Goal: Task Accomplishment & Management: Manage account settings

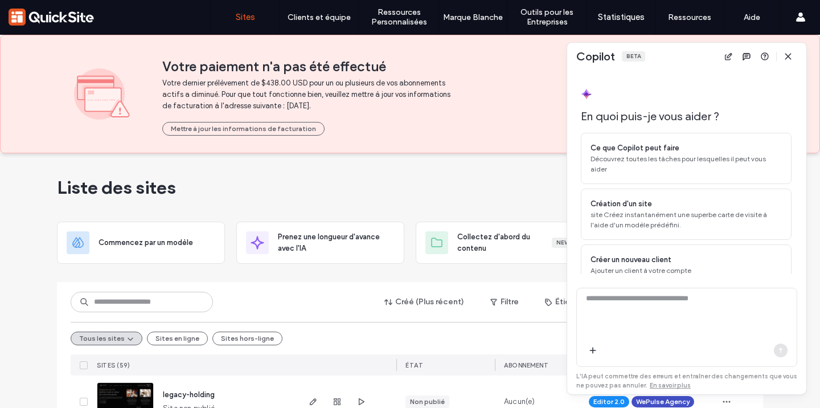
scroll to position [36, 0]
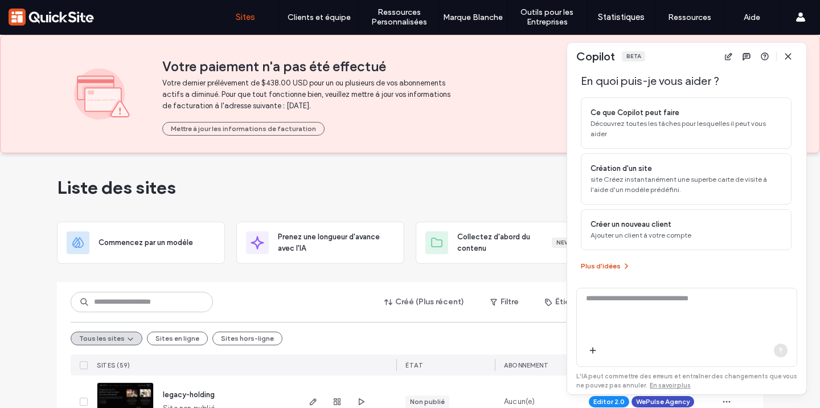
click at [618, 263] on button "Plus d'idées" at bounding box center [606, 266] width 50 height 14
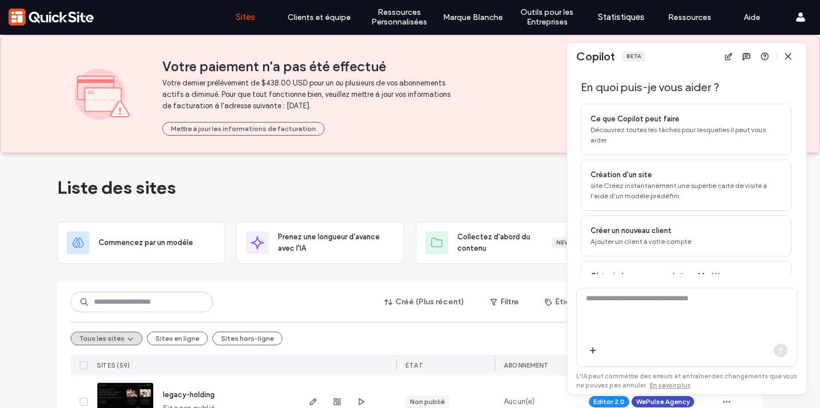
scroll to position [0, 0]
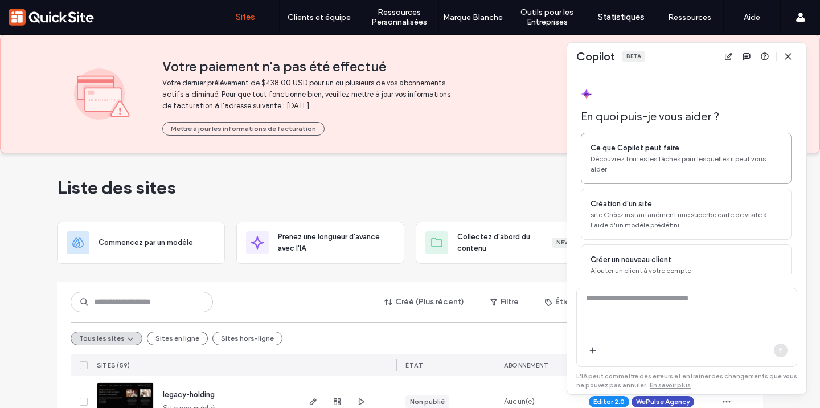
click at [649, 145] on span "Ce que Copilot peut faire" at bounding box center [635, 147] width 89 height 11
click at [783, 349] on icon "button" at bounding box center [781, 350] width 9 height 9
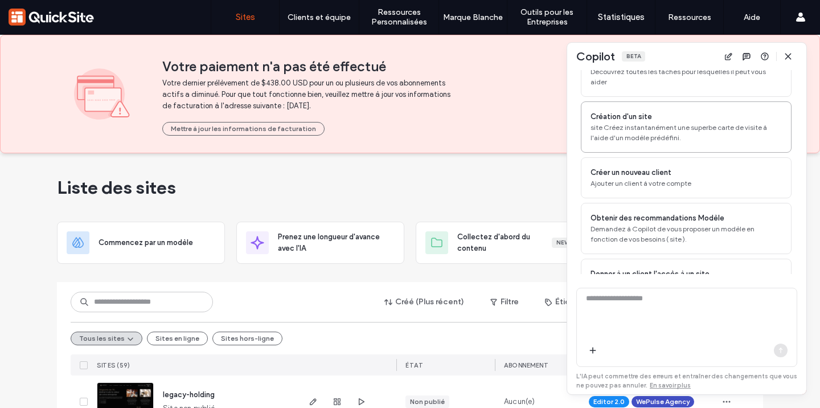
scroll to position [93, 0]
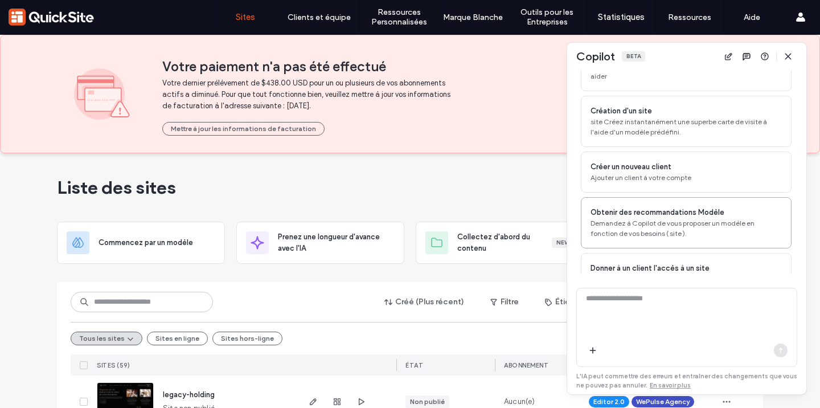
click at [700, 227] on span "Demandez à Copilot de vous proposer un modèle en fonction de vos besoins ( site…" at bounding box center [686, 228] width 191 height 21
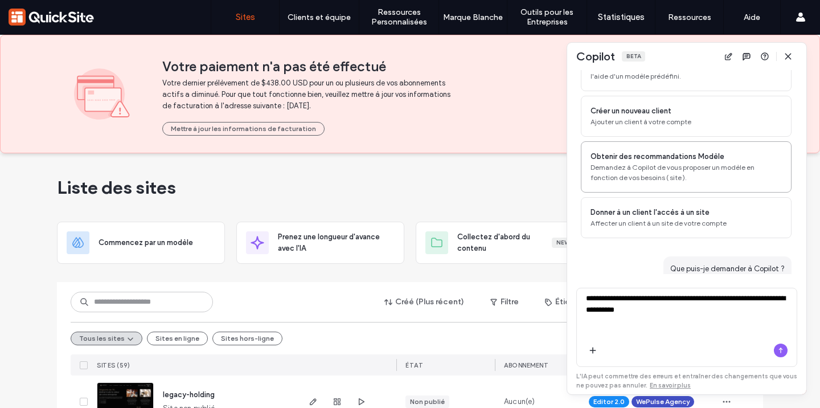
scroll to position [148, 0]
click at [784, 56] on icon "button" at bounding box center [788, 56] width 9 height 9
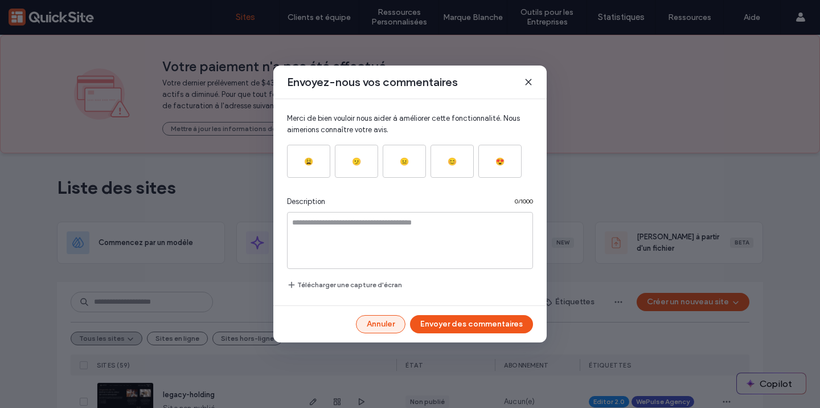
click at [378, 326] on button "Annuler" at bounding box center [381, 324] width 50 height 18
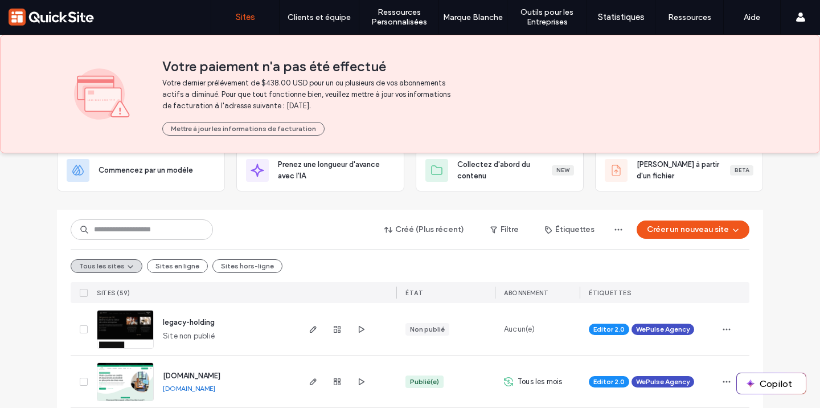
scroll to position [9, 0]
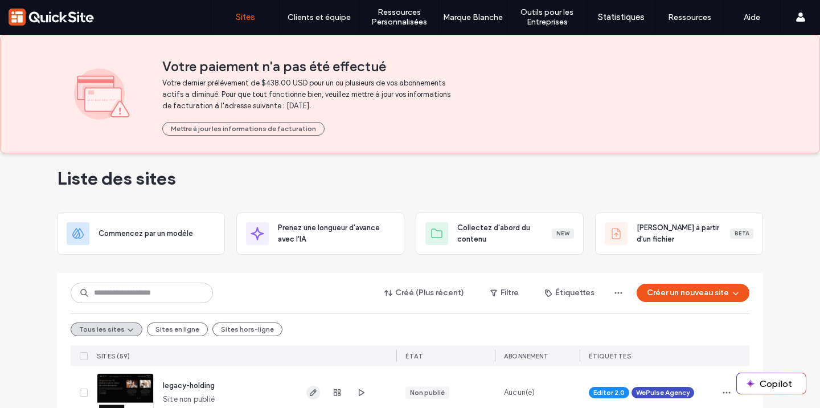
click at [307, 386] on span "button" at bounding box center [314, 393] width 14 height 14
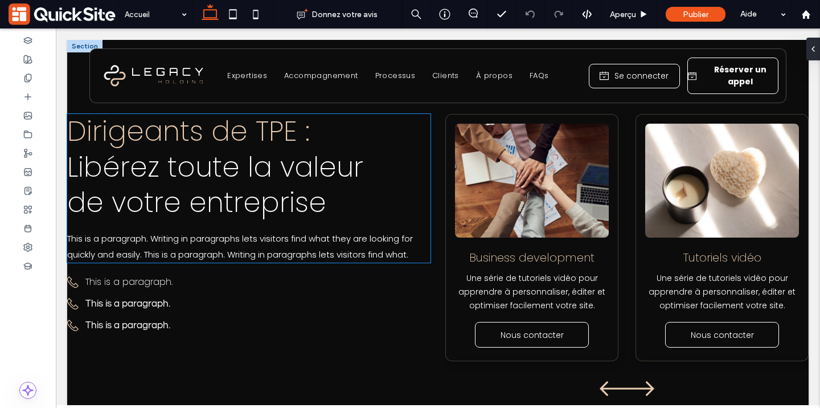
click at [236, 125] on span "Dirigeants de TPE :" at bounding box center [188, 131] width 243 height 38
click at [236, 126] on span "Dirigeants de TPE :" at bounding box center [188, 131] width 243 height 38
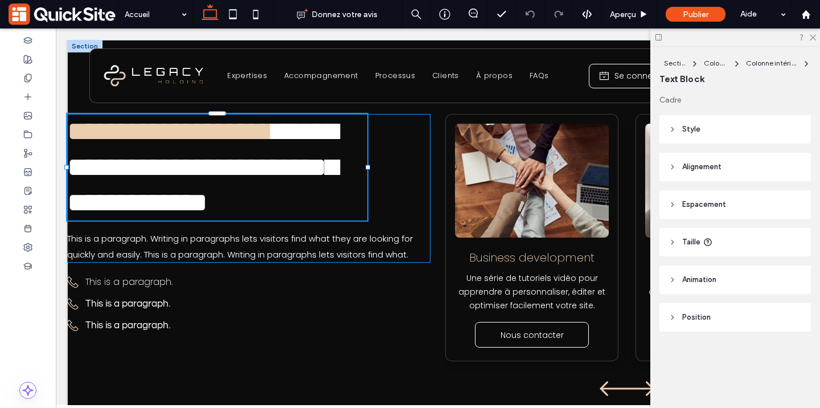
click at [232, 130] on span "**********" at bounding box center [170, 131] width 206 height 27
type input "*******"
type input "**"
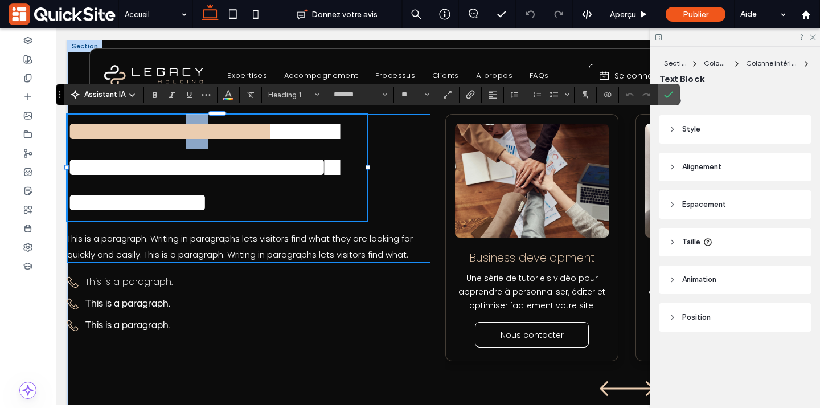
click at [232, 130] on span "**********" at bounding box center [170, 131] width 206 height 27
click at [226, 99] on span "Couleur" at bounding box center [228, 93] width 9 height 15
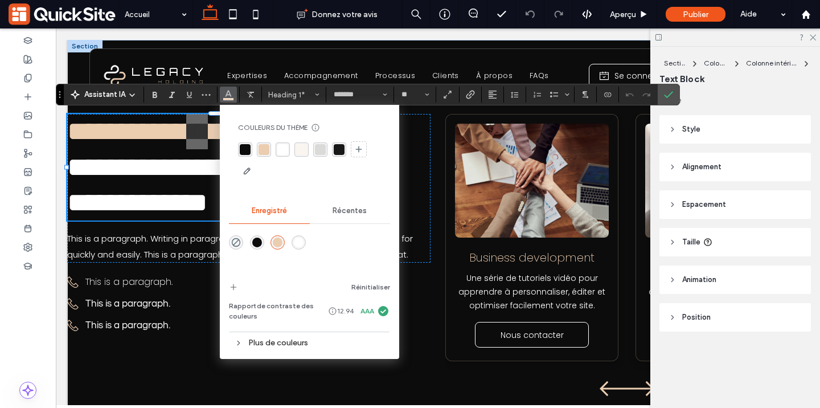
click at [291, 348] on div "Plus de couleurs" at bounding box center [309, 342] width 161 height 15
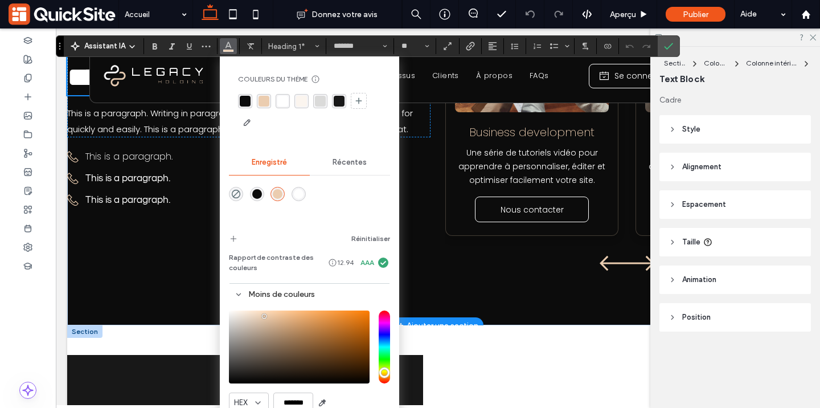
scroll to position [191, 0]
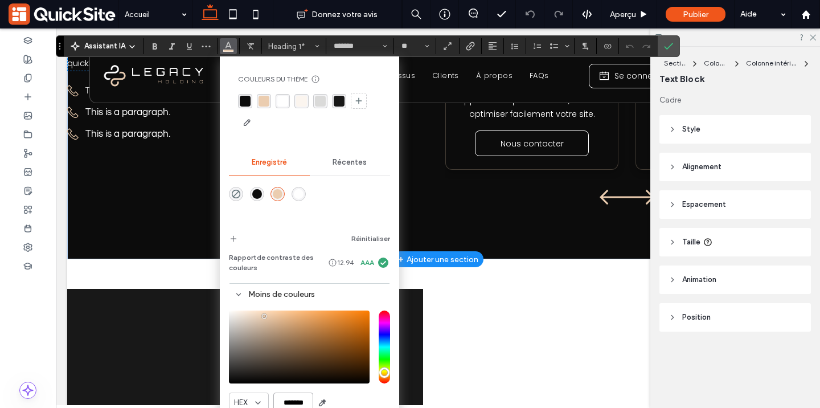
click at [300, 399] on input "*******" at bounding box center [293, 403] width 40 height 20
click at [671, 42] on icon "Confirmer" at bounding box center [668, 46] width 9 height 9
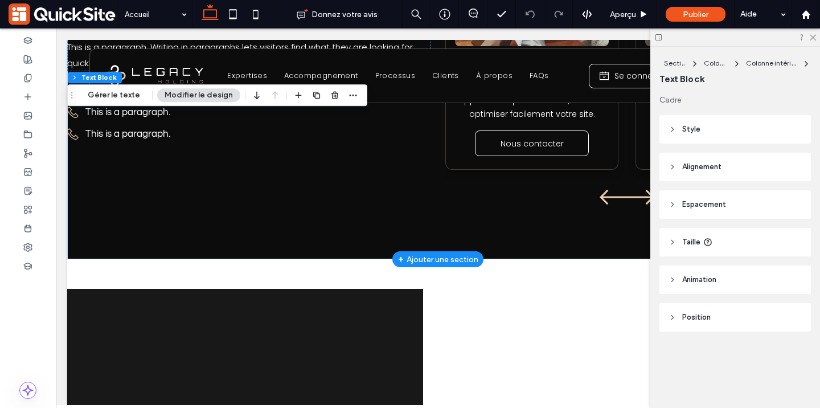
scroll to position [0, 0]
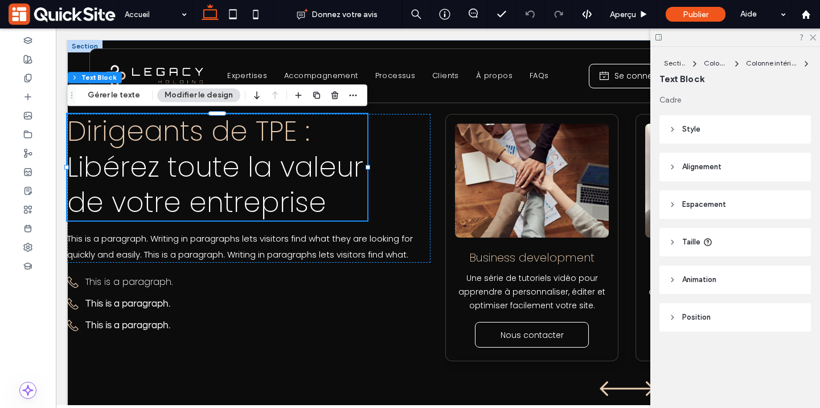
click at [206, 137] on span "Dirigeants de TPE :" at bounding box center [188, 131] width 243 height 38
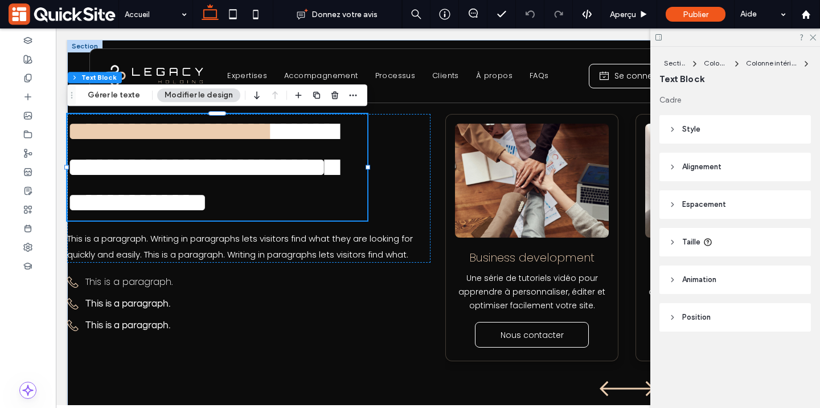
click at [206, 137] on span "**********" at bounding box center [170, 131] width 206 height 27
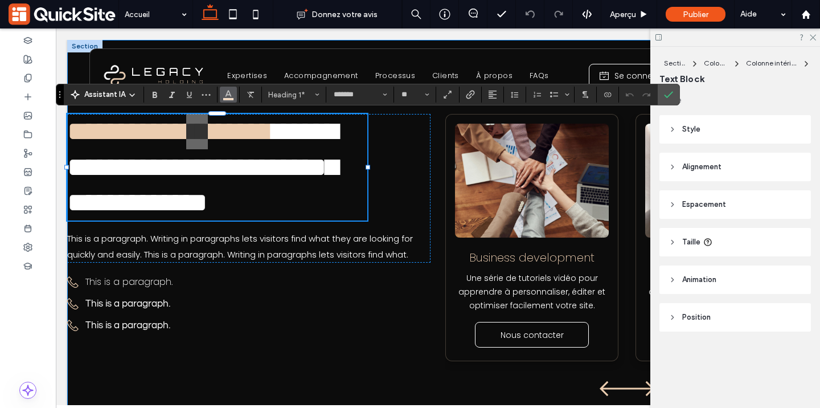
click at [233, 101] on button "Couleur" at bounding box center [228, 95] width 17 height 16
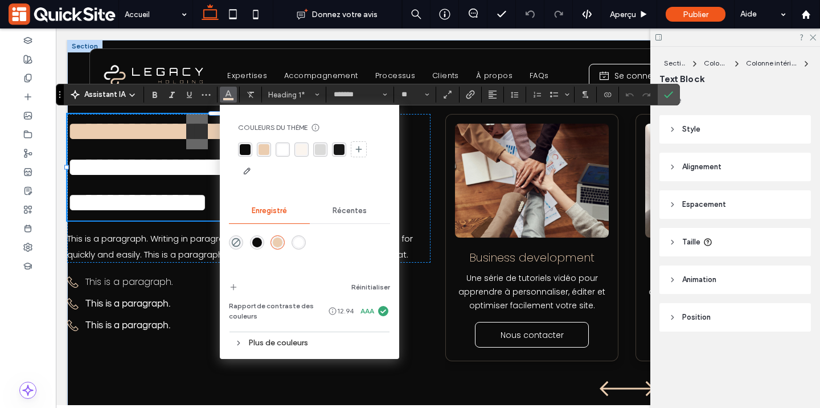
click at [282, 345] on div "Plus de couleurs" at bounding box center [309, 342] width 161 height 15
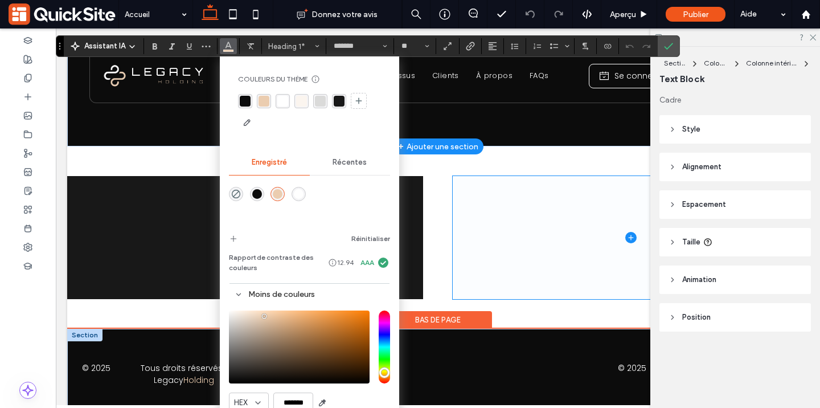
scroll to position [322, 0]
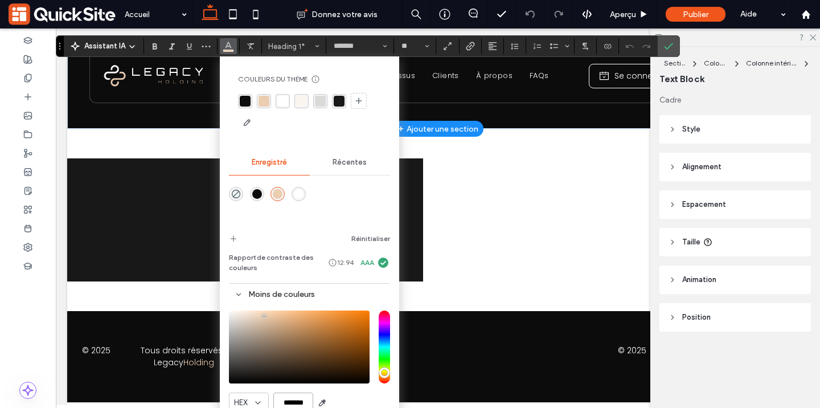
click at [291, 401] on input "*******" at bounding box center [293, 403] width 40 height 20
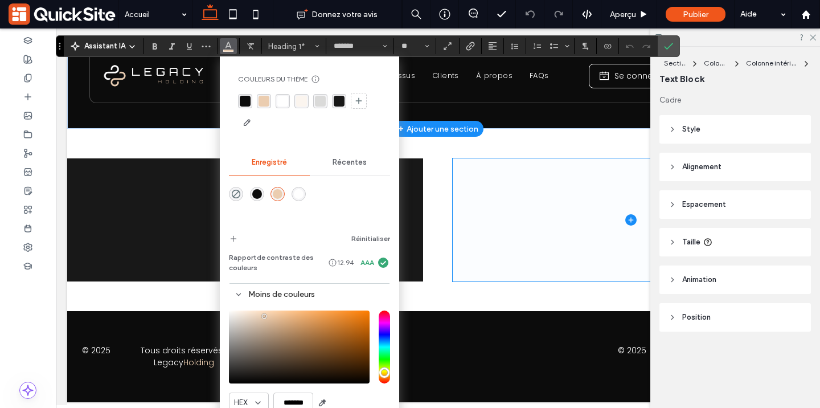
click at [518, 160] on span at bounding box center [631, 219] width 356 height 123
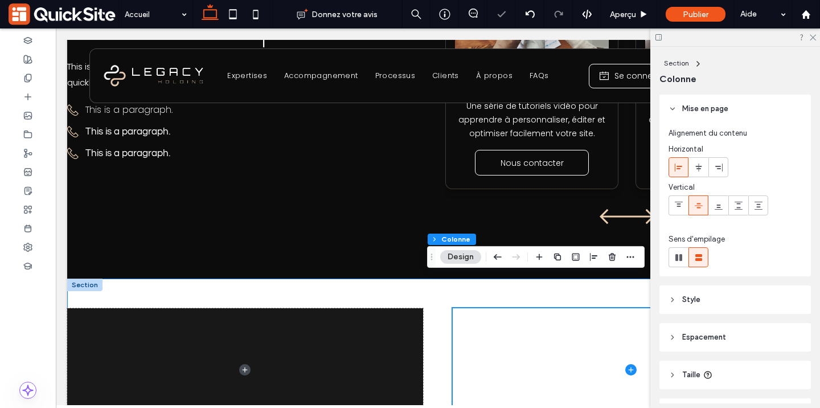
scroll to position [100, 0]
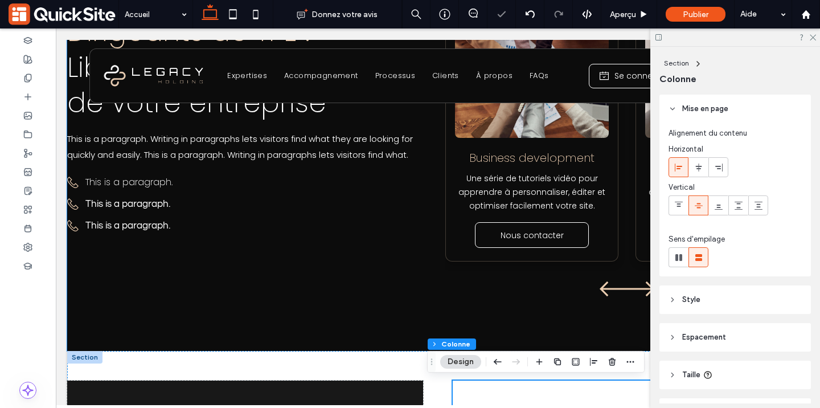
click at [300, 329] on div "Dirigeants de TPE : Libérez toute la valeur de votre entreprise This is a parag…" at bounding box center [438, 145] width 742 height 411
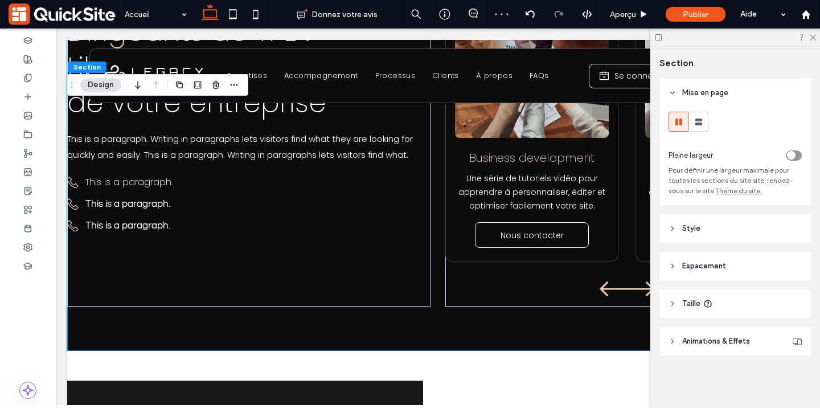
click at [698, 228] on span "Style" at bounding box center [692, 228] width 18 height 11
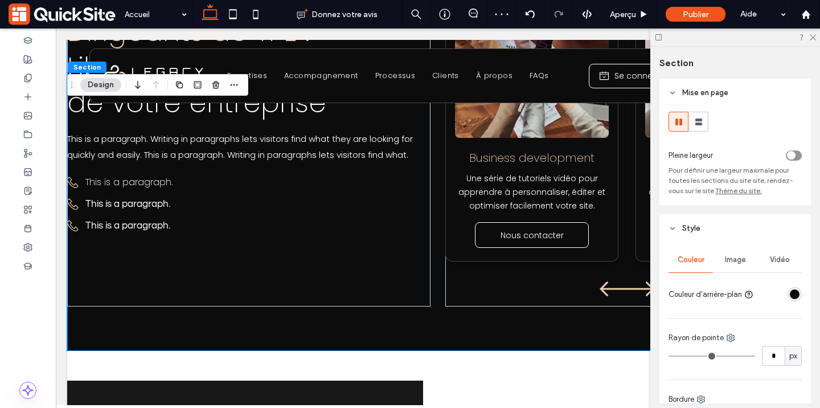
click at [789, 290] on div at bounding box center [795, 294] width 14 height 14
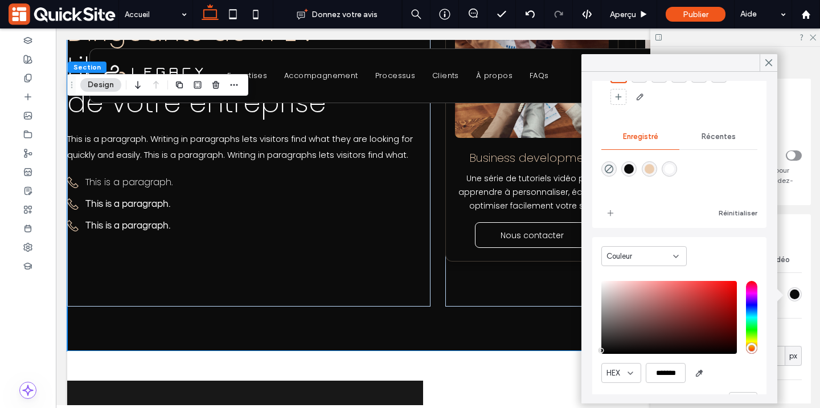
scroll to position [92, 0]
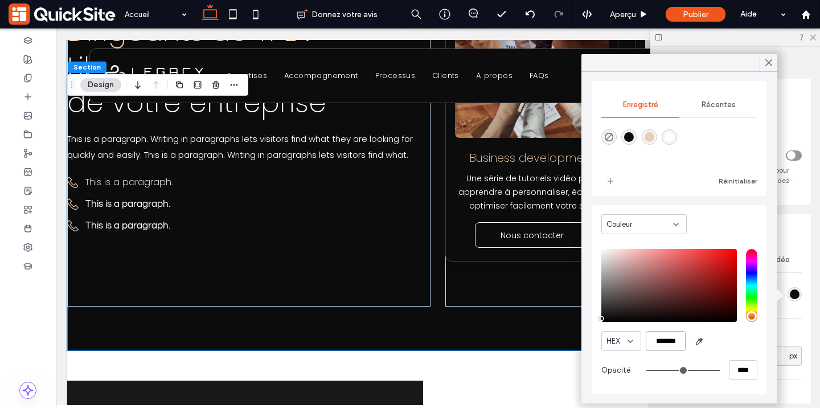
click at [663, 344] on input "*******" at bounding box center [666, 341] width 40 height 20
click at [763, 65] on div at bounding box center [769, 62] width 18 height 17
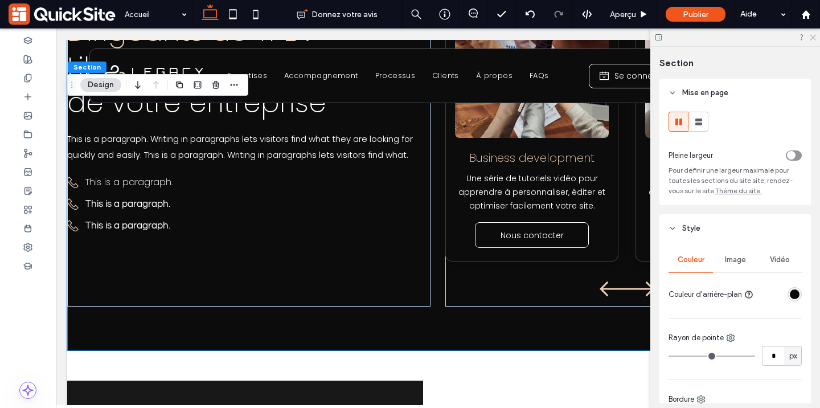
click at [815, 37] on icon at bounding box center [812, 36] width 7 height 7
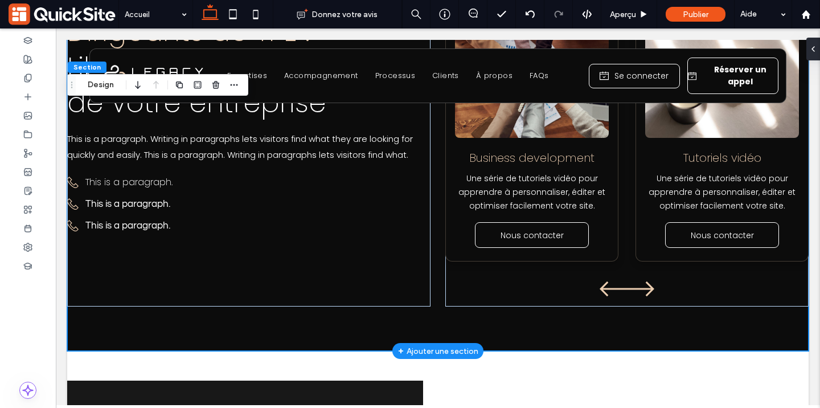
click at [365, 313] on div "Dirigeants de TPE : Libérez toute la valeur de votre entreprise This is a parag…" at bounding box center [438, 145] width 742 height 411
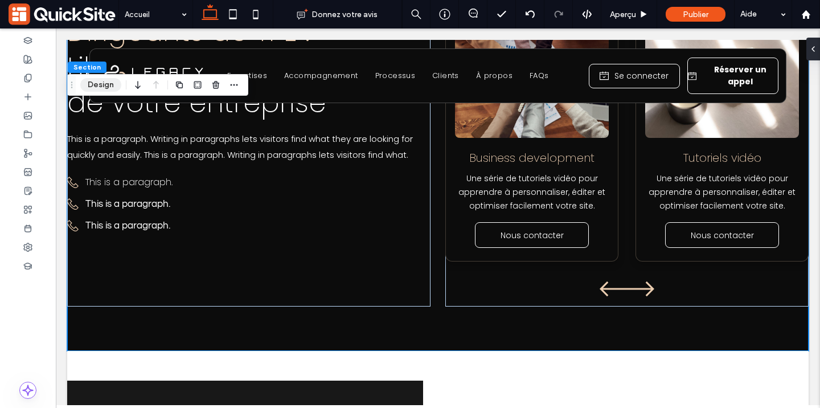
click at [95, 82] on button "Design" at bounding box center [100, 85] width 41 height 14
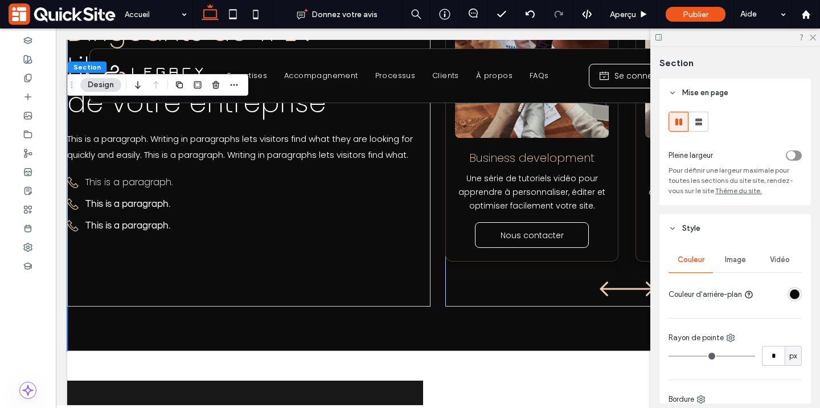
click at [790, 297] on div "rgba(12, 12, 12, 1)" at bounding box center [795, 294] width 14 height 14
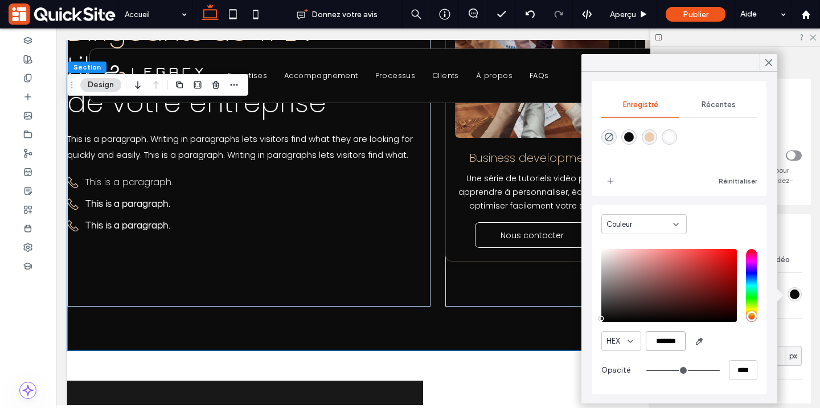
click at [668, 345] on input "*******" at bounding box center [666, 341] width 40 height 20
click at [777, 61] on div at bounding box center [769, 62] width 18 height 17
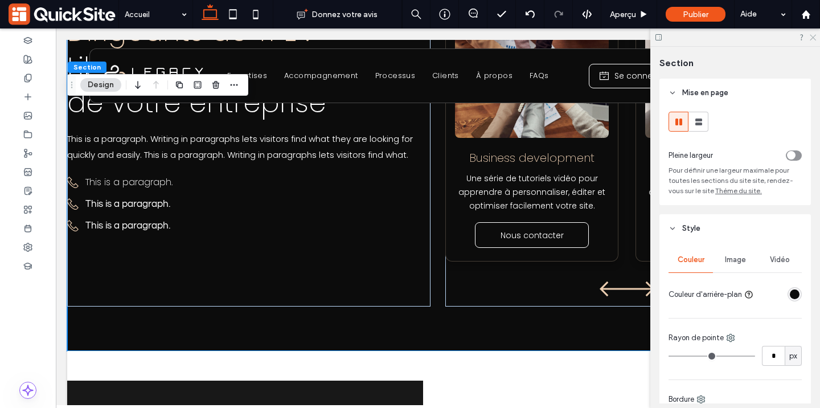
click at [816, 36] on icon at bounding box center [812, 36] width 7 height 7
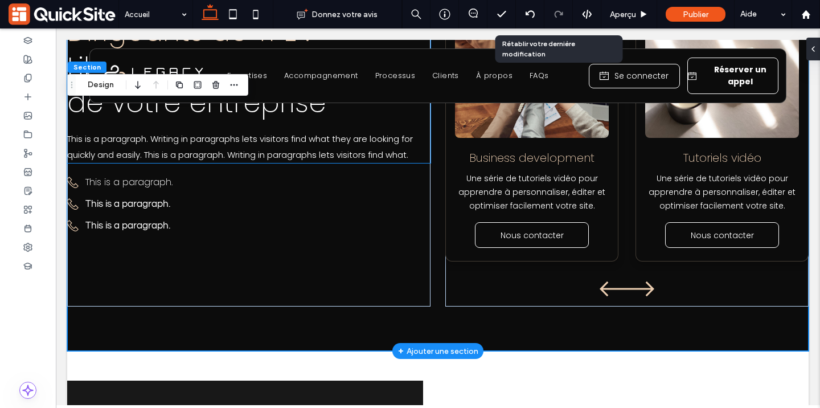
scroll to position [0, 0]
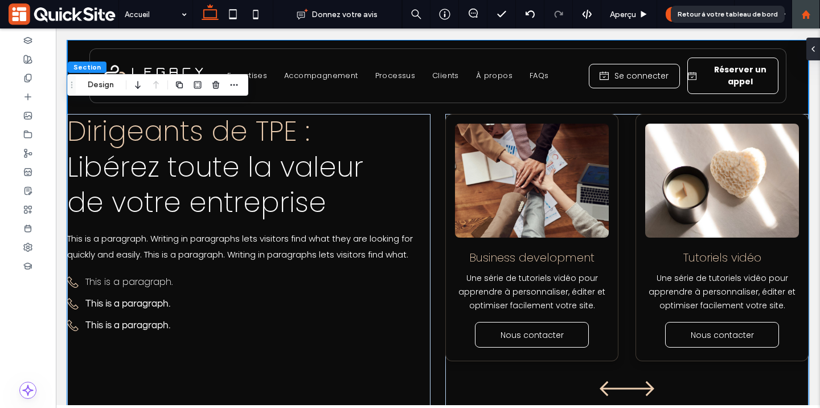
click at [815, 15] on div at bounding box center [806, 15] width 27 height 10
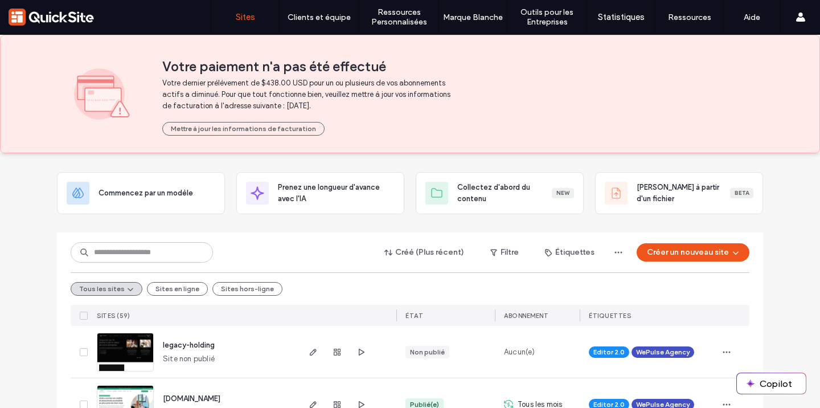
scroll to position [64, 0]
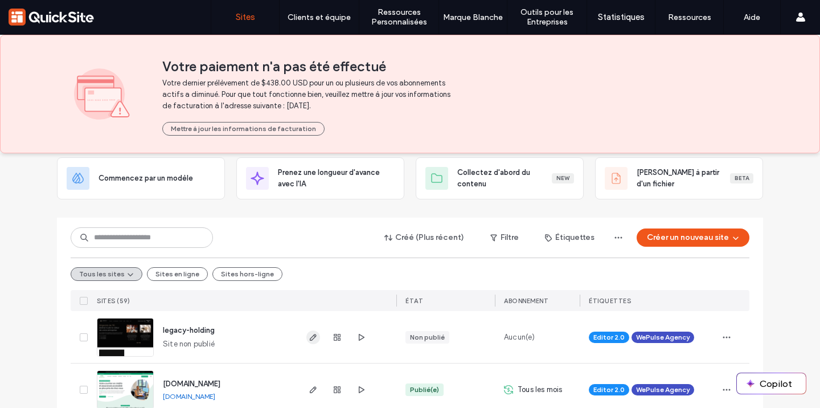
click at [310, 342] on span "button" at bounding box center [314, 337] width 14 height 14
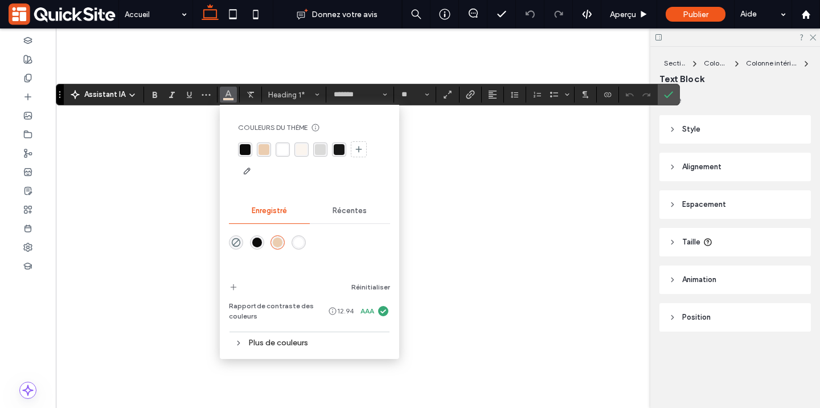
click at [272, 335] on div "Plus de couleurs" at bounding box center [309, 342] width 161 height 15
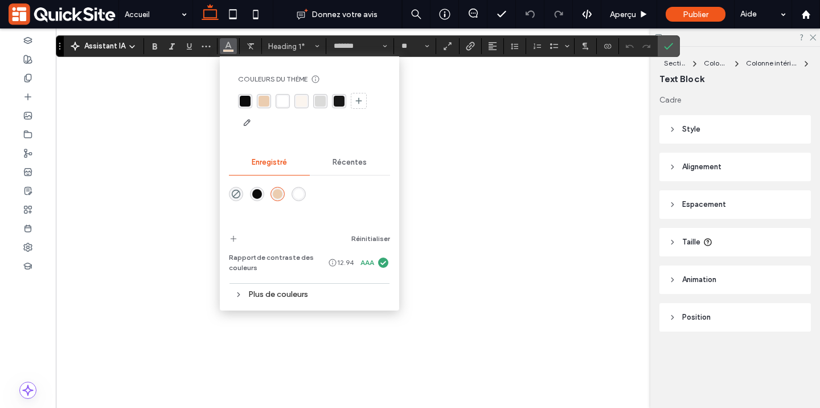
type input "****"
click at [271, 294] on div "Plus de couleurs" at bounding box center [309, 294] width 161 height 15
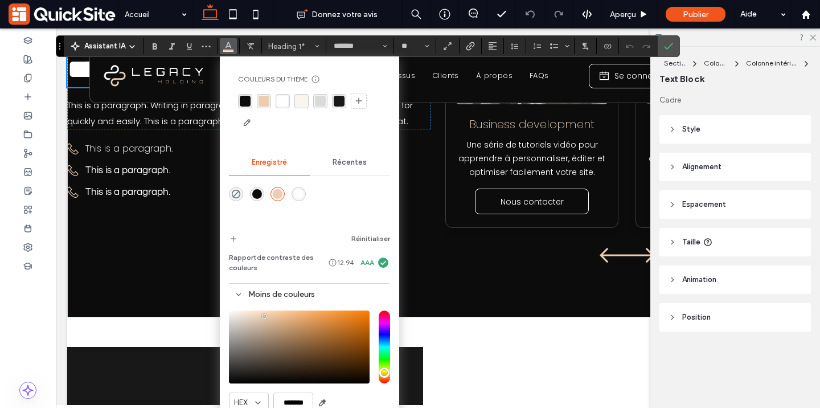
scroll to position [133, 0]
click at [289, 402] on input "*******" at bounding box center [293, 403] width 40 height 20
click at [671, 44] on use "Confirmer" at bounding box center [669, 46] width 9 height 7
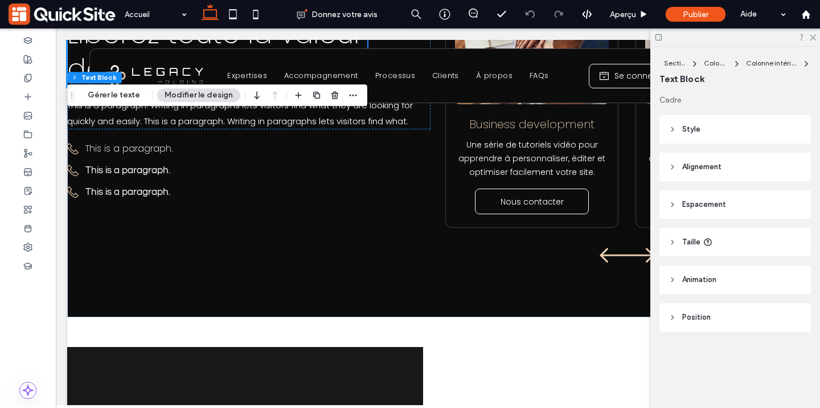
scroll to position [0, 0]
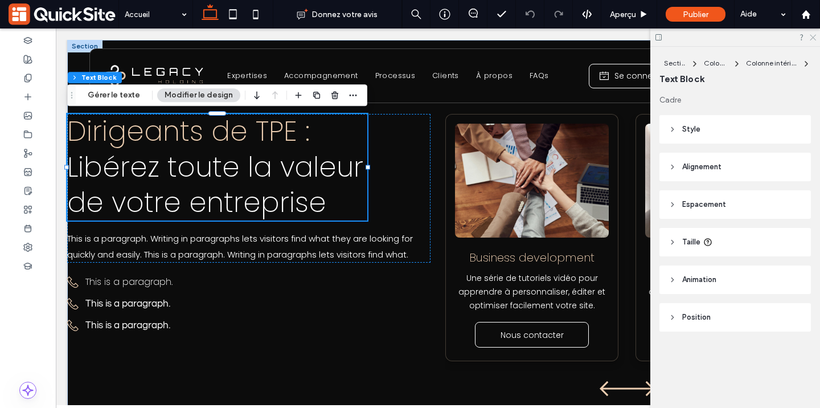
click at [814, 36] on icon at bounding box center [812, 36] width 7 height 7
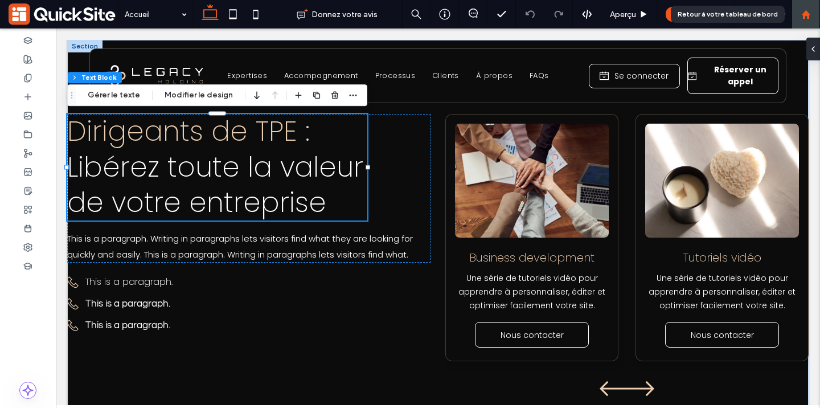
click at [800, 13] on div at bounding box center [806, 15] width 27 height 10
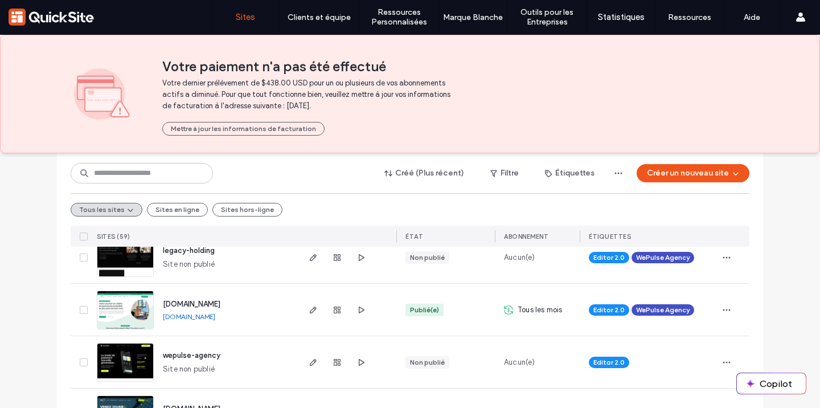
scroll to position [201, 0]
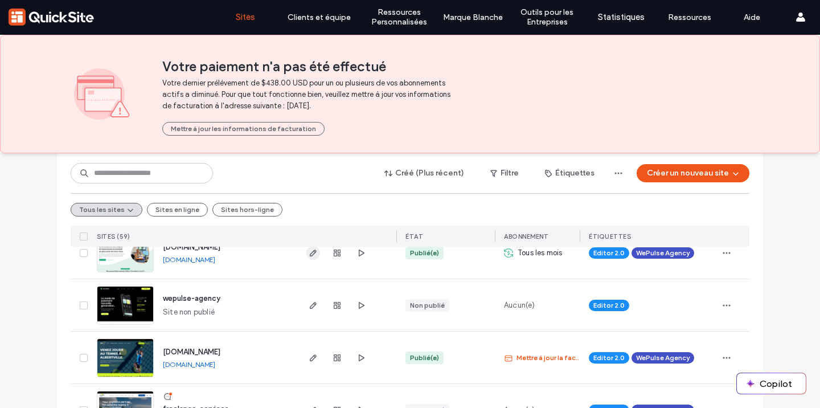
click at [307, 257] on span "button" at bounding box center [314, 253] width 14 height 14
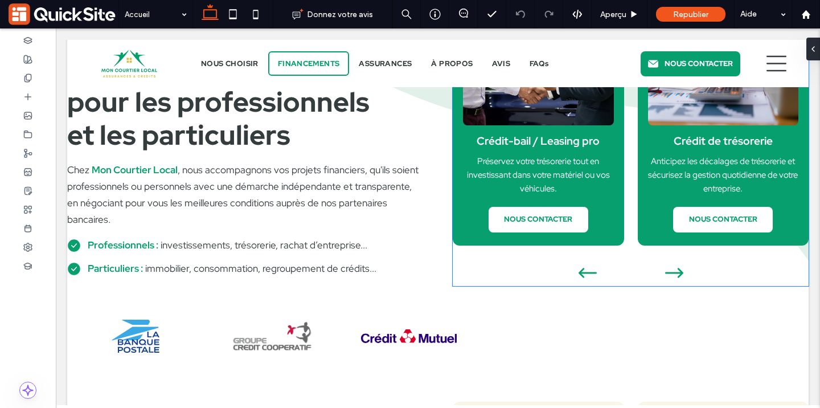
scroll to position [1111, 0]
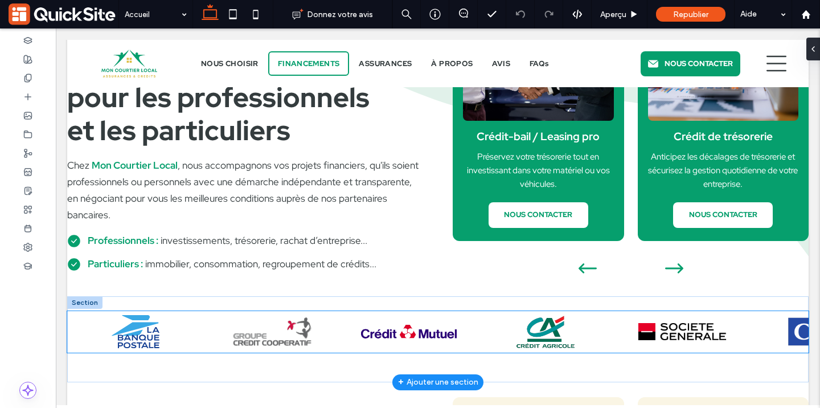
click at [361, 316] on img at bounding box center [322, 332] width 106 height 42
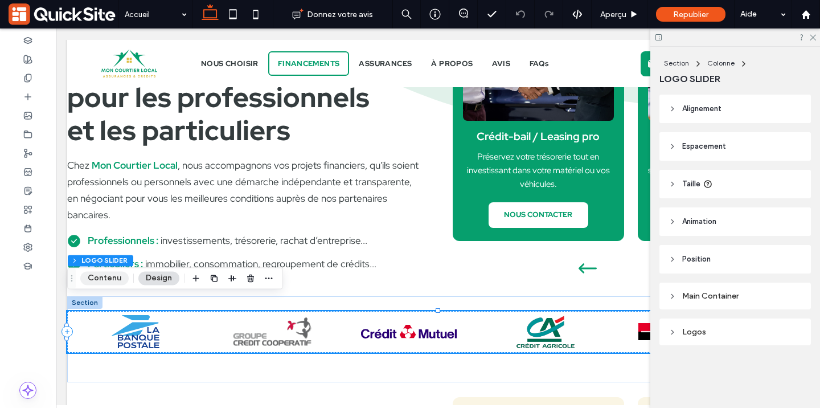
drag, startPoint x: 108, startPoint y: 276, endPoint x: 271, endPoint y: 161, distance: 199.8
click at [108, 276] on button "Contenu" at bounding box center [104, 278] width 48 height 14
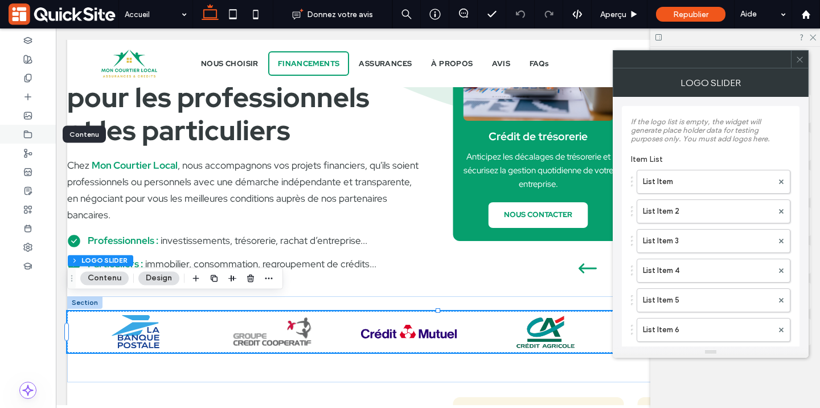
click at [23, 138] on icon at bounding box center [27, 134] width 9 height 9
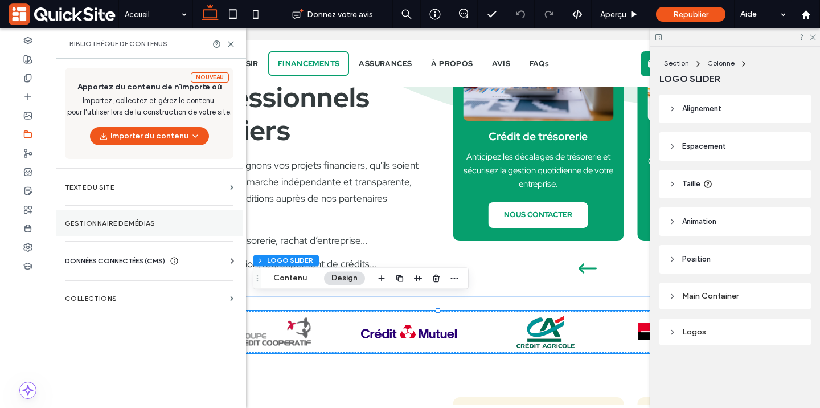
click at [129, 222] on label "Gestionnaire de médias" at bounding box center [149, 223] width 169 height 8
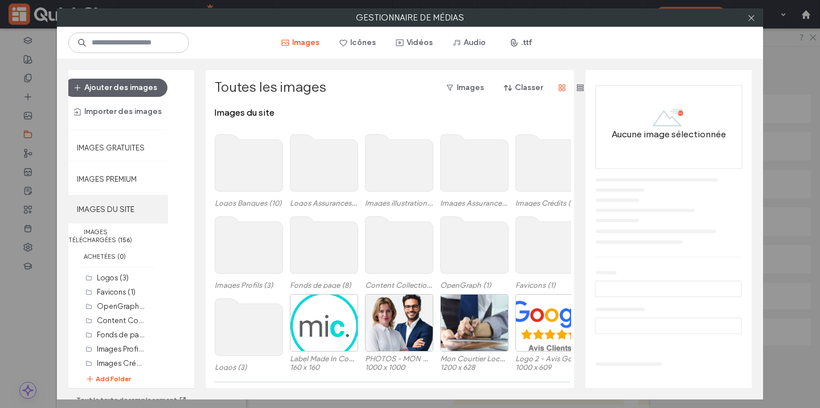
click at [142, 209] on label "IMAGES DU SITE" at bounding box center [118, 209] width 100 height 28
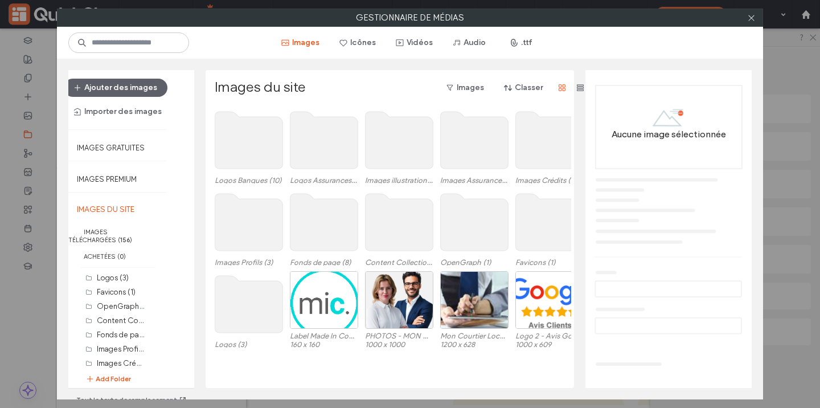
click at [242, 152] on use at bounding box center [249, 140] width 68 height 57
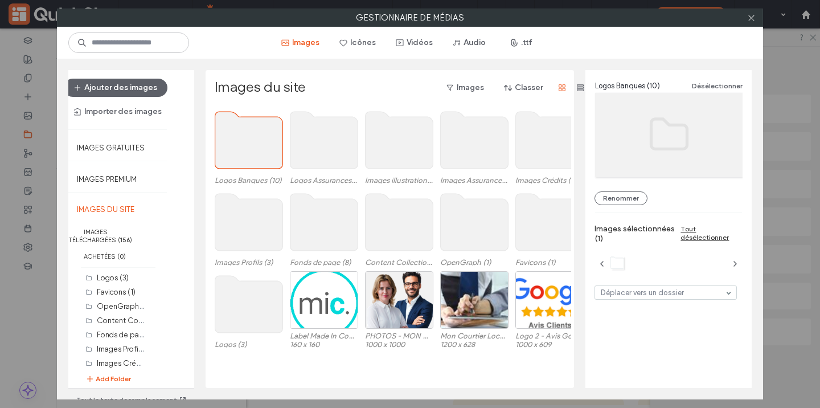
click at [246, 152] on use at bounding box center [249, 140] width 68 height 57
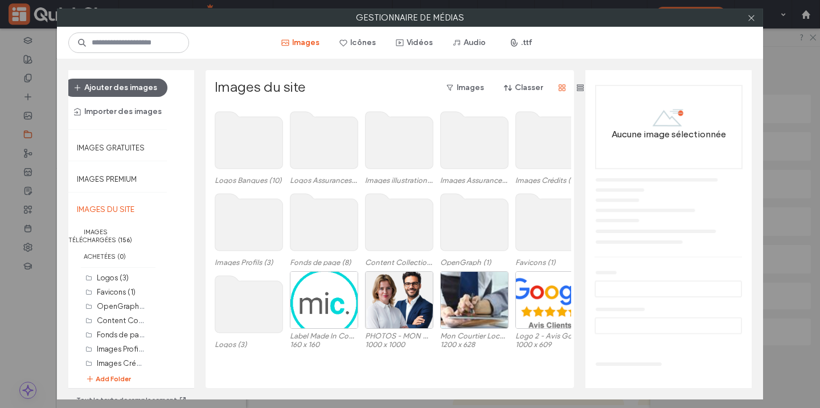
click at [246, 152] on use at bounding box center [249, 140] width 68 height 57
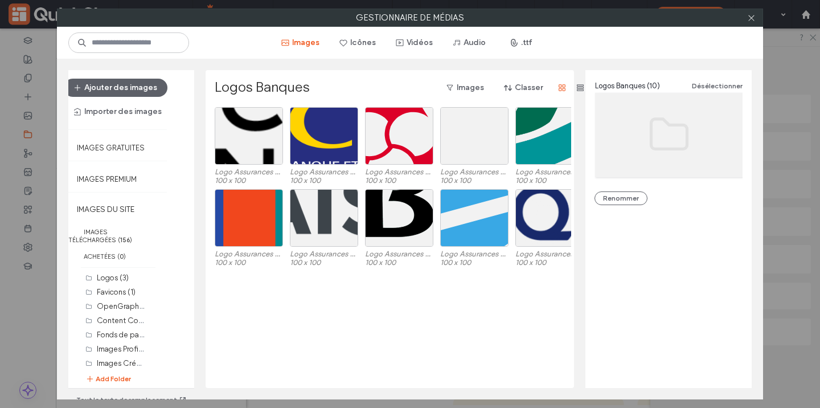
scroll to position [11, 0]
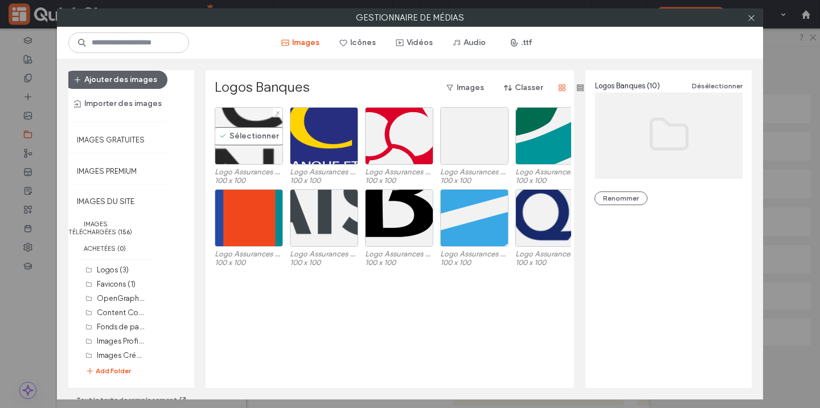
click at [260, 157] on div "Sélectionner" at bounding box center [249, 136] width 68 height 58
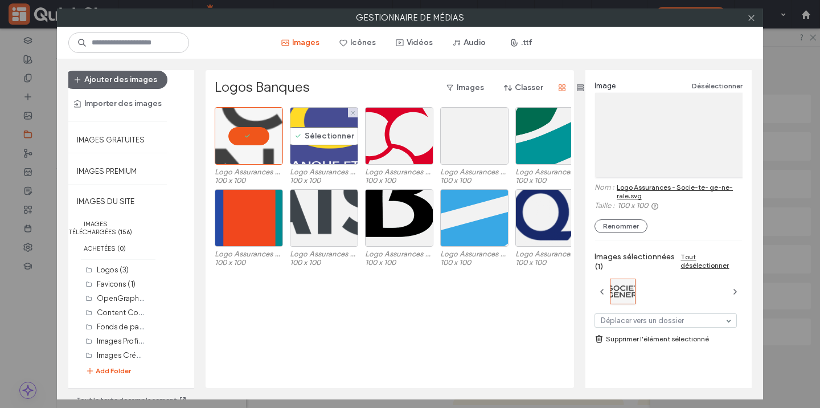
click at [316, 138] on div "Sélectionner" at bounding box center [324, 136] width 68 height 58
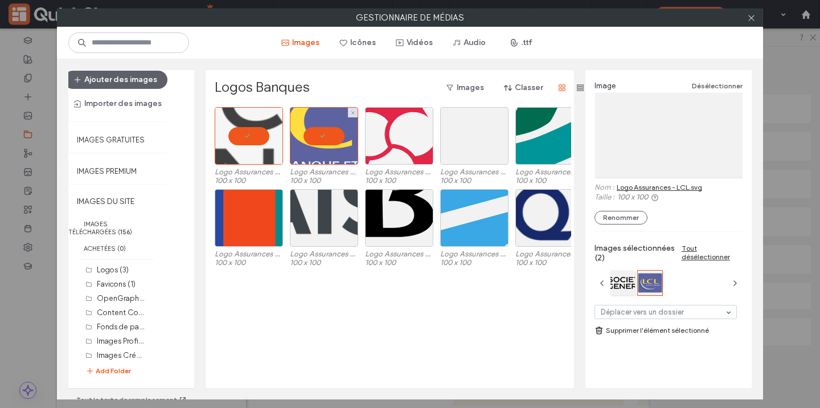
click at [382, 144] on div at bounding box center [399, 136] width 68 height 58
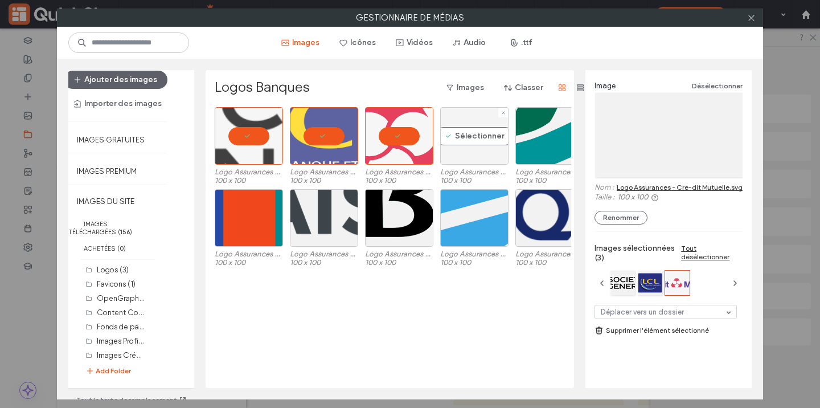
click at [465, 136] on div "Sélectionner" at bounding box center [474, 136] width 68 height 58
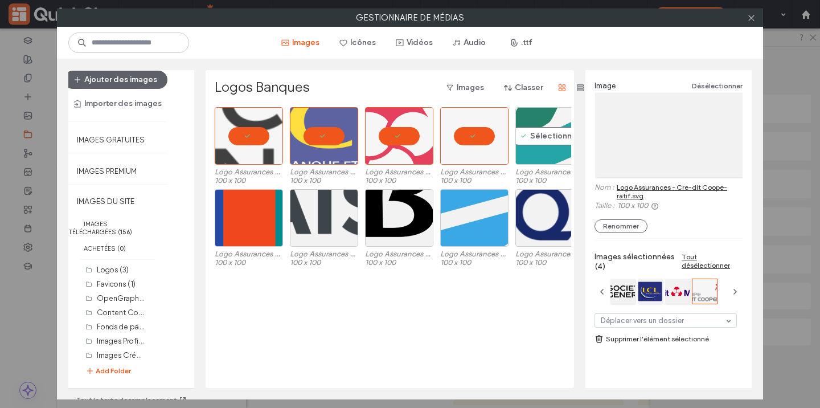
click at [530, 136] on div "Sélectionner" at bounding box center [550, 136] width 68 height 58
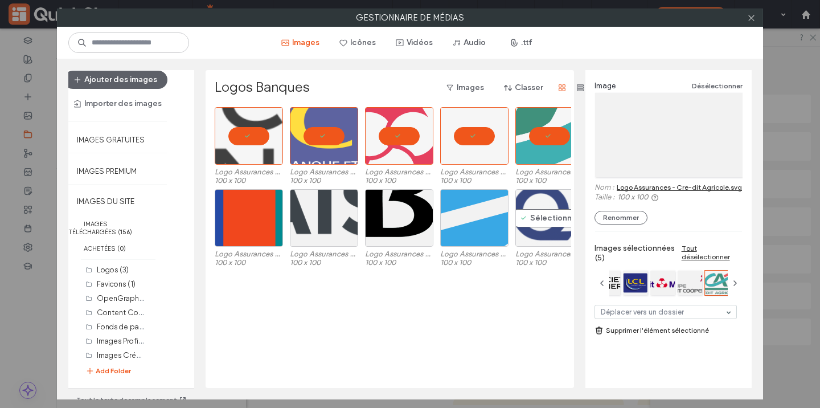
click at [524, 208] on div "Sélectionner" at bounding box center [550, 218] width 68 height 58
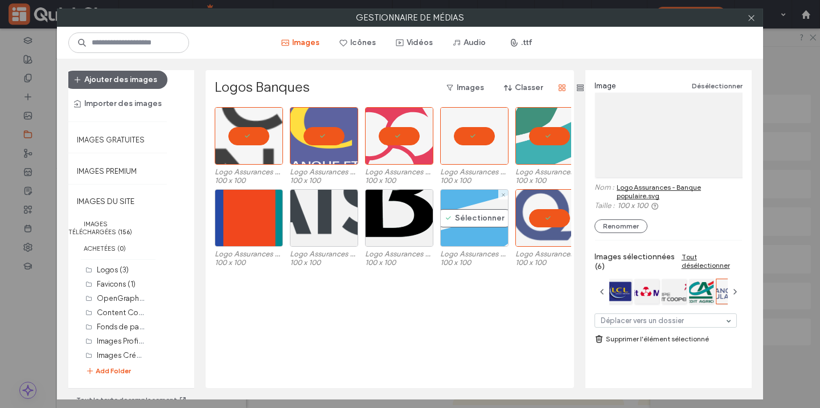
click at [468, 226] on div "Sélectionner" at bounding box center [474, 218] width 68 height 58
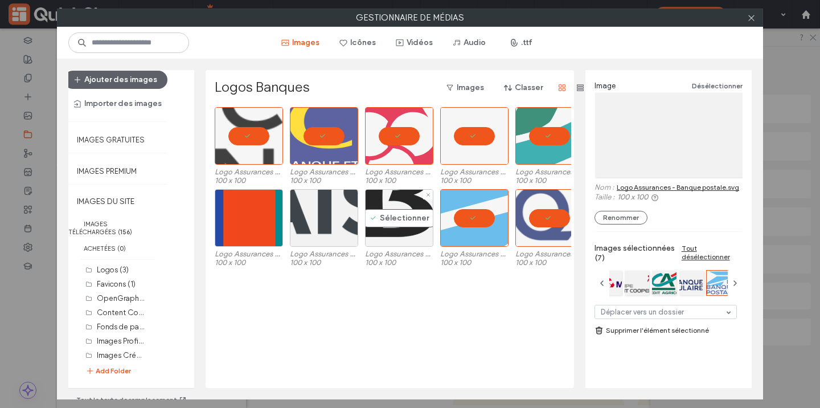
click at [375, 228] on div "Sélectionner" at bounding box center [399, 218] width 68 height 58
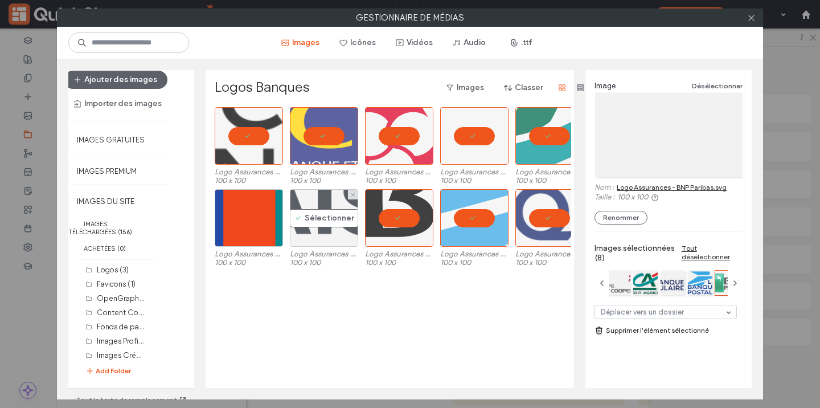
click at [305, 232] on div "Sélectionner" at bounding box center [324, 218] width 68 height 58
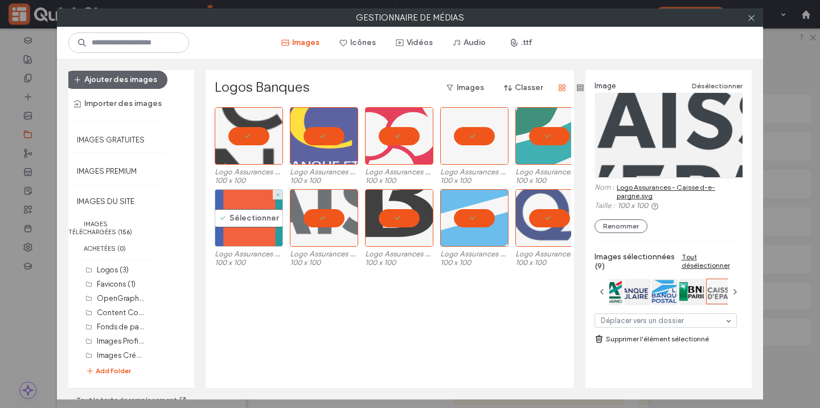
click at [248, 233] on div "Sélectionner" at bounding box center [249, 218] width 68 height 58
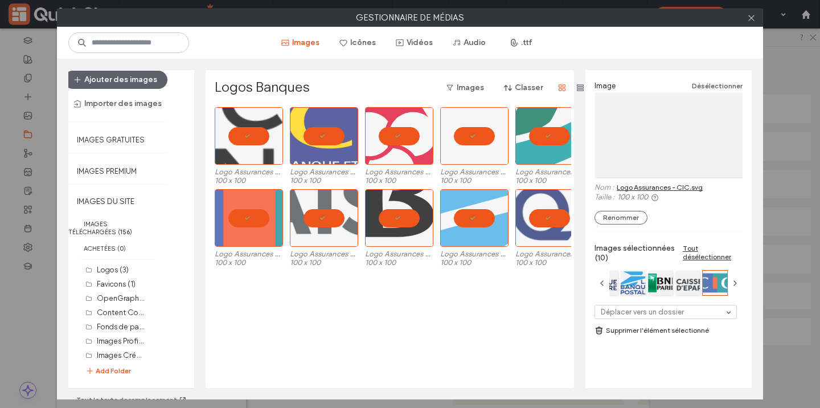
click at [642, 329] on link "Supprimer l'élément sélectionné" at bounding box center [669, 330] width 148 height 11
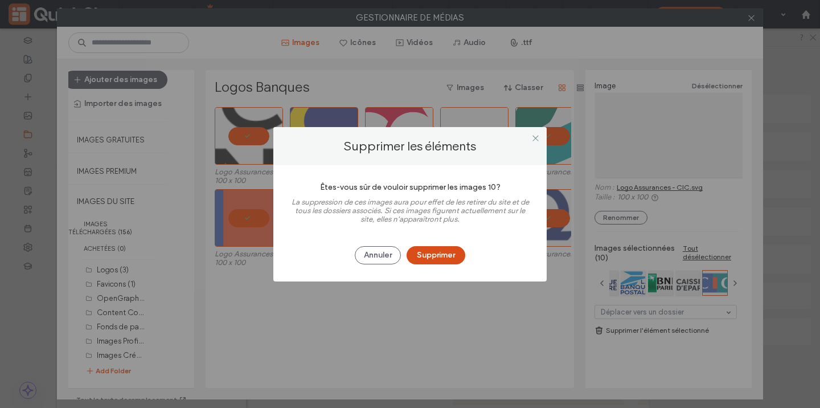
click at [457, 253] on button "Supprimer" at bounding box center [436, 255] width 59 height 18
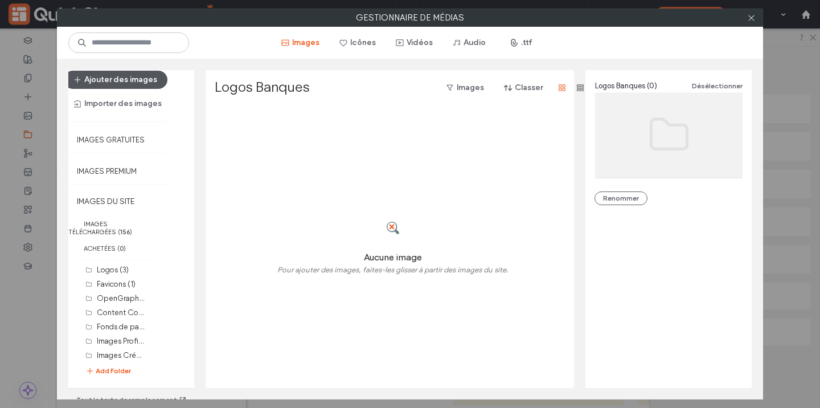
click at [128, 81] on button "Ajouter des images" at bounding box center [116, 80] width 104 height 18
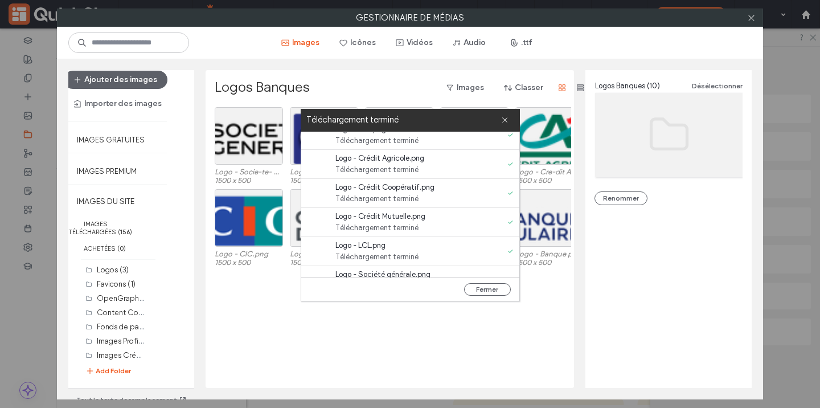
scroll to position [145, 0]
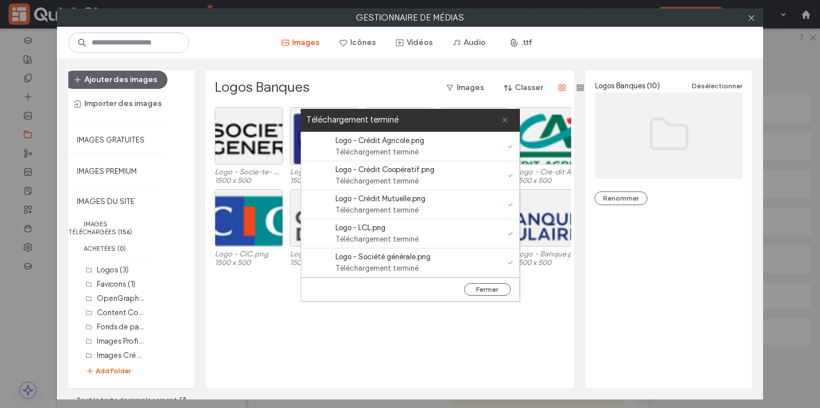
click at [505, 117] on icon at bounding box center [504, 119] width 7 height 7
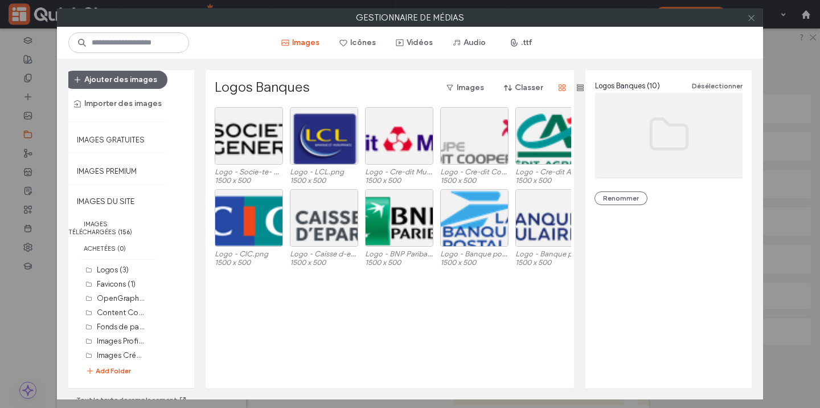
click at [752, 15] on icon at bounding box center [752, 18] width 9 height 9
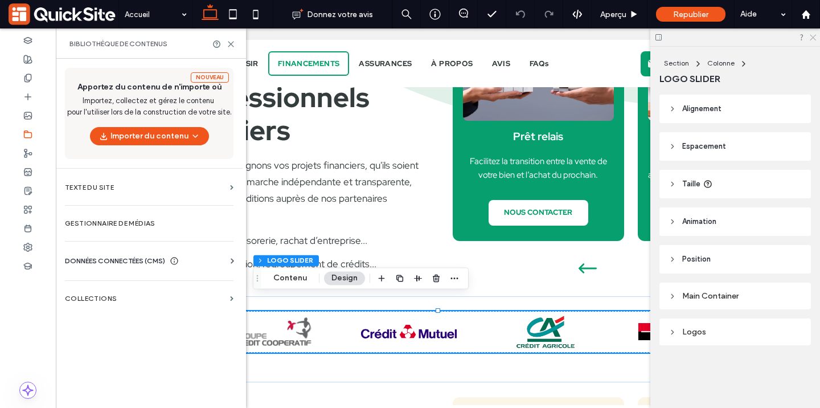
click at [814, 38] on icon at bounding box center [812, 36] width 7 height 7
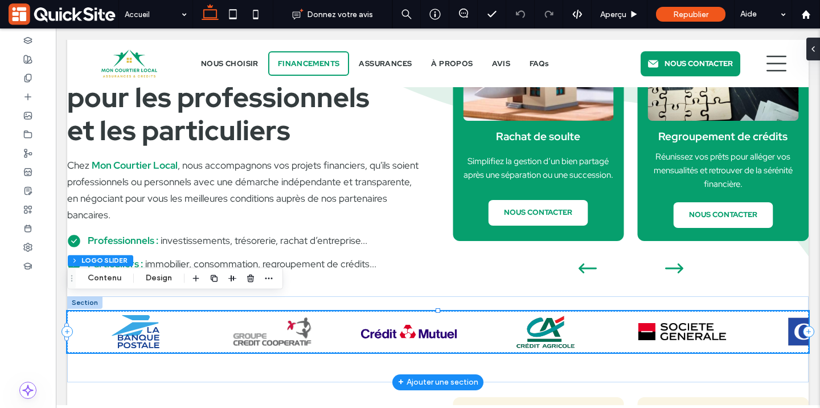
click at [614, 318] on link at bounding box center [682, 332] width 137 height 42
click at [109, 277] on button "Contenu" at bounding box center [104, 278] width 48 height 14
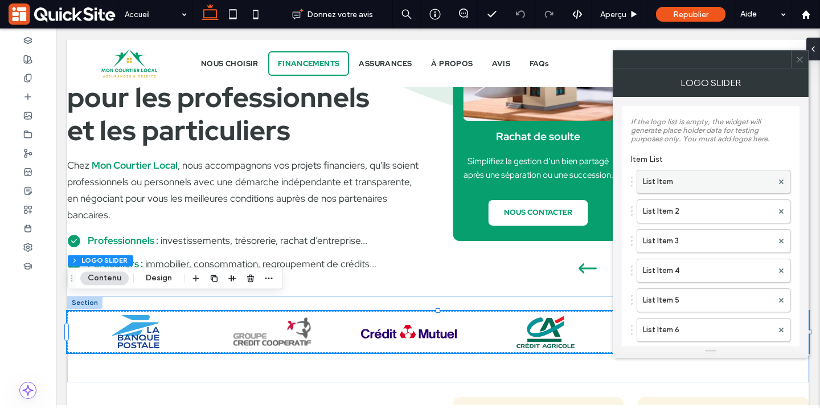
click at [697, 178] on label "List Item" at bounding box center [708, 181] width 130 height 23
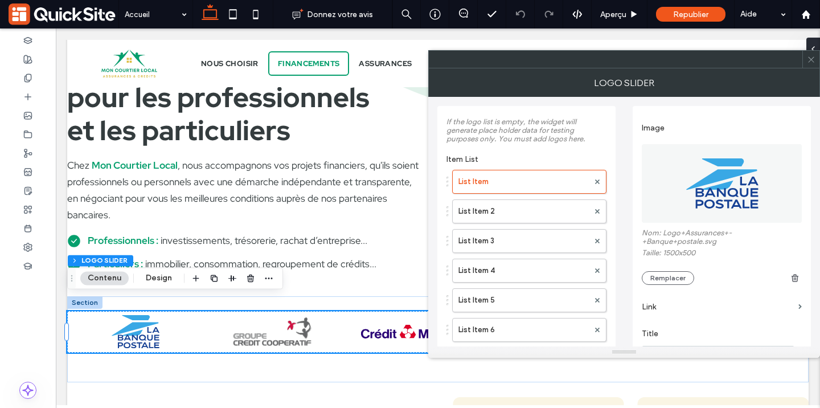
click at [713, 179] on img at bounding box center [722, 183] width 161 height 79
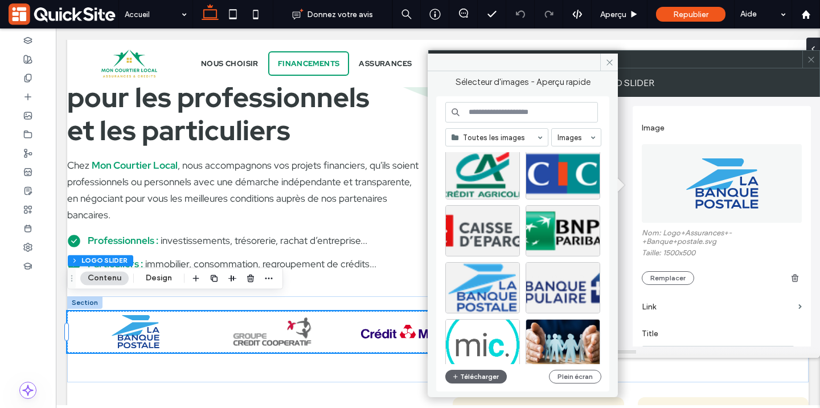
scroll to position [159, 0]
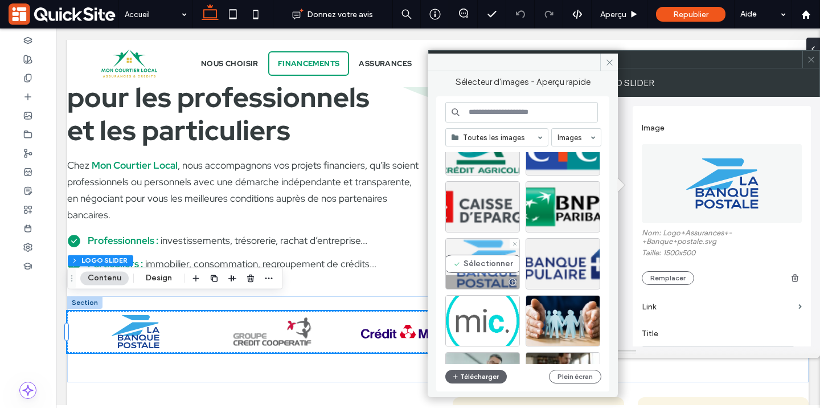
click at [473, 276] on div at bounding box center [482, 282] width 73 height 14
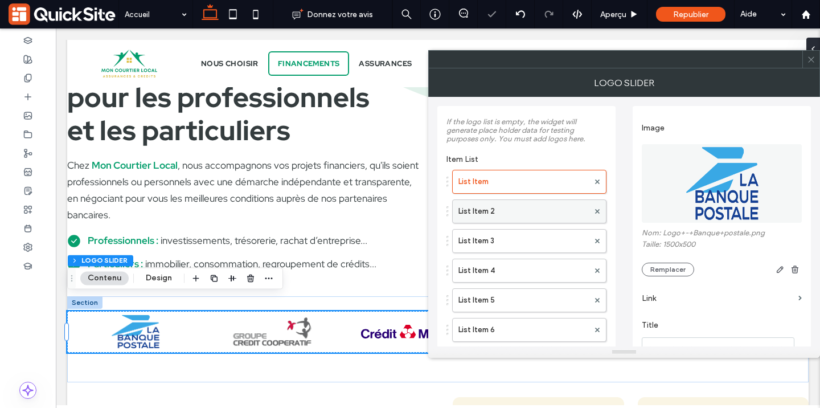
click at [533, 210] on label "List Item 2" at bounding box center [524, 211] width 130 height 23
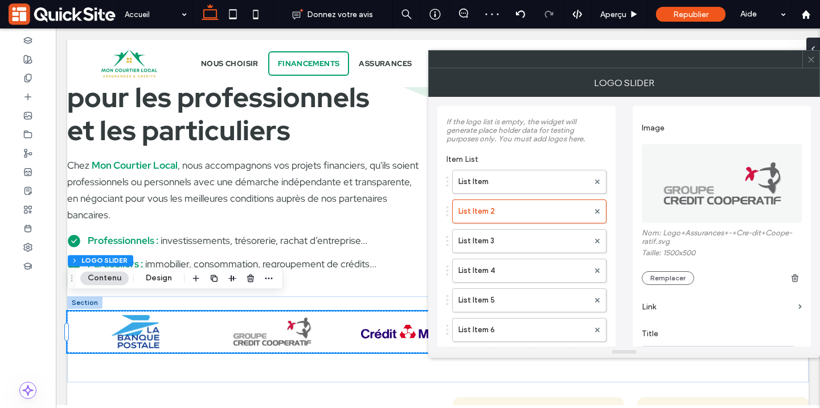
click at [748, 167] on img at bounding box center [722, 183] width 161 height 79
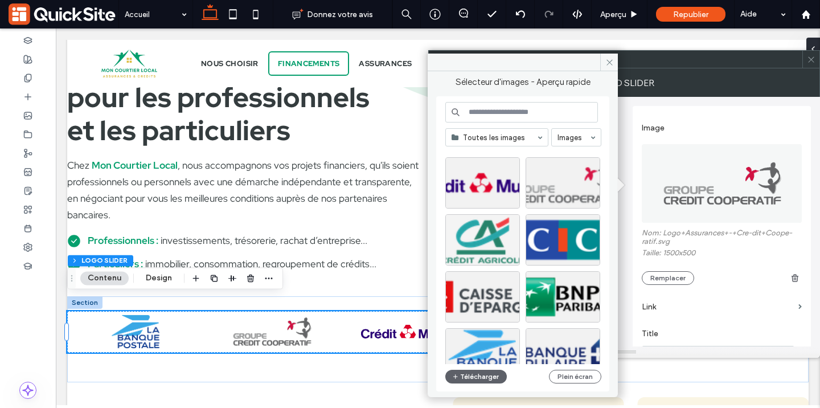
scroll to position [72, 0]
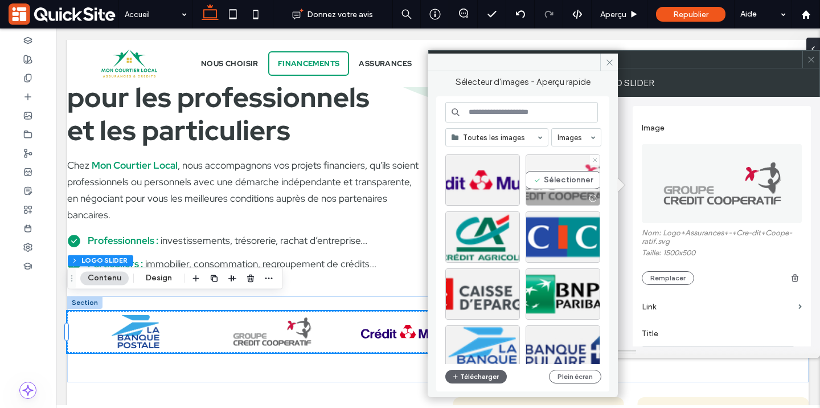
click at [542, 190] on div "Sélectionner" at bounding box center [563, 179] width 75 height 51
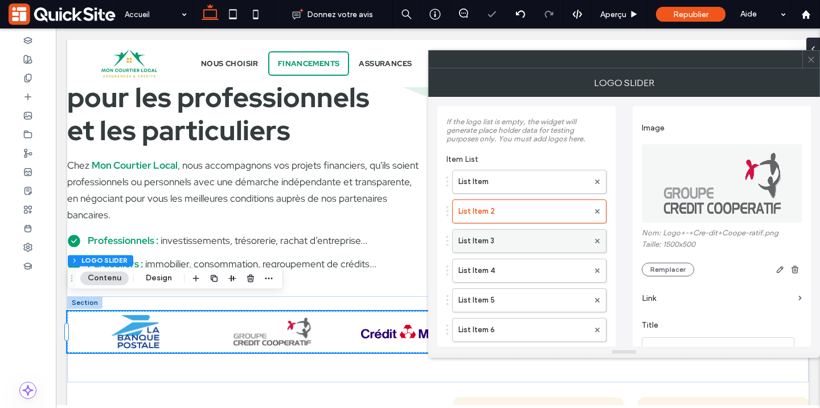
click at [494, 242] on label "List Item 3" at bounding box center [524, 241] width 130 height 23
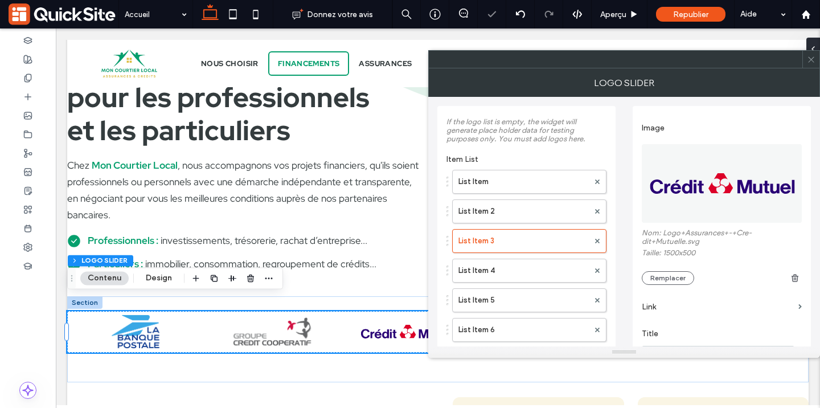
click at [690, 197] on img at bounding box center [722, 183] width 161 height 79
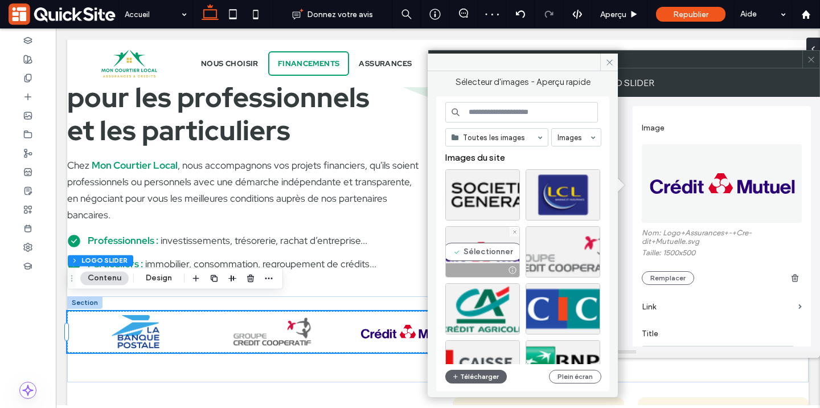
click at [470, 258] on div "Sélectionner" at bounding box center [483, 251] width 75 height 51
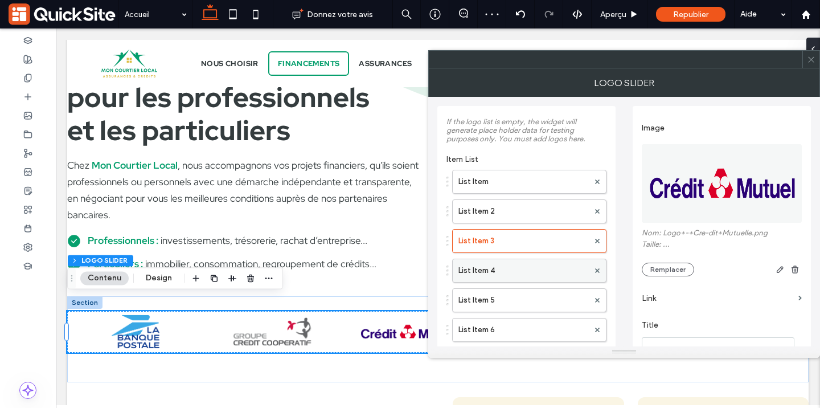
click at [509, 269] on label "List Item 4" at bounding box center [524, 270] width 130 height 23
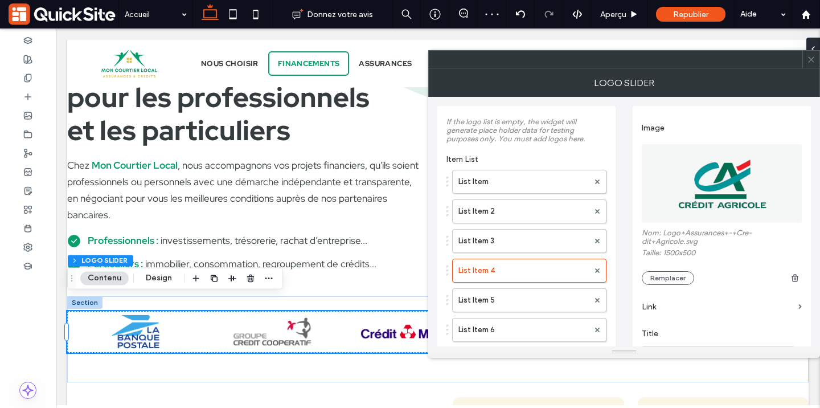
click at [701, 182] on img at bounding box center [722, 183] width 161 height 79
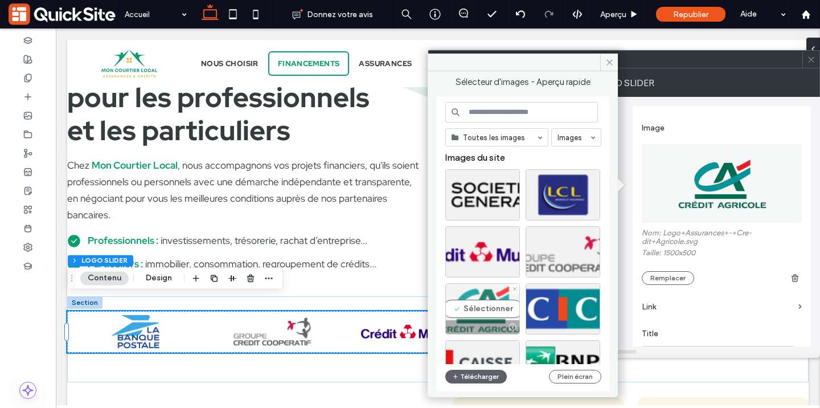
click at [496, 304] on div "Sélectionner" at bounding box center [483, 308] width 75 height 51
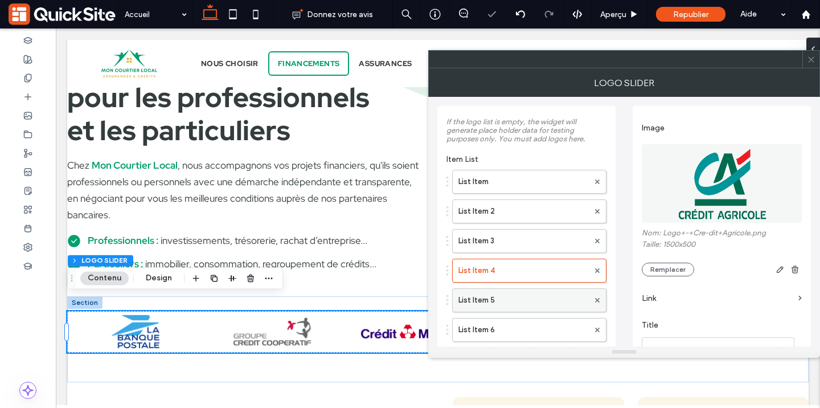
click at [529, 299] on label "List Item 5" at bounding box center [524, 300] width 130 height 23
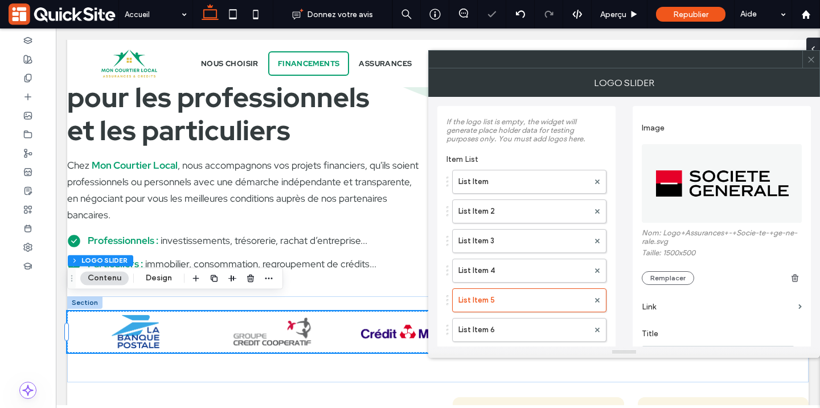
click at [695, 199] on img at bounding box center [722, 183] width 161 height 79
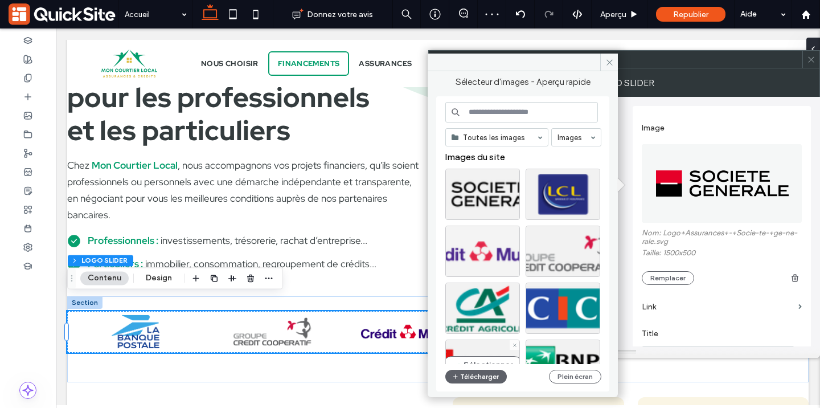
scroll to position [0, 0]
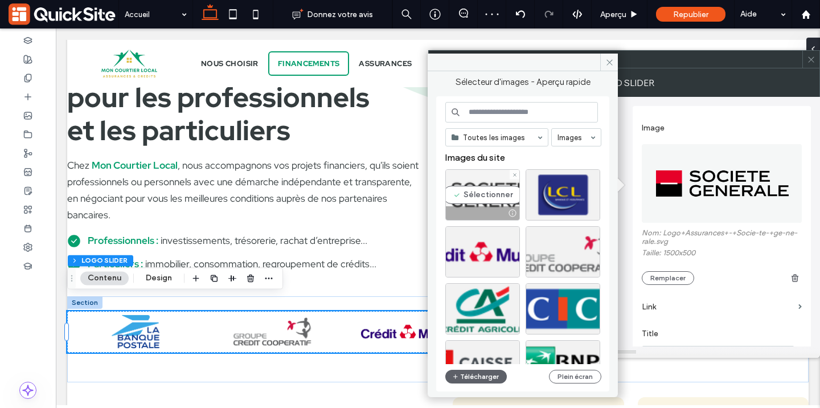
click at [485, 210] on div at bounding box center [482, 213] width 73 height 14
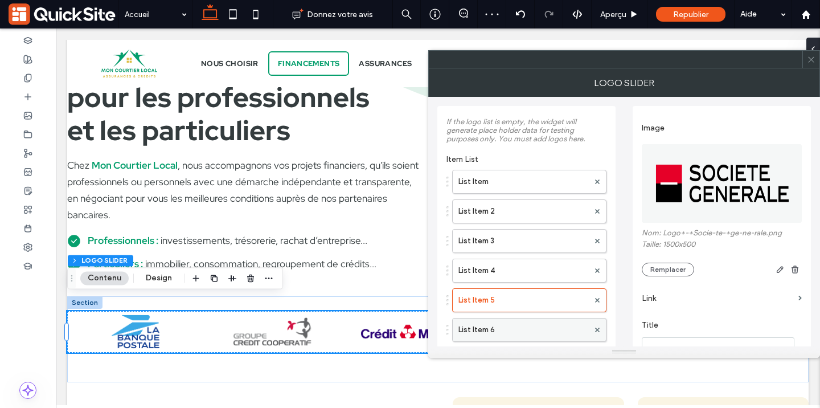
click at [494, 330] on label "List Item 6" at bounding box center [524, 329] width 130 height 23
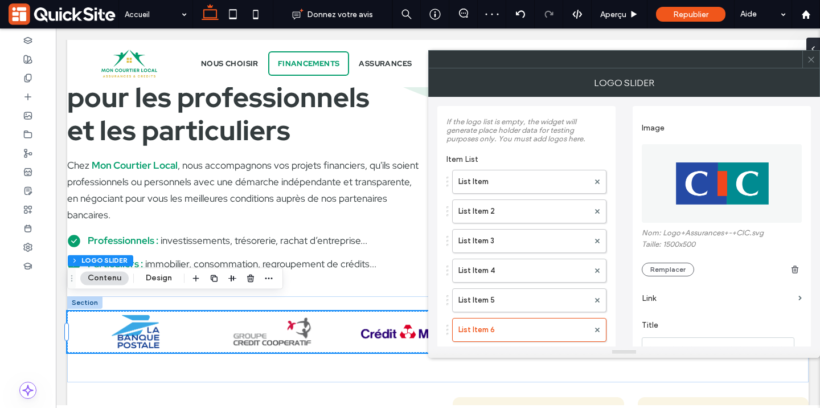
click at [697, 197] on img at bounding box center [722, 183] width 161 height 79
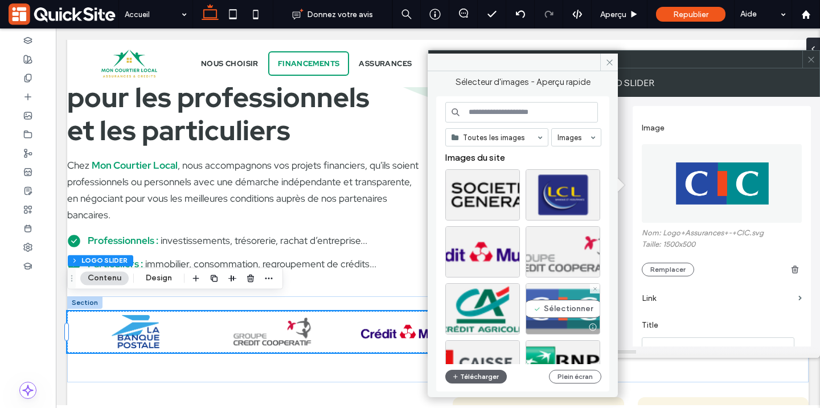
click at [569, 319] on div "Sélectionner" at bounding box center [563, 308] width 75 height 51
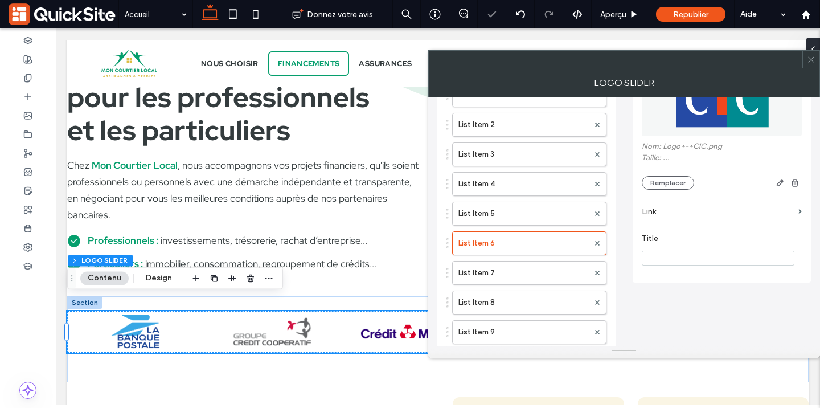
scroll to position [97, 0]
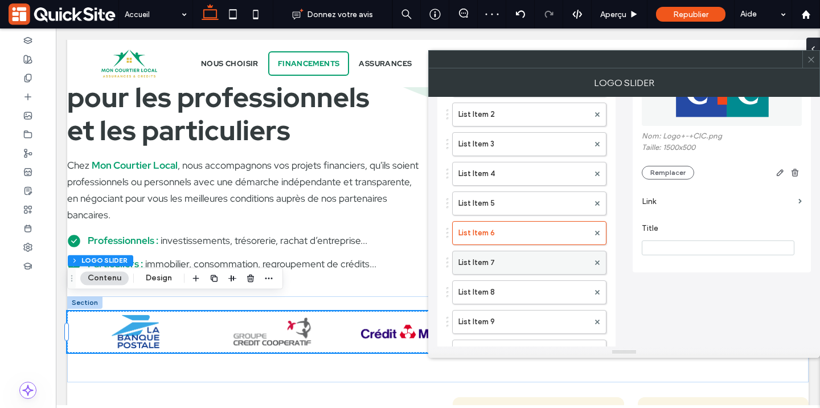
click at [522, 265] on label "List Item 7" at bounding box center [524, 262] width 130 height 23
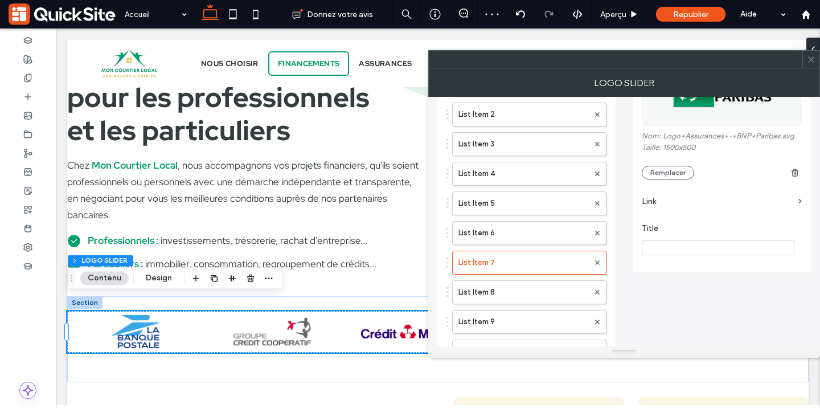
click at [707, 110] on img at bounding box center [722, 86] width 161 height 79
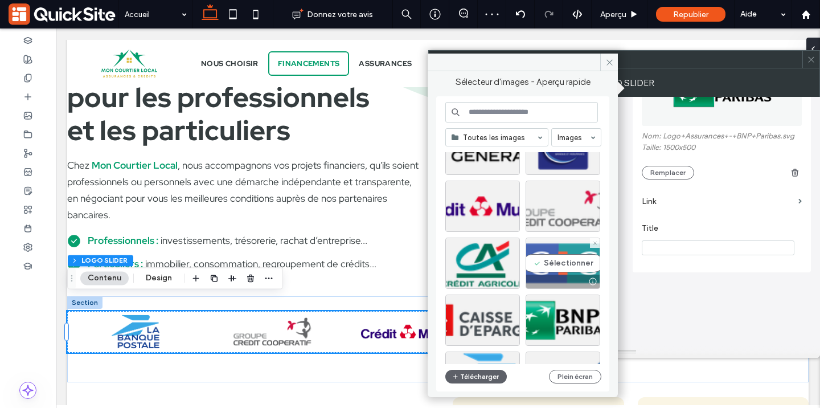
scroll to position [66, 0]
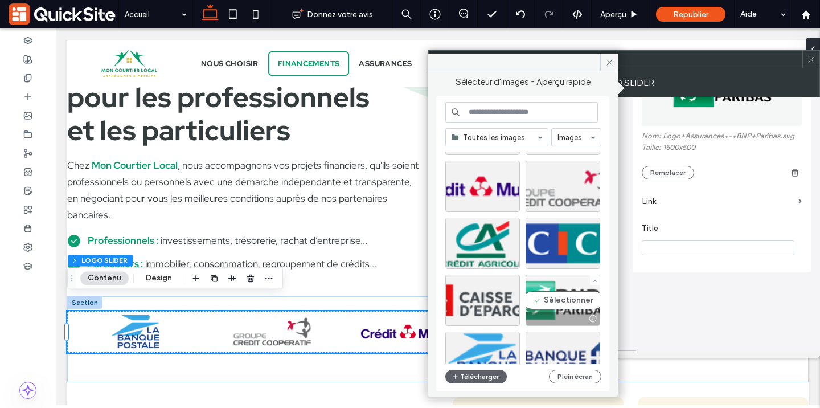
click at [541, 301] on div "Sélectionner" at bounding box center [563, 300] width 75 height 51
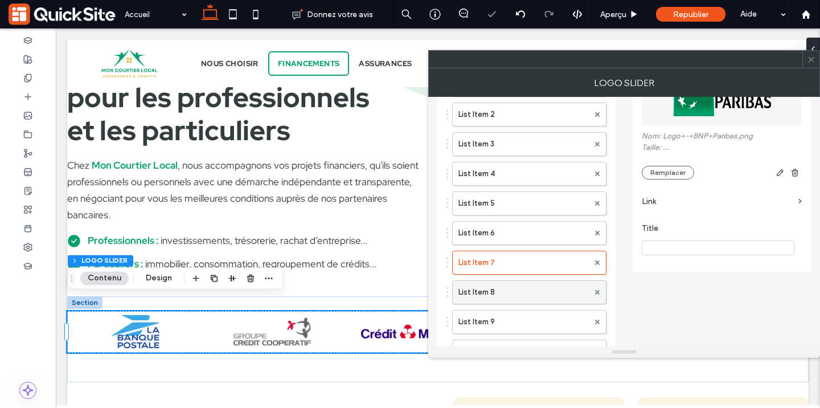
click at [498, 299] on label "List Item 8" at bounding box center [524, 292] width 130 height 23
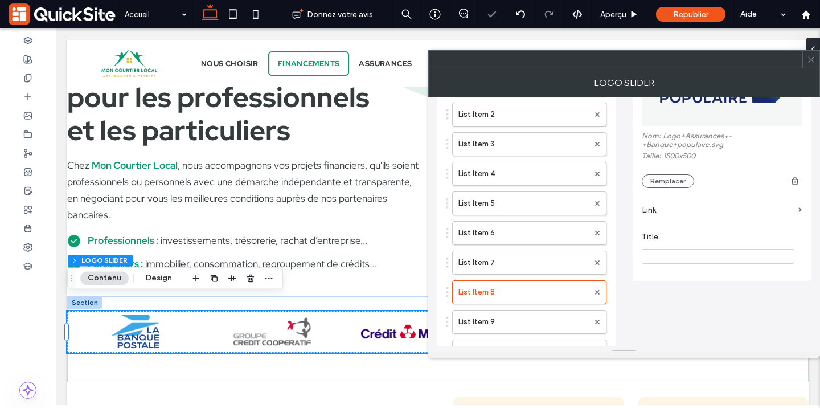
click at [695, 114] on img at bounding box center [722, 86] width 161 height 79
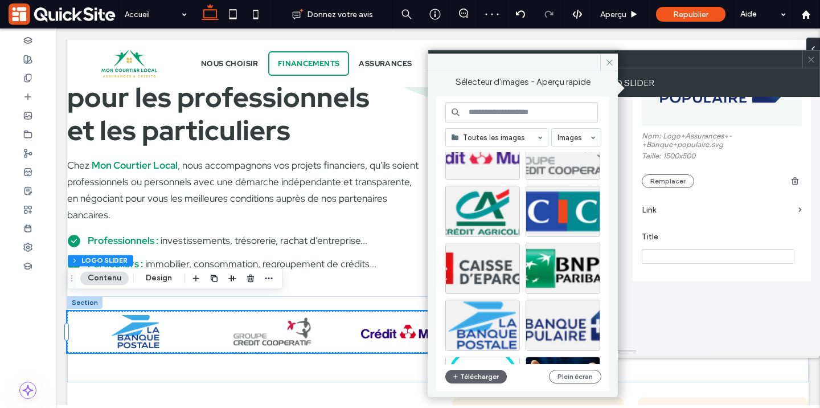
scroll to position [98, 0]
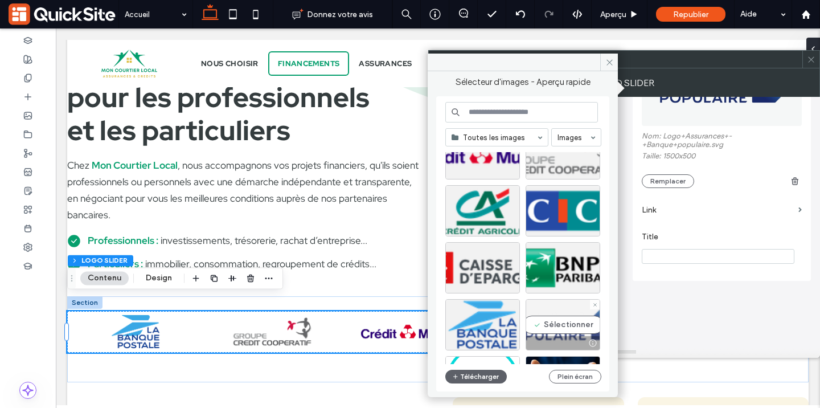
click at [571, 322] on div "Sélectionner" at bounding box center [563, 324] width 75 height 51
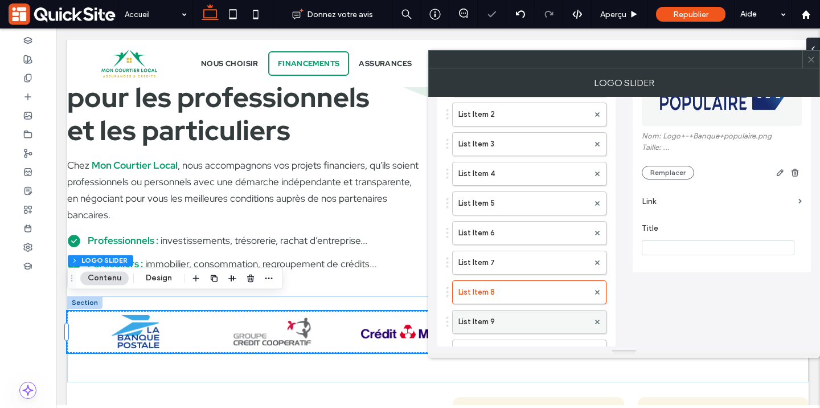
click at [517, 321] on label "List Item 9" at bounding box center [524, 322] width 130 height 23
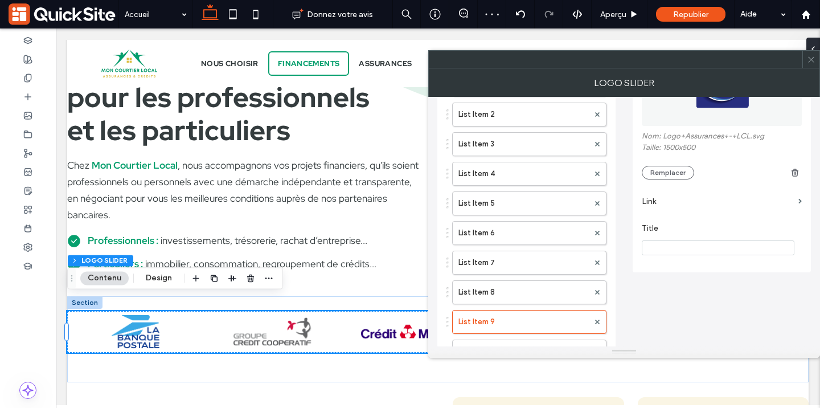
click at [689, 112] on img at bounding box center [722, 86] width 161 height 79
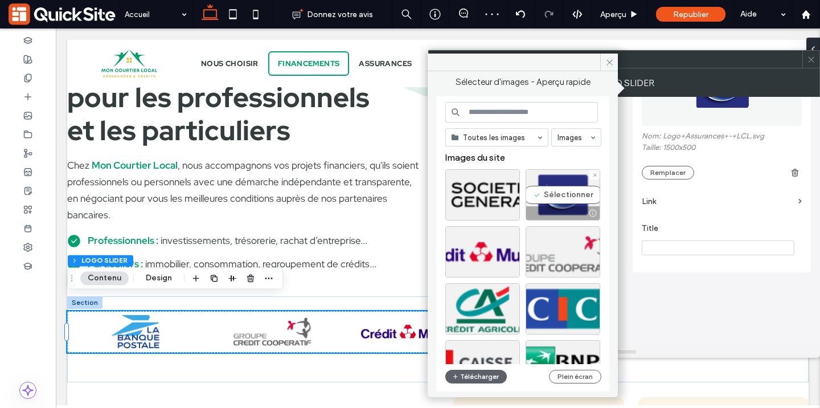
click at [555, 211] on div at bounding box center [562, 213] width 73 height 14
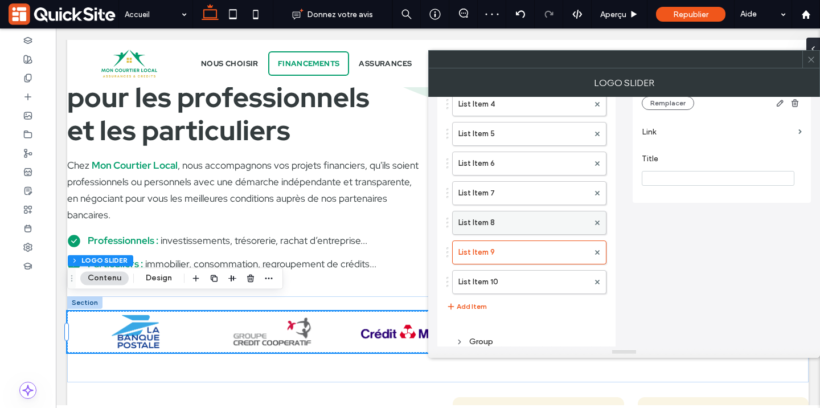
scroll to position [185, 0]
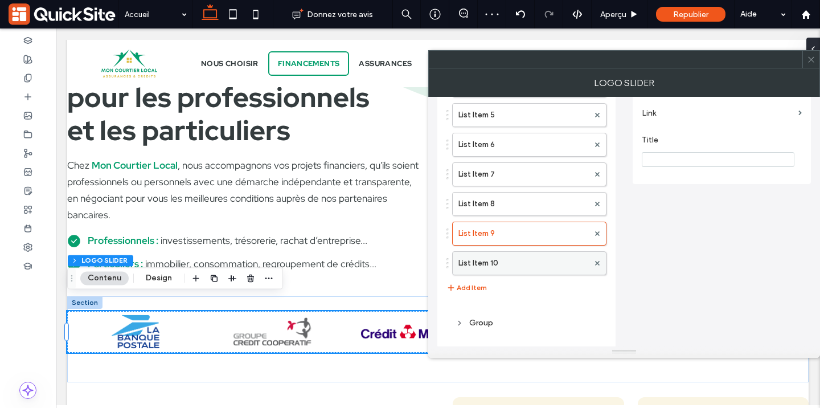
click at [524, 266] on label "List Item 10" at bounding box center [524, 263] width 130 height 23
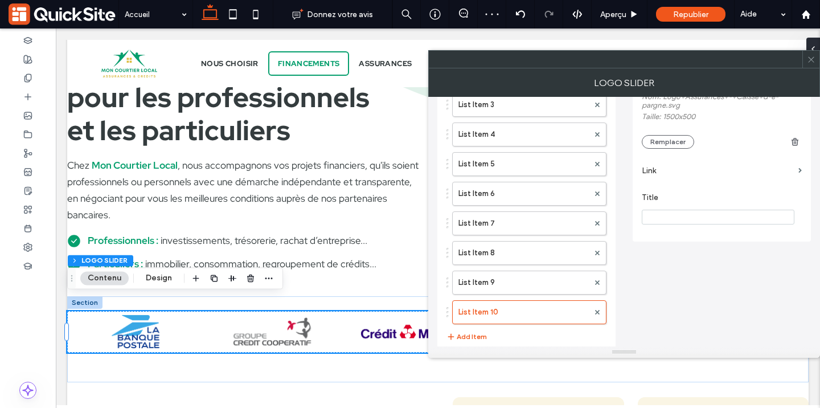
scroll to position [37, 0]
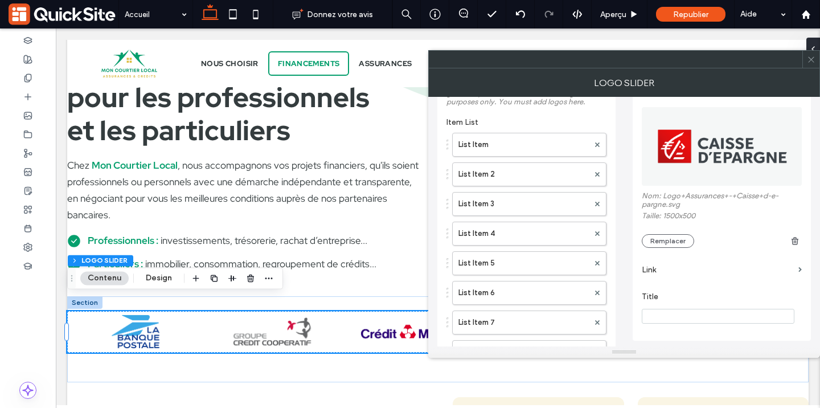
click at [696, 147] on img at bounding box center [722, 146] width 161 height 79
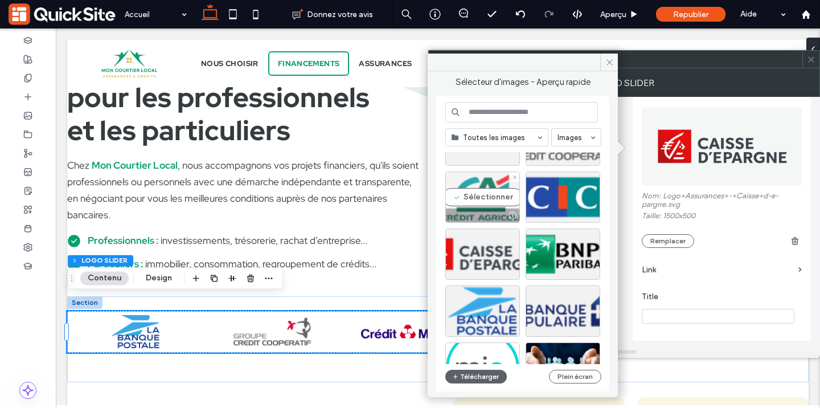
scroll to position [106, 0]
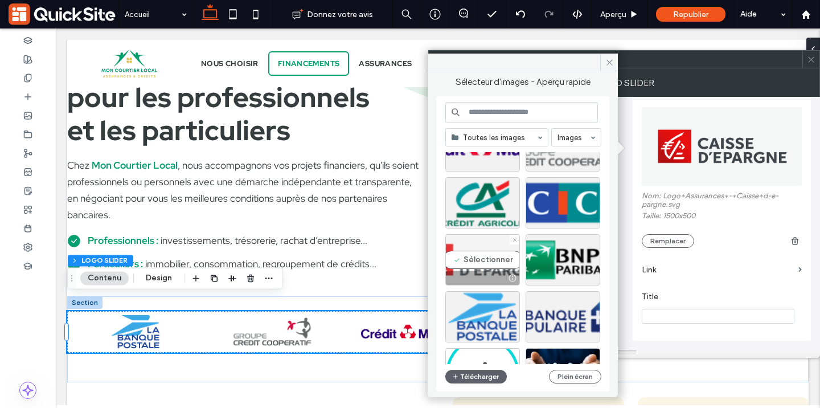
click at [489, 271] on div at bounding box center [482, 278] width 73 height 14
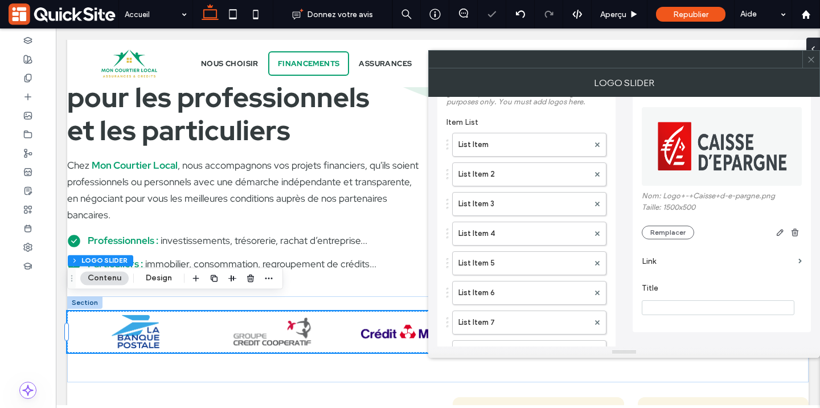
click at [812, 64] on span at bounding box center [811, 59] width 9 height 17
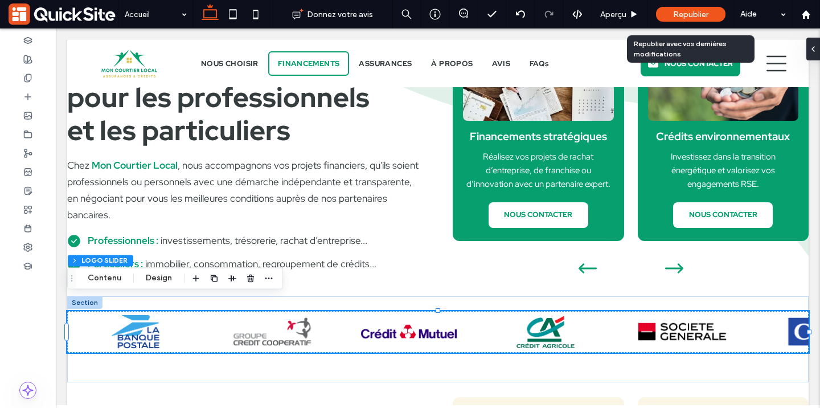
click at [683, 15] on span "Republier" at bounding box center [690, 15] width 35 height 10
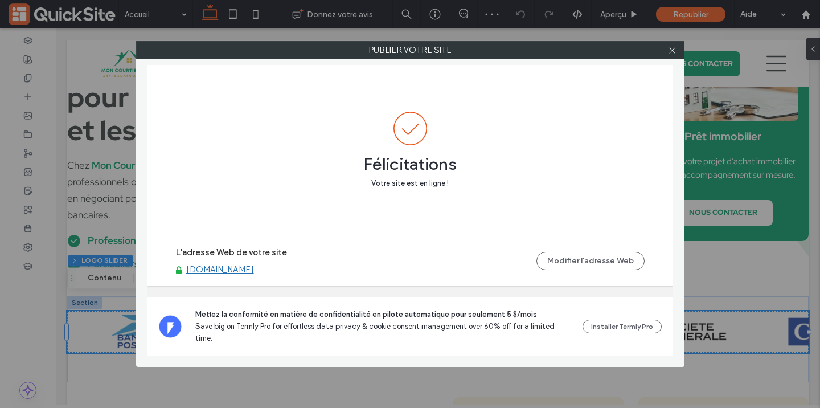
click at [254, 275] on link "[DOMAIN_NAME]" at bounding box center [220, 269] width 68 height 10
click at [673, 51] on icon at bounding box center [672, 50] width 9 height 9
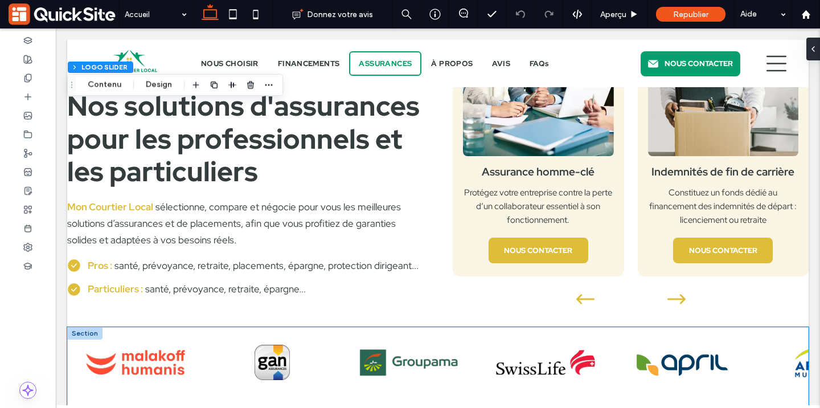
scroll to position [1544, 0]
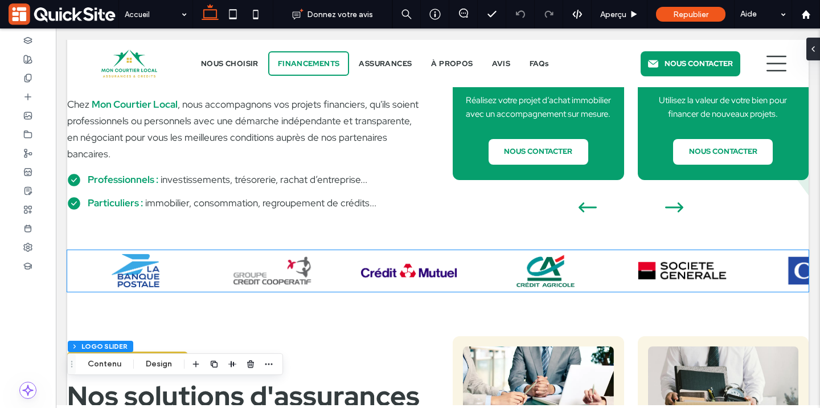
scroll to position [1161, 0]
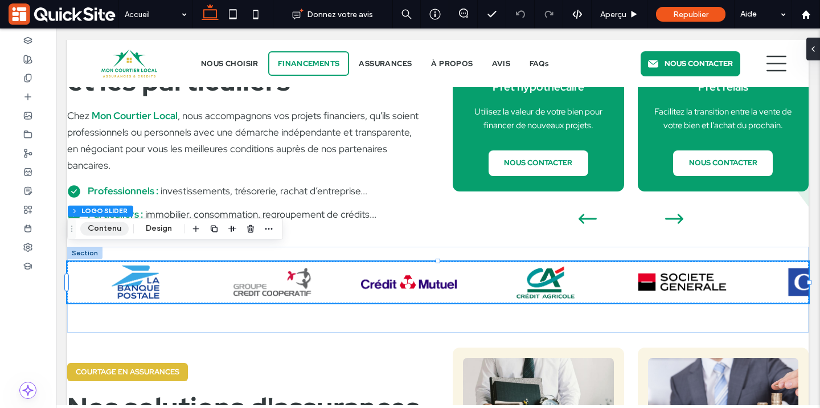
click at [109, 227] on button "Contenu" at bounding box center [104, 229] width 48 height 14
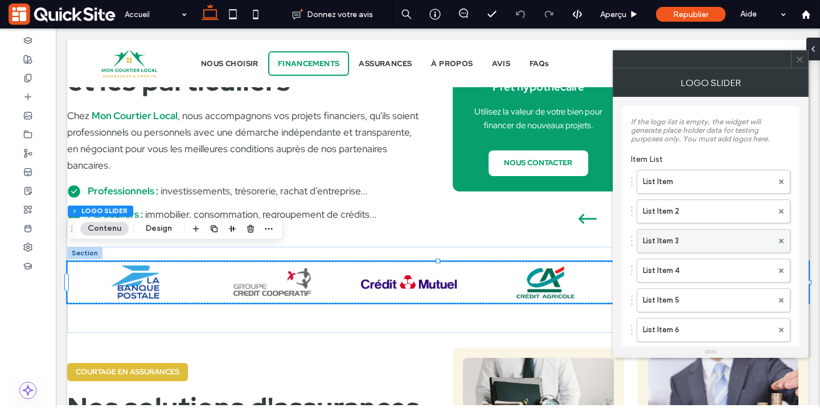
scroll to position [194, 0]
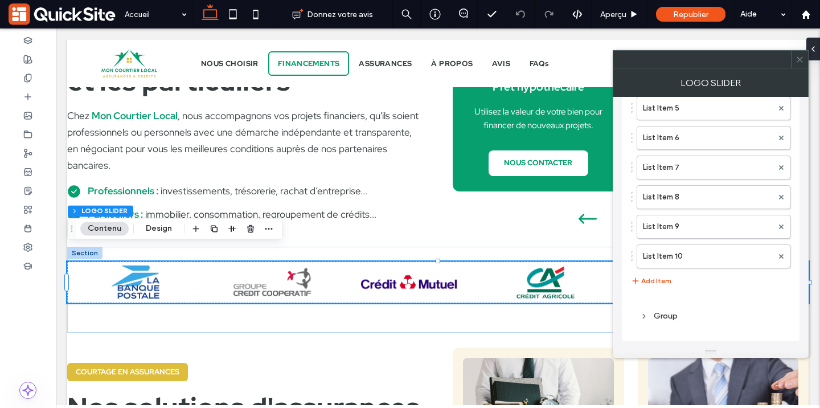
click at [656, 313] on div "Group" at bounding box center [710, 316] width 141 height 10
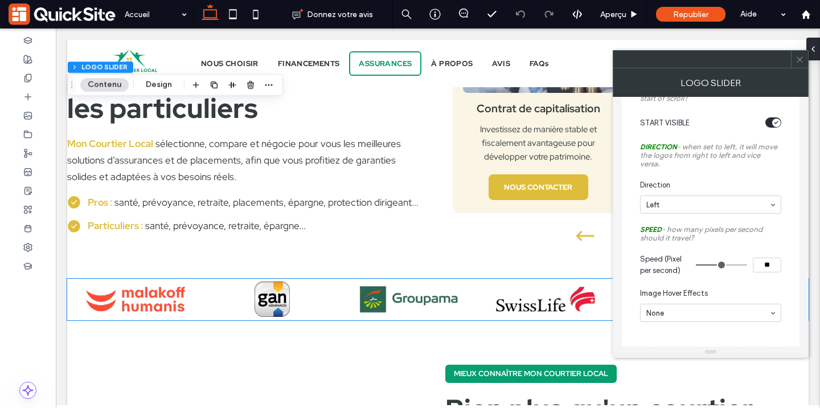
scroll to position [1513, 0]
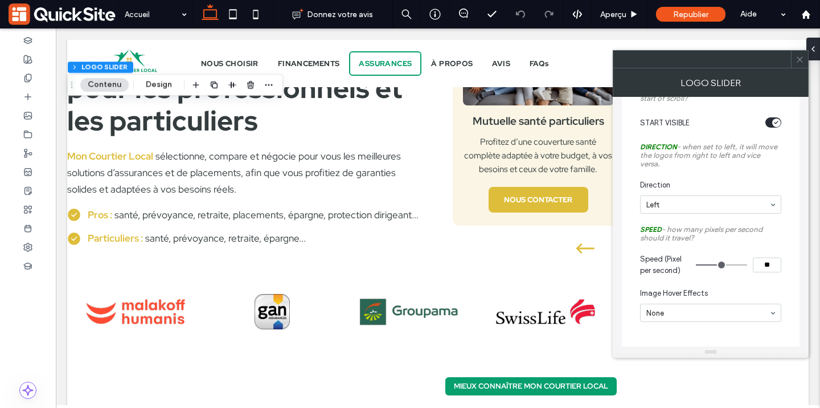
click at [803, 59] on icon at bounding box center [800, 59] width 9 height 9
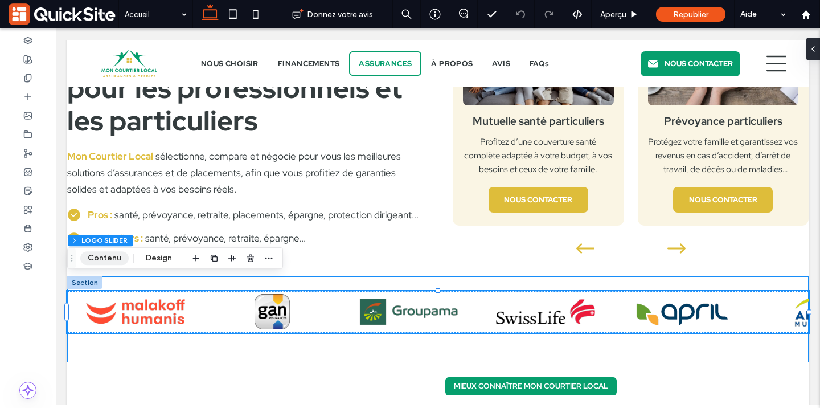
click at [93, 255] on button "Contenu" at bounding box center [104, 258] width 48 height 14
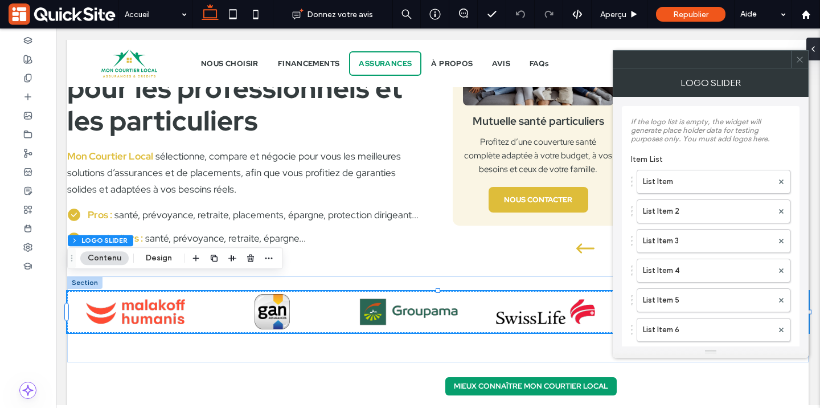
click at [803, 60] on icon at bounding box center [800, 59] width 9 height 9
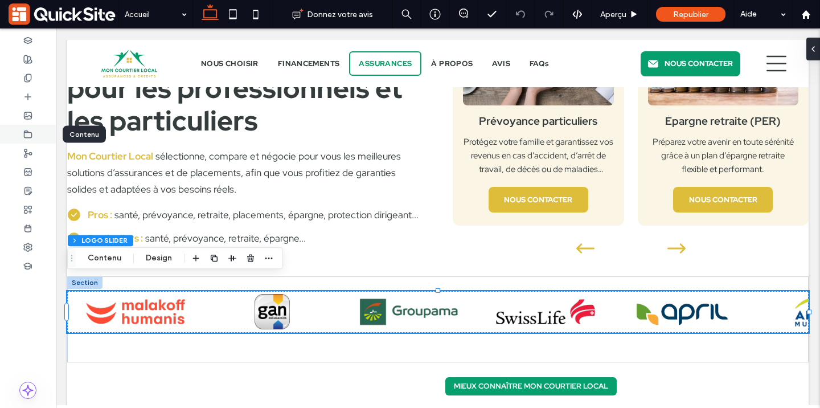
click at [13, 143] on div at bounding box center [28, 134] width 56 height 19
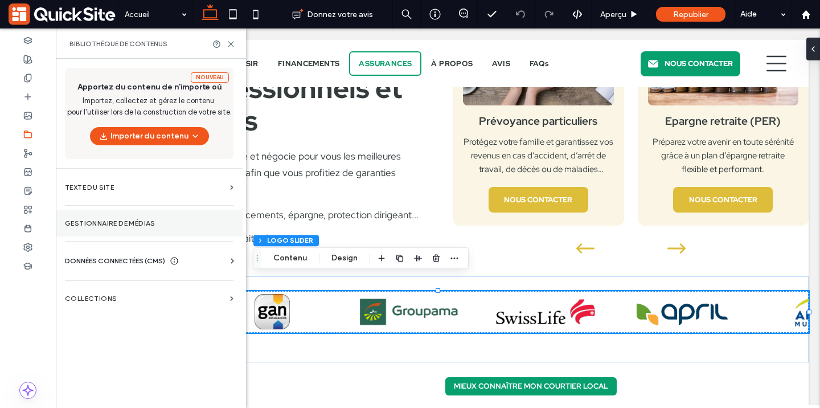
click at [138, 224] on label "Gestionnaire de médias" at bounding box center [149, 223] width 169 height 8
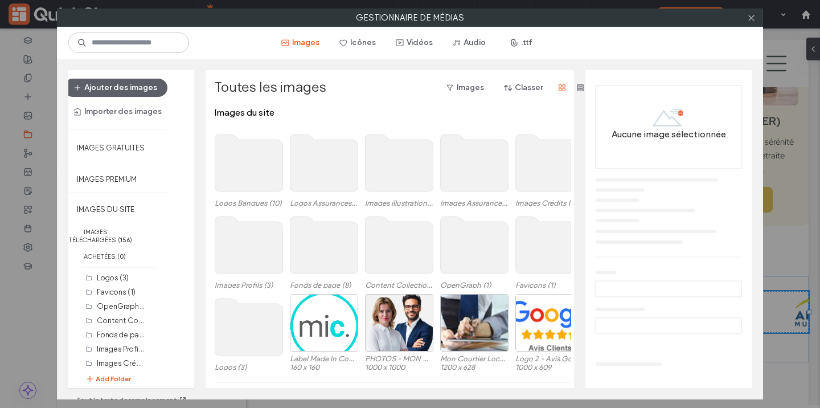
click at [325, 158] on use at bounding box center [325, 162] width 68 height 57
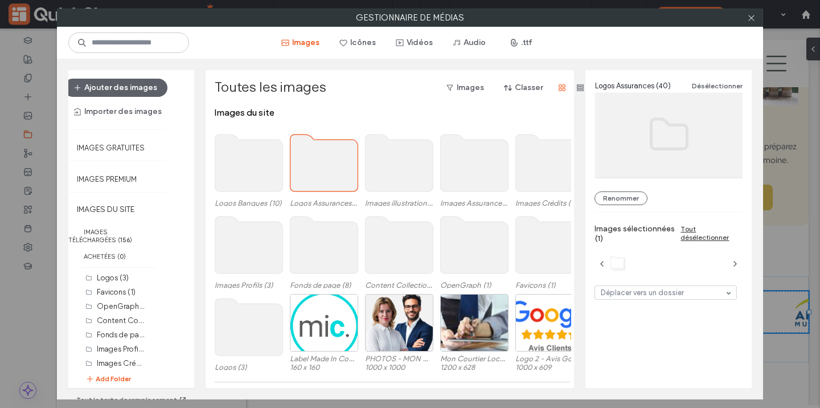
click at [337, 154] on use at bounding box center [325, 162] width 68 height 57
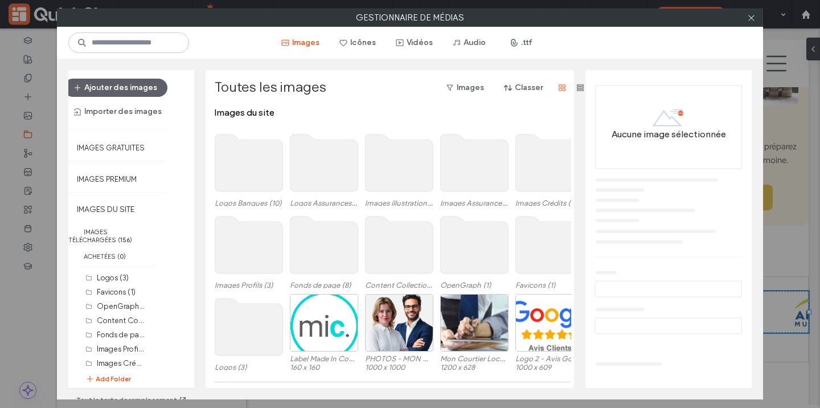
click at [337, 154] on use at bounding box center [325, 162] width 68 height 57
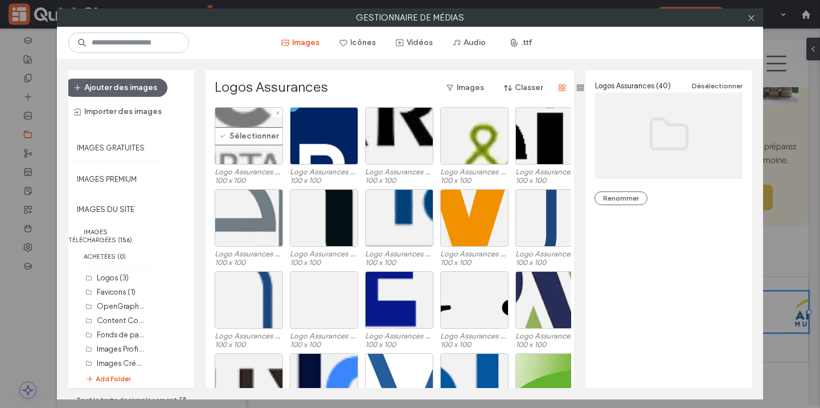
click at [231, 151] on div "Sélectionner" at bounding box center [249, 136] width 68 height 58
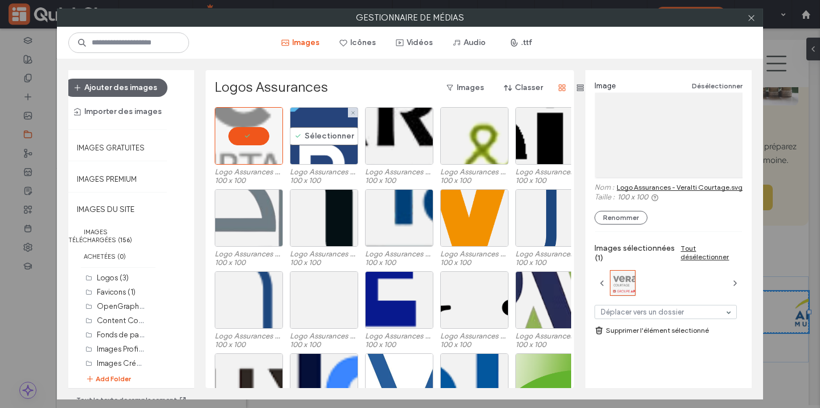
click at [336, 135] on div "Sélectionner" at bounding box center [324, 136] width 68 height 58
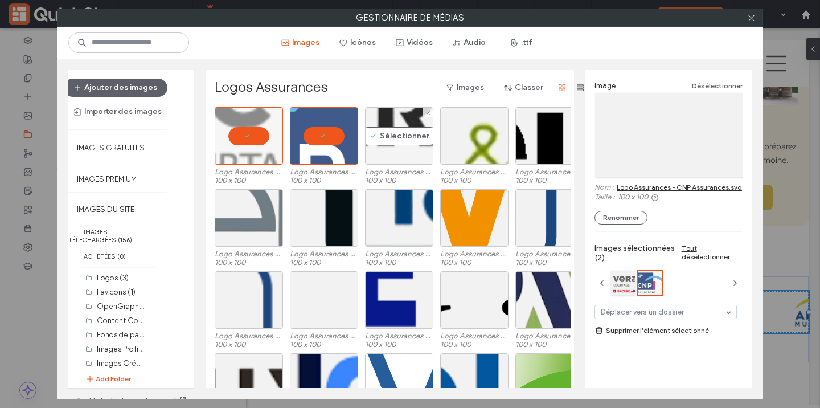
click at [390, 140] on div "Sélectionner" at bounding box center [399, 136] width 68 height 58
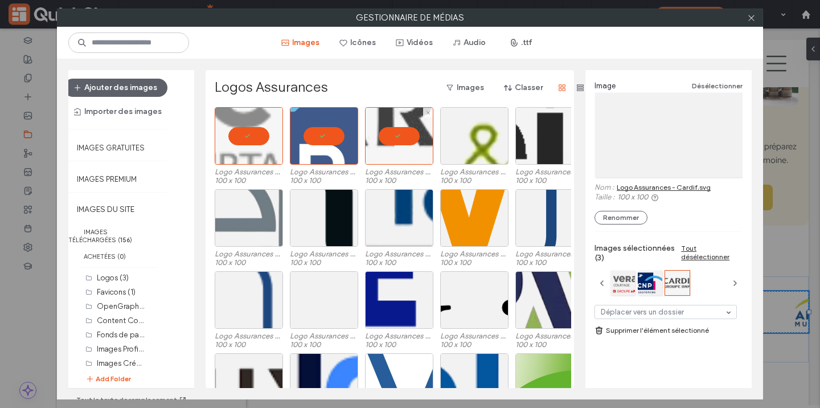
click at [463, 133] on div at bounding box center [474, 136] width 68 height 58
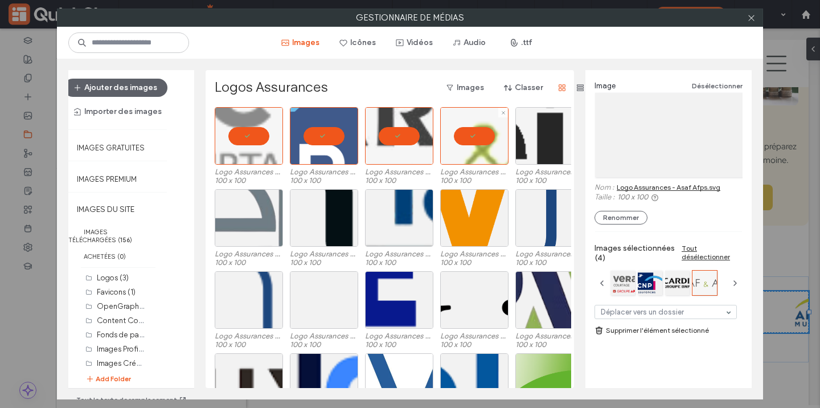
click at [535, 138] on div at bounding box center [550, 136] width 68 height 58
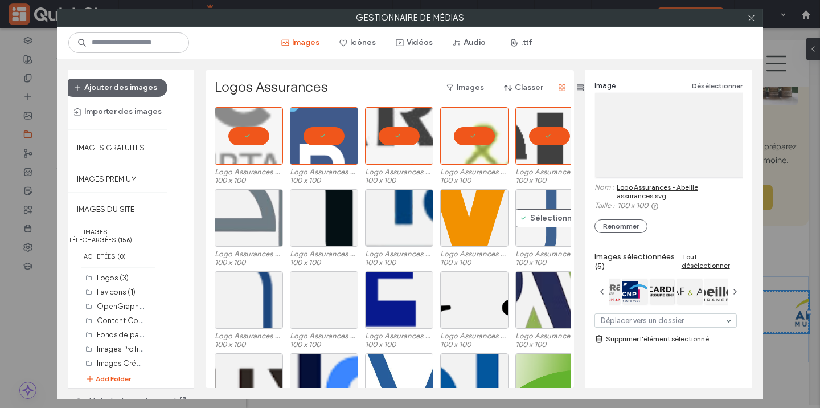
click at [528, 202] on div "Sélectionner" at bounding box center [550, 218] width 68 height 58
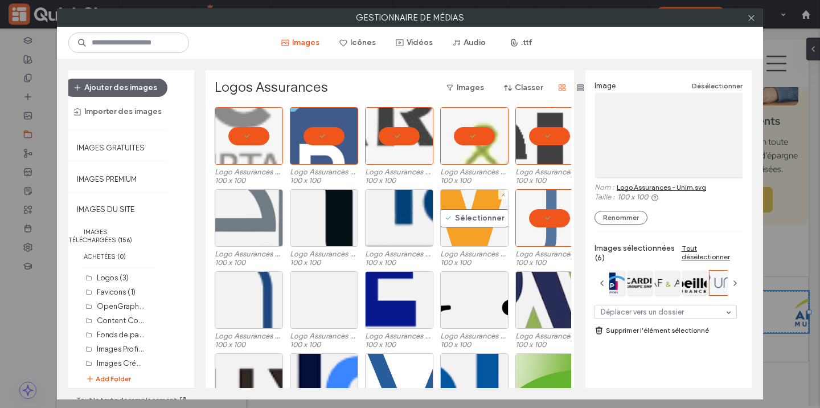
click at [447, 233] on div "Sélectionner" at bounding box center [474, 218] width 68 height 58
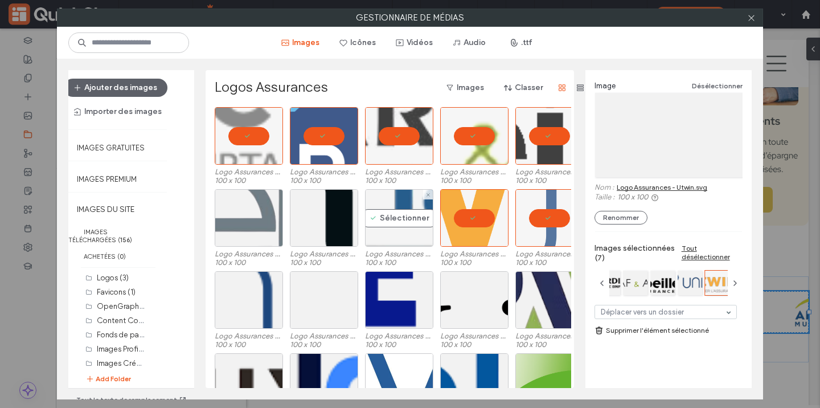
click at [373, 232] on div "Sélectionner" at bounding box center [399, 218] width 68 height 58
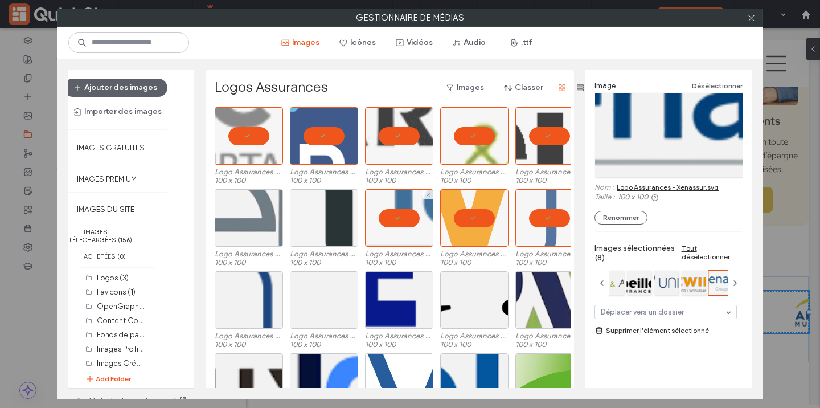
click at [312, 231] on div at bounding box center [324, 218] width 68 height 58
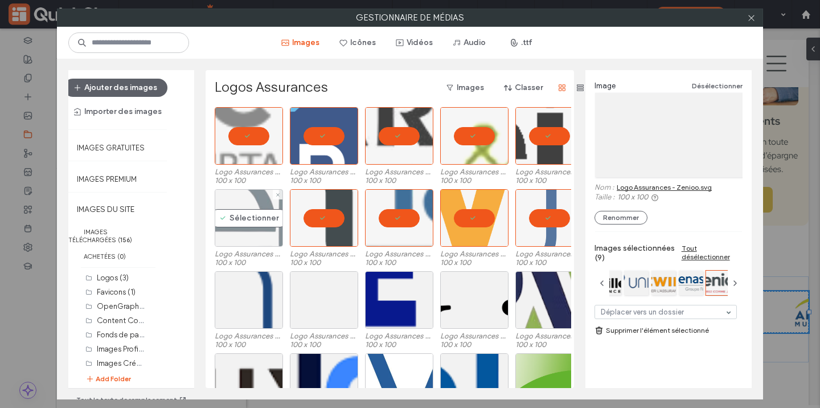
click at [243, 232] on div "Sélectionner" at bounding box center [249, 218] width 68 height 58
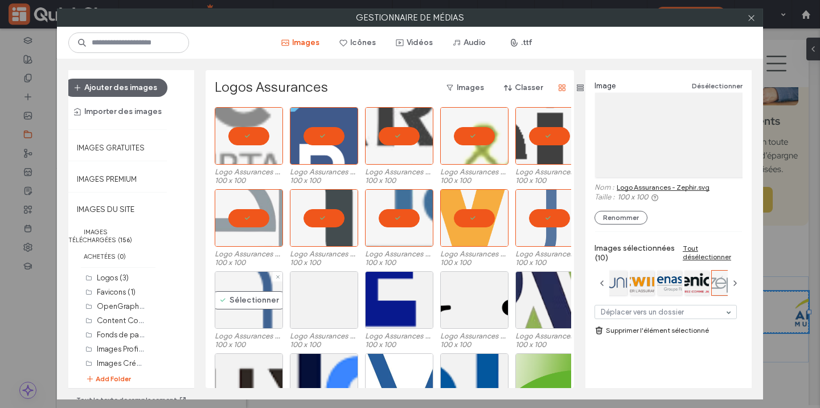
click at [238, 323] on div "Sélectionner" at bounding box center [249, 300] width 68 height 58
click at [313, 317] on div "Sélectionner" at bounding box center [324, 300] width 68 height 58
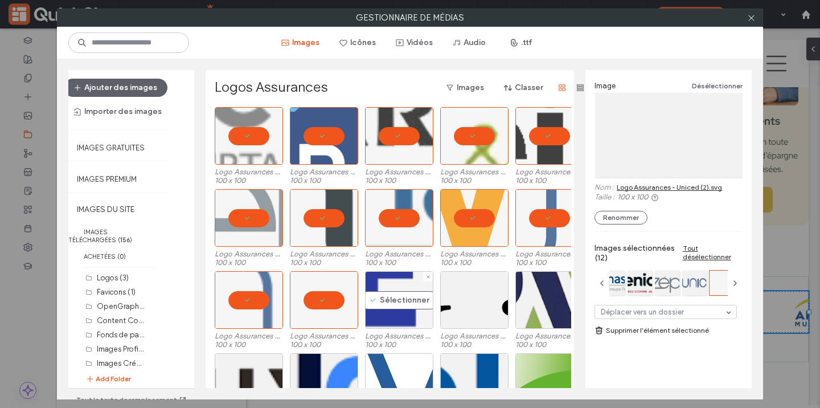
click at [378, 316] on div "Sélectionner" at bounding box center [399, 300] width 68 height 58
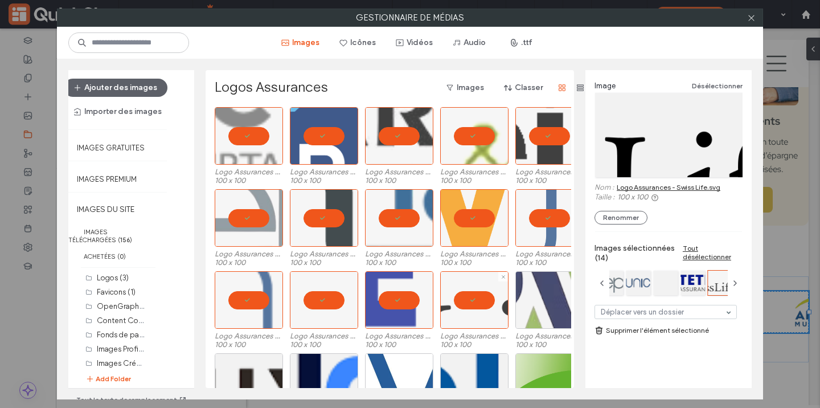
click at [526, 298] on div at bounding box center [550, 300] width 68 height 58
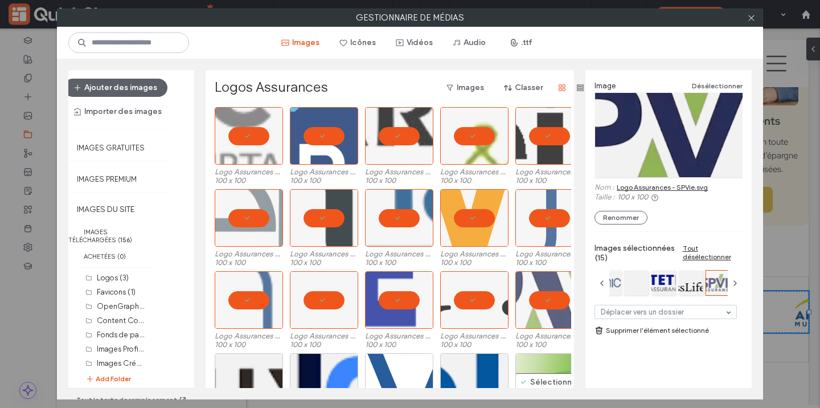
click at [525, 372] on div "Sélectionner" at bounding box center [550, 382] width 68 height 58
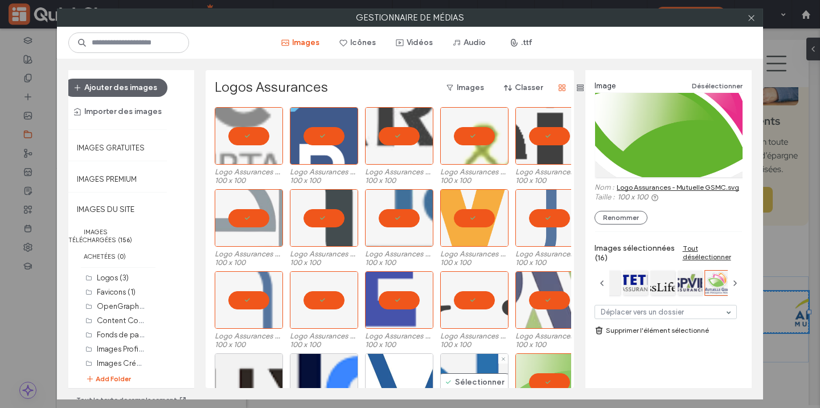
click at [455, 375] on div "Sélectionner" at bounding box center [474, 382] width 68 height 58
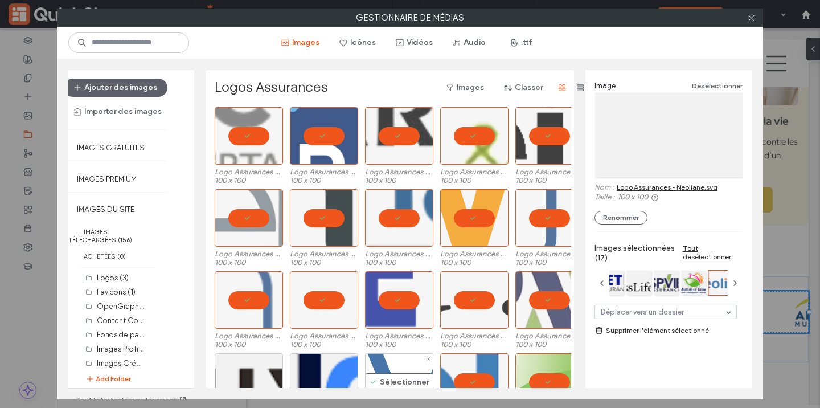
click at [383, 373] on div "Sélectionner" at bounding box center [399, 382] width 68 height 58
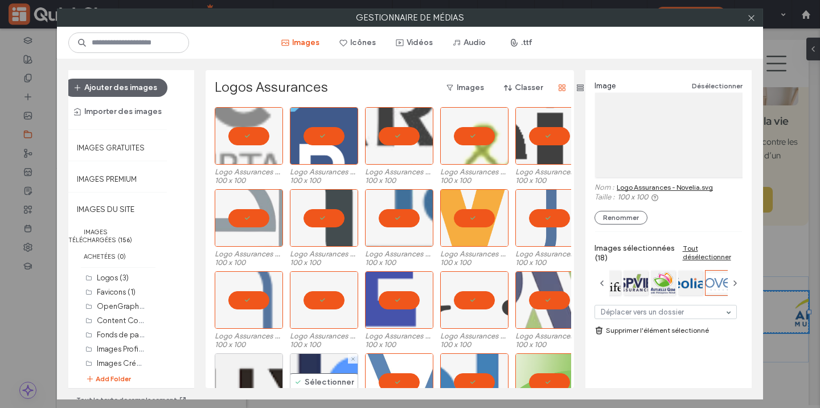
click at [316, 369] on div "Sélectionner" at bounding box center [324, 382] width 68 height 58
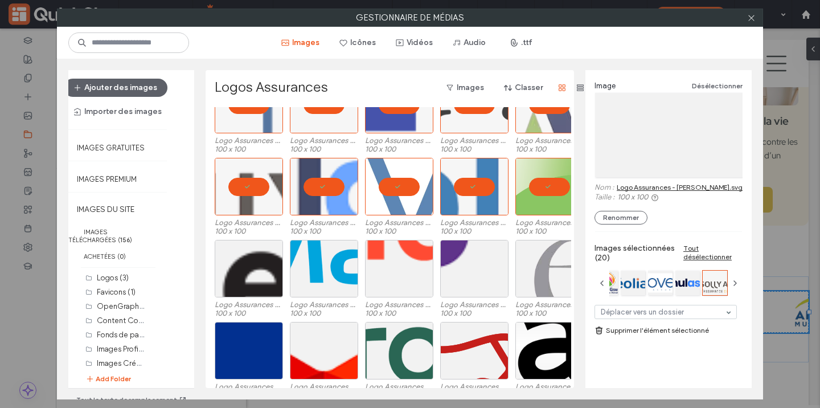
scroll to position [205, 0]
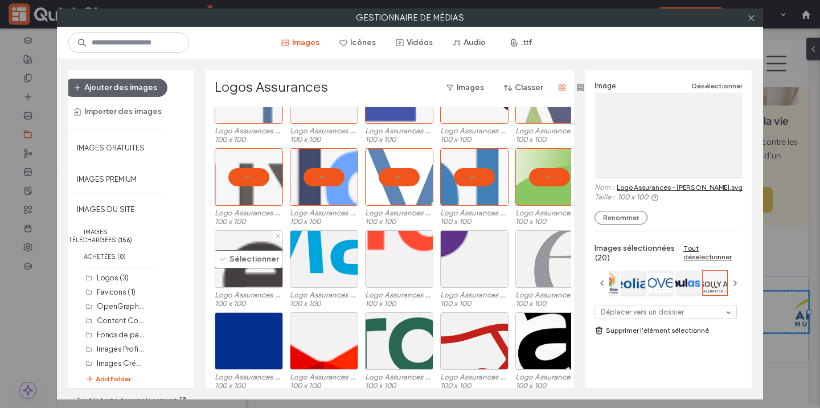
click at [240, 268] on div "Sélectionner" at bounding box center [249, 259] width 68 height 58
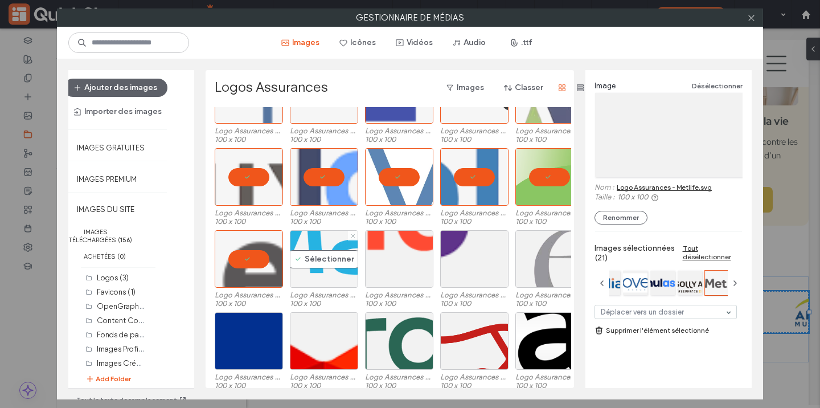
click at [312, 262] on div "Sélectionner" at bounding box center [324, 259] width 68 height 58
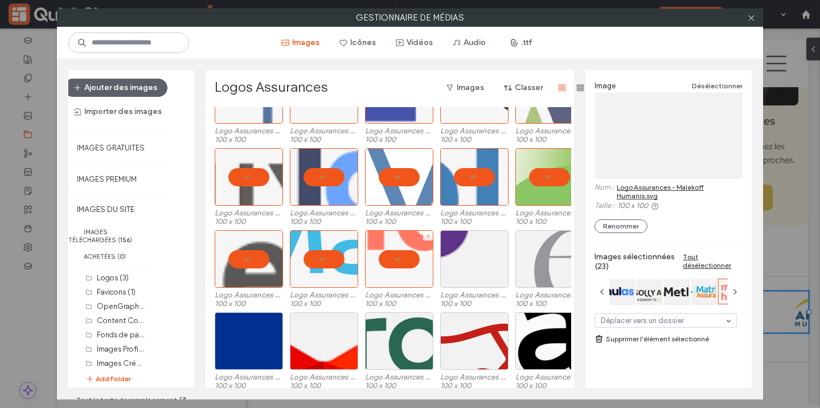
drag, startPoint x: 487, startPoint y: 259, endPoint x: 508, endPoint y: 259, distance: 21.1
click at [487, 259] on div at bounding box center [474, 259] width 68 height 58
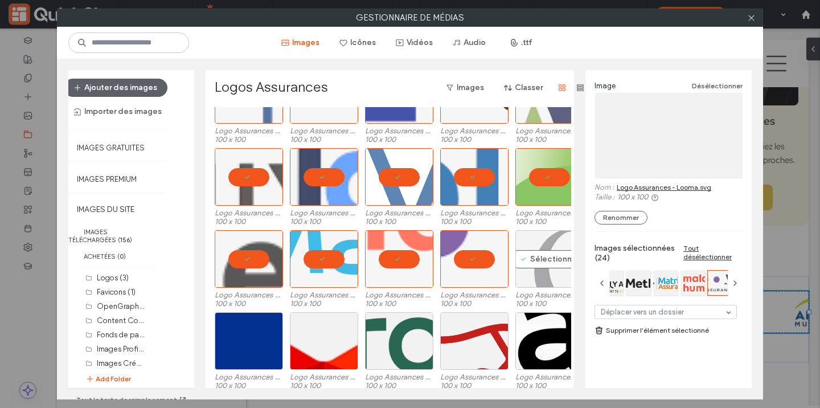
click at [554, 258] on div "Sélectionner" at bounding box center [550, 259] width 68 height 58
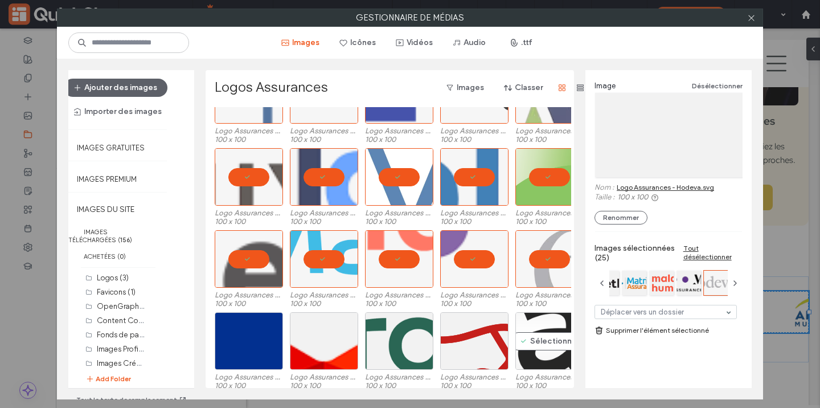
click at [539, 333] on div "Sélectionner" at bounding box center [550, 341] width 68 height 58
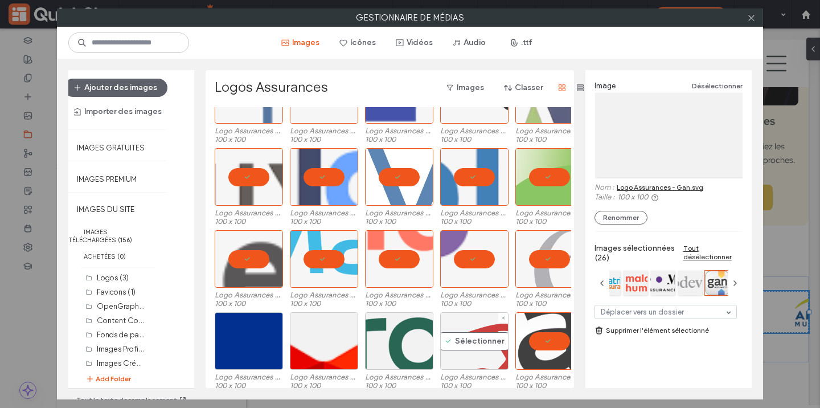
click at [485, 334] on div "Sélectionner" at bounding box center [474, 341] width 68 height 58
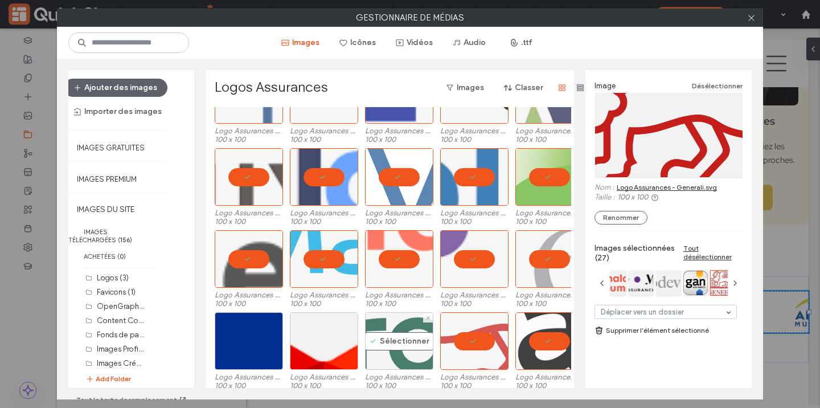
click at [371, 349] on div "Sélectionner" at bounding box center [399, 341] width 68 height 58
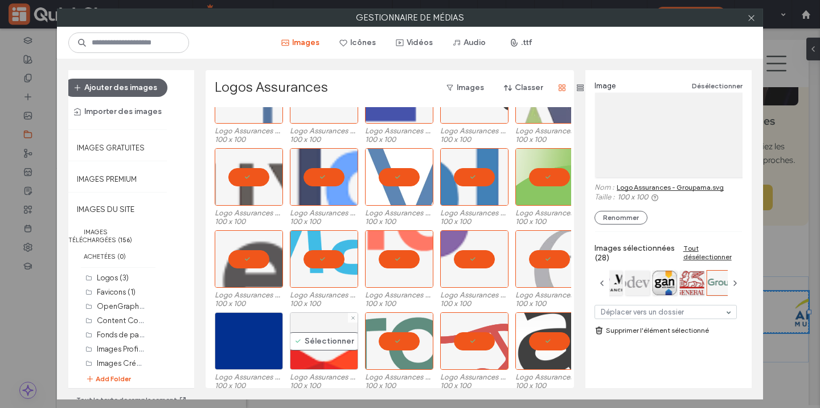
drag, startPoint x: 311, startPoint y: 349, endPoint x: 305, endPoint y: 349, distance: 6.3
click at [311, 349] on div "Sélectionner" at bounding box center [324, 341] width 68 height 58
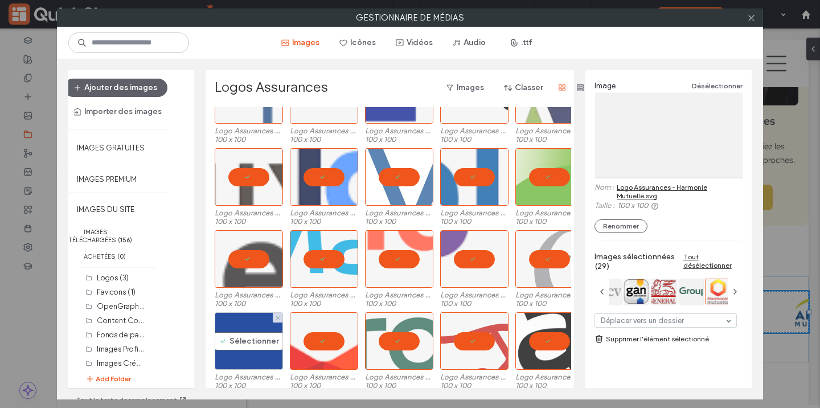
click at [226, 342] on div "Sélectionner" at bounding box center [249, 341] width 68 height 58
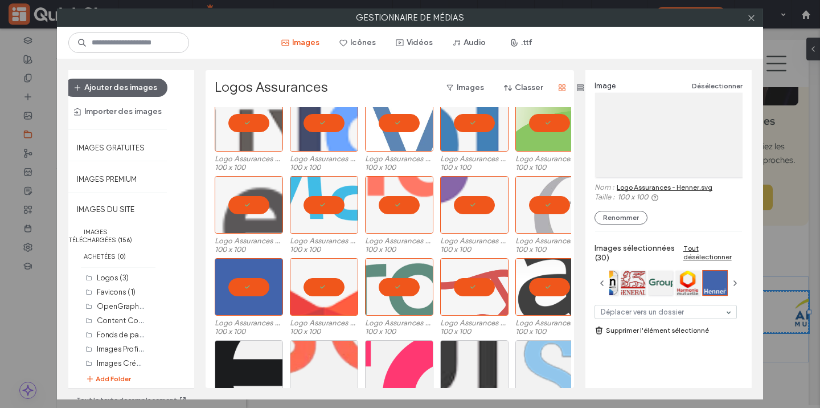
scroll to position [375, 0]
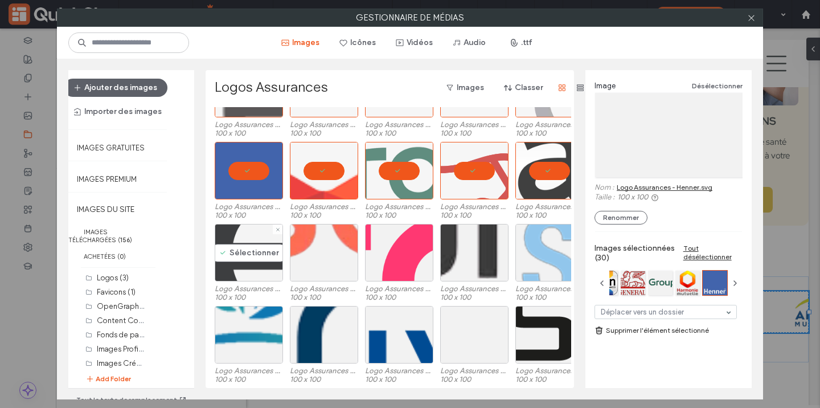
click at [243, 250] on div "Sélectionner" at bounding box center [249, 253] width 68 height 58
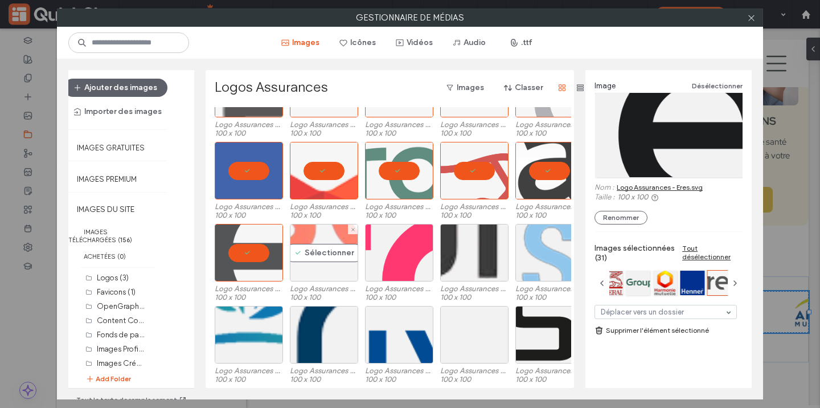
click at [321, 263] on div "Sélectionner" at bounding box center [324, 253] width 68 height 58
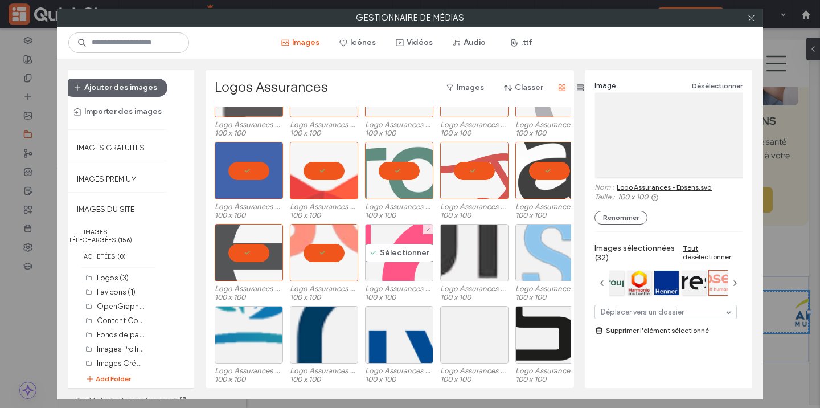
click at [408, 263] on div "Sélectionner" at bounding box center [399, 253] width 68 height 58
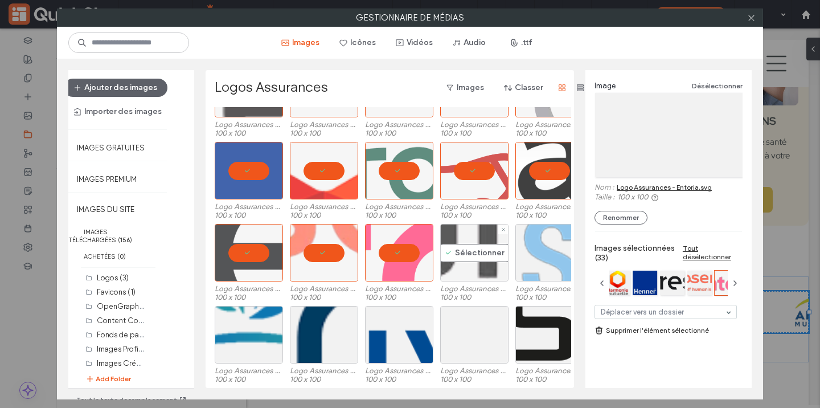
click at [490, 259] on div "Sélectionner" at bounding box center [474, 253] width 68 height 58
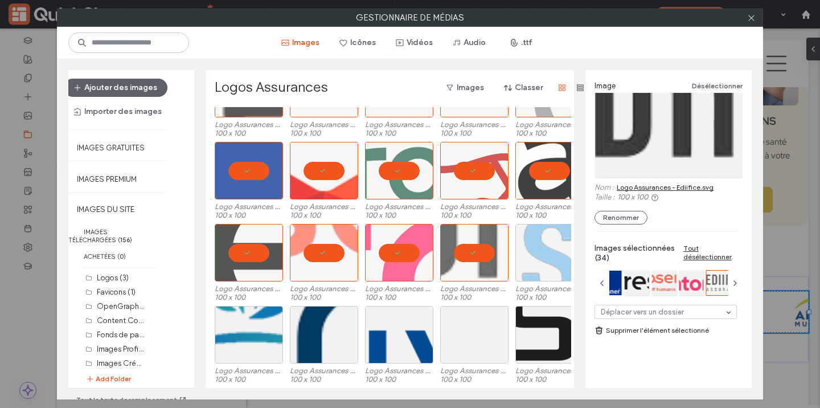
click at [533, 250] on div at bounding box center [550, 253] width 68 height 58
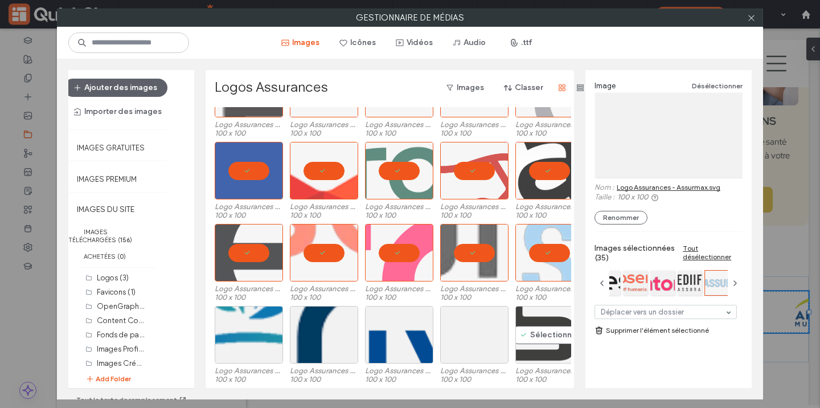
click at [531, 333] on div "Sélectionner" at bounding box center [550, 335] width 68 height 58
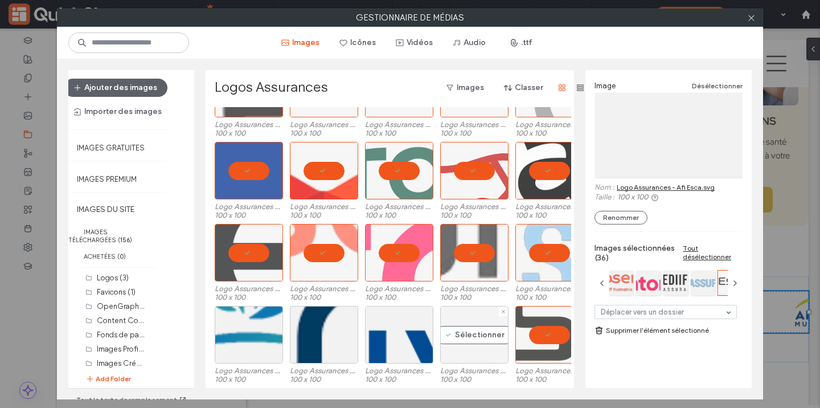
click at [459, 334] on div "Sélectionner" at bounding box center [474, 335] width 68 height 58
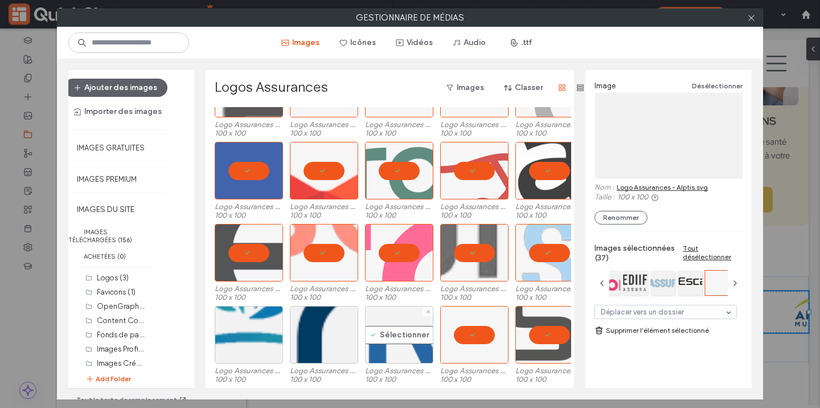
click at [401, 335] on div "Sélectionner" at bounding box center [399, 335] width 68 height 58
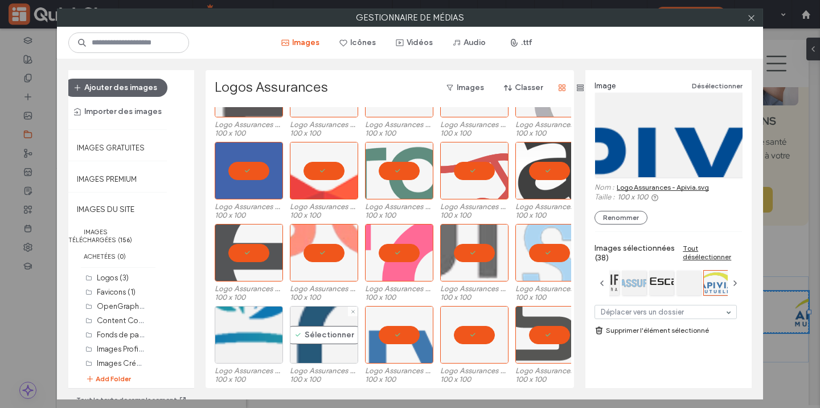
click at [318, 334] on div "Sélectionner" at bounding box center [324, 335] width 68 height 58
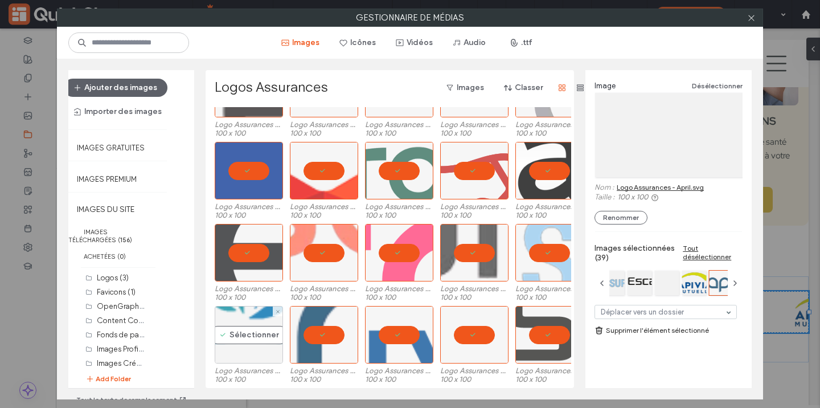
click at [250, 334] on div "Sélectionner" at bounding box center [249, 335] width 68 height 58
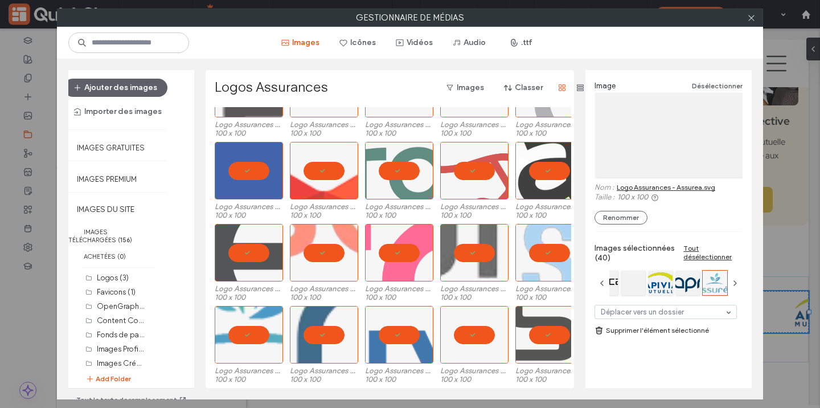
click at [659, 331] on link "Supprimer l'élément sélectionné" at bounding box center [669, 330] width 148 height 11
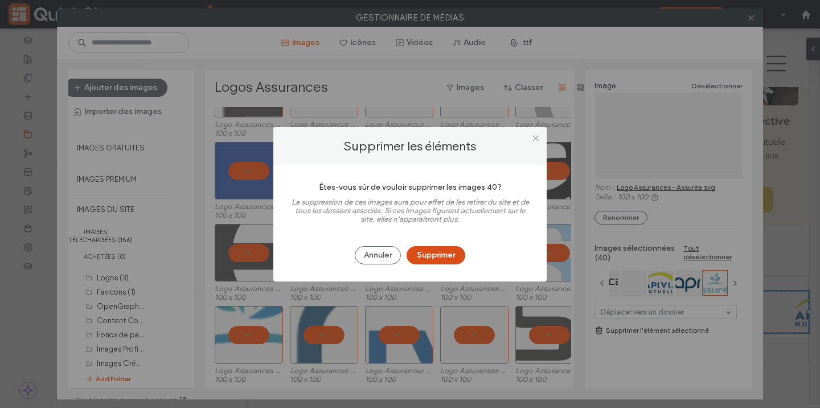
click at [451, 250] on button "Supprimer" at bounding box center [436, 255] width 59 height 18
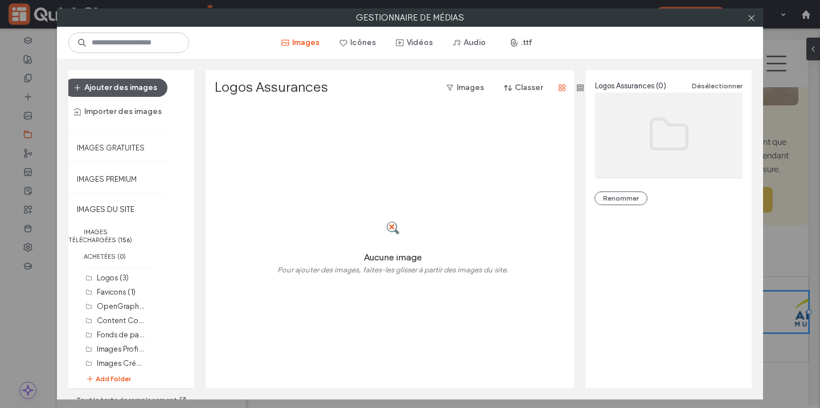
click at [141, 85] on button "Ajouter des images" at bounding box center [116, 88] width 104 height 18
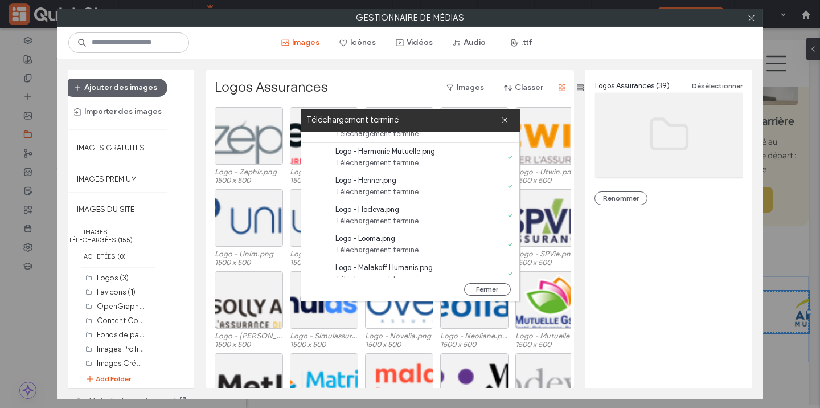
scroll to position [988, 0]
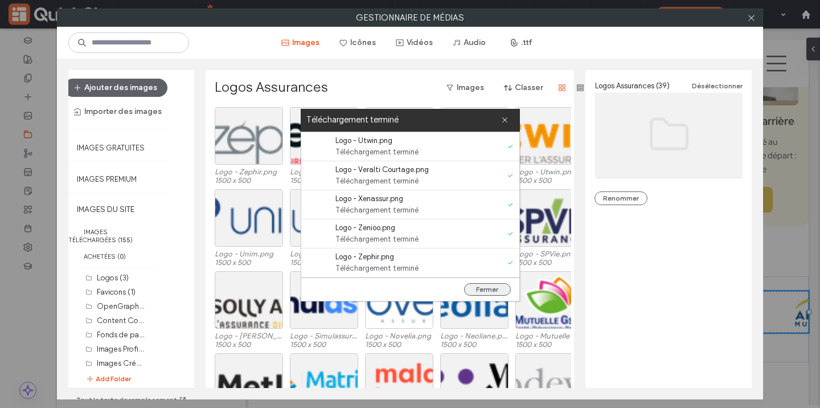
click at [493, 287] on button "Fermer" at bounding box center [487, 289] width 47 height 13
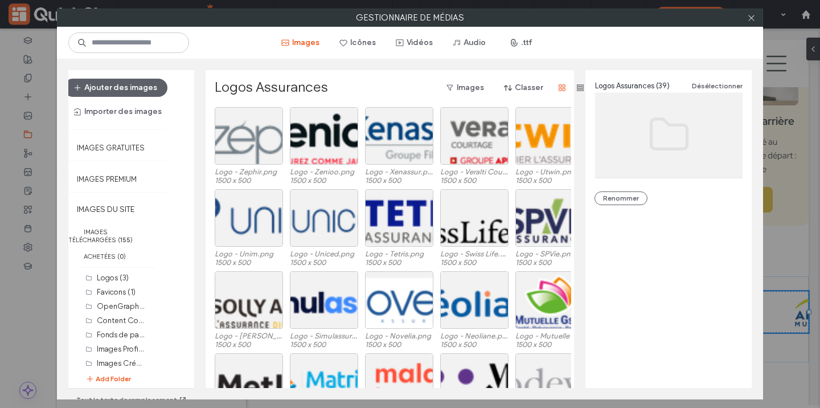
scroll to position [0, 0]
click at [750, 21] on icon at bounding box center [752, 18] width 9 height 9
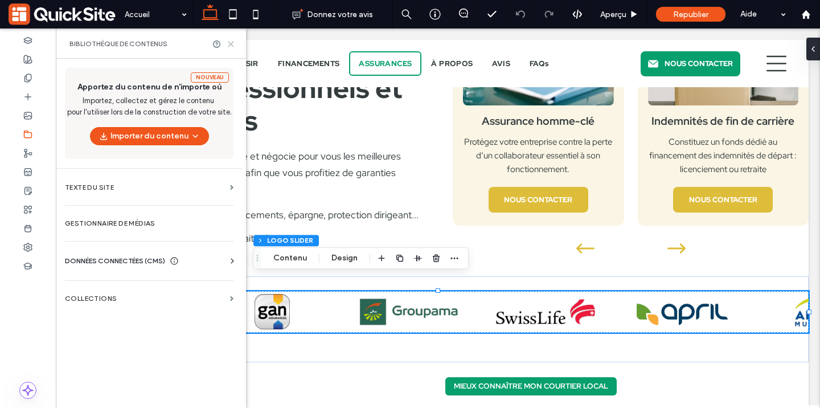
click at [231, 42] on icon at bounding box center [231, 44] width 9 height 9
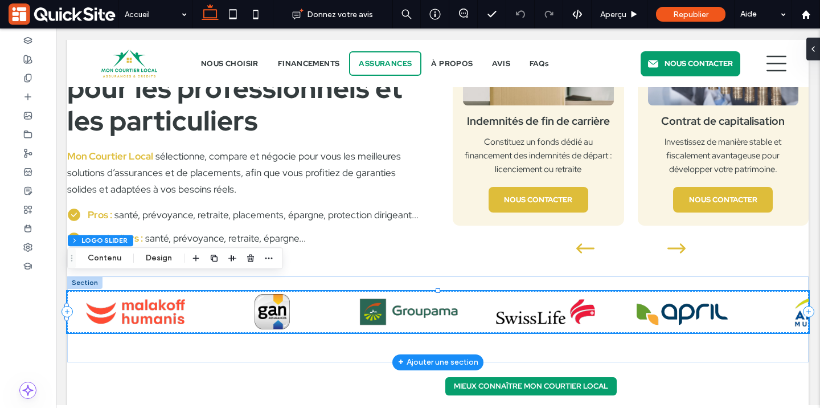
click at [493, 291] on img at bounding box center [546, 312] width 106 height 42
click at [108, 256] on button "Contenu" at bounding box center [104, 258] width 48 height 14
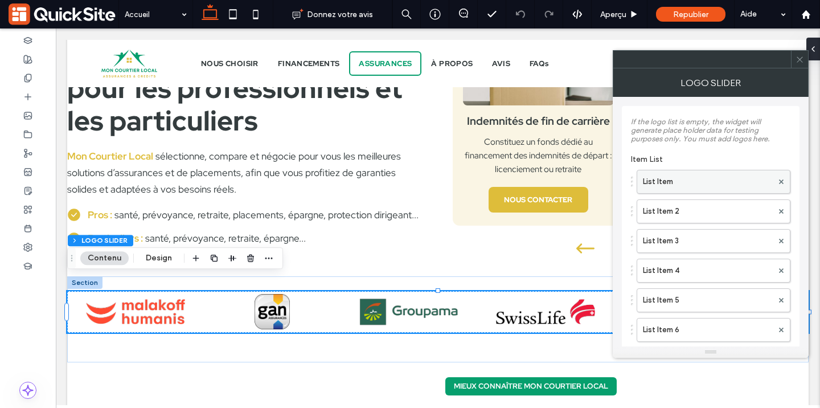
click at [663, 180] on label "List Item" at bounding box center [708, 181] width 130 height 23
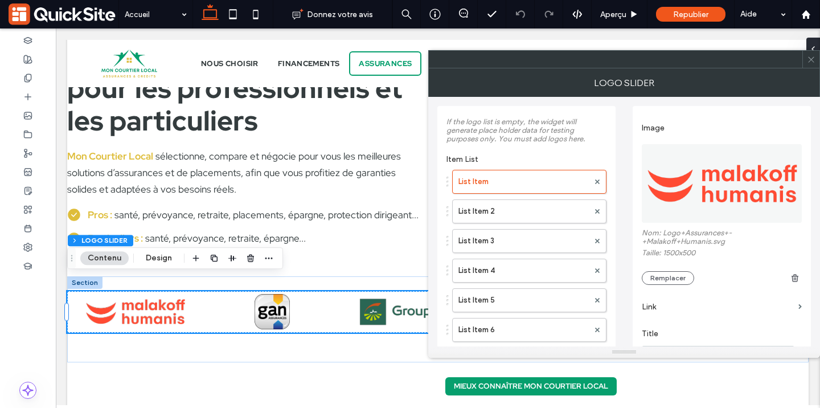
click at [701, 172] on img at bounding box center [722, 183] width 161 height 79
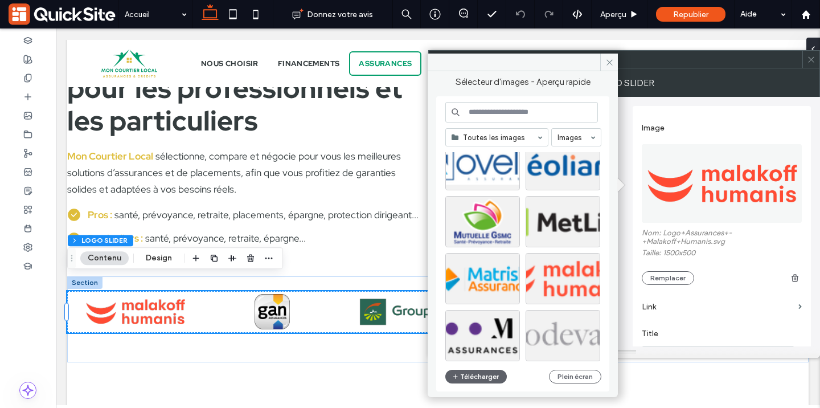
scroll to position [382, 0]
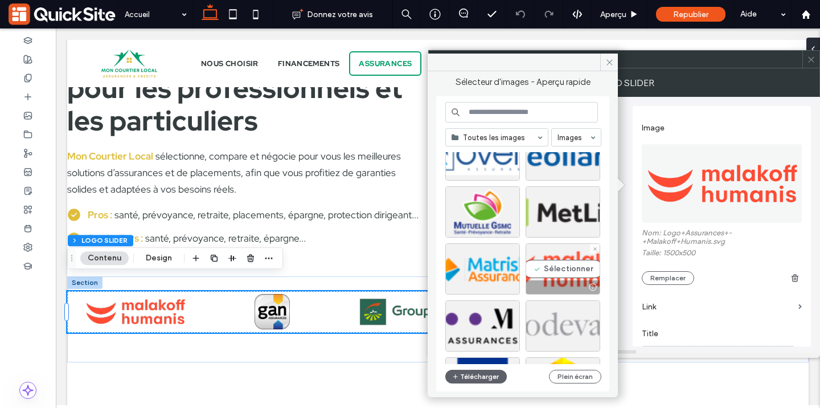
click at [555, 261] on div "Sélectionner" at bounding box center [563, 268] width 75 height 51
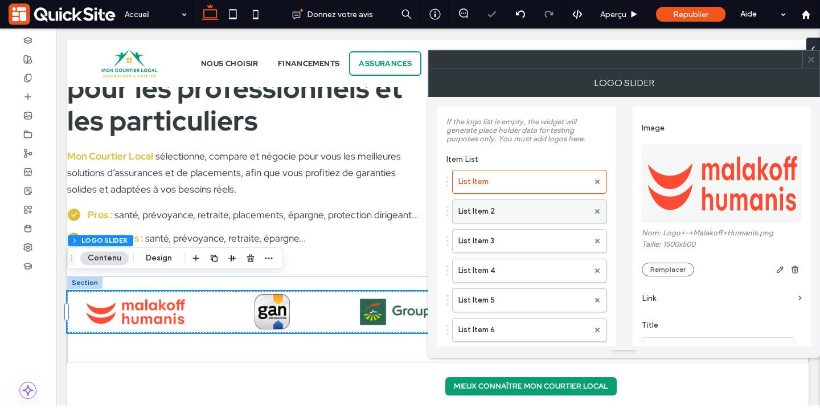
click at [533, 215] on label "List Item 2" at bounding box center [524, 211] width 130 height 23
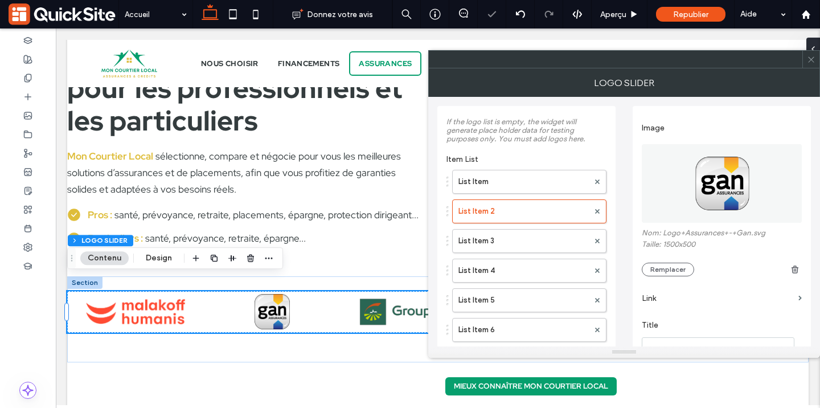
click at [683, 195] on img at bounding box center [722, 183] width 161 height 79
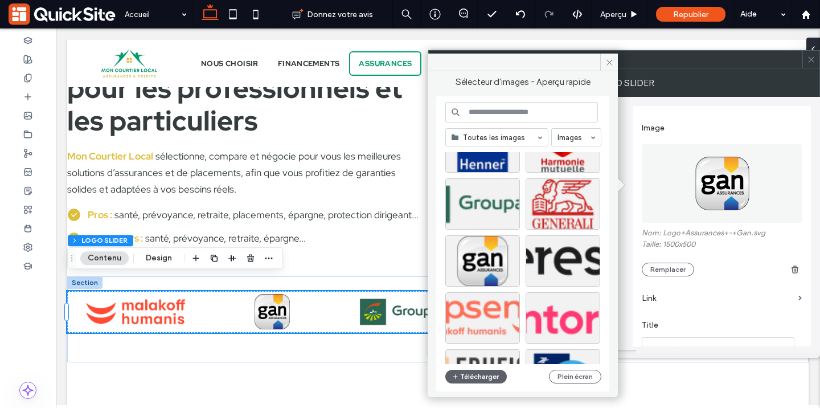
scroll to position [619, 0]
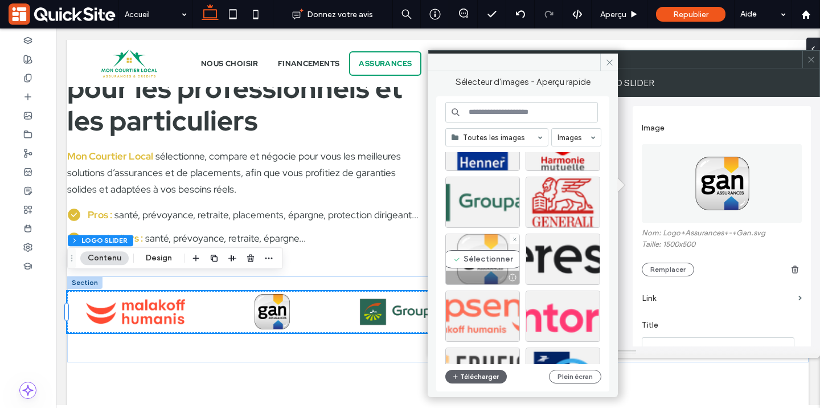
click at [477, 260] on div "Sélectionner" at bounding box center [483, 259] width 75 height 51
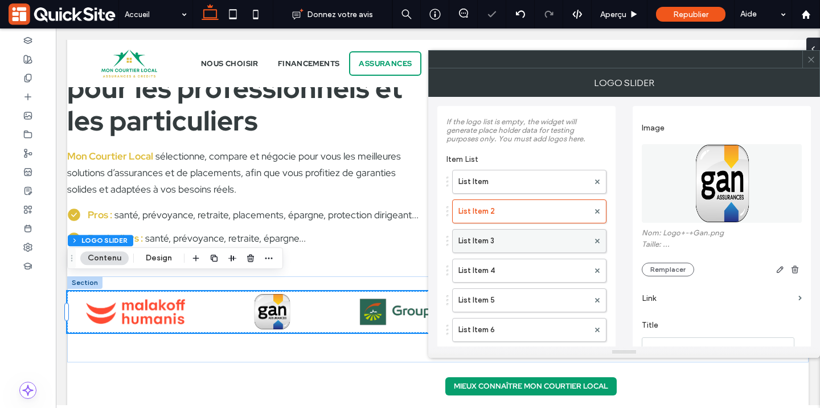
click at [505, 236] on label "List Item 3" at bounding box center [524, 241] width 130 height 23
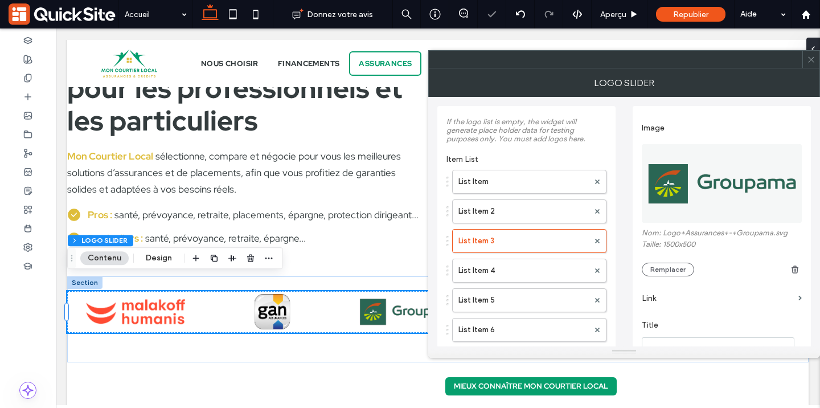
click at [707, 170] on img at bounding box center [722, 183] width 161 height 79
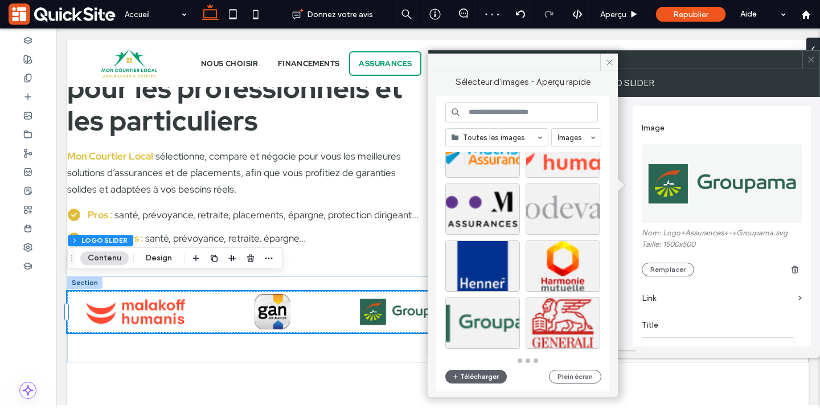
scroll to position [500, 0]
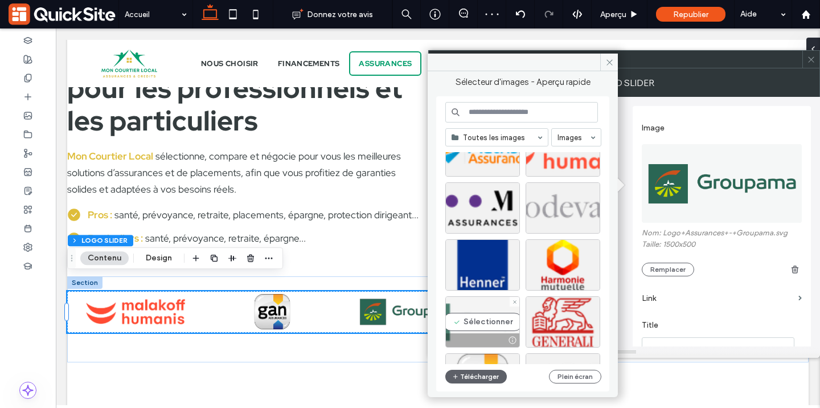
click at [461, 315] on div "Sélectionner" at bounding box center [483, 321] width 75 height 51
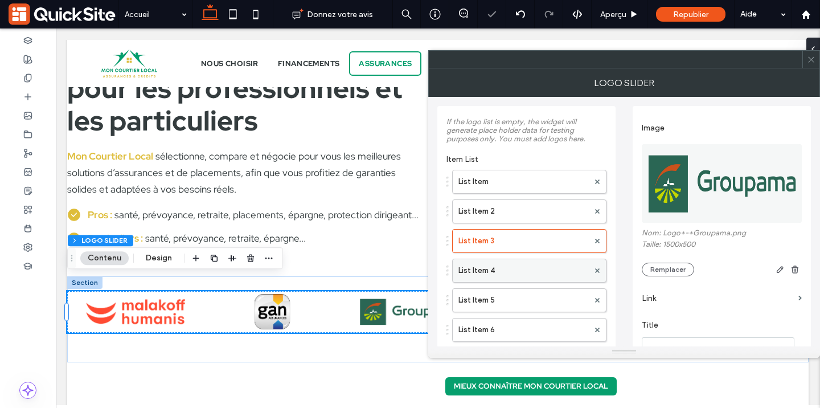
click at [493, 267] on label "List Item 4" at bounding box center [524, 270] width 130 height 23
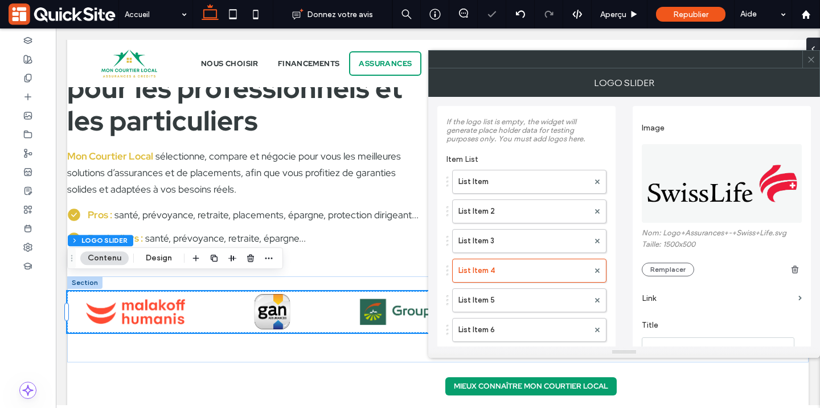
click at [716, 191] on img at bounding box center [722, 183] width 161 height 79
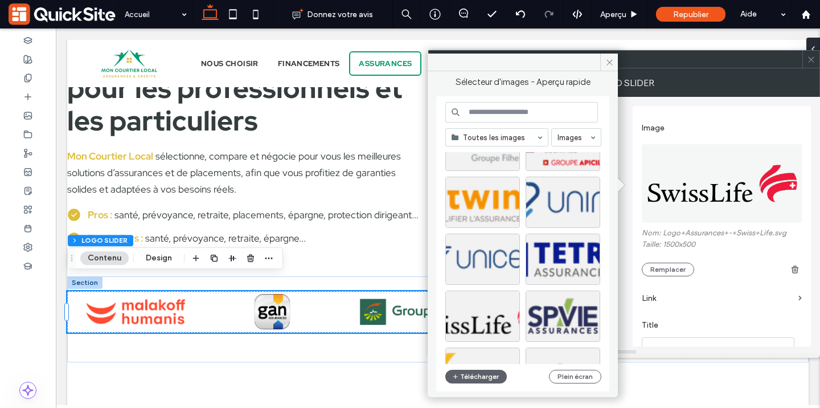
scroll to position [118, 0]
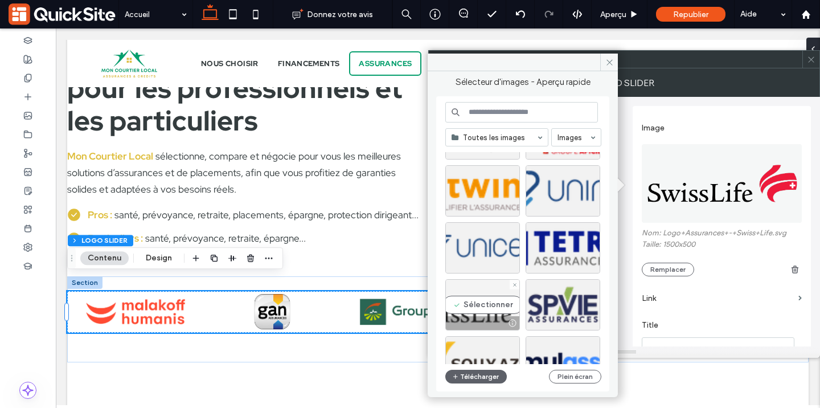
click at [472, 301] on div "Sélectionner" at bounding box center [483, 304] width 75 height 51
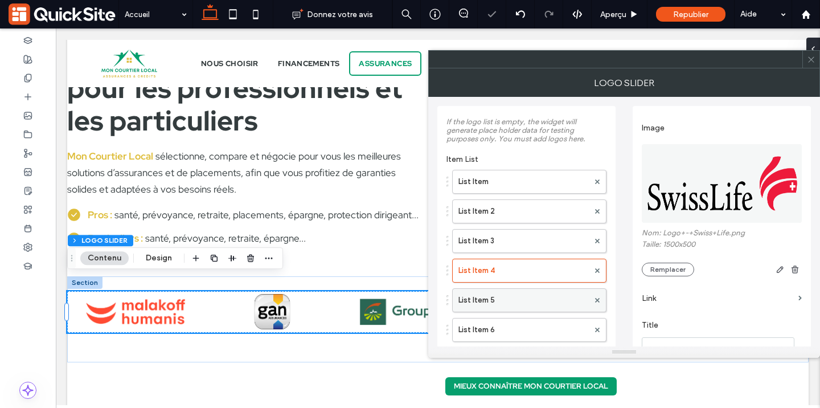
click at [514, 300] on label "List Item 5" at bounding box center [524, 300] width 130 height 23
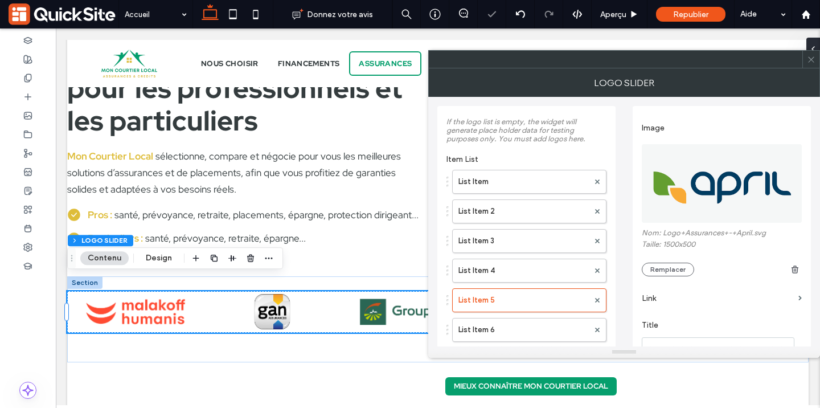
click at [709, 197] on img at bounding box center [722, 183] width 161 height 79
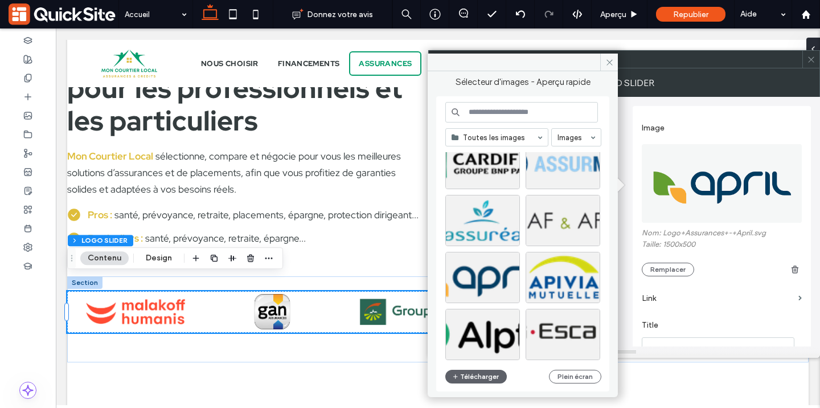
scroll to position [891, 0]
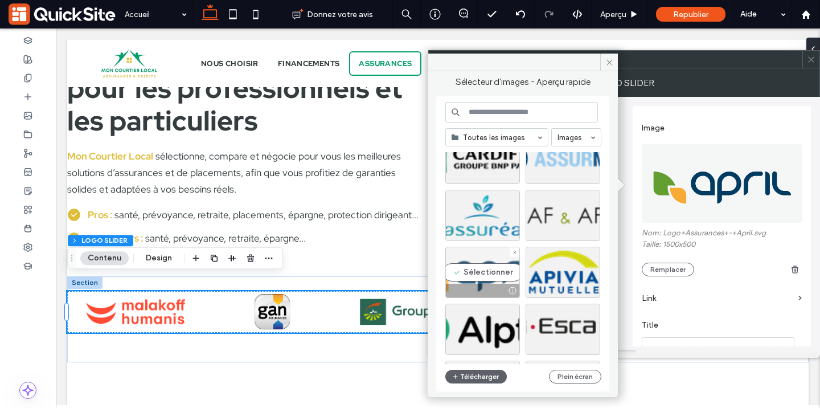
click at [489, 273] on div "Sélectionner" at bounding box center [483, 272] width 75 height 51
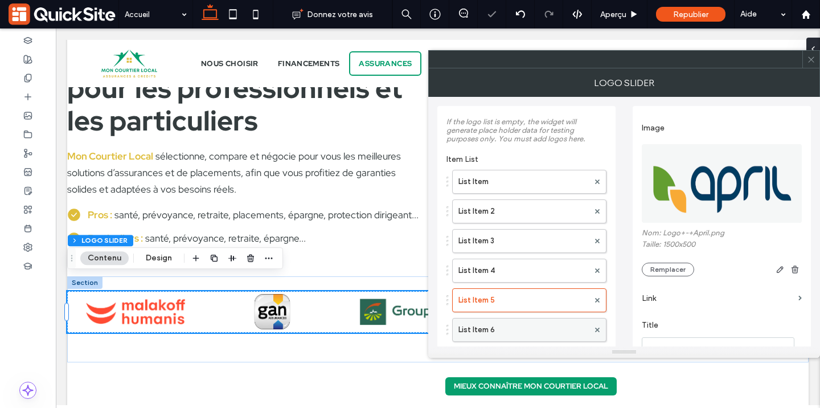
click at [509, 324] on label "List Item 6" at bounding box center [524, 329] width 130 height 23
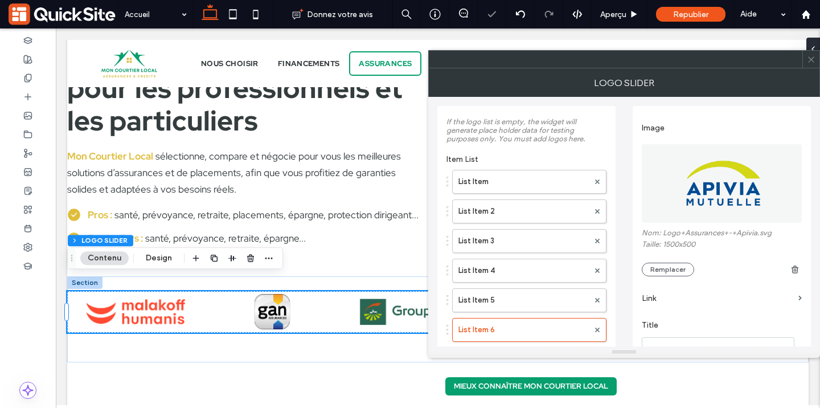
click at [716, 190] on img at bounding box center [722, 183] width 161 height 79
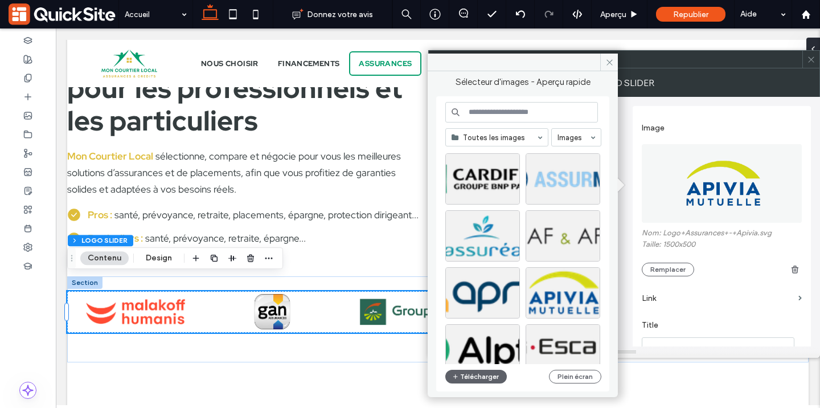
scroll to position [898, 0]
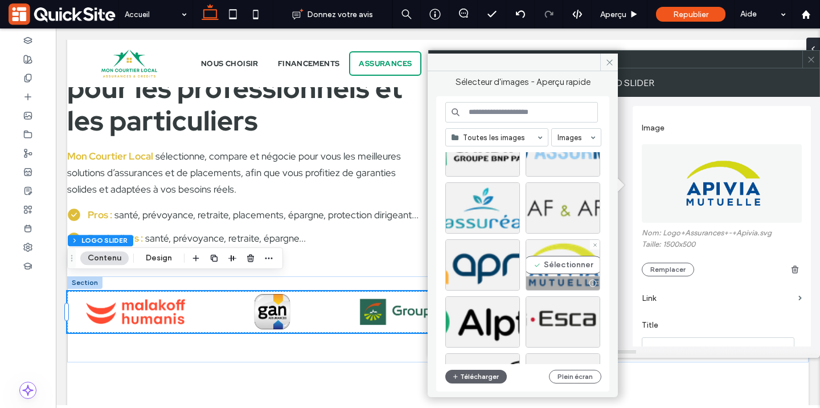
click at [566, 253] on div "Sélectionner" at bounding box center [563, 264] width 75 height 51
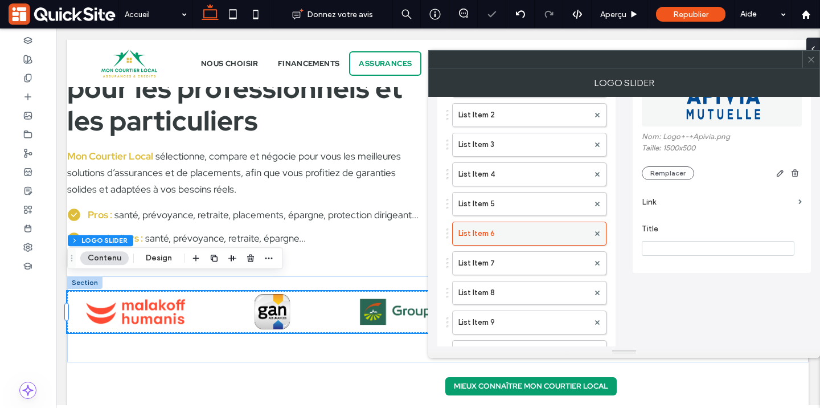
scroll to position [101, 0]
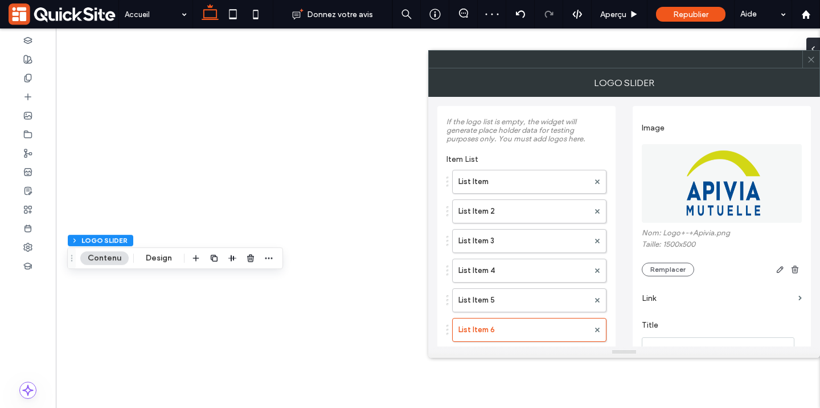
click at [512, 348] on label "List Item 7" at bounding box center [524, 359] width 130 height 23
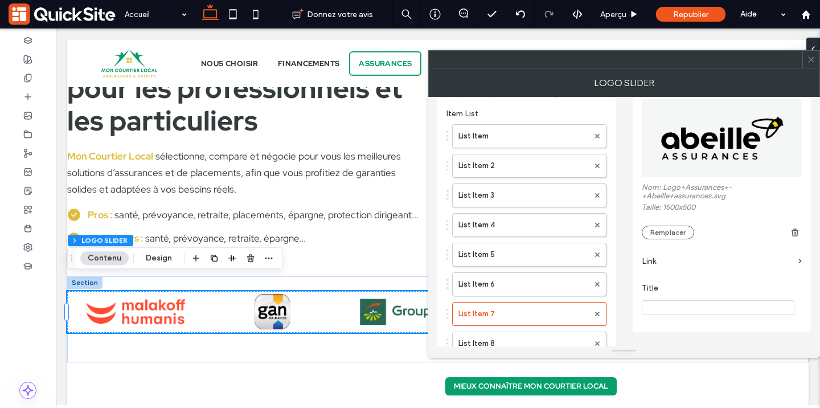
scroll to position [37, 0]
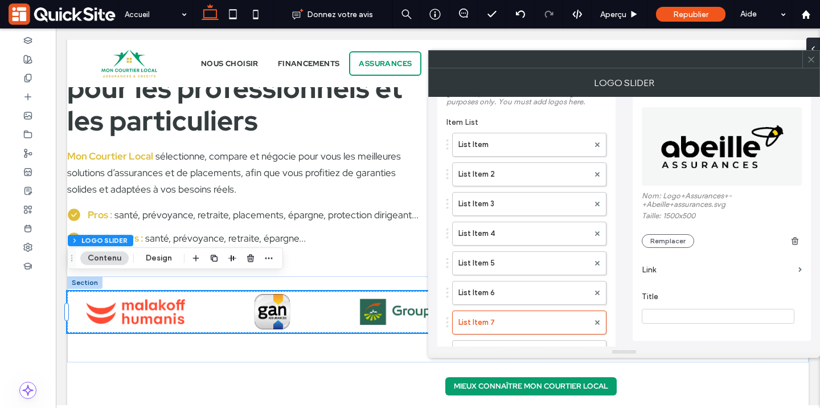
click at [710, 128] on img at bounding box center [722, 146] width 161 height 79
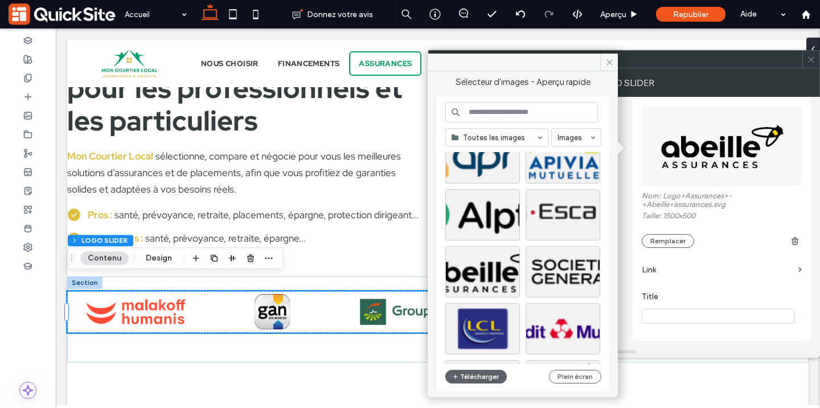
scroll to position [1008, 0]
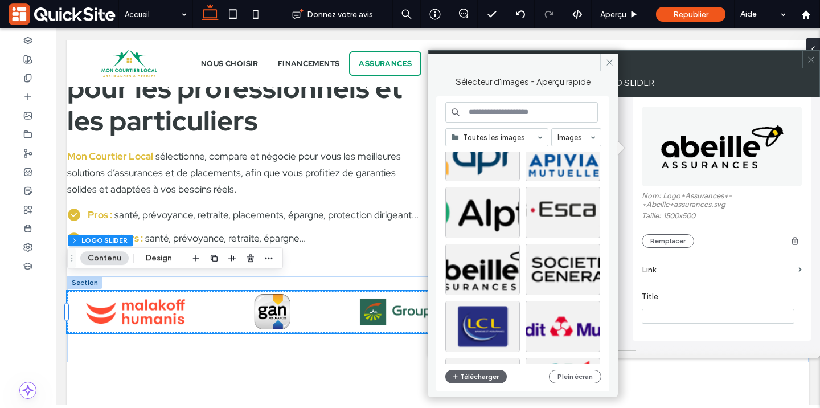
click at [483, 260] on div at bounding box center [528, 258] width 165 height 212
click at [484, 266] on div "Sélectionner" at bounding box center [483, 269] width 75 height 51
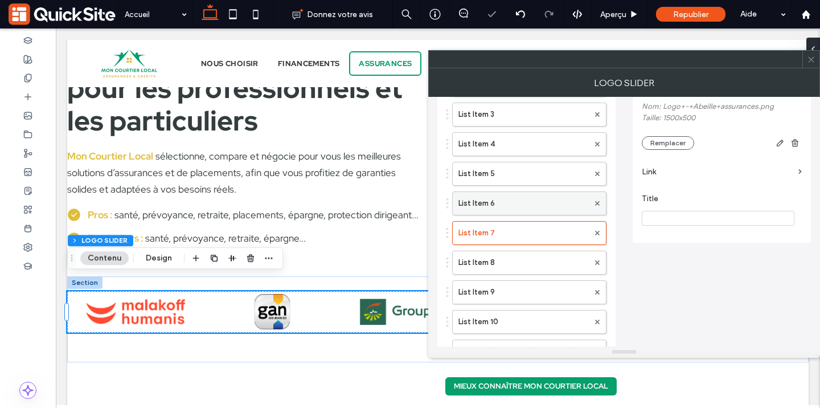
scroll to position [146, 0]
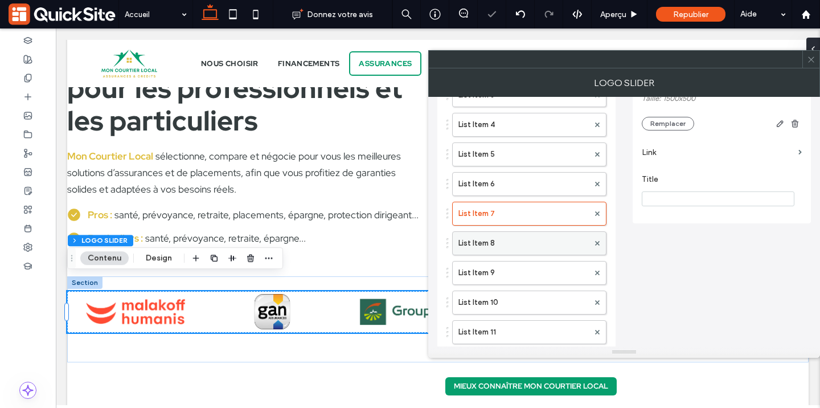
click at [496, 250] on label "List Item 8" at bounding box center [524, 243] width 130 height 23
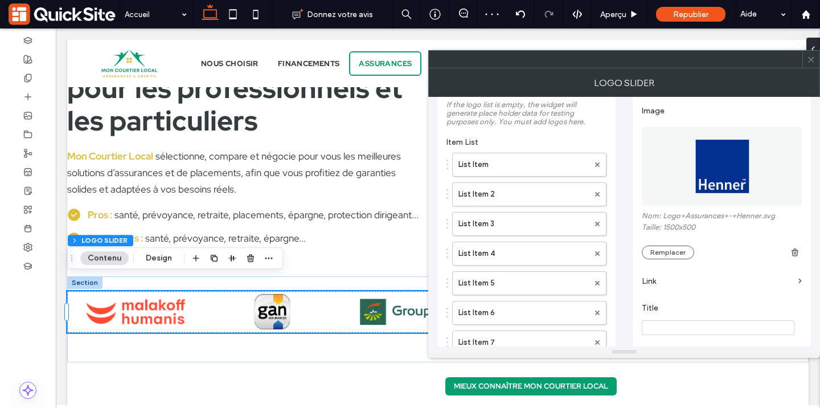
scroll to position [0, 0]
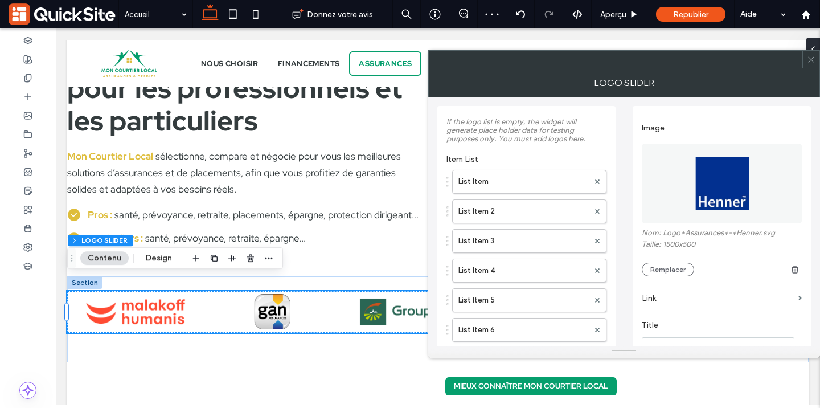
click at [695, 194] on img at bounding box center [722, 183] width 161 height 79
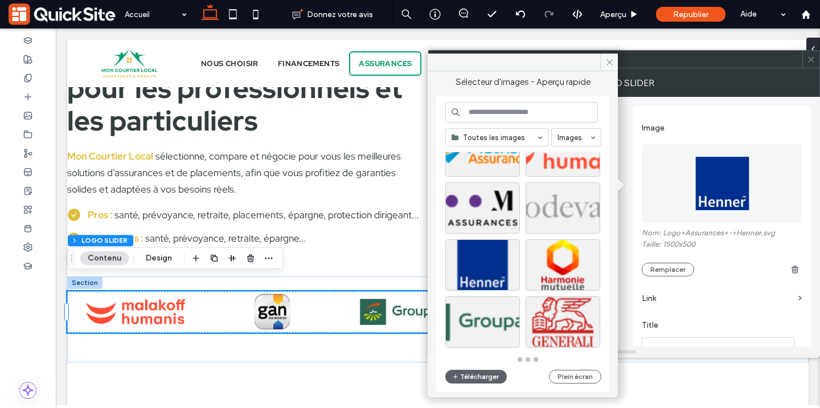
scroll to position [500, 0]
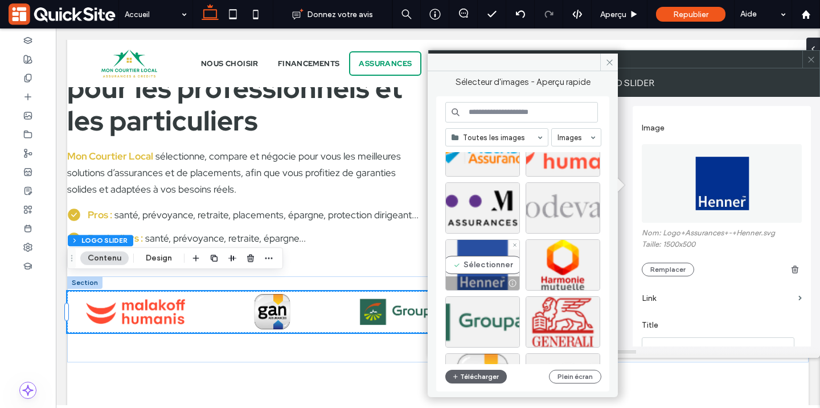
click at [483, 260] on div "Sélectionner" at bounding box center [483, 264] width 75 height 51
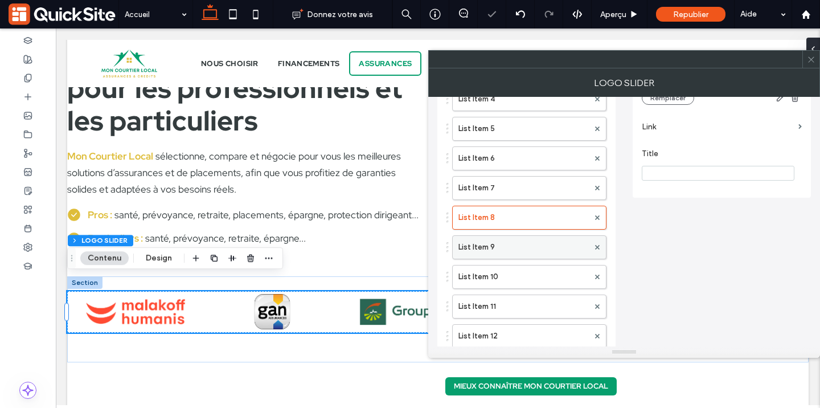
scroll to position [179, 0]
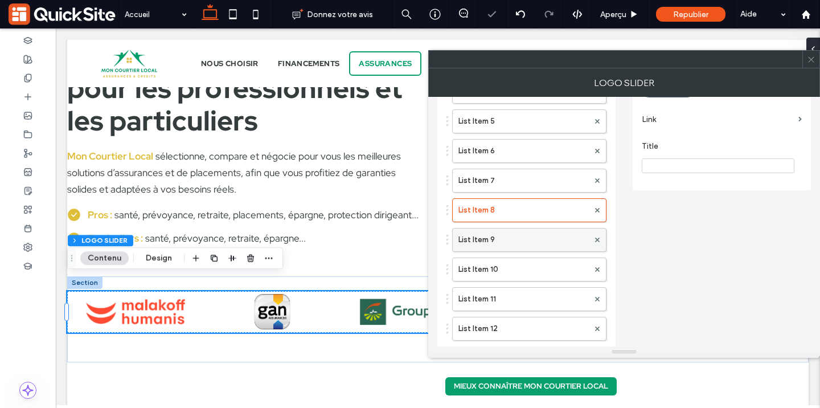
click at [490, 242] on label "List Item 9" at bounding box center [524, 239] width 130 height 23
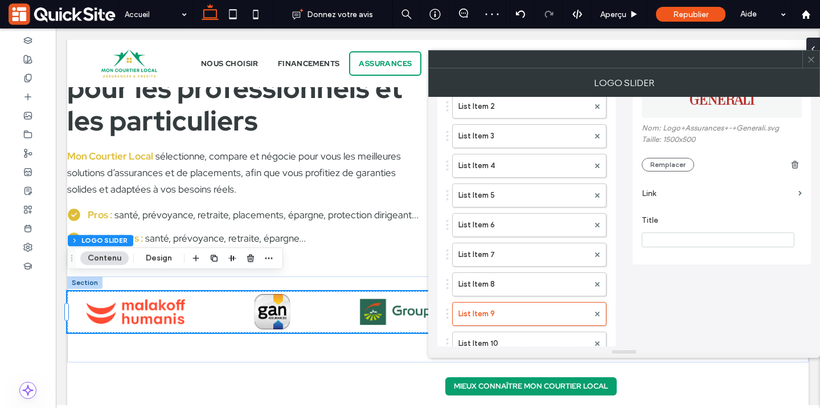
scroll to position [0, 0]
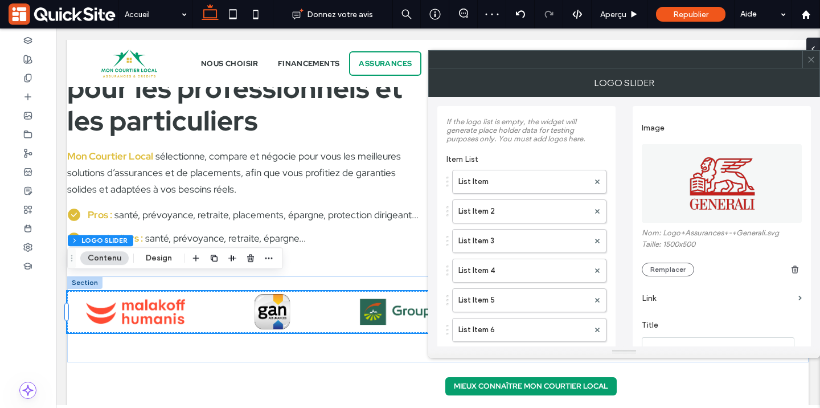
click at [691, 189] on img at bounding box center [722, 183] width 161 height 79
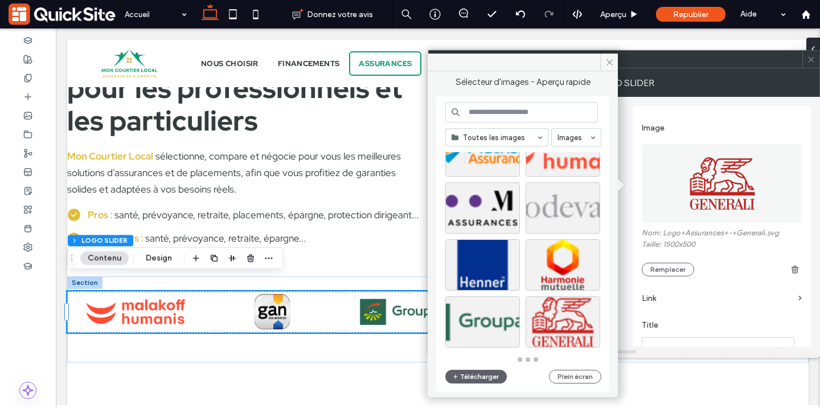
scroll to position [500, 0]
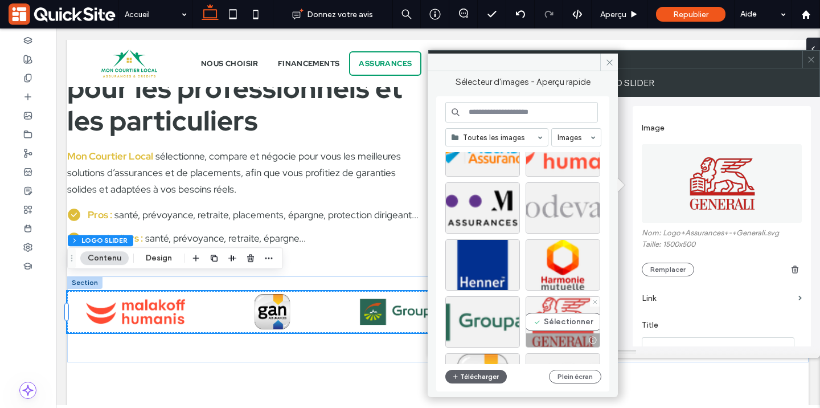
click at [552, 306] on div "Sélectionner" at bounding box center [563, 321] width 75 height 51
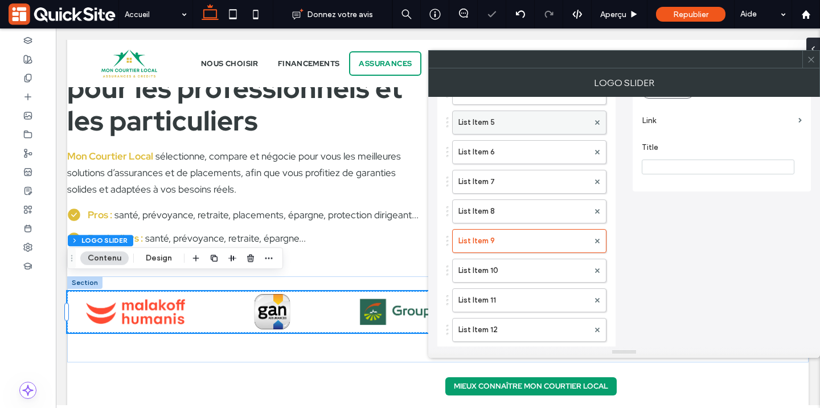
scroll to position [197, 0]
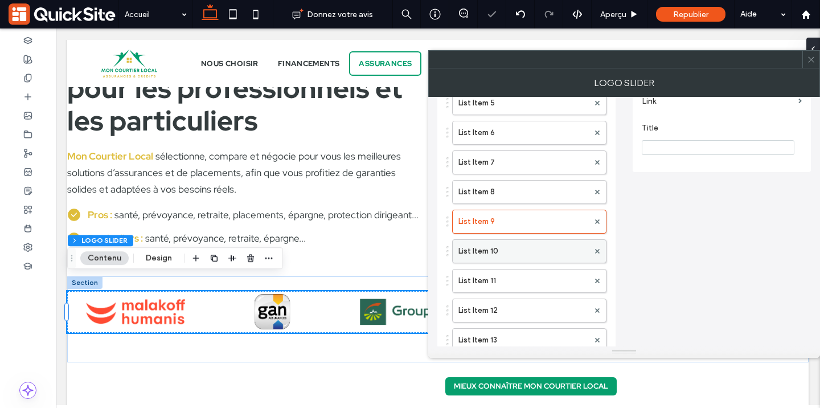
click at [498, 257] on label "List Item 10" at bounding box center [524, 251] width 130 height 23
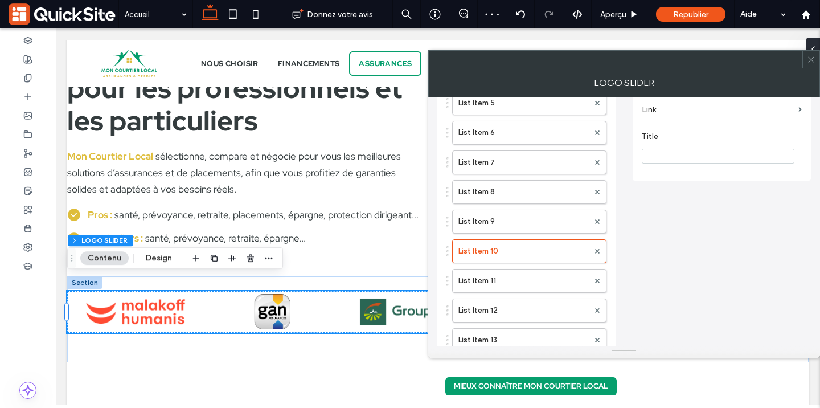
scroll to position [0, 0]
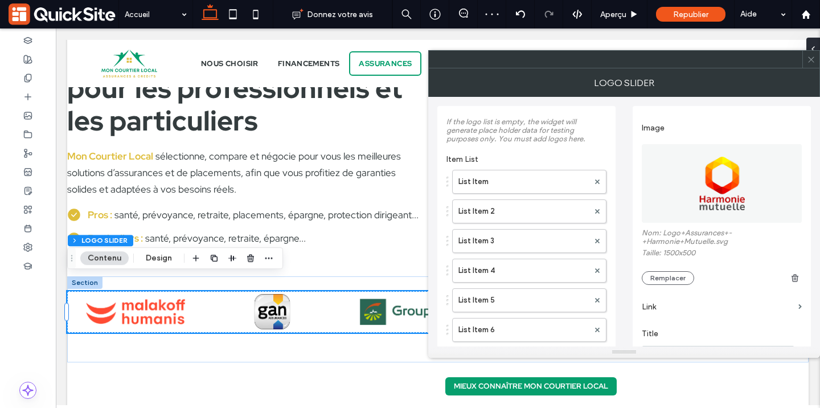
click at [712, 191] on img at bounding box center [722, 183] width 161 height 79
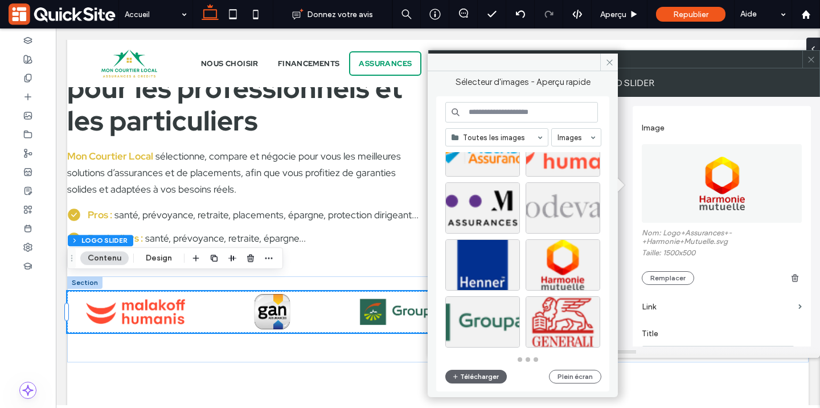
scroll to position [500, 0]
click at [554, 255] on div at bounding box center [528, 258] width 165 height 212
click at [554, 256] on div "Sélectionner" at bounding box center [563, 264] width 75 height 51
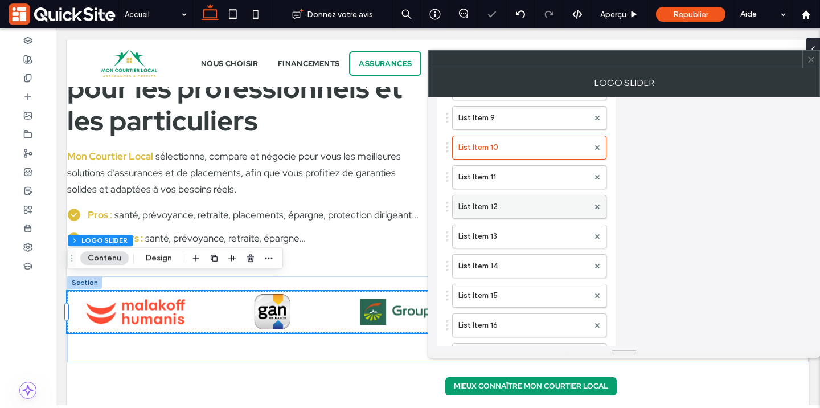
scroll to position [295, 0]
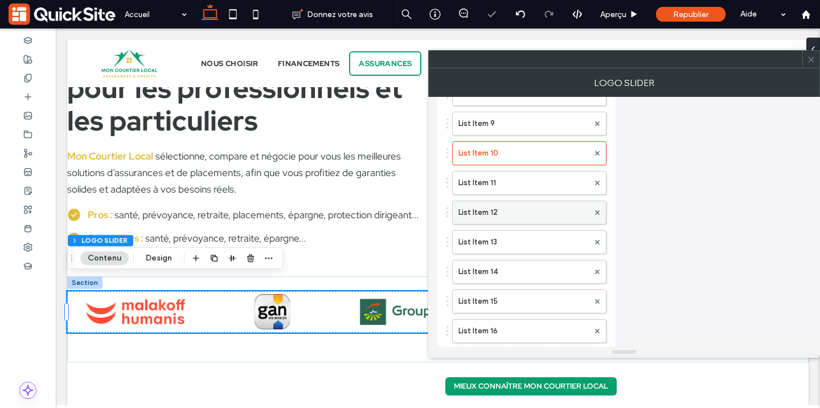
click at [515, 176] on label "List Item 11" at bounding box center [524, 182] width 130 height 23
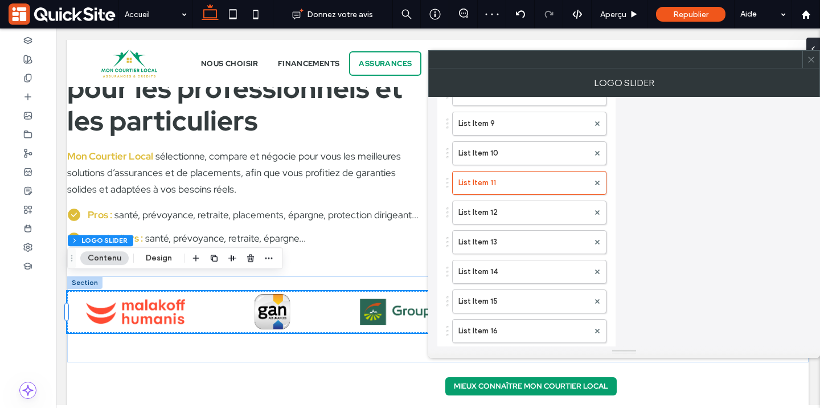
scroll to position [0, 0]
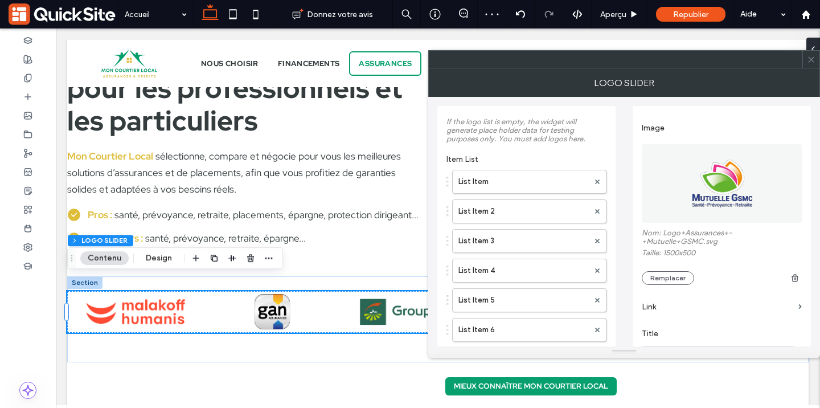
click at [705, 185] on img at bounding box center [722, 183] width 161 height 79
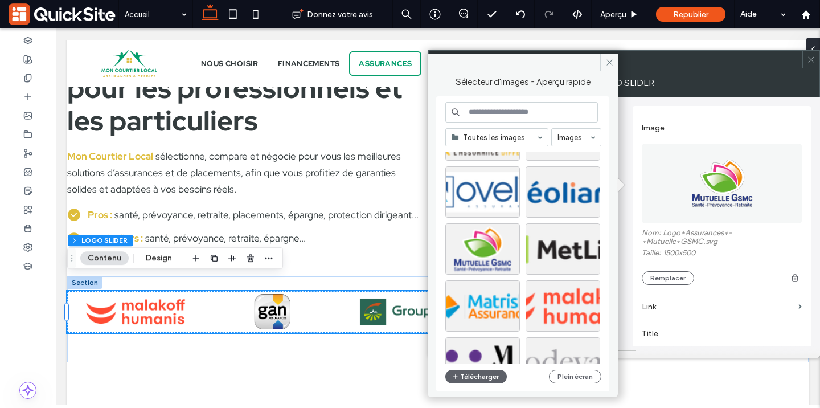
scroll to position [367, 0]
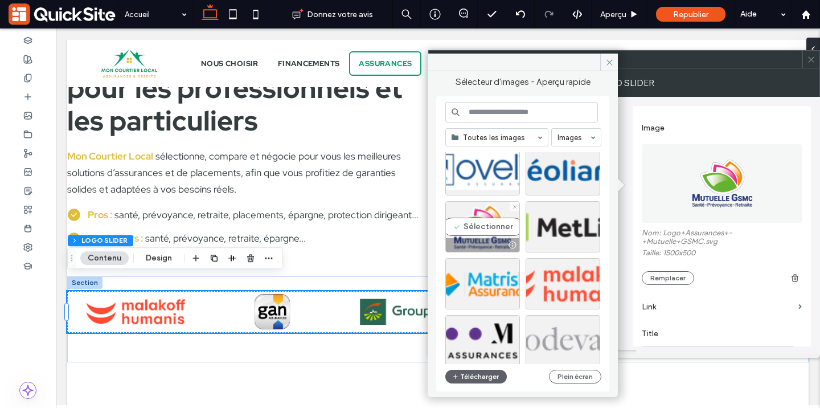
click at [479, 227] on div "Sélectionner" at bounding box center [483, 226] width 75 height 51
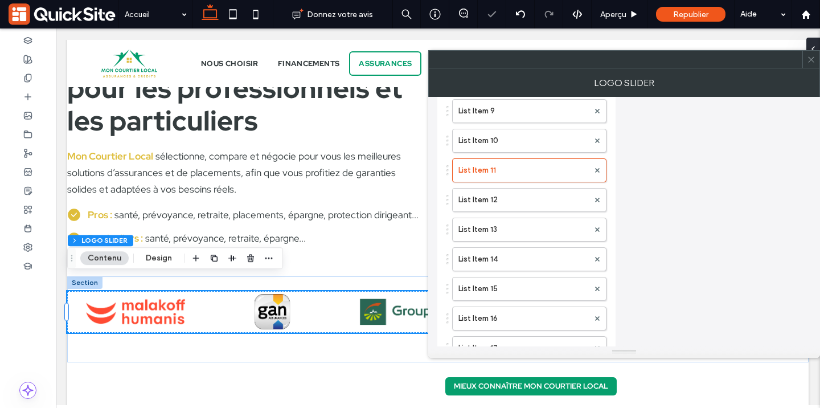
scroll to position [334, 0]
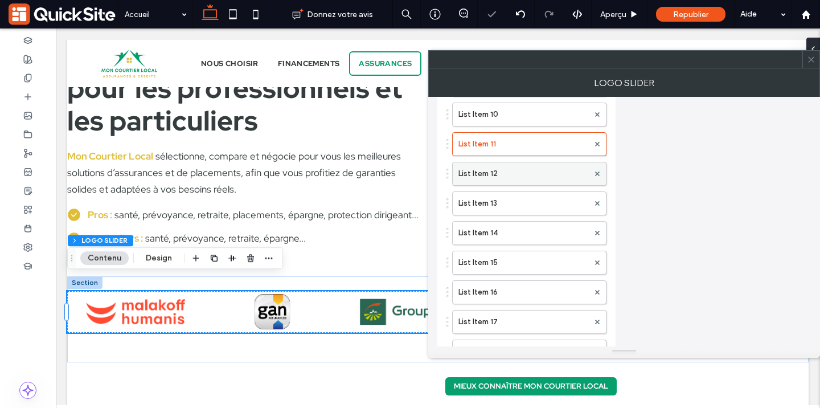
click at [501, 185] on label "List Item 12" at bounding box center [524, 173] width 130 height 23
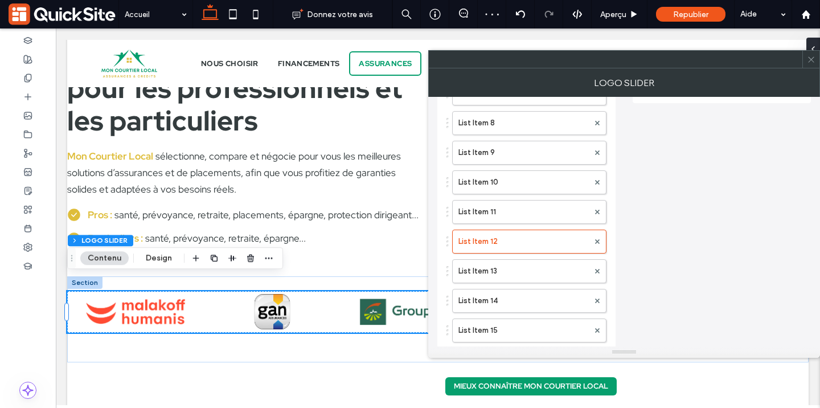
scroll to position [0, 0]
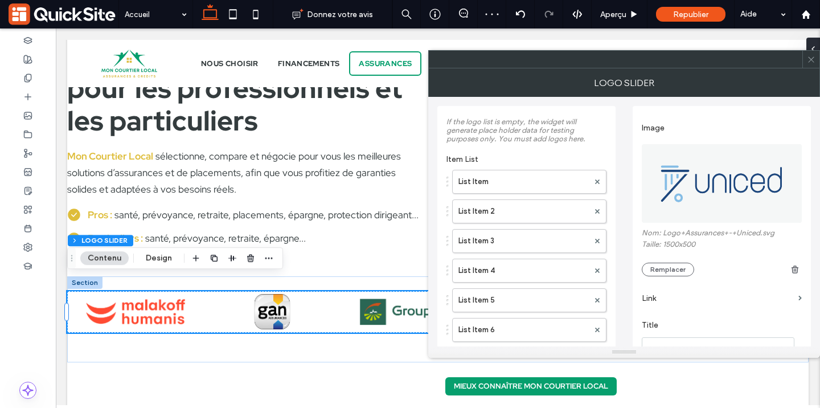
click at [720, 176] on img at bounding box center [722, 183] width 161 height 79
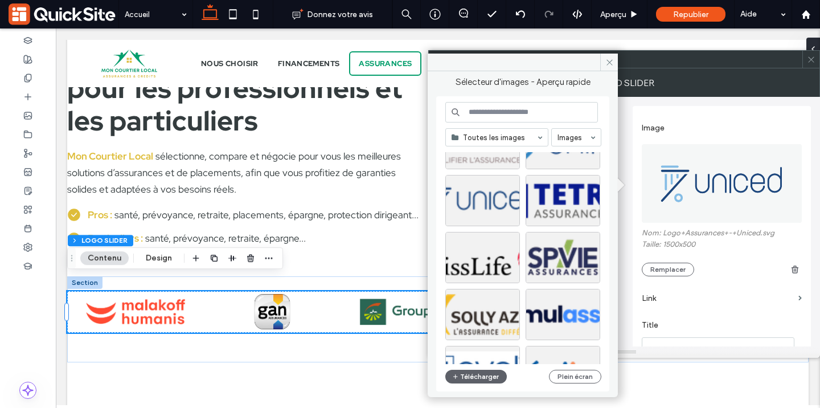
scroll to position [177, 0]
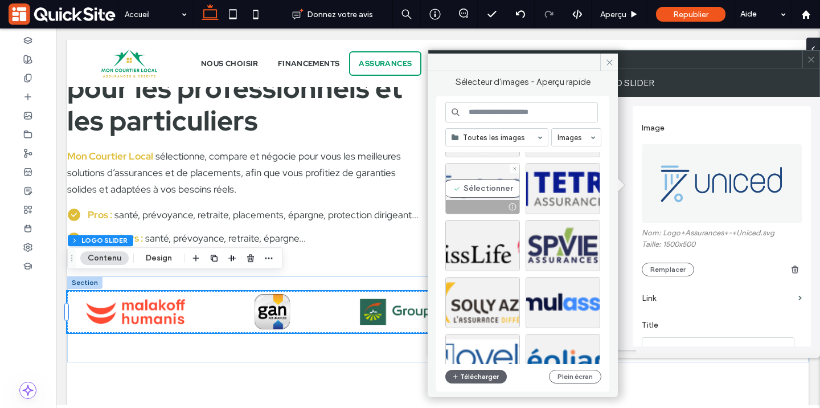
click at [480, 195] on div "Sélectionner" at bounding box center [483, 188] width 75 height 51
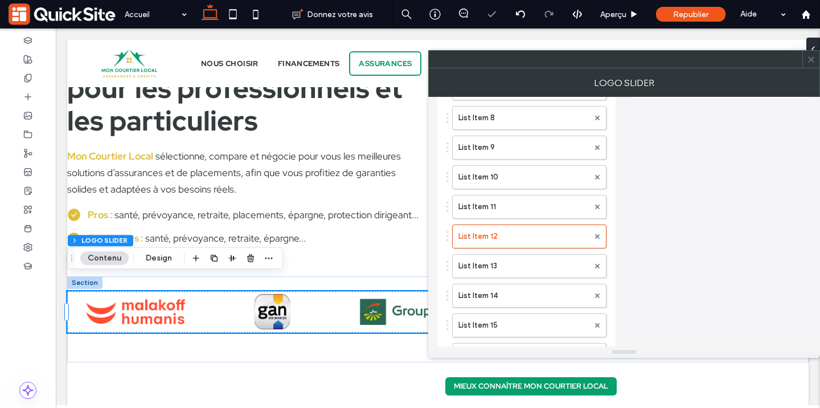
scroll to position [297, 0]
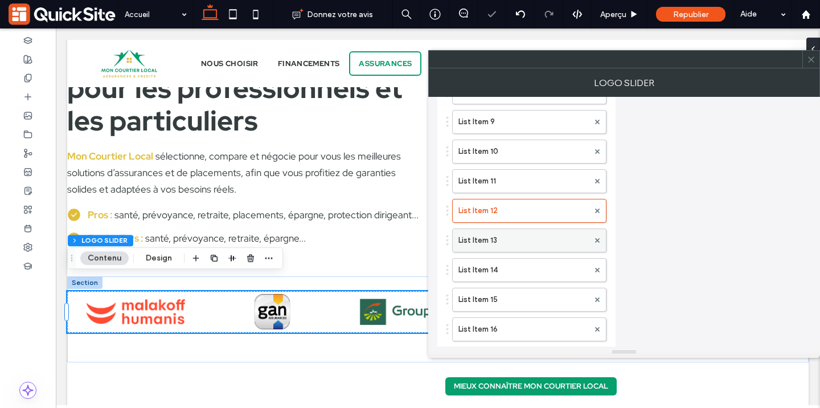
click at [497, 247] on label "List Item 13" at bounding box center [524, 240] width 130 height 23
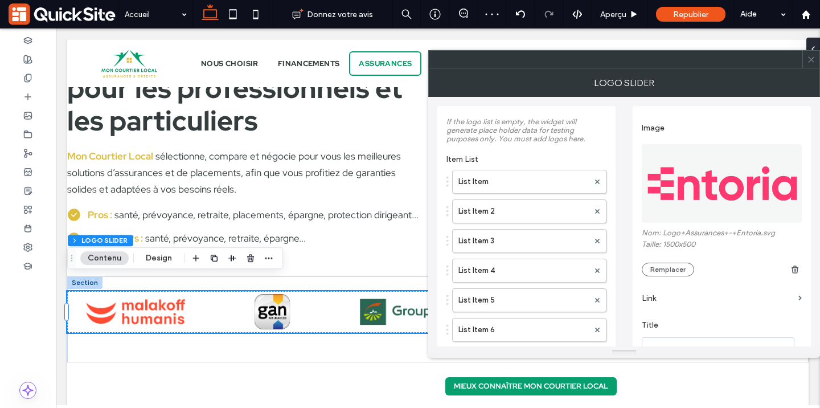
click at [692, 194] on img at bounding box center [722, 183] width 161 height 79
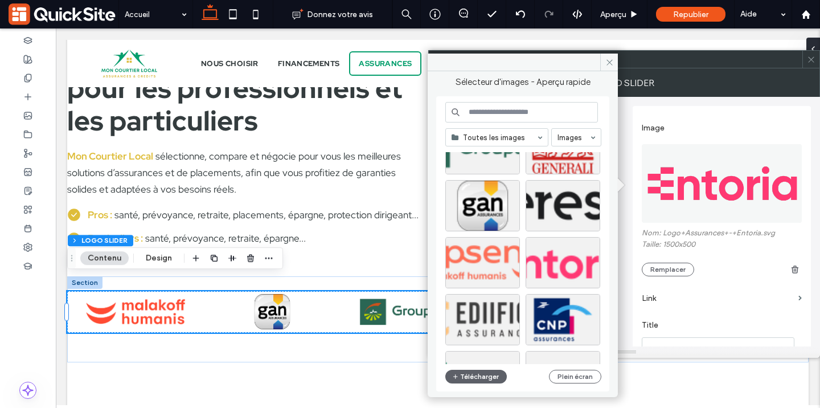
scroll to position [678, 0]
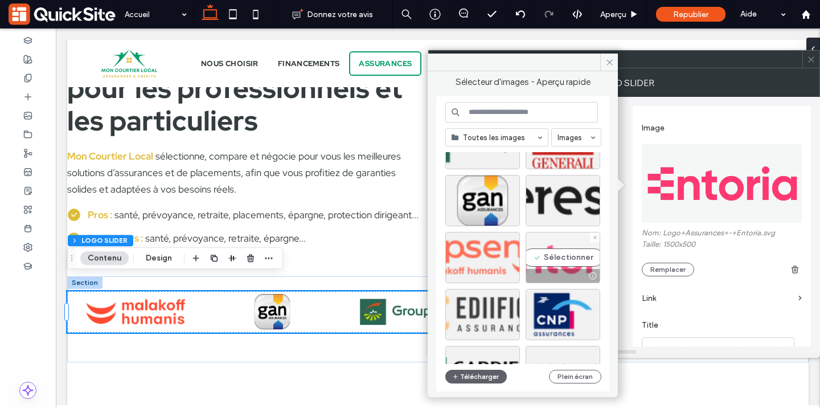
click at [549, 252] on div "Sélectionner" at bounding box center [563, 257] width 75 height 51
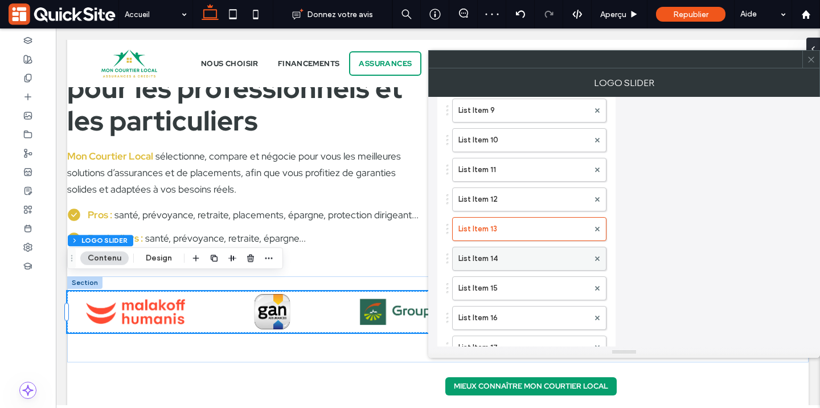
scroll to position [305, 0]
click at [509, 260] on label "List Item 14" at bounding box center [524, 262] width 130 height 23
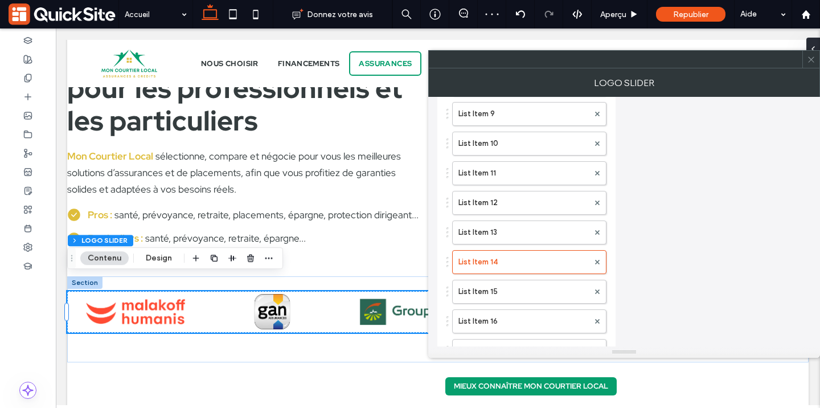
scroll to position [0, 0]
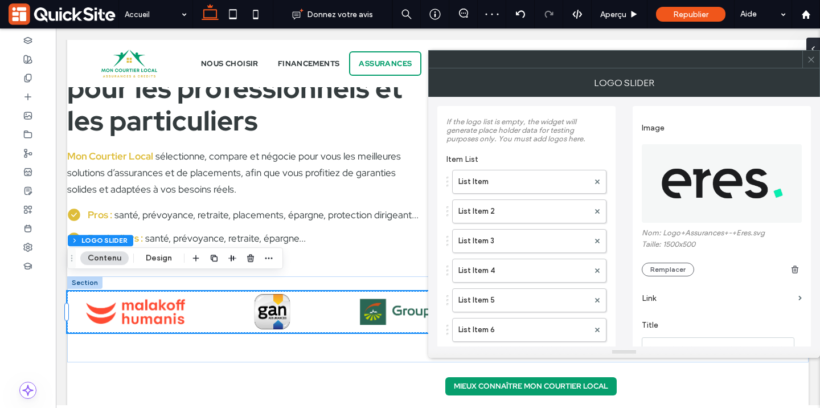
click at [687, 183] on img at bounding box center [722, 183] width 161 height 79
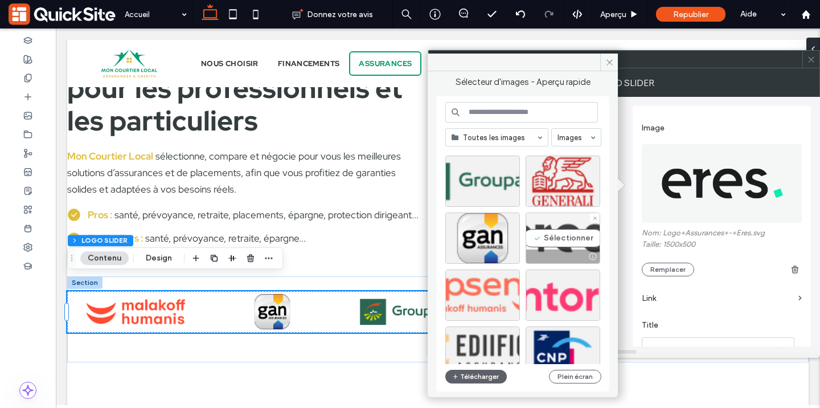
click at [539, 237] on div "Sélectionner" at bounding box center [563, 238] width 75 height 51
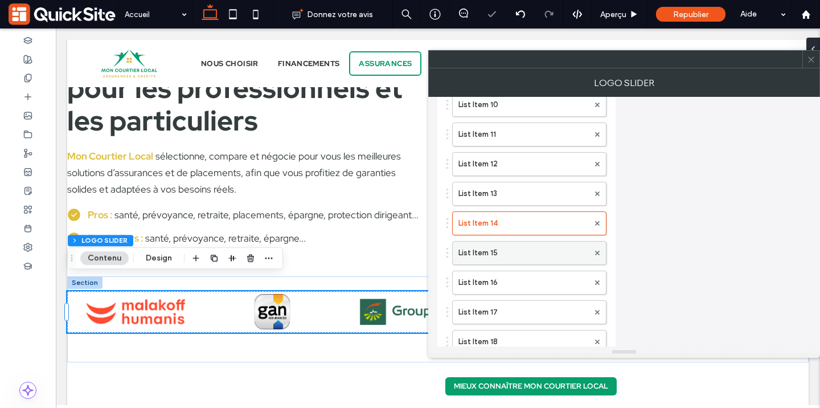
click at [509, 258] on label "List Item 15" at bounding box center [524, 253] width 130 height 23
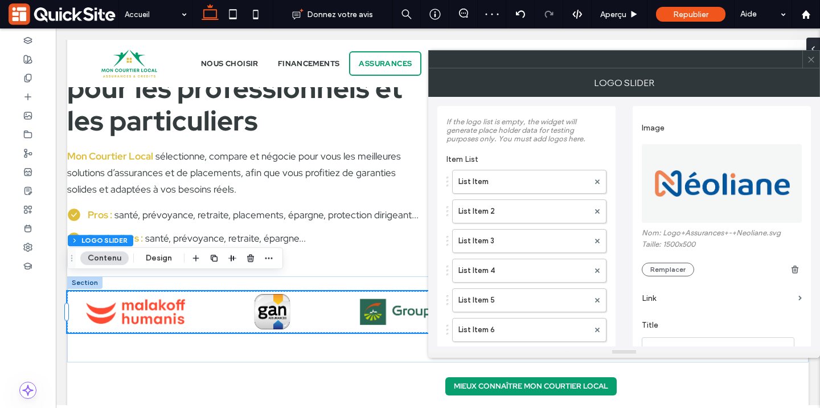
click at [706, 179] on img at bounding box center [722, 183] width 161 height 79
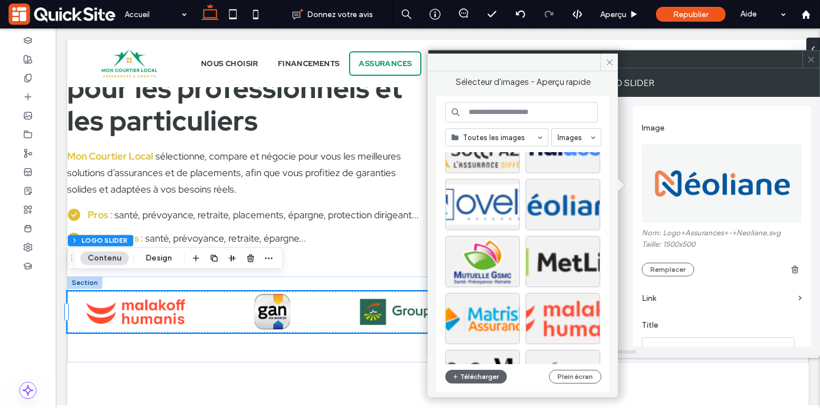
scroll to position [342, 0]
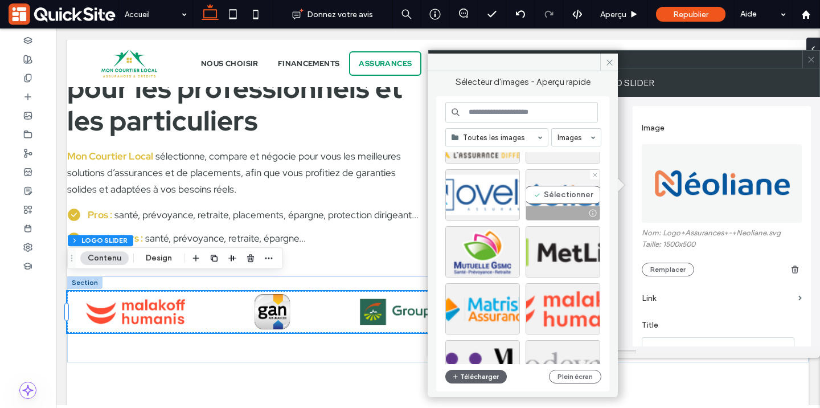
click at [552, 206] on div "Sélectionner" at bounding box center [563, 194] width 75 height 51
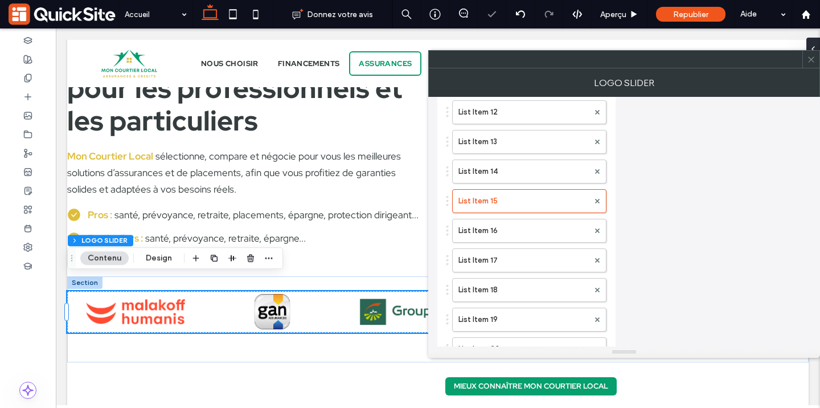
scroll to position [398, 0]
click at [500, 227] on label "List Item 16" at bounding box center [524, 228] width 130 height 23
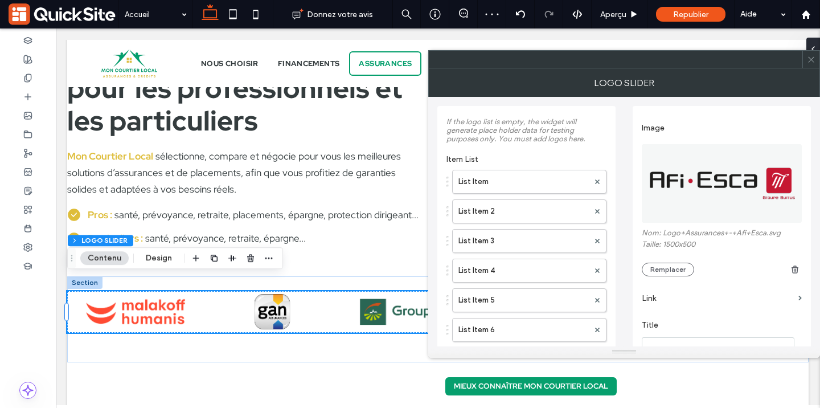
click at [692, 194] on img at bounding box center [722, 183] width 161 height 79
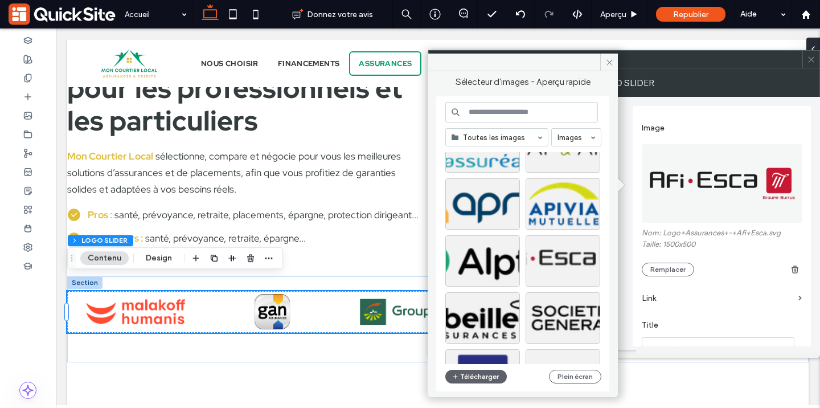
scroll to position [961, 0]
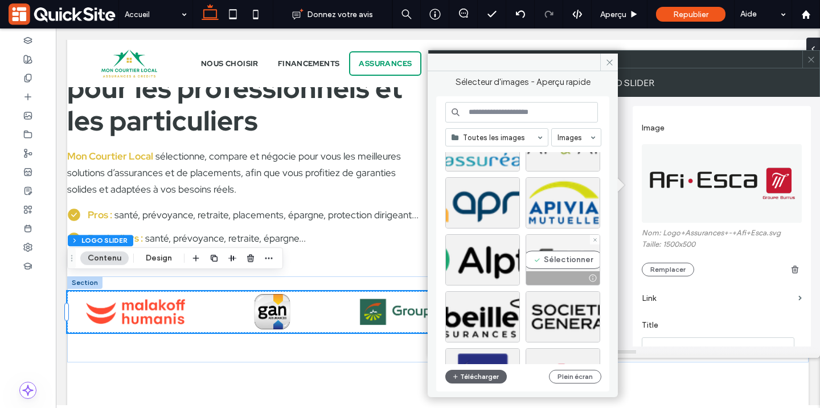
click at [562, 254] on div "Sélectionner" at bounding box center [563, 259] width 75 height 51
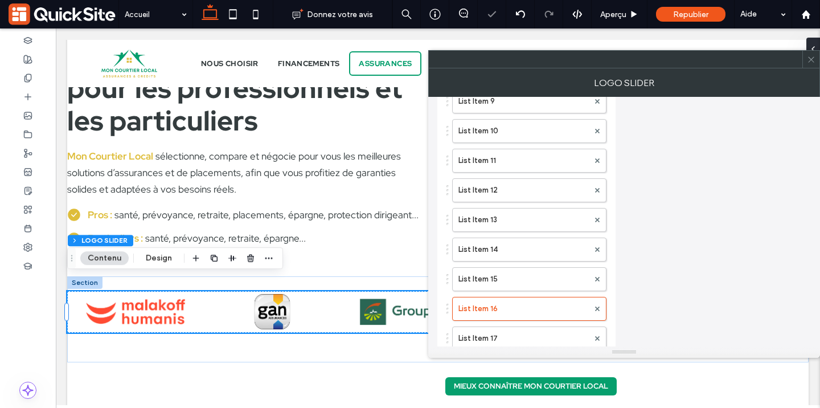
scroll to position [349, 0]
click at [491, 313] on label "List Item 17" at bounding box center [524, 307] width 130 height 23
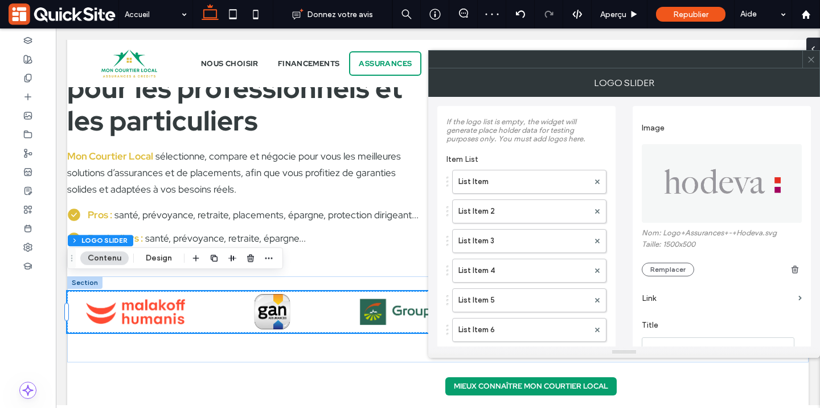
click at [703, 191] on img at bounding box center [722, 183] width 161 height 79
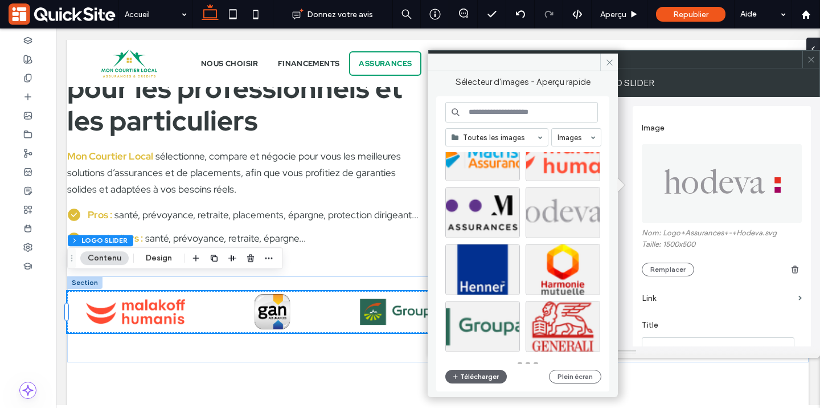
click at [549, 228] on div at bounding box center [528, 258] width 165 height 212
click at [552, 217] on div "Sélectionner" at bounding box center [563, 212] width 75 height 51
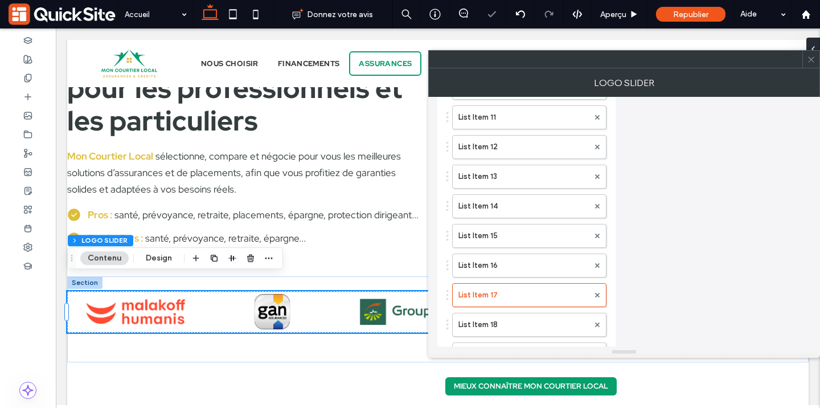
scroll to position [405, 0]
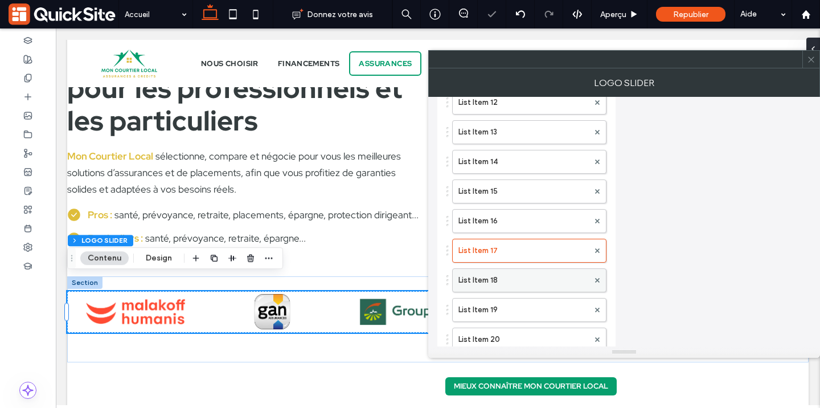
click at [495, 280] on label "List Item 18" at bounding box center [524, 280] width 130 height 23
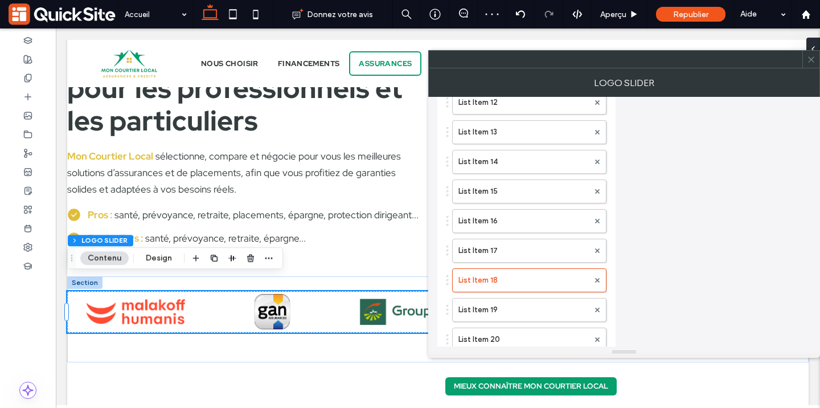
scroll to position [0, 0]
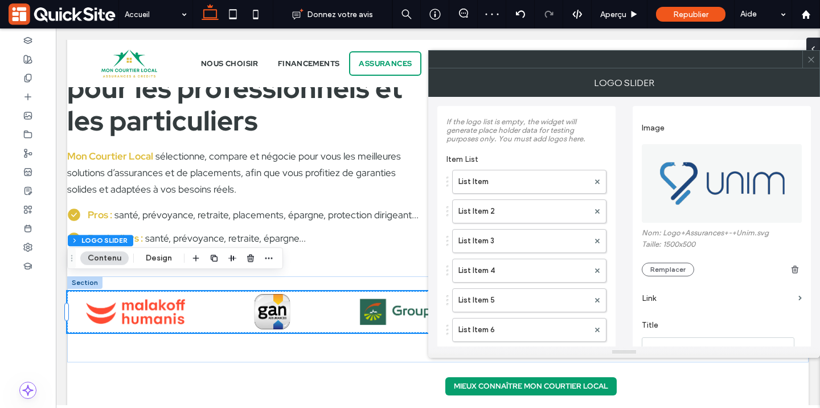
click at [701, 191] on img at bounding box center [722, 183] width 161 height 79
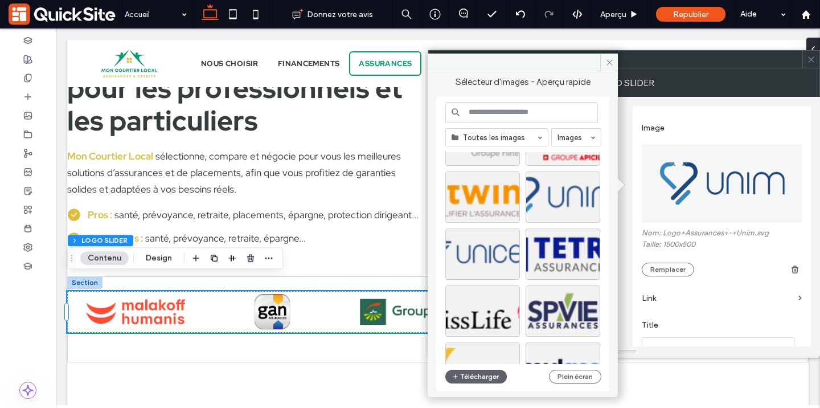
scroll to position [89, 0]
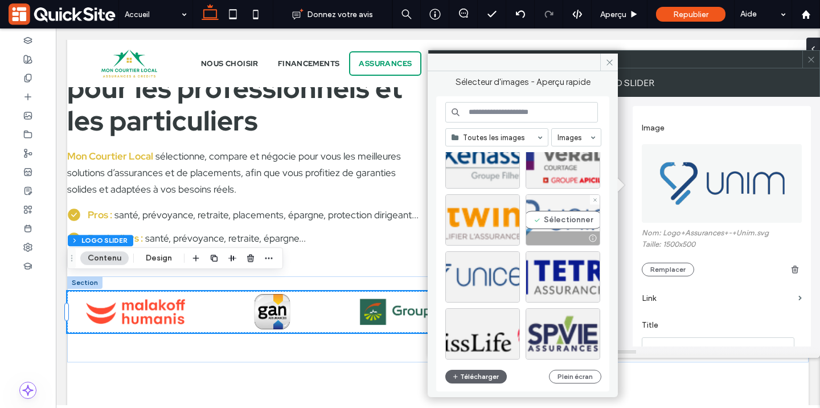
click at [560, 223] on div "Sélectionner" at bounding box center [563, 219] width 75 height 51
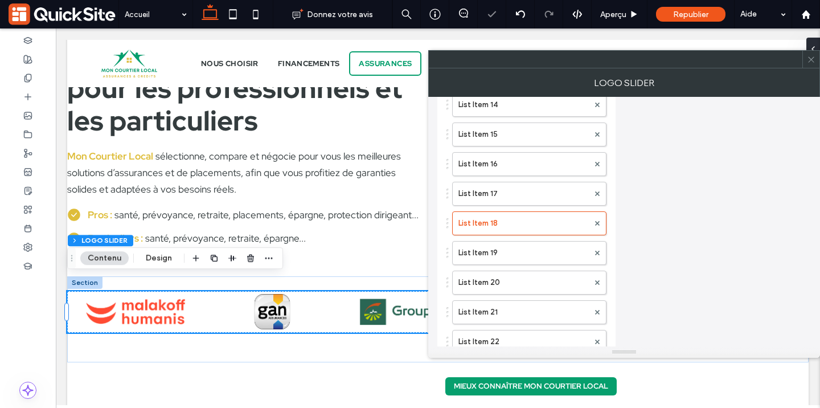
scroll to position [496, 0]
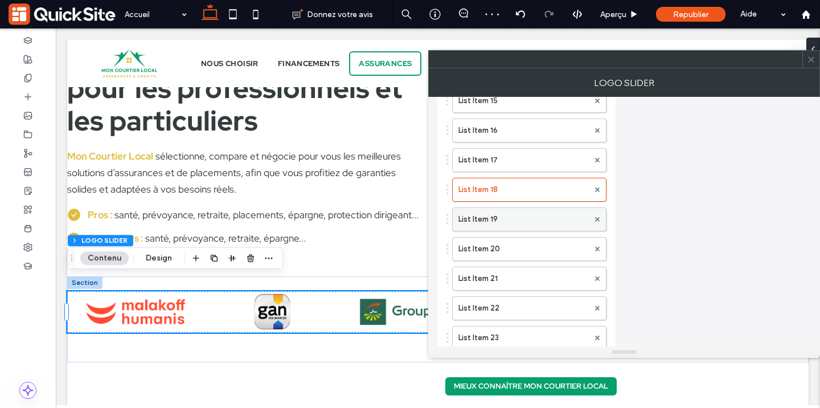
click at [493, 226] on label "List Item 19" at bounding box center [524, 219] width 130 height 23
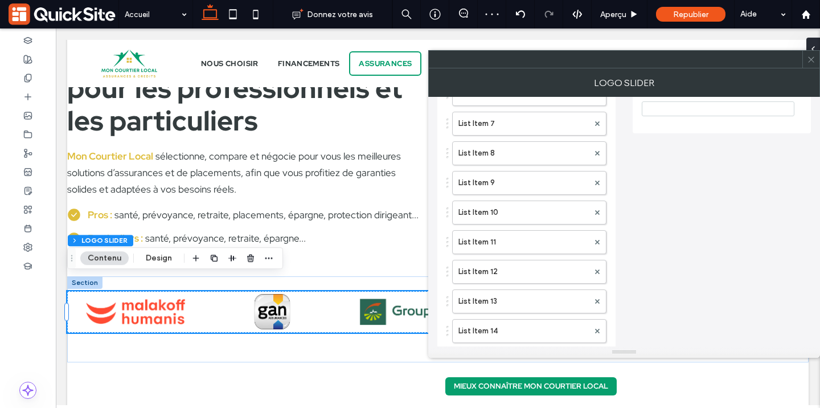
scroll to position [23, 0]
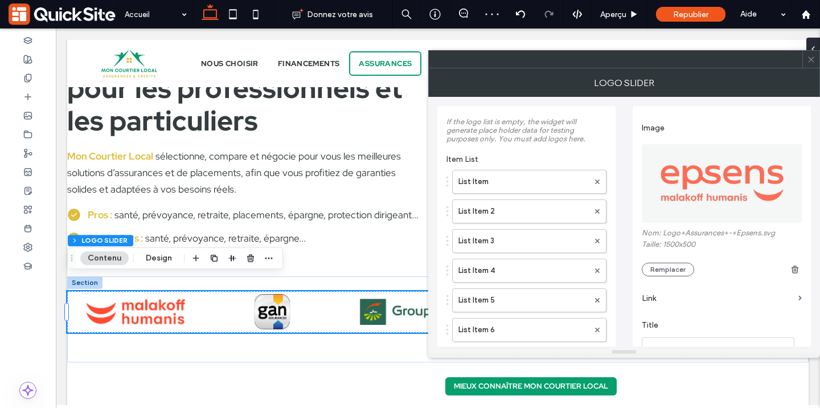
click at [699, 186] on img at bounding box center [722, 183] width 161 height 79
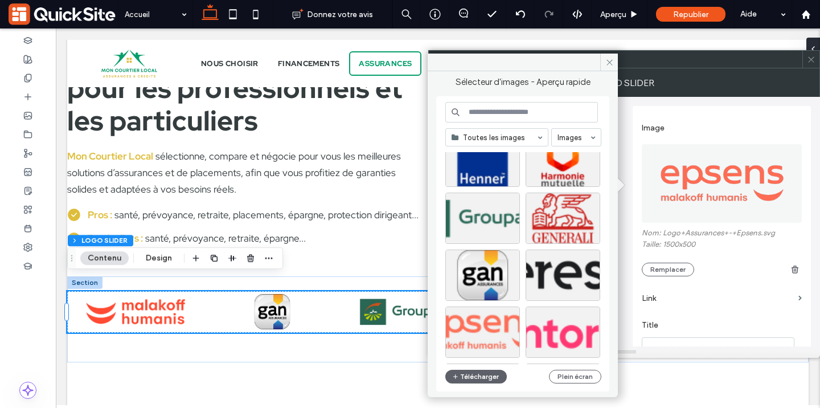
scroll to position [679, 0]
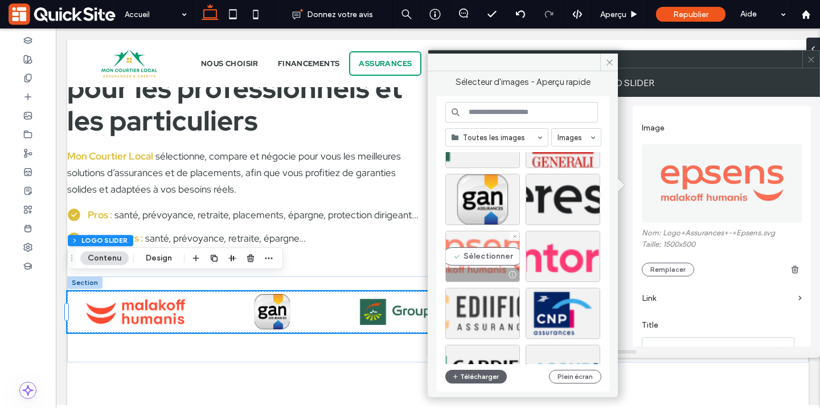
click at [475, 247] on div "Sélectionner" at bounding box center [483, 256] width 75 height 51
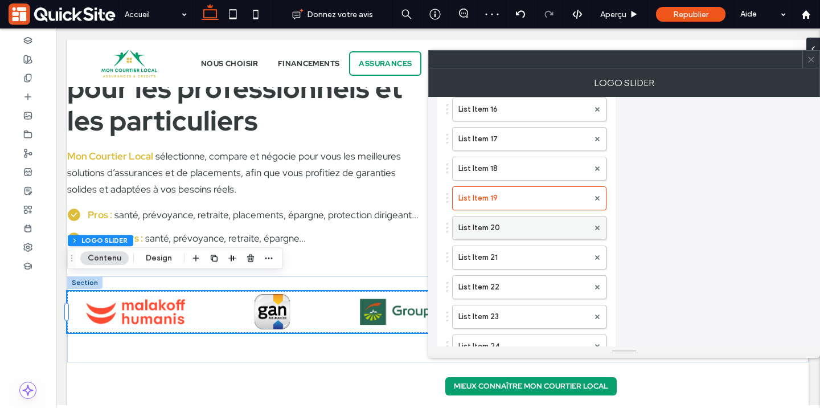
click at [504, 237] on label "List Item 20" at bounding box center [524, 228] width 130 height 23
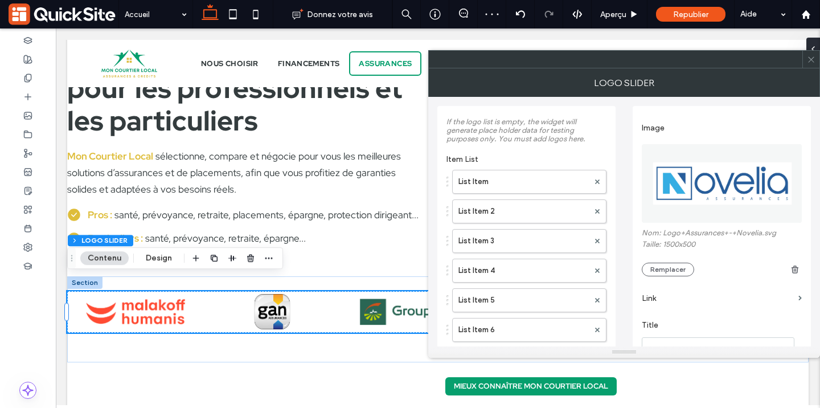
click at [712, 185] on img at bounding box center [722, 183] width 161 height 79
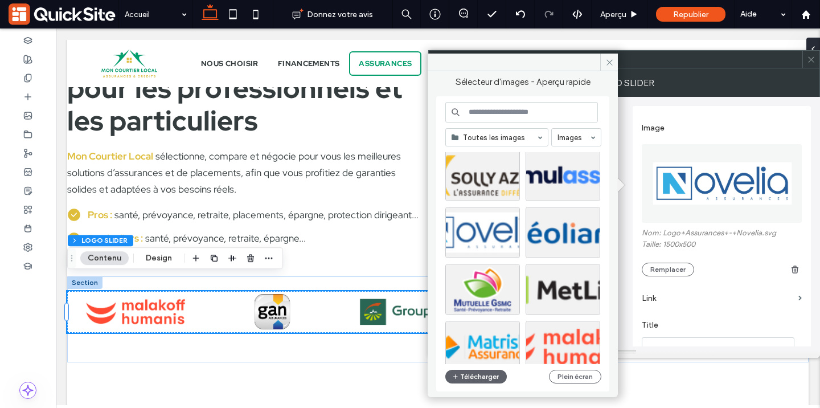
scroll to position [342, 0]
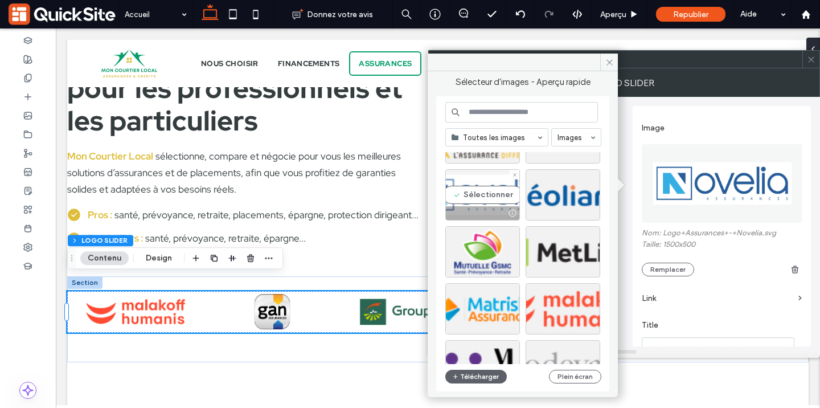
click at [480, 201] on div "Sélectionner" at bounding box center [483, 194] width 75 height 51
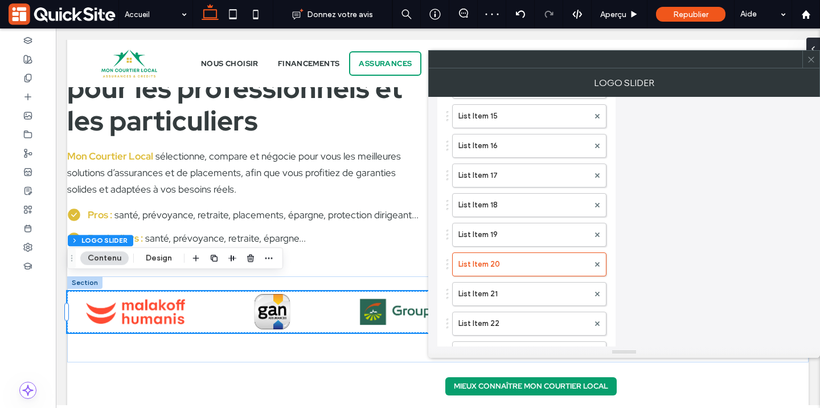
scroll to position [537, 0]
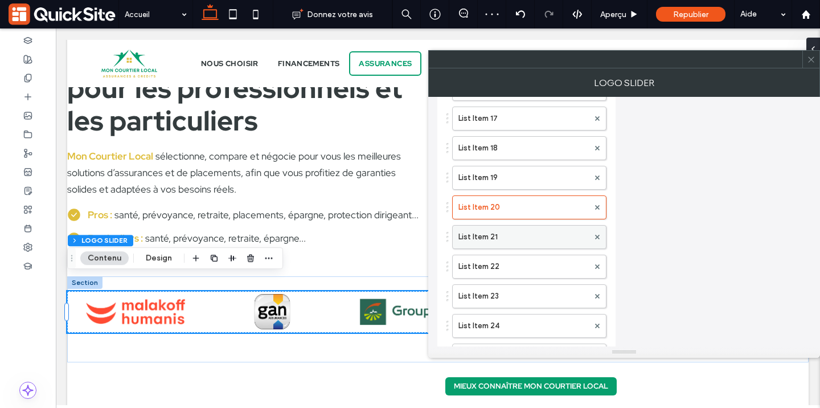
click at [487, 249] on div "List Item 21" at bounding box center [529, 237] width 154 height 24
click at [524, 243] on label "List Item 21" at bounding box center [524, 237] width 130 height 23
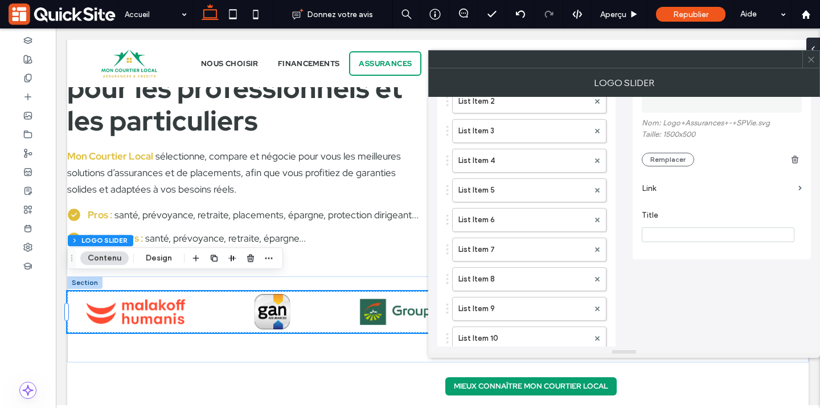
scroll to position [0, 0]
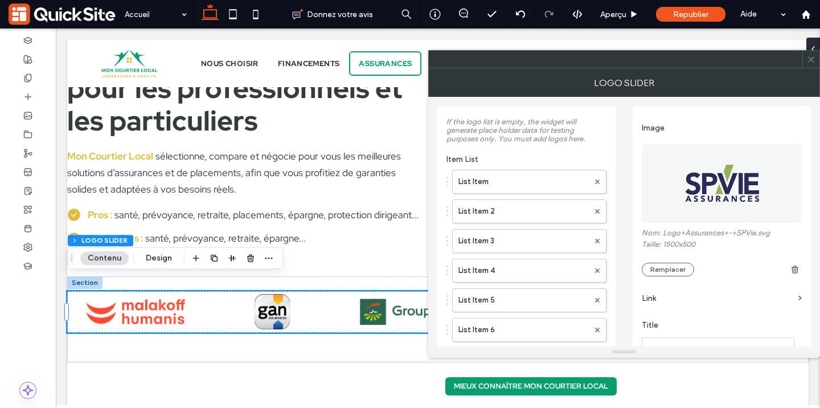
click at [710, 193] on img at bounding box center [722, 183] width 161 height 79
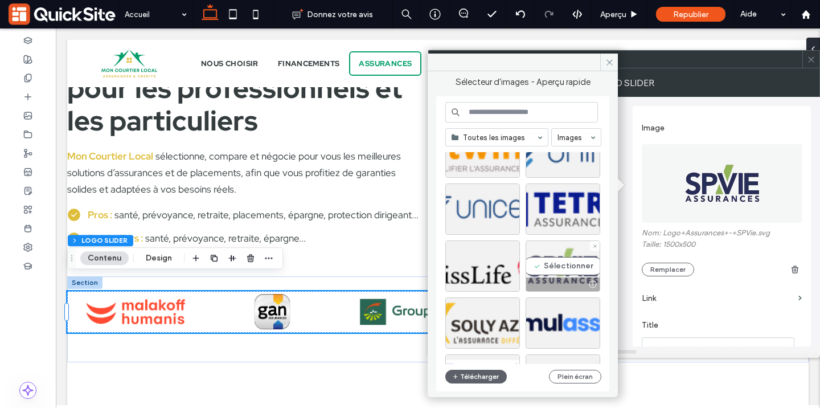
click at [546, 279] on div at bounding box center [562, 284] width 73 height 14
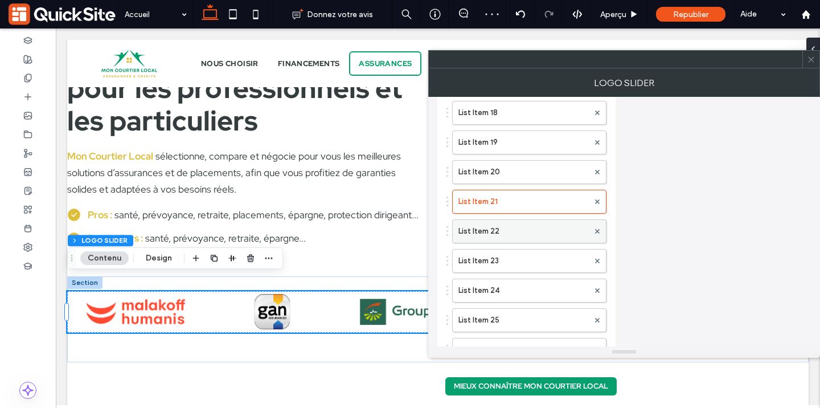
click at [493, 236] on label "List Item 22" at bounding box center [524, 231] width 130 height 23
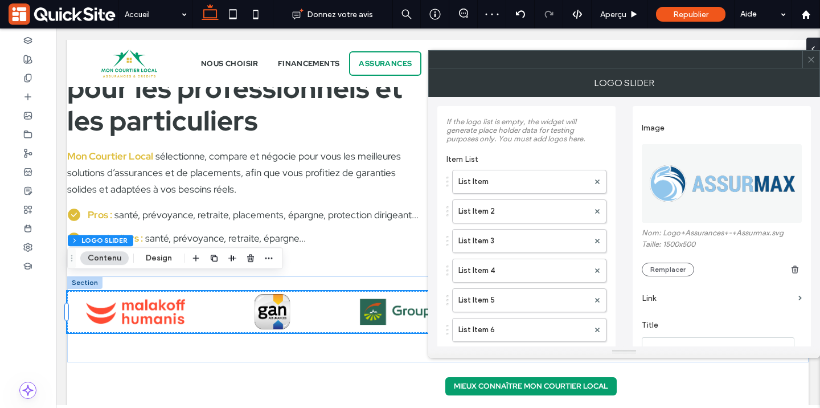
click at [714, 194] on img at bounding box center [722, 183] width 161 height 79
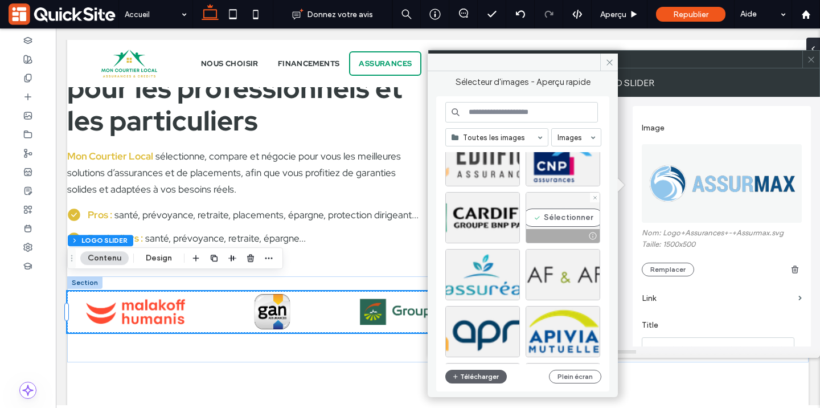
click at [552, 223] on div "Sélectionner" at bounding box center [563, 217] width 75 height 51
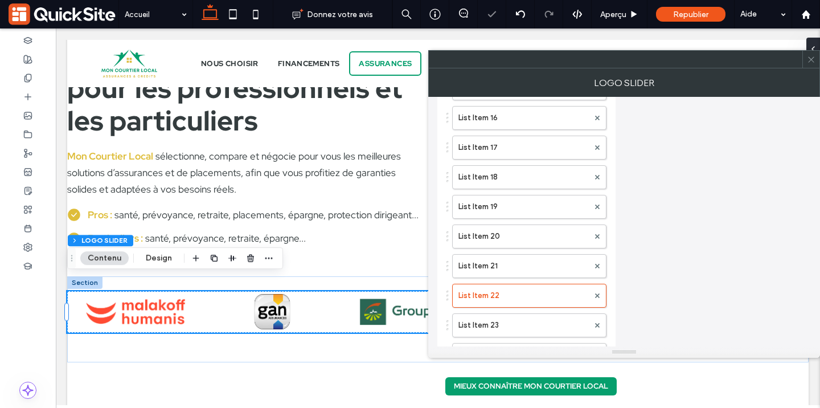
click at [476, 321] on label "List Item 23" at bounding box center [524, 325] width 130 height 23
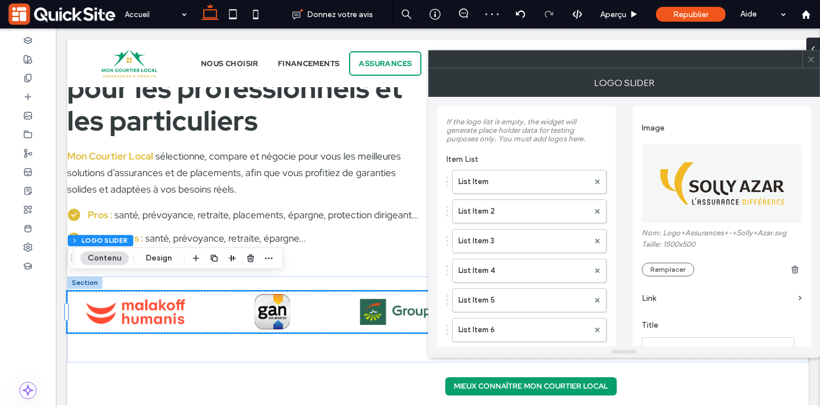
click at [708, 165] on img at bounding box center [722, 183] width 161 height 79
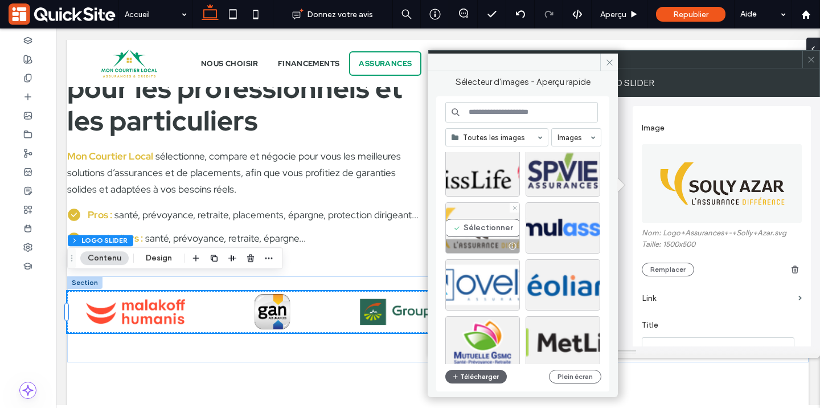
click at [468, 234] on div "Sélectionner" at bounding box center [483, 227] width 75 height 51
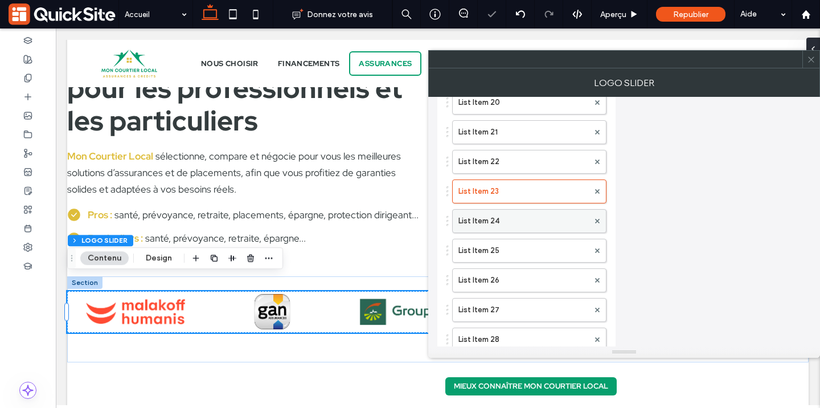
click at [503, 231] on label "List Item 24" at bounding box center [524, 221] width 130 height 23
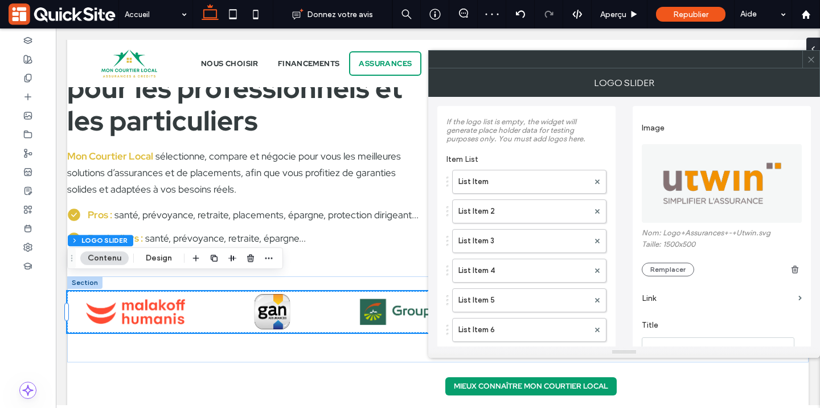
click at [712, 199] on img at bounding box center [722, 183] width 161 height 79
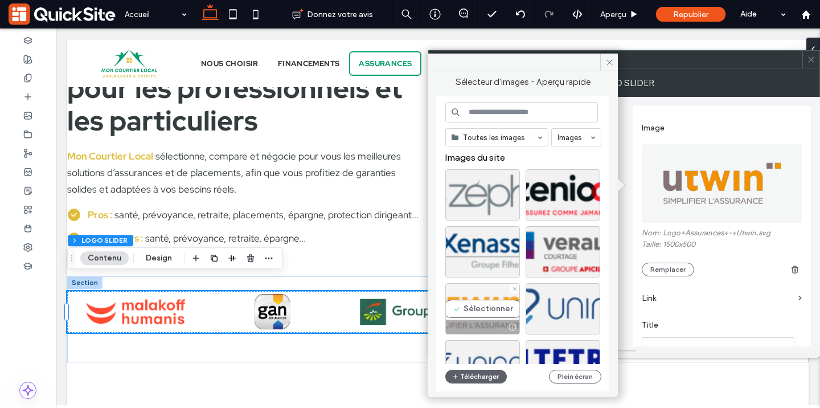
click at [475, 314] on div "Sélectionner" at bounding box center [483, 308] width 75 height 51
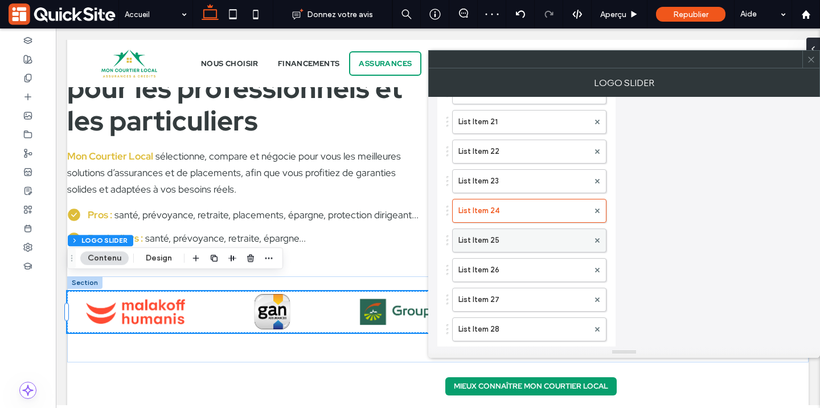
click at [493, 251] on label "List Item 25" at bounding box center [524, 240] width 130 height 23
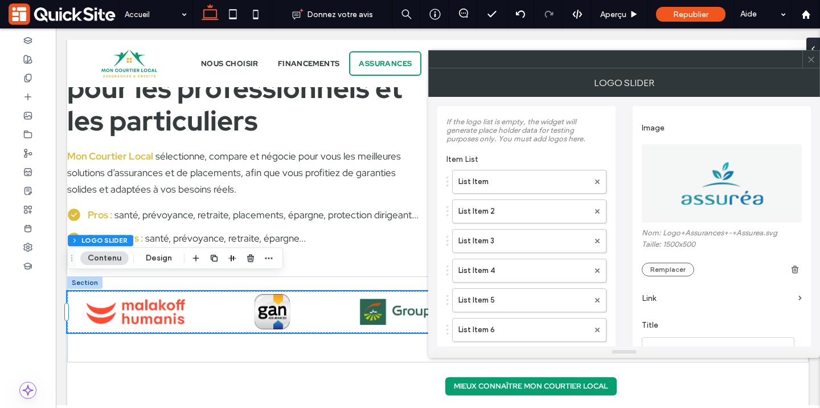
click at [704, 187] on img at bounding box center [722, 183] width 161 height 79
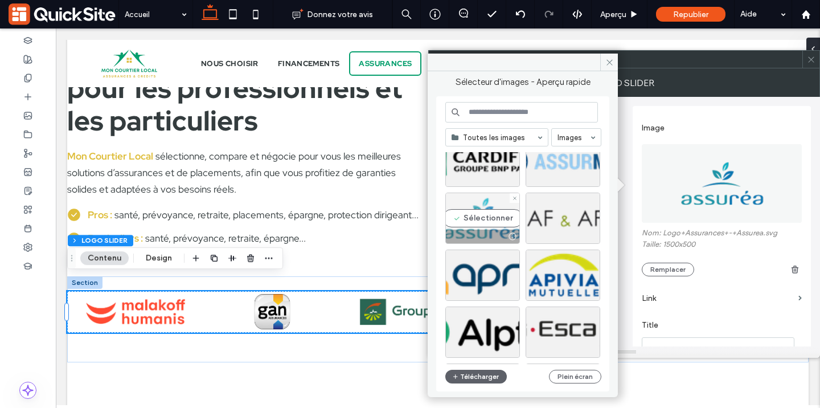
click at [478, 217] on div "Sélectionner" at bounding box center [483, 218] width 75 height 51
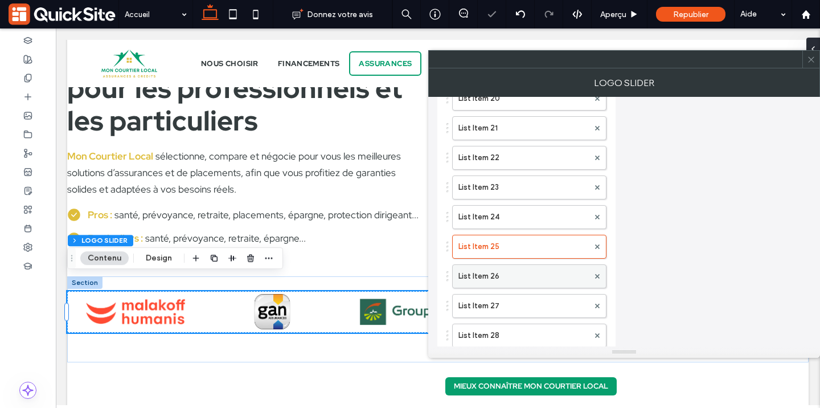
click at [507, 277] on label "List Item 26" at bounding box center [524, 276] width 130 height 23
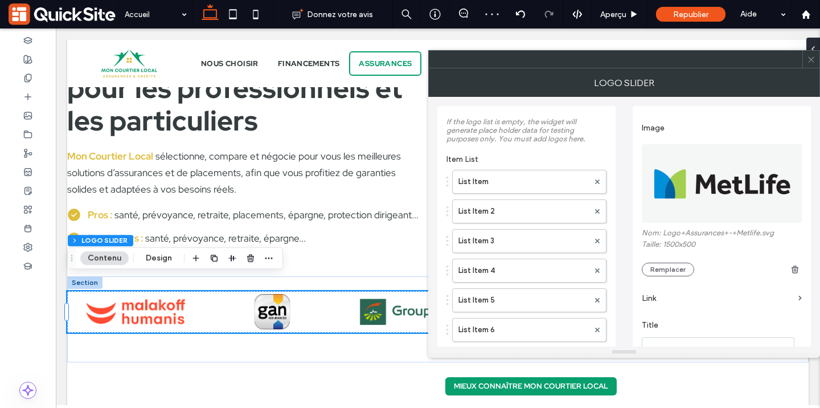
click at [715, 181] on img at bounding box center [722, 183] width 161 height 79
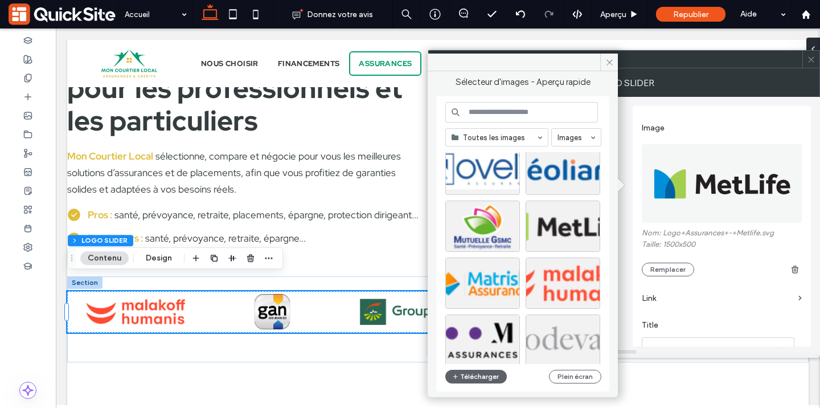
scroll to position [367, 0]
click at [555, 220] on div "Sélectionner" at bounding box center [563, 226] width 75 height 51
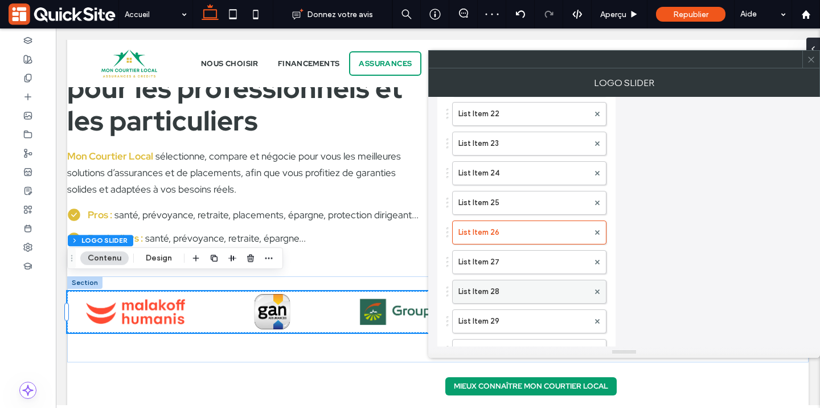
scroll to position [695, 0]
click at [495, 263] on label "List Item 27" at bounding box center [524, 257] width 130 height 23
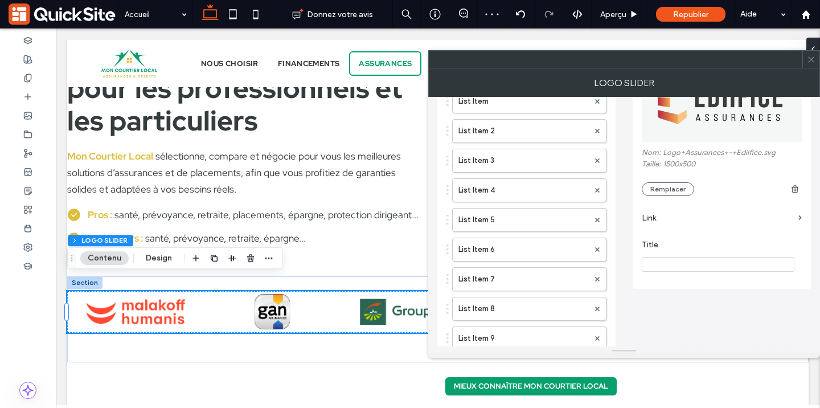
scroll to position [0, 0]
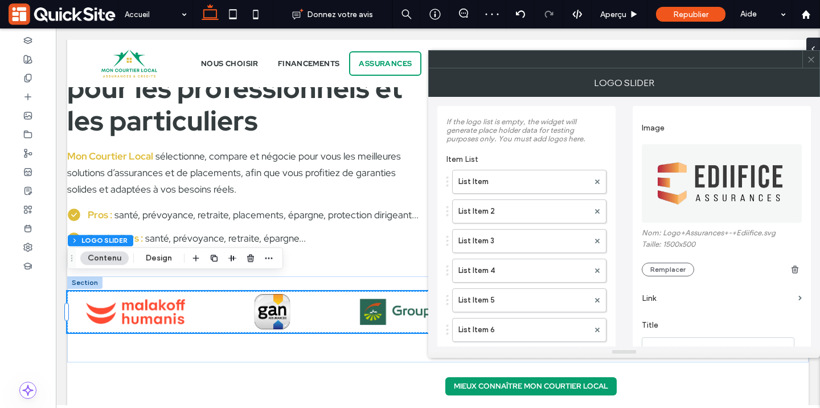
click at [707, 179] on img at bounding box center [722, 183] width 161 height 79
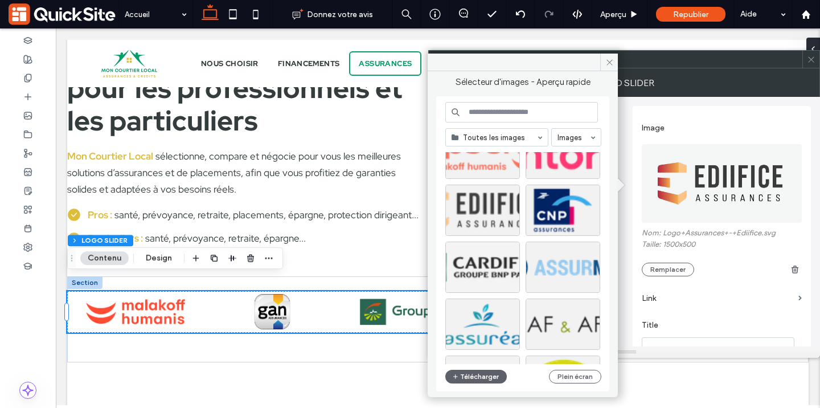
scroll to position [790, 0]
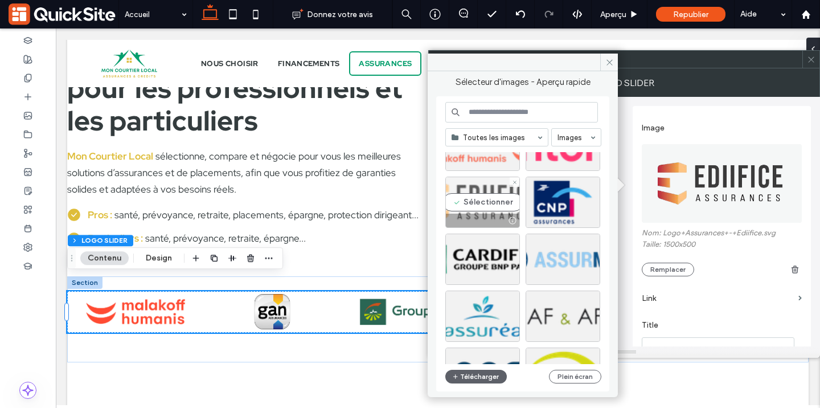
click at [479, 206] on div "Sélectionner" at bounding box center [483, 202] width 75 height 51
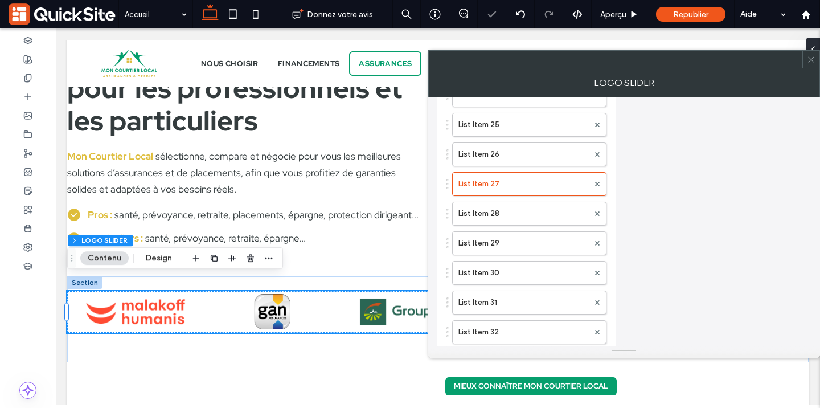
scroll to position [776, 0]
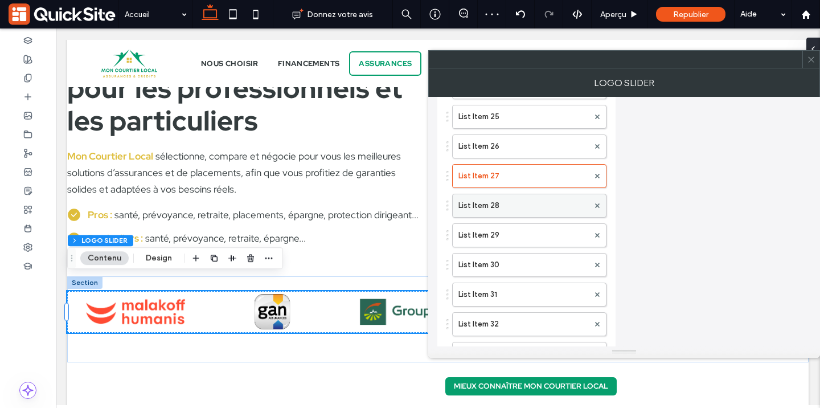
click at [497, 212] on label "List Item 28" at bounding box center [524, 205] width 130 height 23
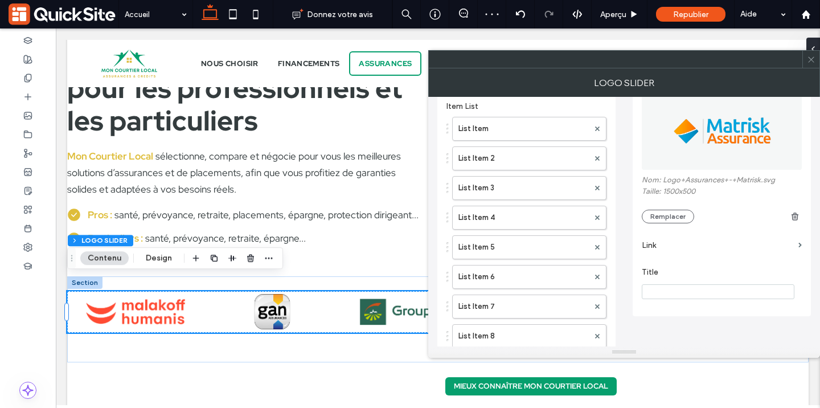
scroll to position [0, 0]
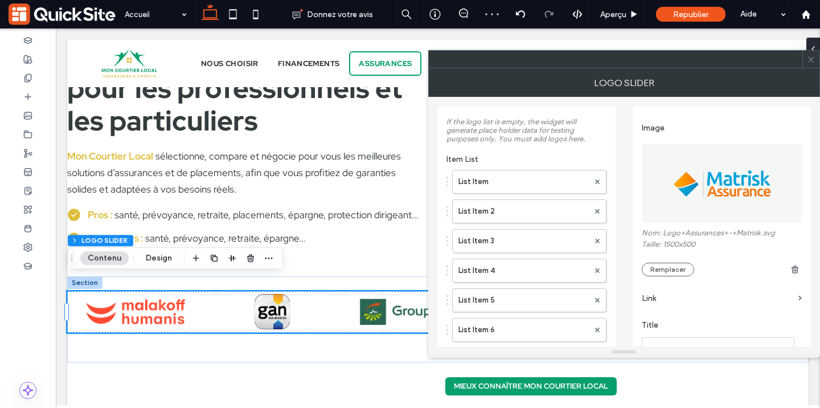
click at [700, 178] on img at bounding box center [722, 183] width 161 height 79
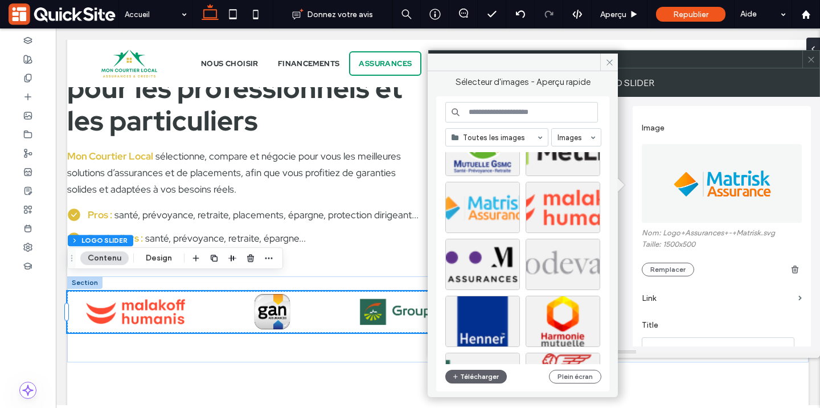
scroll to position [443, 0]
click at [476, 212] on div "Sélectionner" at bounding box center [483, 207] width 75 height 51
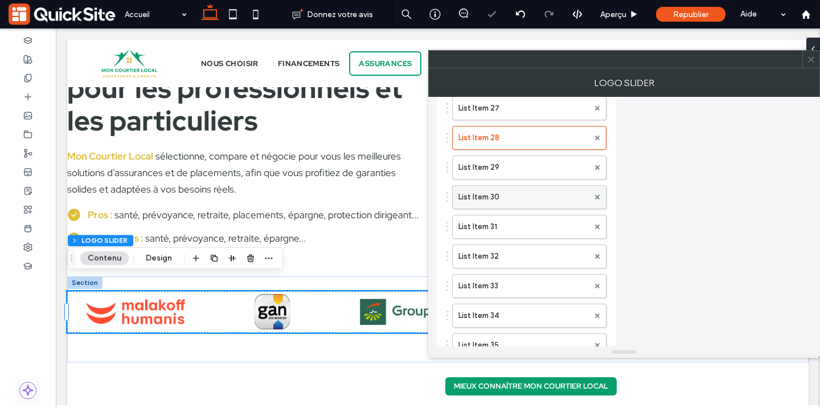
scroll to position [821, 0]
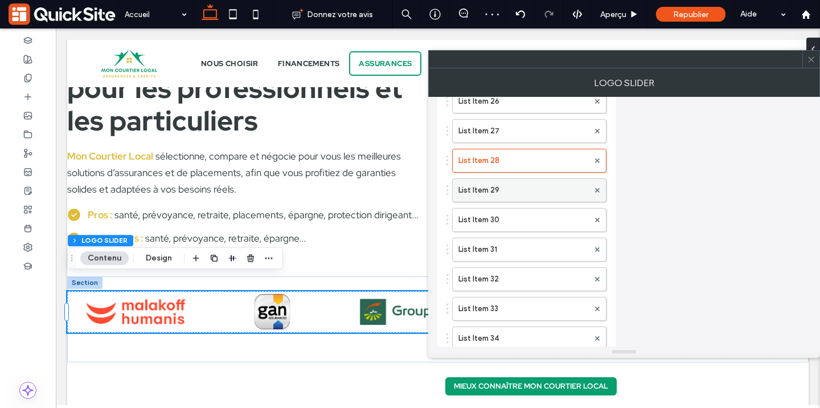
click at [504, 202] on div "List Item 29" at bounding box center [529, 190] width 154 height 24
click at [505, 195] on label "List Item 29" at bounding box center [524, 190] width 130 height 23
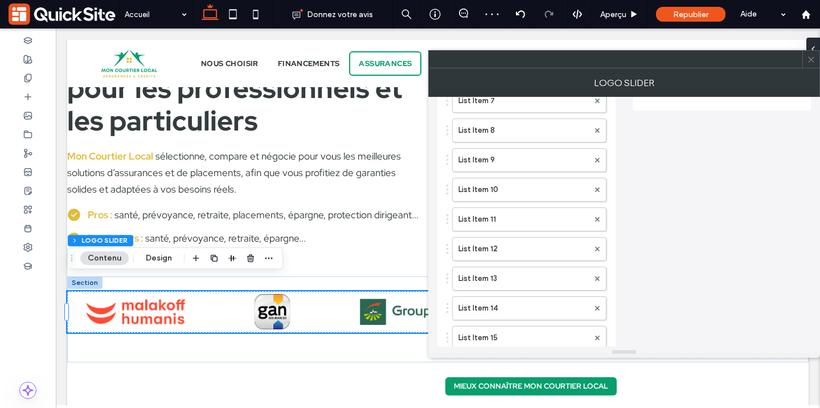
scroll to position [0, 0]
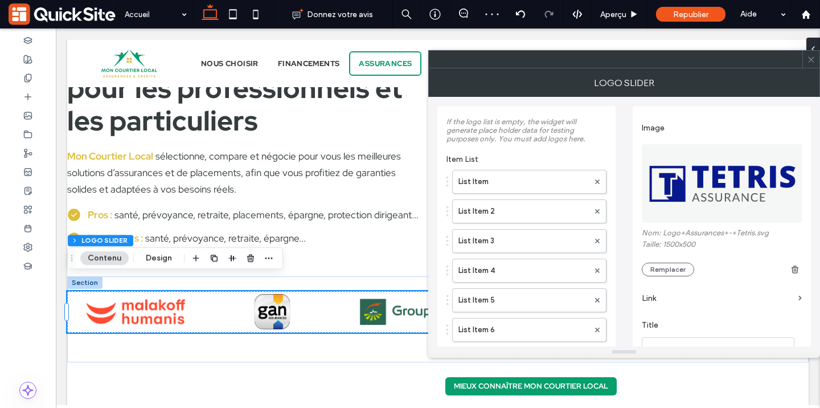
click at [713, 190] on img at bounding box center [722, 183] width 161 height 79
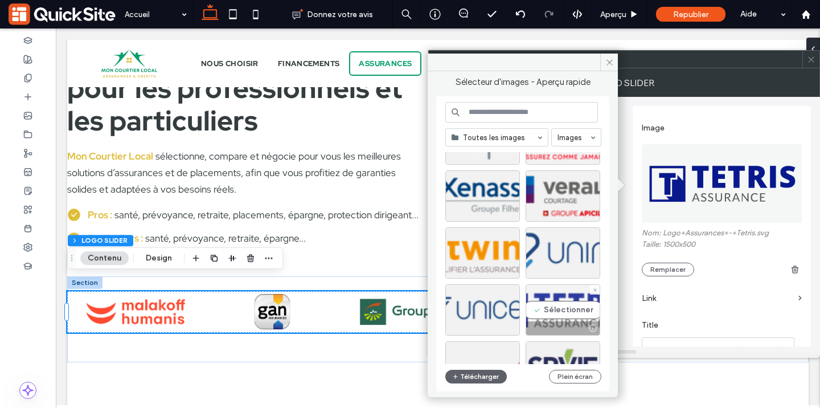
click at [545, 313] on div "Sélectionner" at bounding box center [563, 309] width 75 height 51
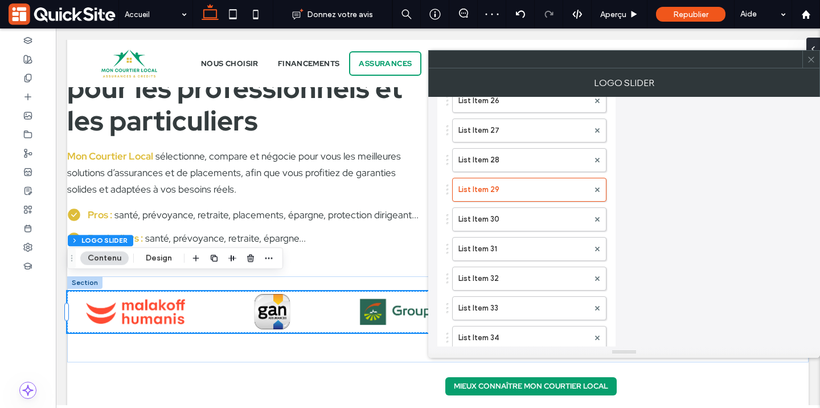
click at [499, 217] on label "List Item 30" at bounding box center [524, 219] width 130 height 23
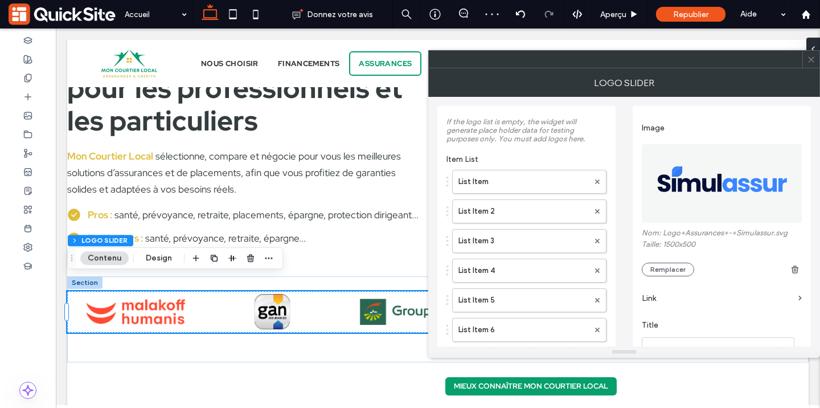
click at [693, 185] on img at bounding box center [722, 183] width 161 height 79
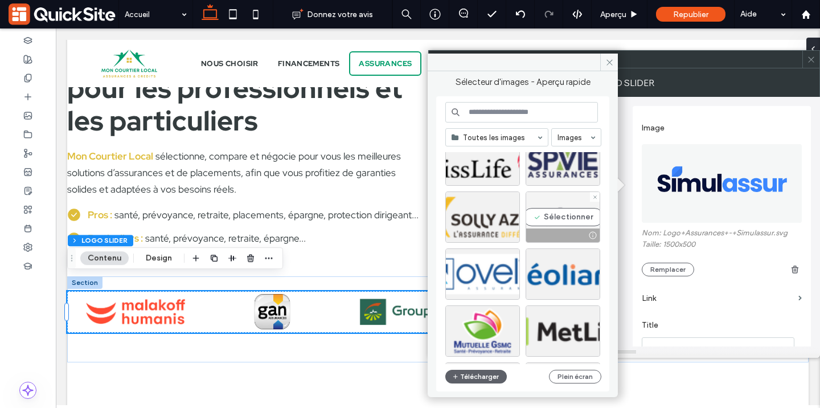
click at [543, 220] on div "Sélectionner" at bounding box center [563, 216] width 75 height 51
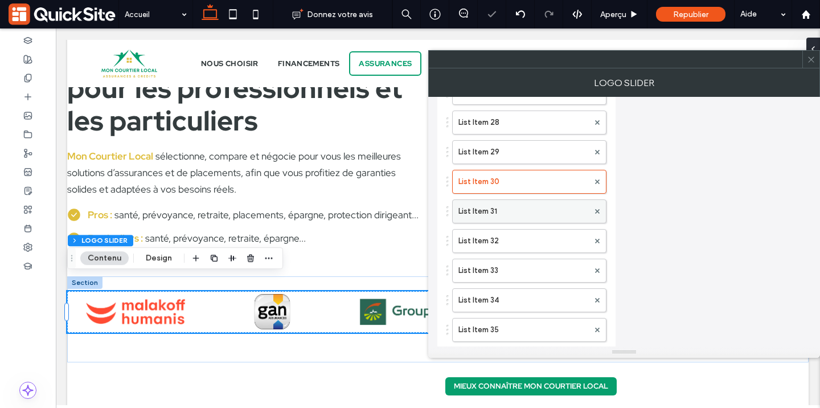
click at [501, 204] on label "List Item 31" at bounding box center [524, 211] width 130 height 23
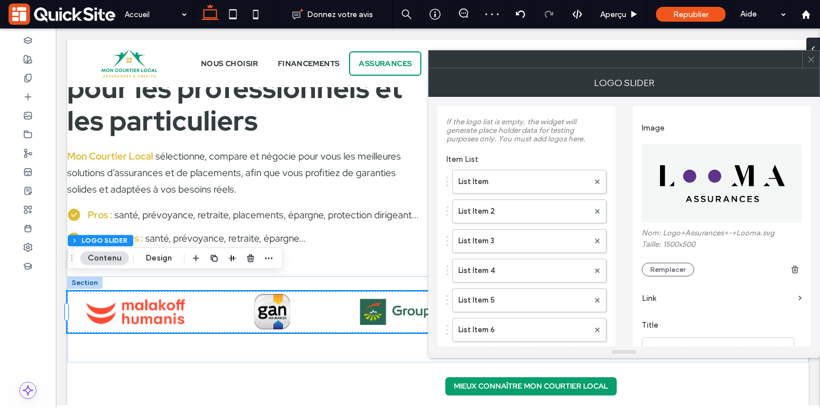
click at [721, 194] on img at bounding box center [722, 183] width 161 height 79
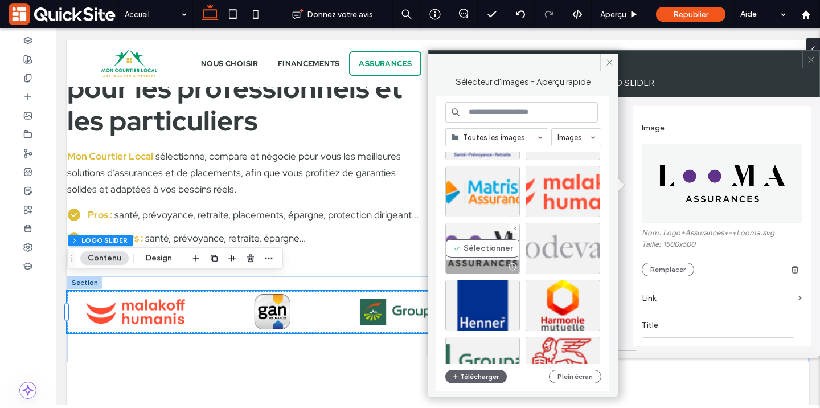
click at [463, 258] on div "Sélectionner" at bounding box center [483, 248] width 75 height 51
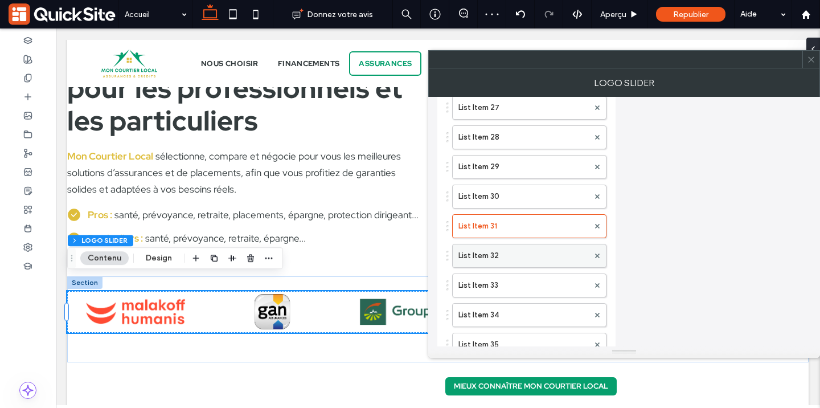
click at [500, 253] on label "List Item 32" at bounding box center [524, 255] width 130 height 23
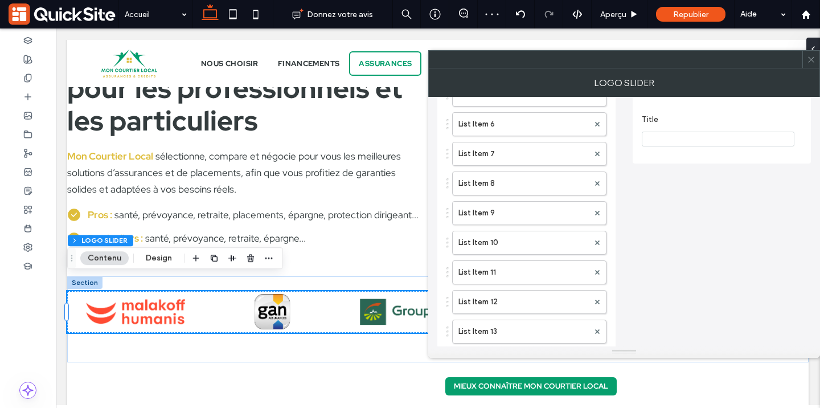
scroll to position [44, 0]
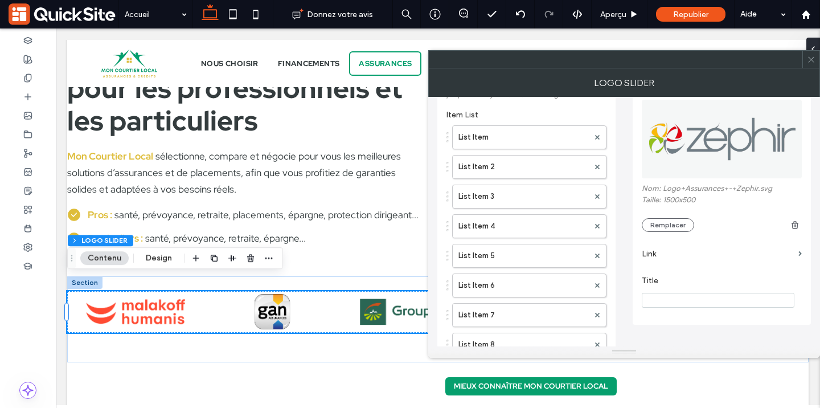
click at [689, 154] on img at bounding box center [722, 139] width 161 height 79
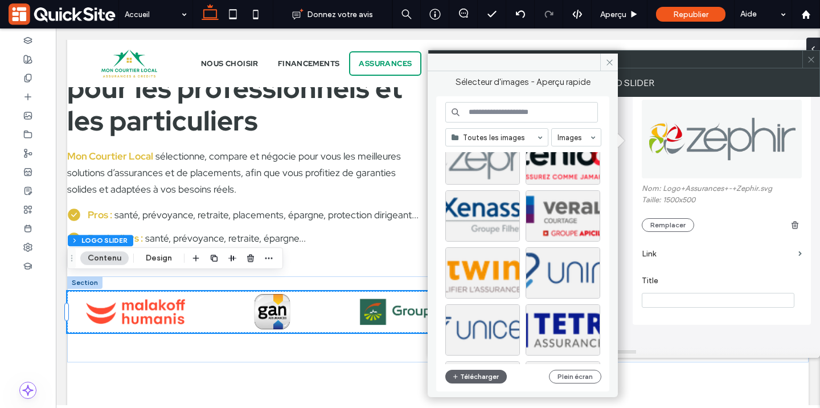
scroll to position [0, 0]
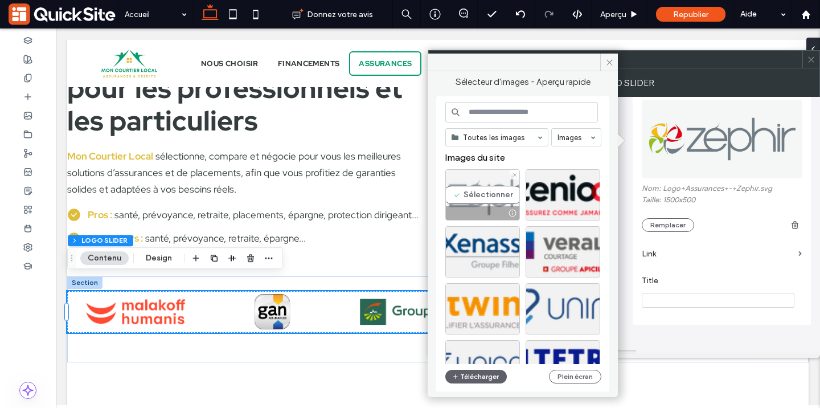
click at [485, 207] on div at bounding box center [482, 213] width 73 height 14
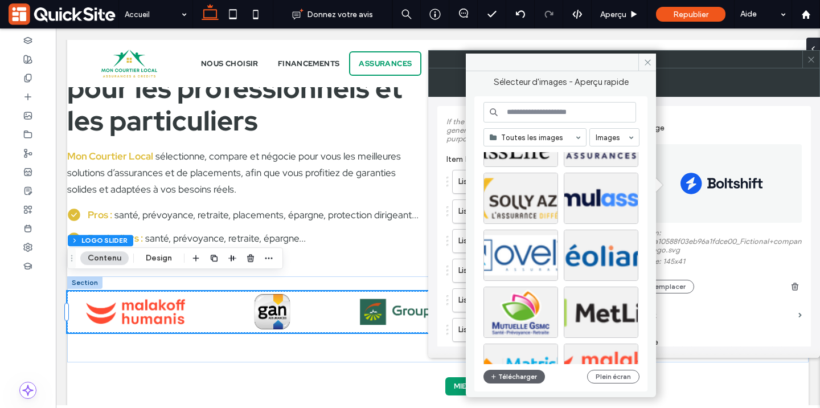
scroll to position [281, 0]
click at [645, 59] on icon at bounding box center [648, 62] width 9 height 9
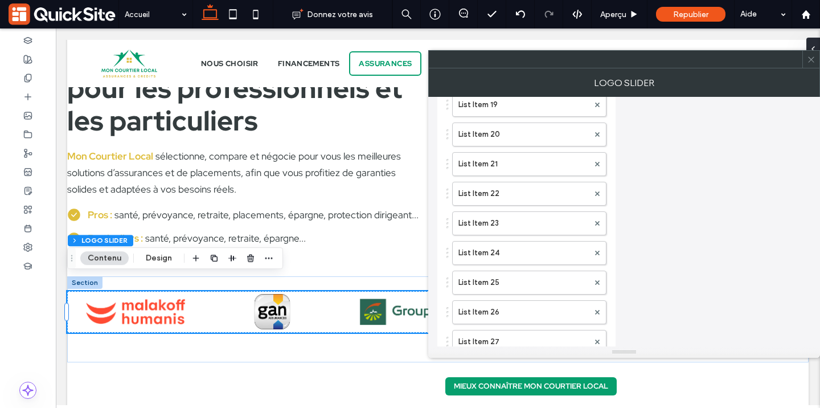
scroll to position [988, 0]
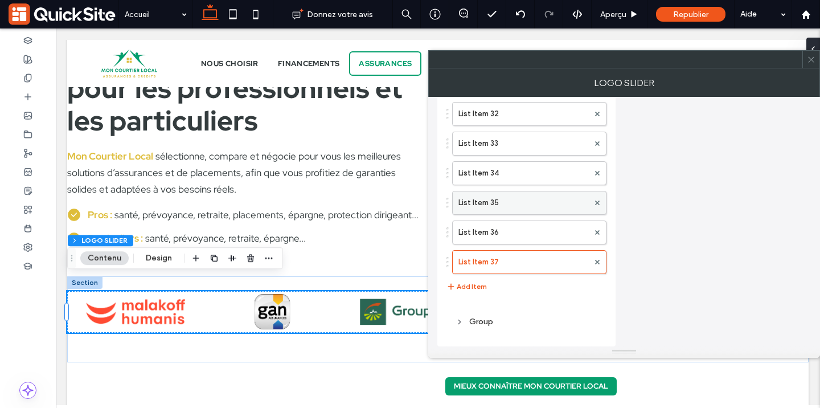
click at [507, 207] on label "List Item 35" at bounding box center [524, 202] width 130 height 23
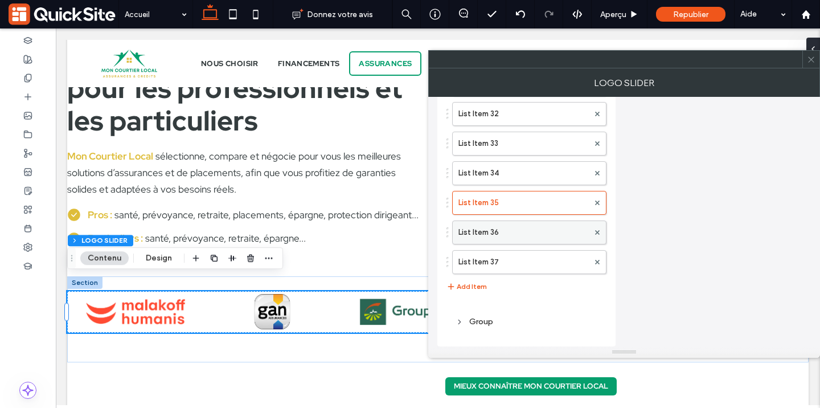
click at [489, 232] on label "List Item 36" at bounding box center [524, 232] width 130 height 23
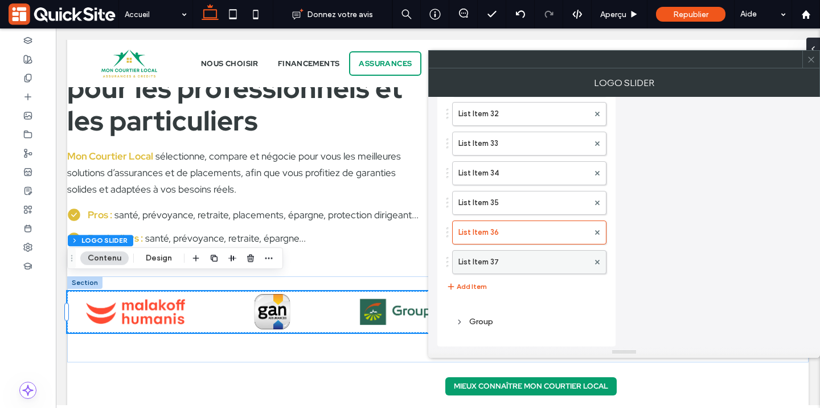
click at [497, 263] on label "List Item 37" at bounding box center [524, 262] width 130 height 23
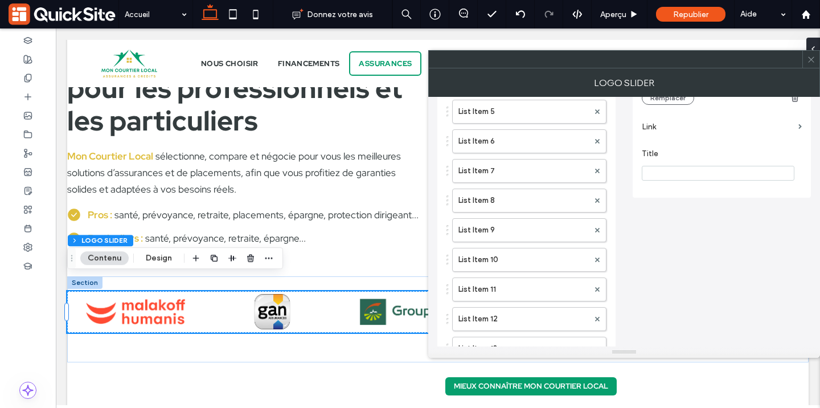
scroll to position [0, 0]
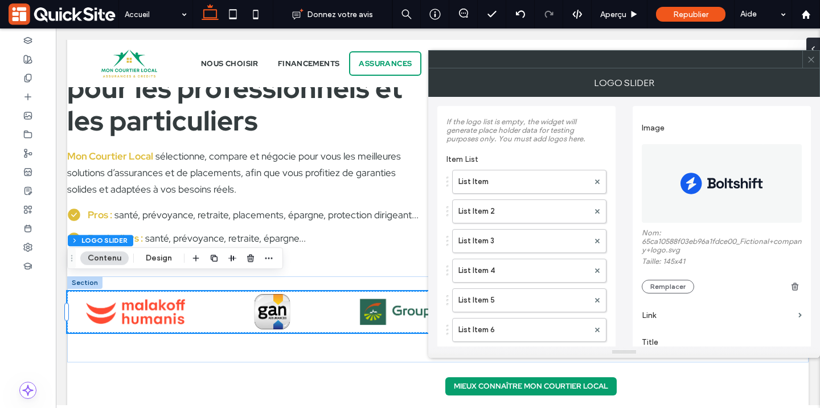
click at [696, 180] on img at bounding box center [722, 183] width 84 height 79
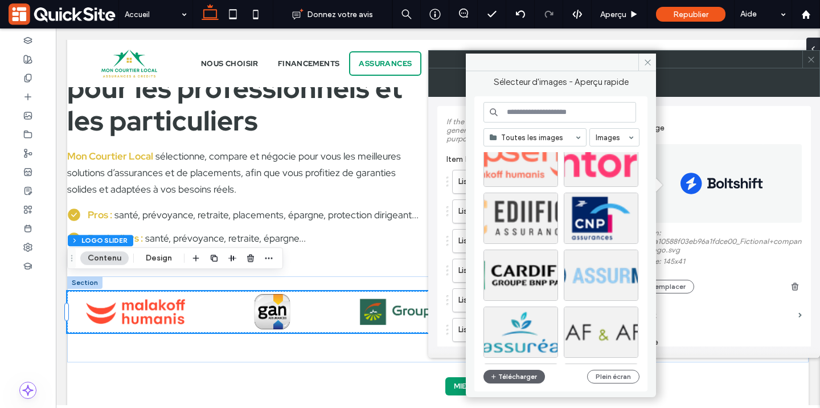
scroll to position [787, 0]
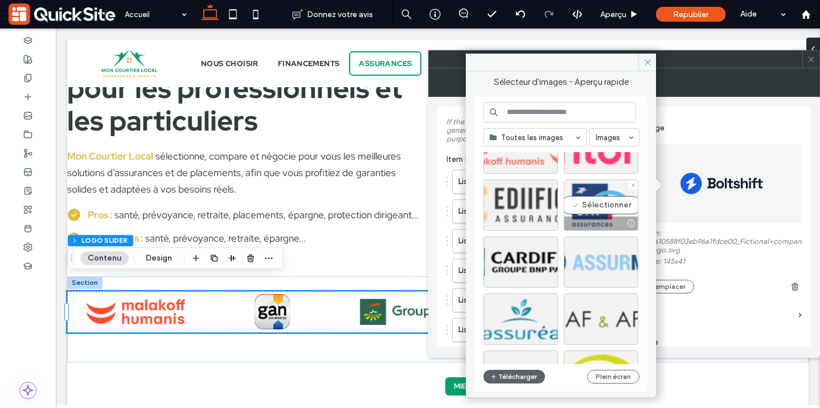
click at [598, 194] on div "Sélectionner" at bounding box center [601, 204] width 75 height 51
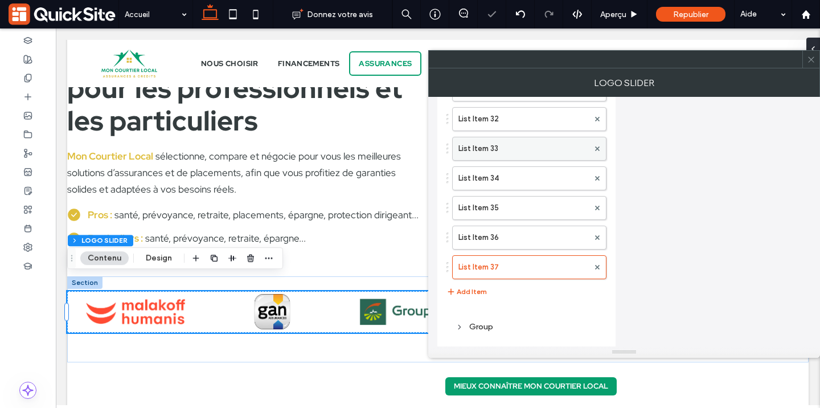
scroll to position [988, 0]
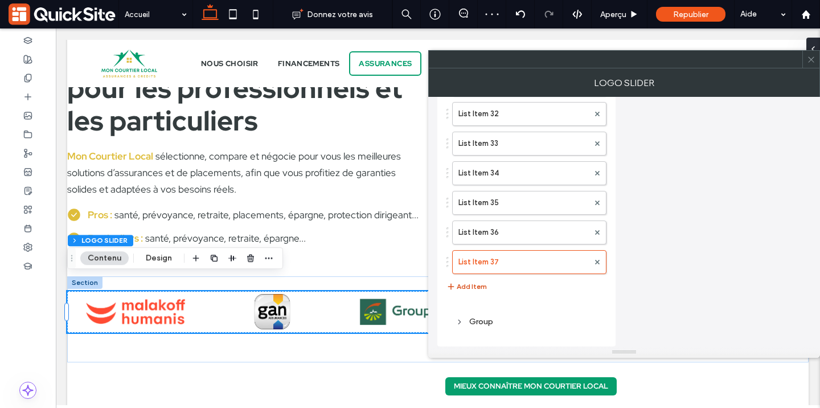
click at [481, 288] on button "Add Item" at bounding box center [467, 287] width 40 height 14
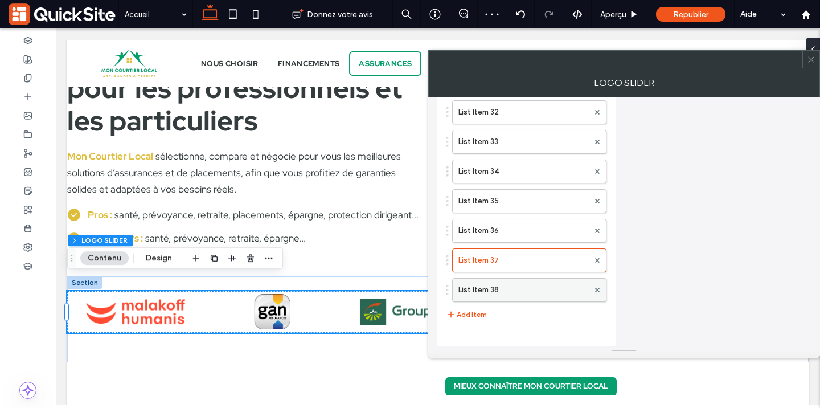
click at [532, 290] on label "List Item 38" at bounding box center [524, 290] width 130 height 23
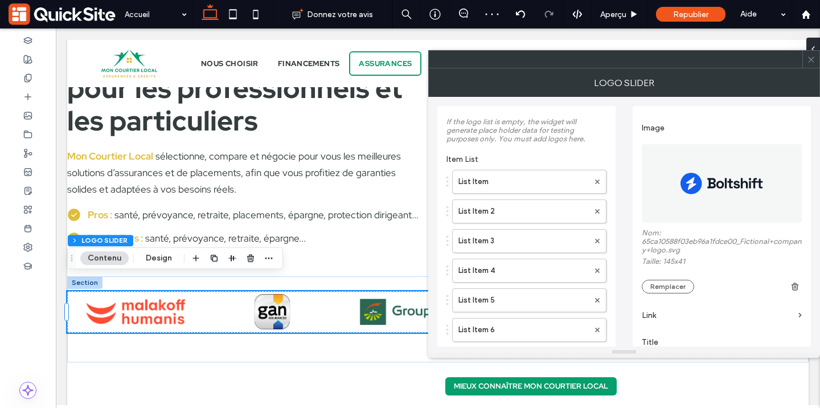
click at [708, 205] on img at bounding box center [722, 183] width 84 height 79
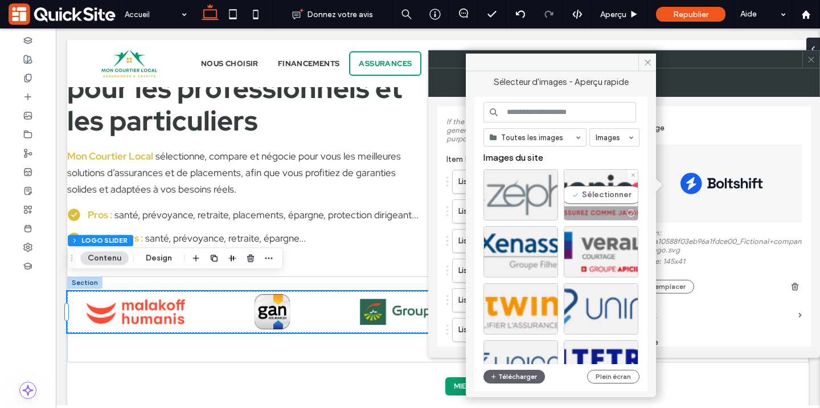
click at [609, 202] on div "Sélectionner" at bounding box center [601, 194] width 75 height 51
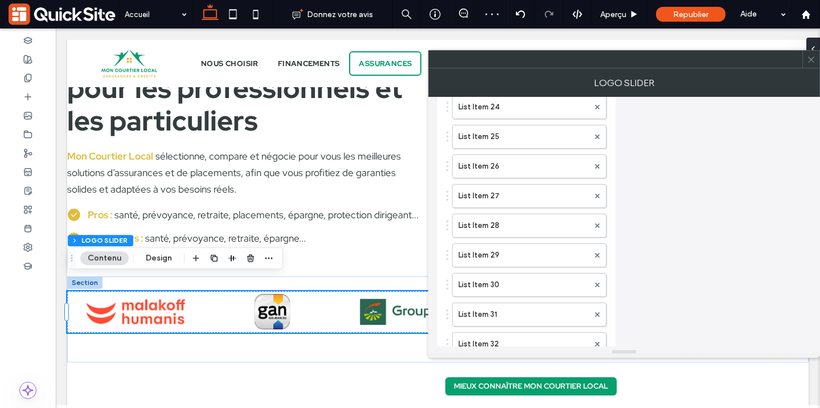
scroll to position [1018, 0]
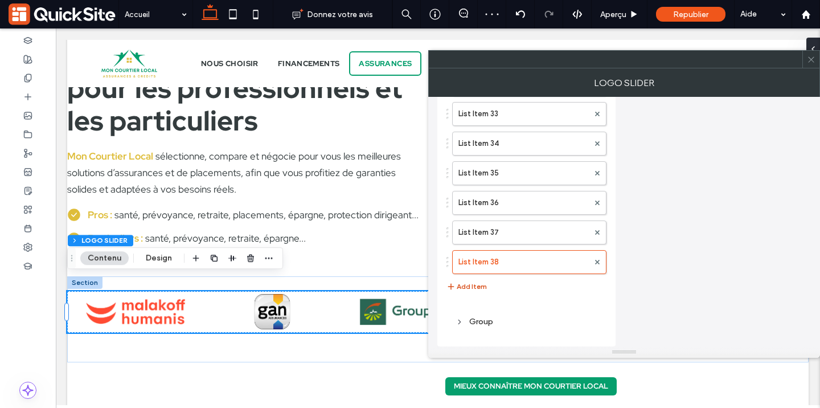
click at [477, 283] on button "Add Item" at bounding box center [467, 287] width 40 height 14
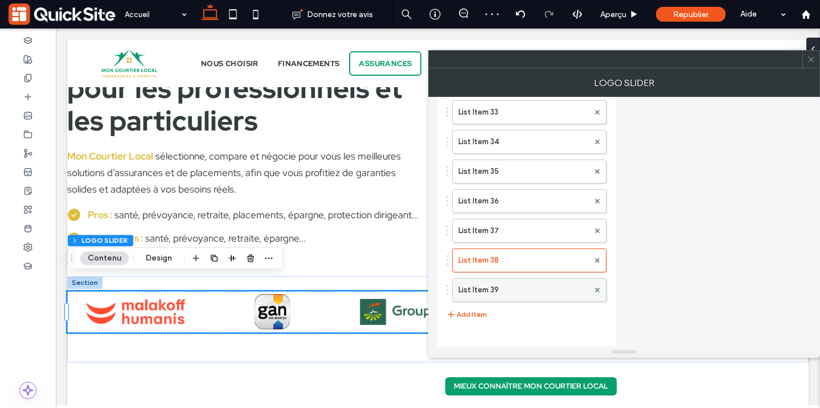
click at [505, 291] on label "List Item 39" at bounding box center [524, 290] width 130 height 23
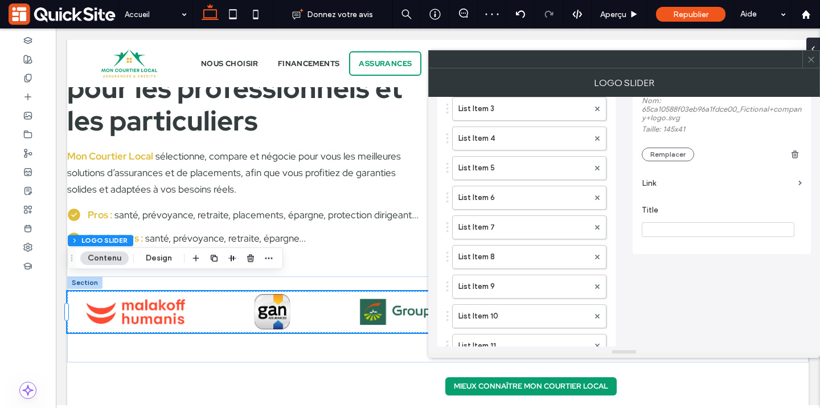
scroll to position [0, 0]
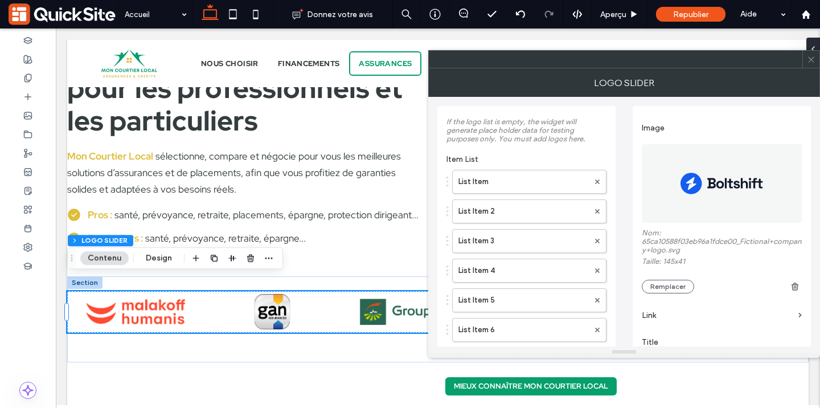
click at [709, 197] on img at bounding box center [722, 183] width 84 height 79
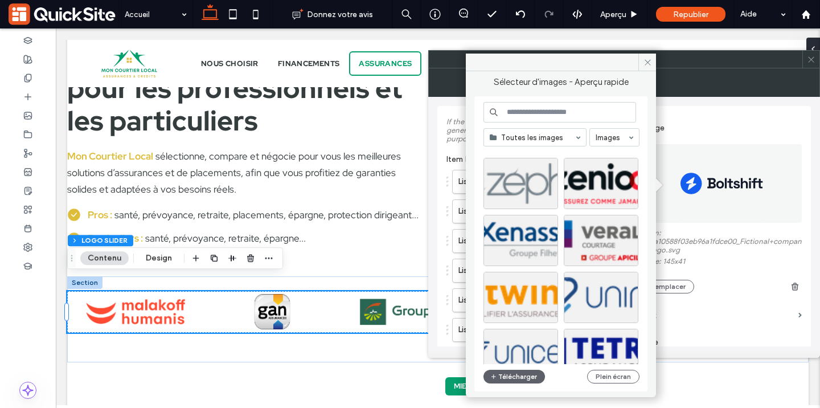
scroll to position [10, 0]
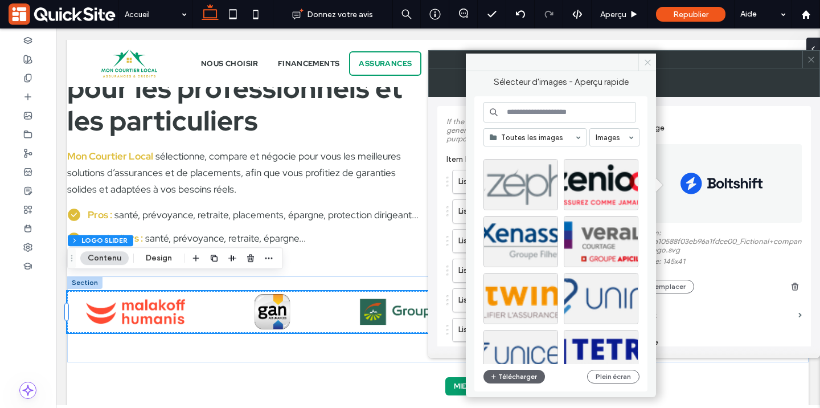
click at [651, 63] on icon at bounding box center [648, 62] width 9 height 9
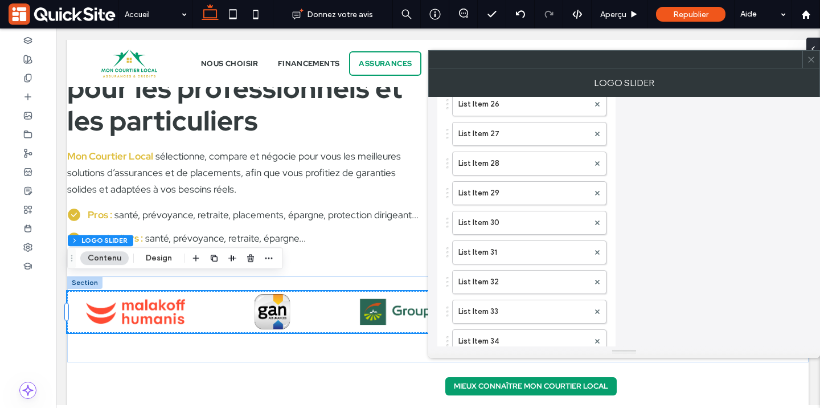
scroll to position [1047, 0]
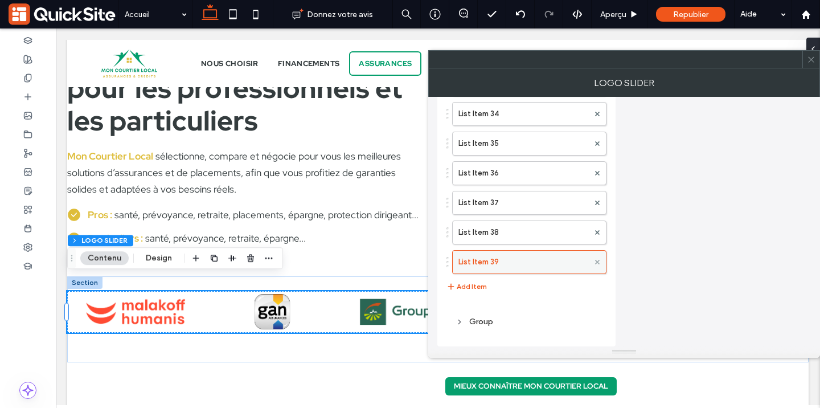
click at [597, 264] on icon at bounding box center [597, 262] width 5 height 5
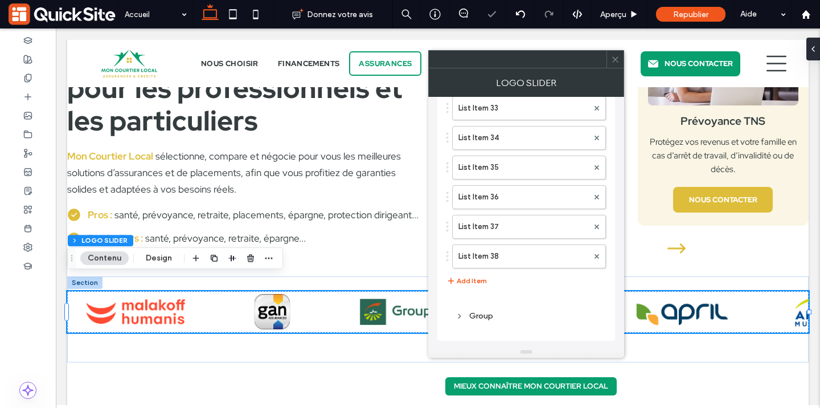
scroll to position [1018, 0]
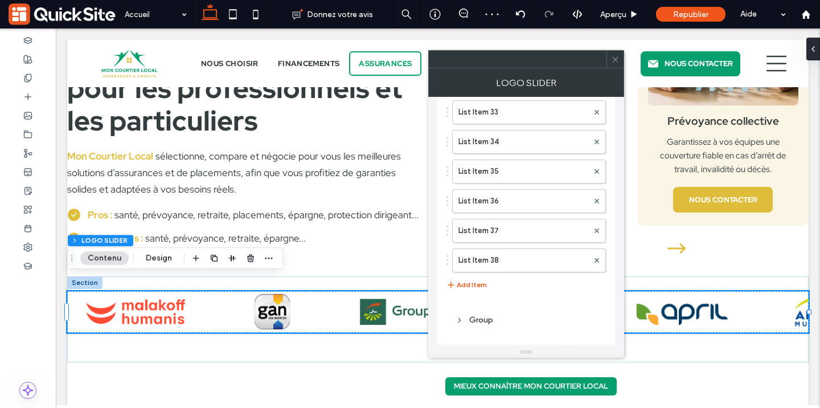
click at [617, 63] on icon at bounding box center [615, 59] width 9 height 9
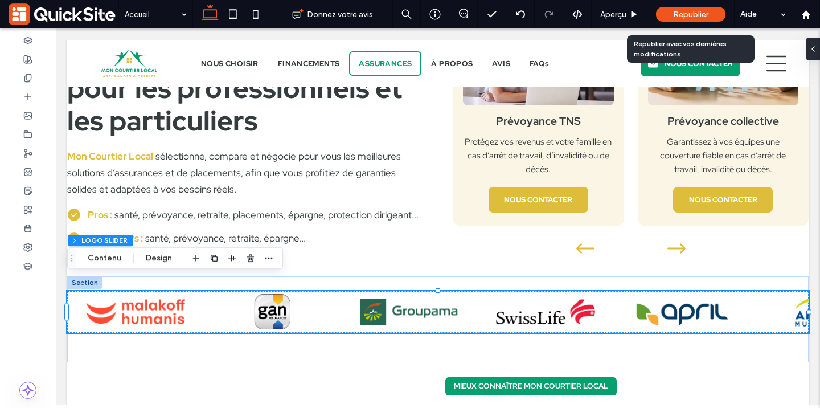
click at [679, 16] on span "Republier" at bounding box center [690, 15] width 35 height 10
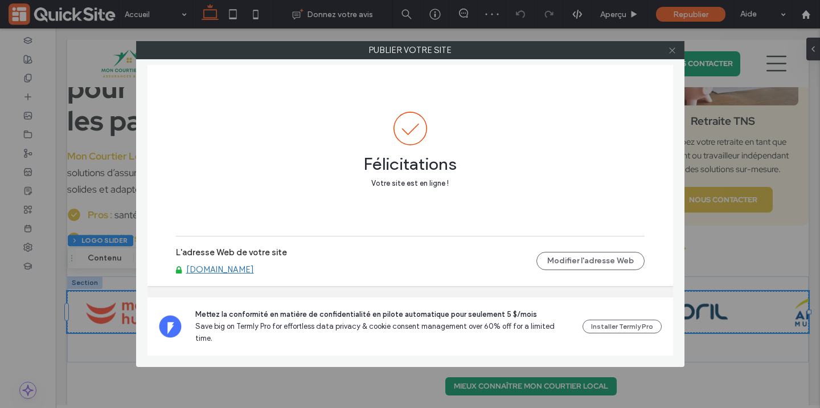
click at [677, 48] on div at bounding box center [672, 50] width 17 height 17
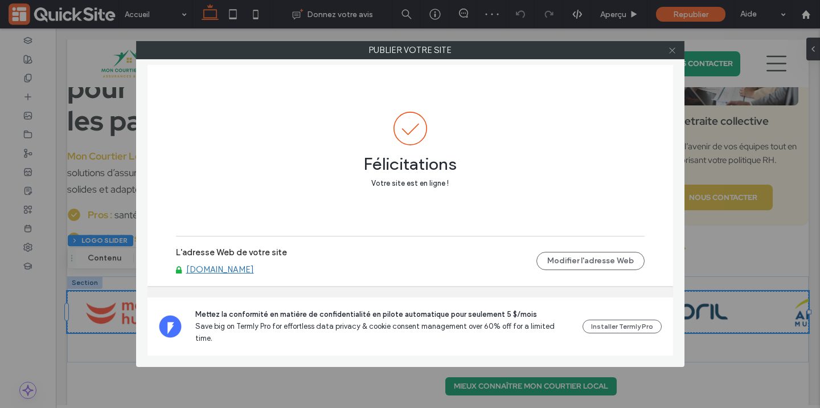
click at [674, 51] on icon at bounding box center [672, 50] width 9 height 9
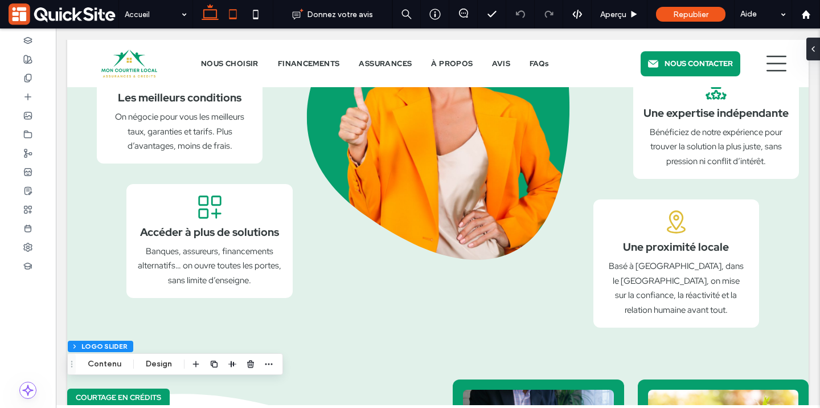
click at [235, 18] on use at bounding box center [232, 14] width 7 height 10
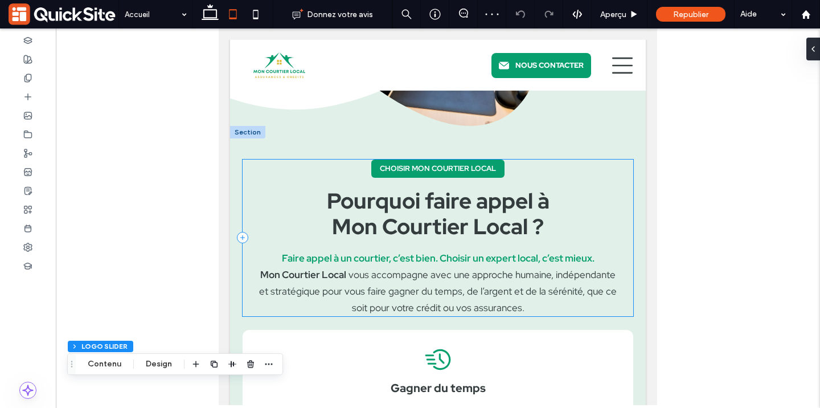
scroll to position [503, 0]
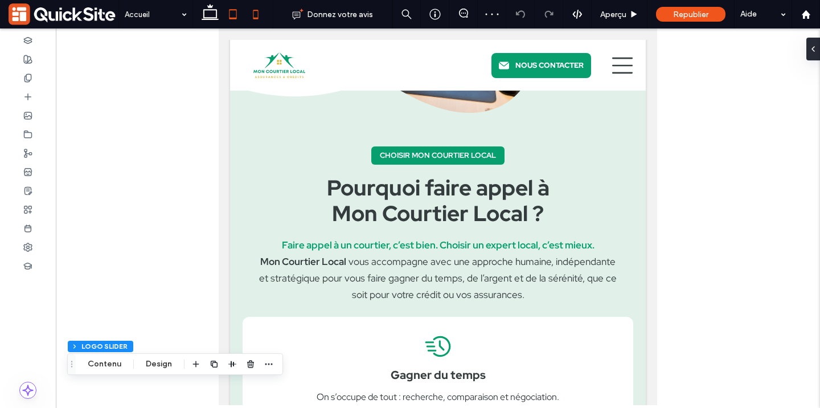
click at [256, 14] on icon at bounding box center [255, 14] width 23 height 23
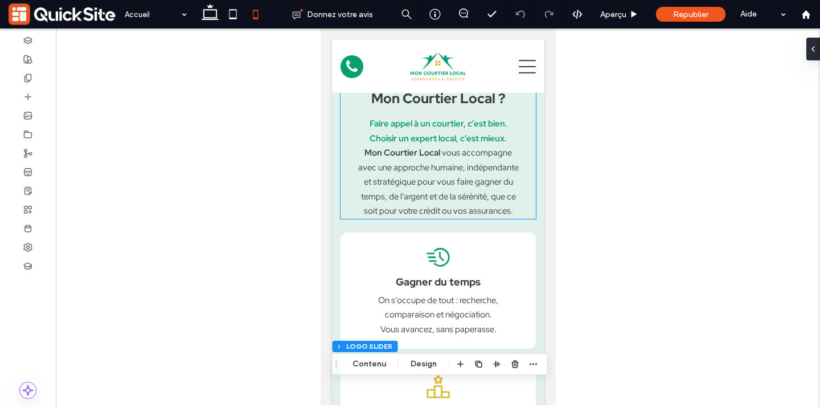
scroll to position [561, 0]
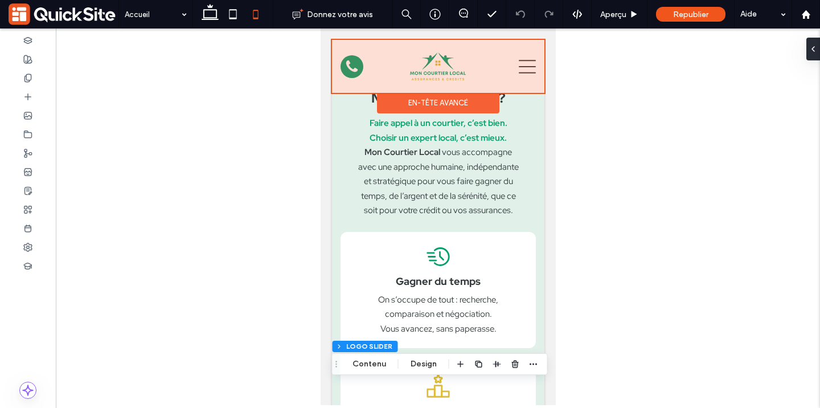
click at [443, 61] on div at bounding box center [438, 66] width 213 height 53
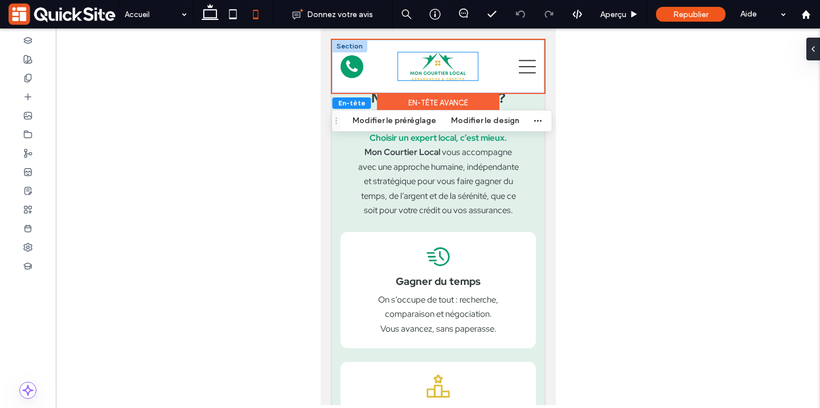
click at [451, 66] on img at bounding box center [438, 66] width 56 height 28
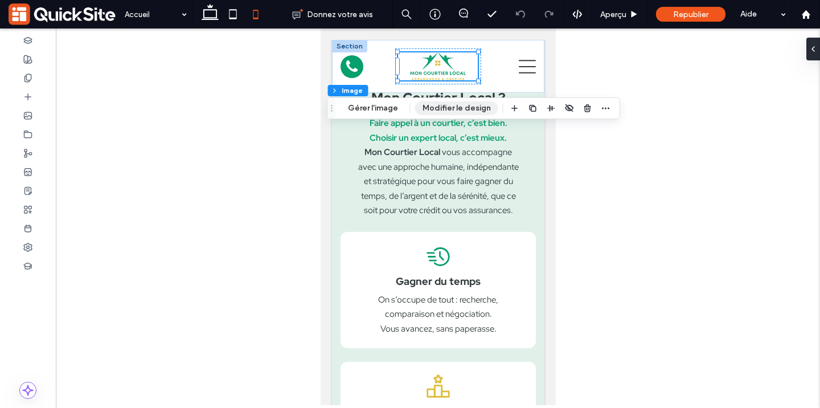
click at [473, 103] on button "Modifier le design" at bounding box center [456, 108] width 83 height 14
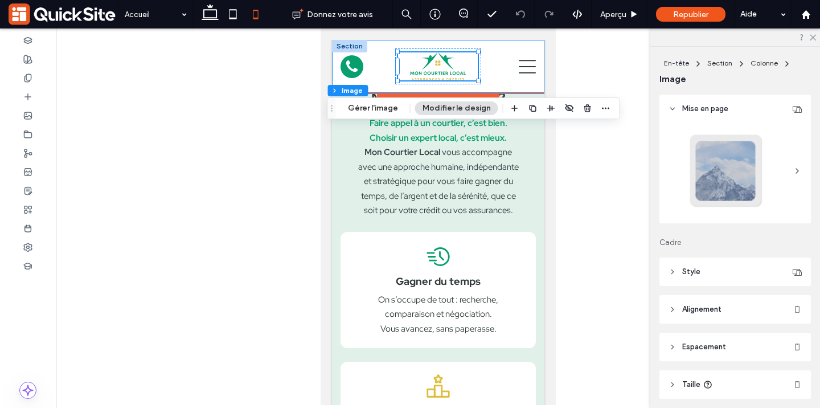
click at [504, 85] on div "NOUS CHOISIR FINANCEMENTS ASSURANCES À PROPOS AVIS FAQs NOUS CONTACTER" at bounding box center [438, 66] width 213 height 53
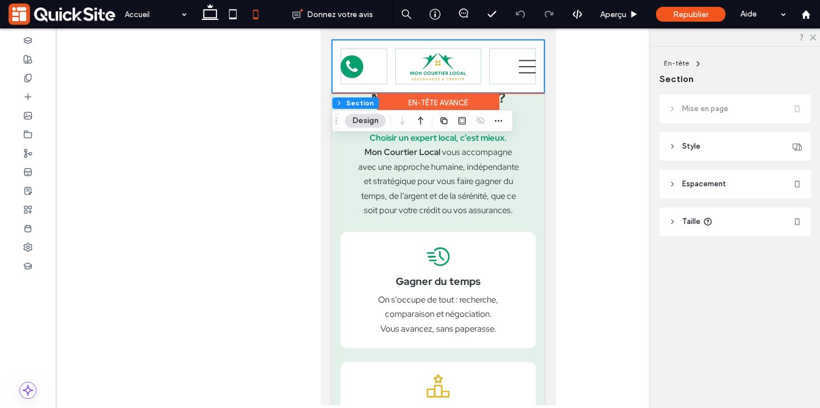
click at [483, 100] on div "En-tête avancé" at bounding box center [438, 103] width 122 height 21
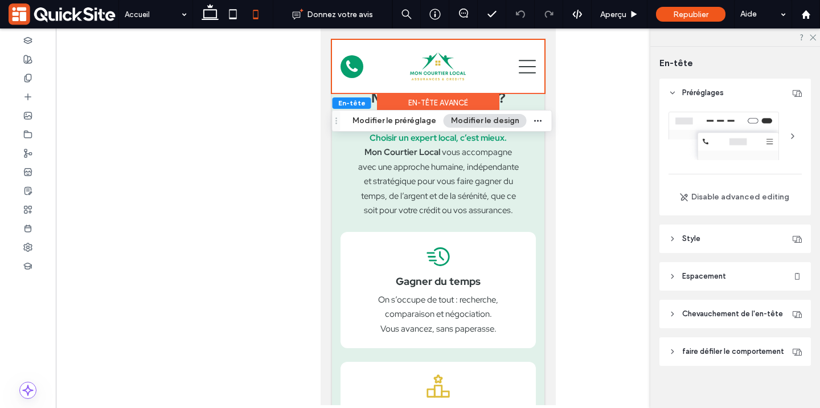
scroll to position [8, 0]
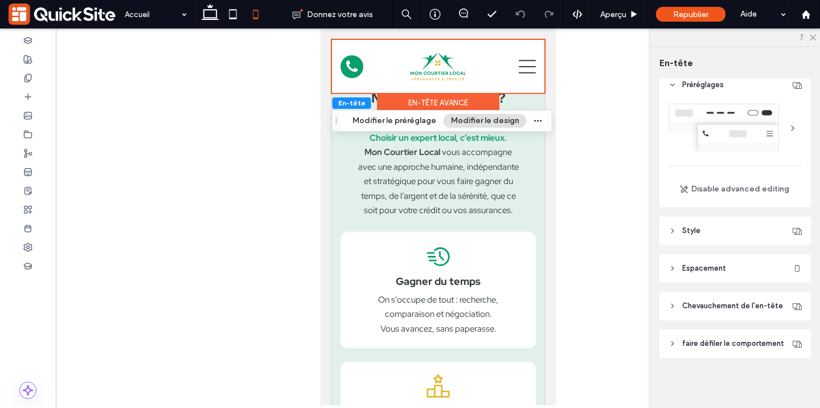
click at [710, 305] on span "Chevauchement de l'en-tête" at bounding box center [733, 305] width 101 height 11
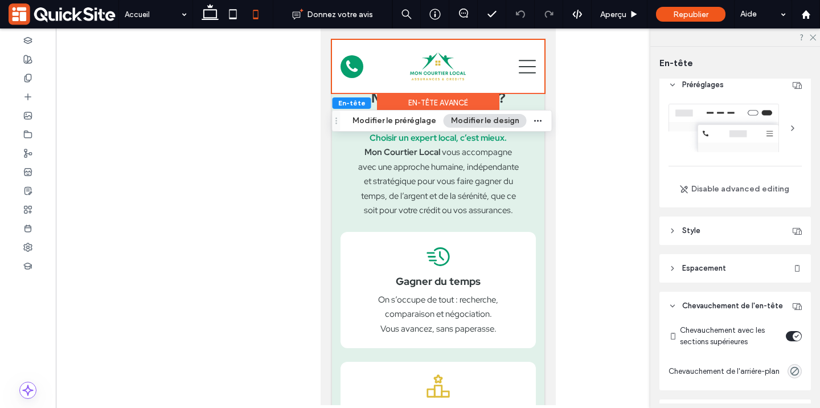
scroll to position [78, 0]
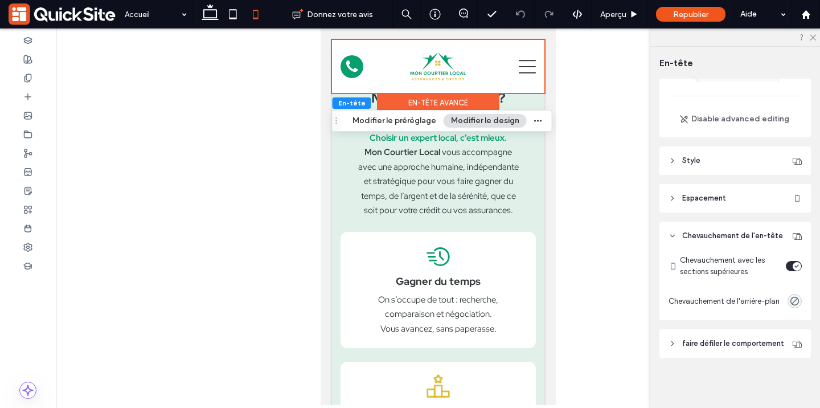
click at [689, 343] on span "faire défiler le comportement" at bounding box center [734, 343] width 102 height 11
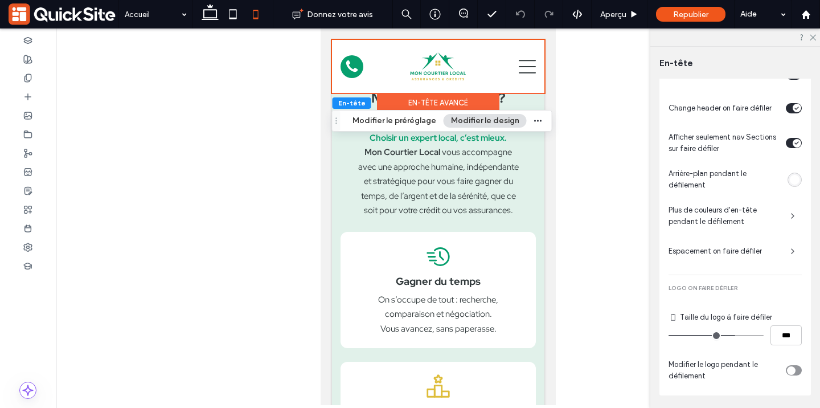
scroll to position [414, 0]
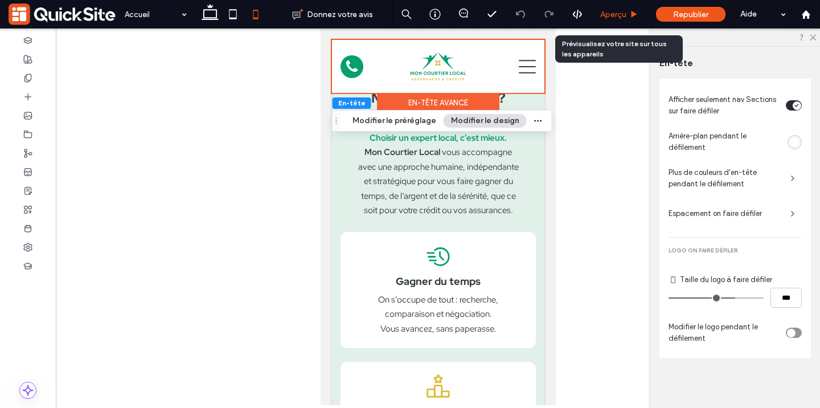
click at [631, 13] on icon at bounding box center [634, 14] width 9 height 9
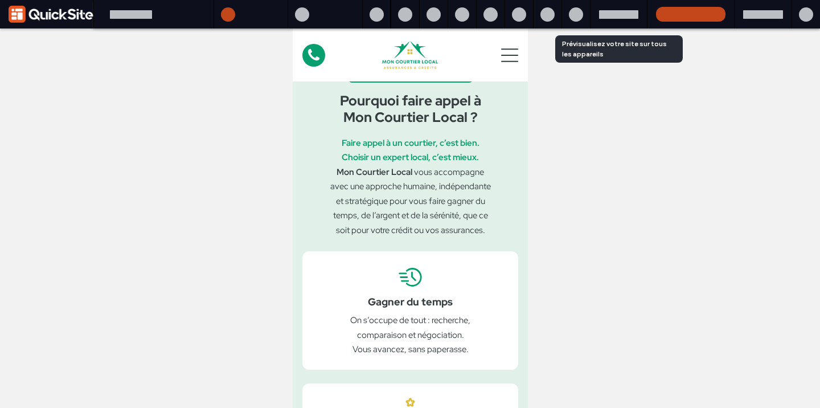
scroll to position [581, 0]
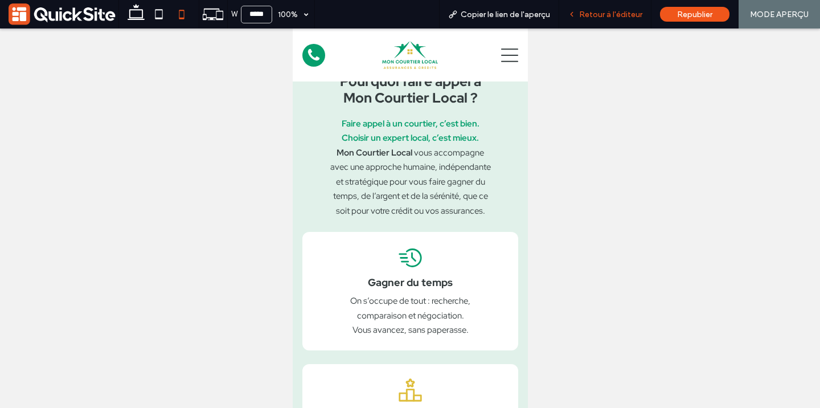
click at [631, 13] on span "Retour à l'éditeur" at bounding box center [610, 15] width 63 height 10
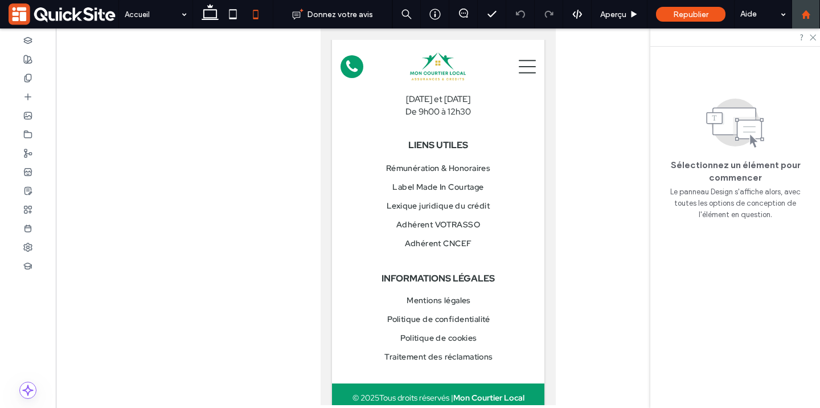
scroll to position [4831, 0]
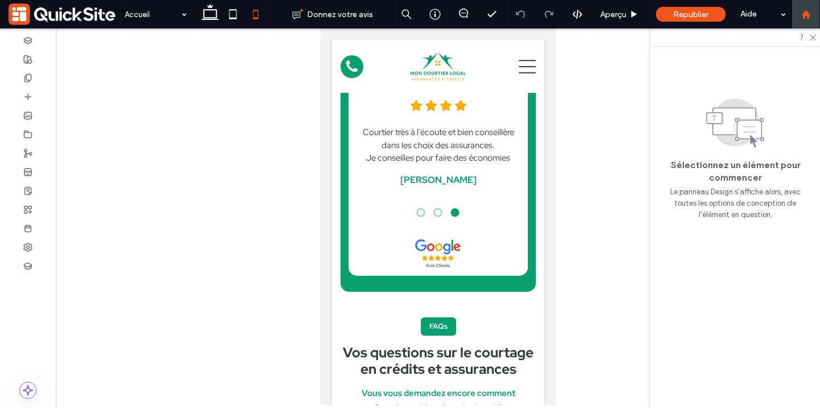
click at [808, 15] on use at bounding box center [806, 14] width 9 height 9
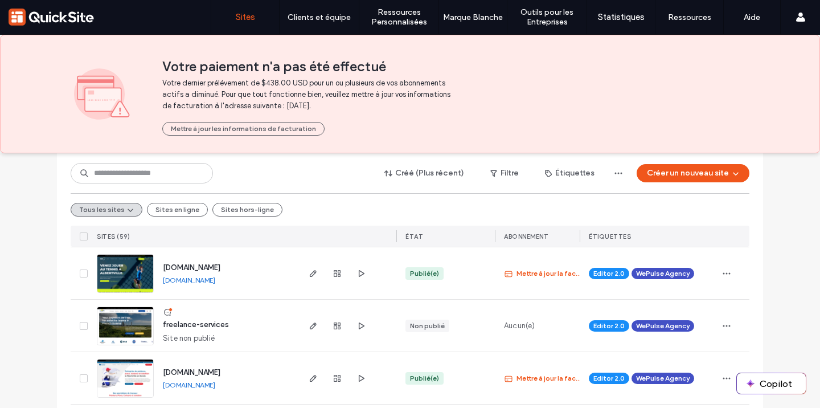
scroll to position [345, 0]
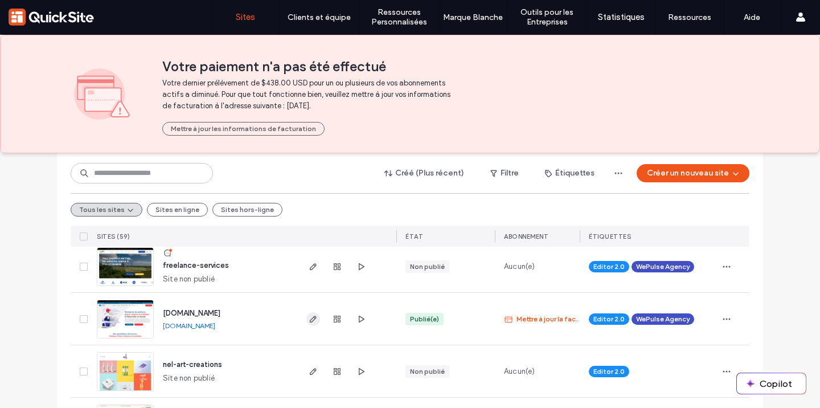
click at [311, 322] on icon "button" at bounding box center [313, 318] width 9 height 9
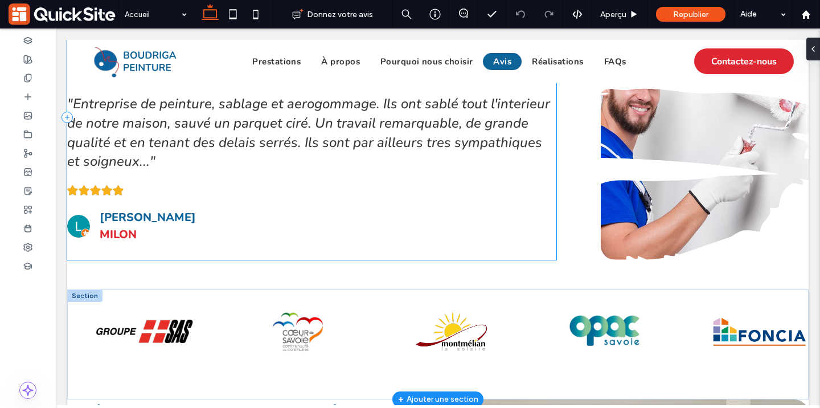
scroll to position [1814, 0]
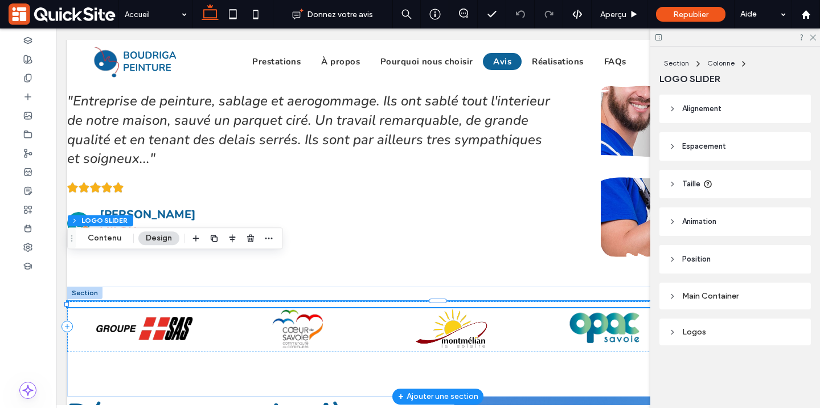
click at [398, 301] on img at bounding box center [452, 328] width 108 height 54
click at [95, 243] on button "Contenu" at bounding box center [104, 238] width 48 height 14
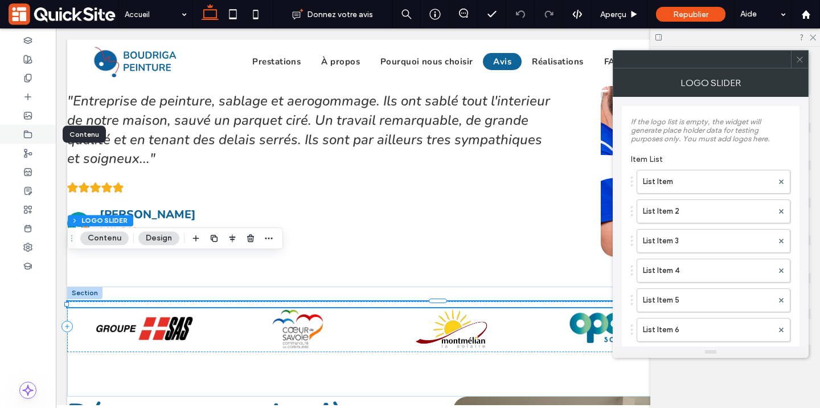
click at [31, 133] on use at bounding box center [27, 133] width 7 height 7
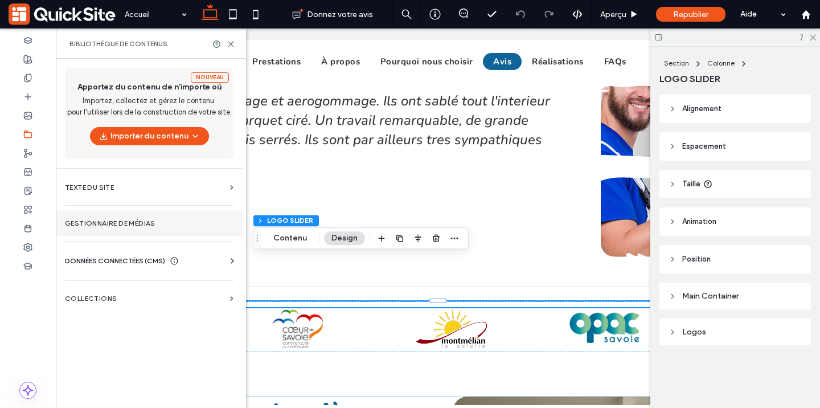
click at [124, 228] on section "Gestionnaire de médias" at bounding box center [149, 223] width 187 height 26
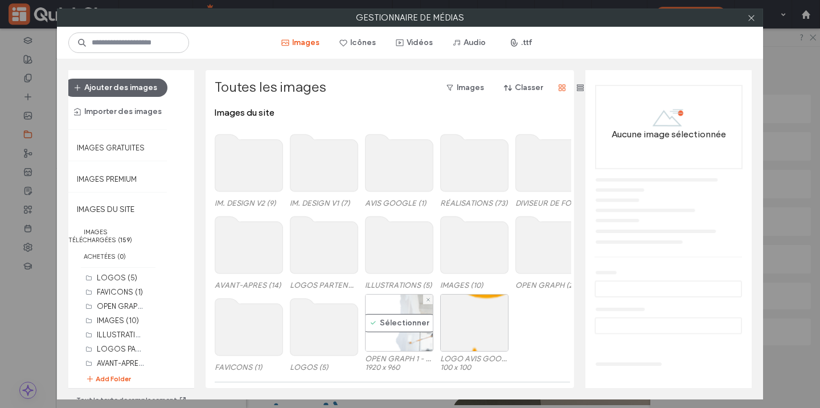
click at [375, 313] on div "Sélectionner" at bounding box center [399, 323] width 68 height 58
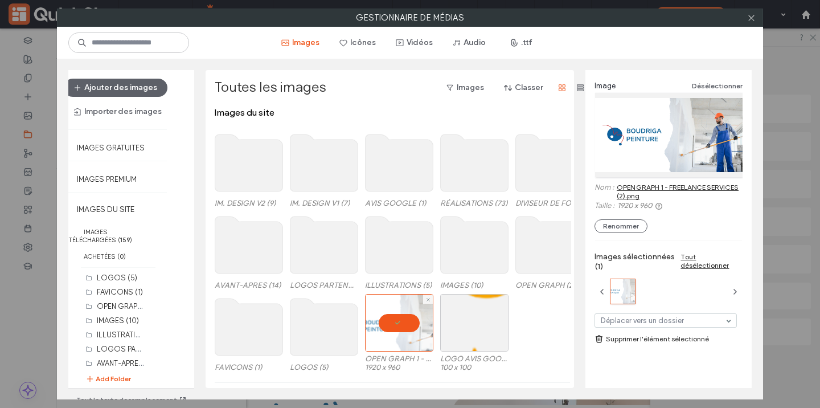
click at [395, 326] on div at bounding box center [399, 323] width 68 height 58
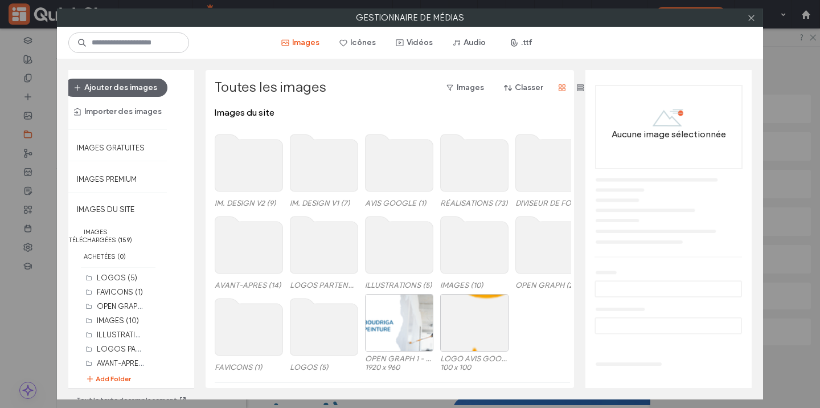
click at [300, 253] on use at bounding box center [325, 245] width 68 height 57
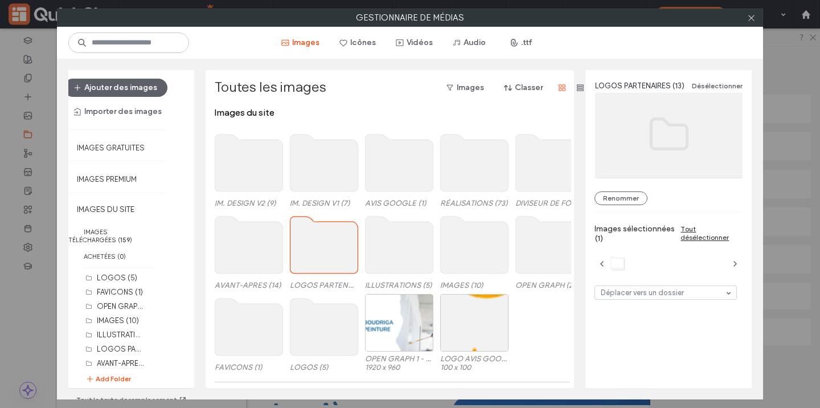
click at [300, 253] on use at bounding box center [325, 245] width 68 height 57
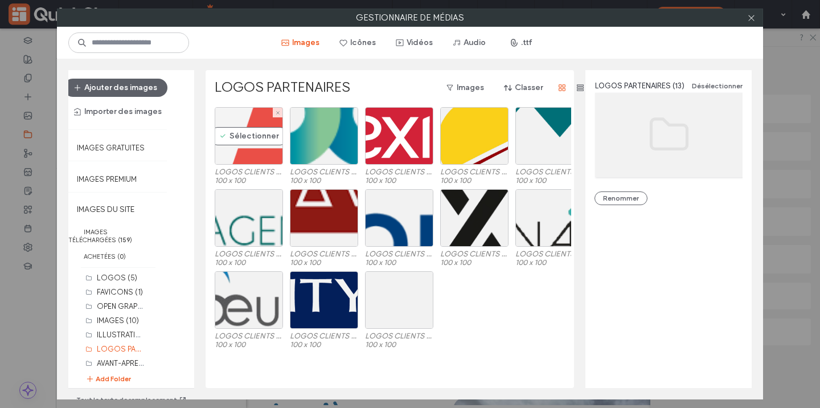
click at [230, 145] on div "Sélectionner" at bounding box center [249, 136] width 68 height 58
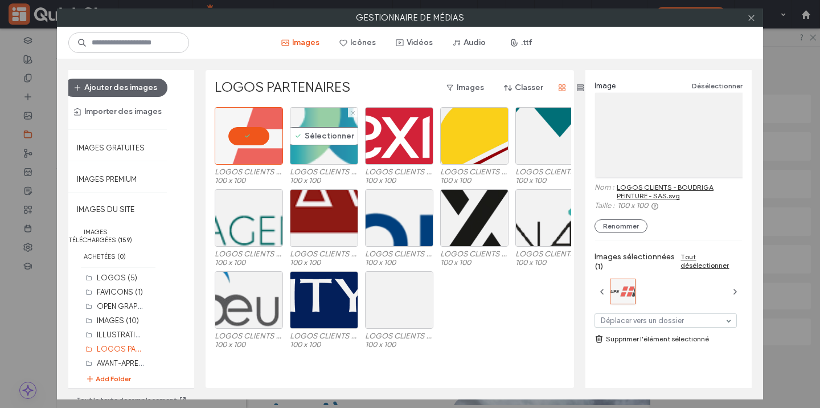
click at [309, 150] on div "Sélectionner" at bounding box center [324, 136] width 68 height 58
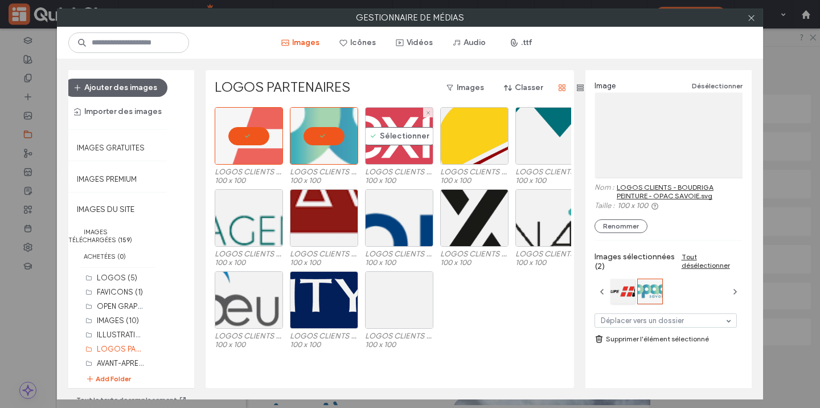
click at [398, 132] on div "Sélectionner" at bounding box center [399, 136] width 68 height 58
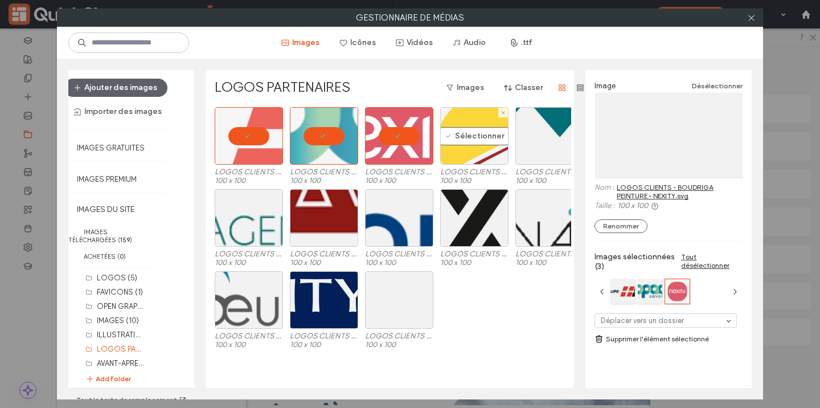
click at [455, 141] on div "Sélectionner" at bounding box center [474, 136] width 68 height 58
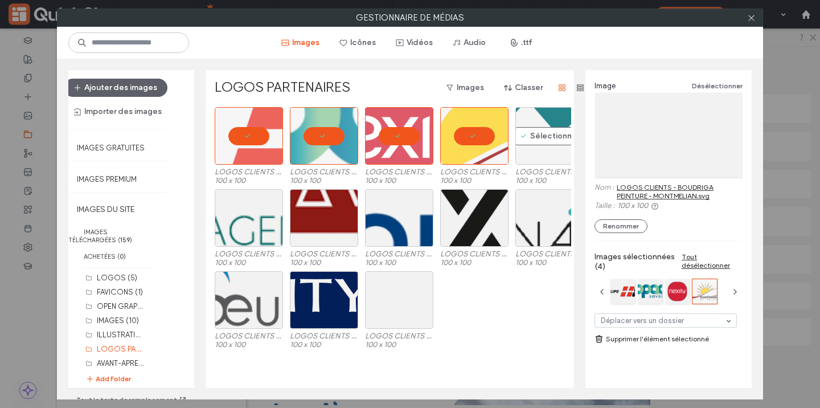
click at [526, 140] on div "Sélectionner" at bounding box center [550, 136] width 68 height 58
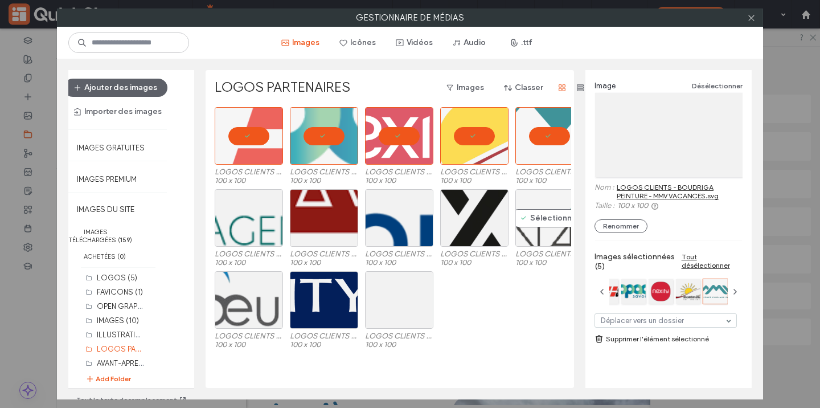
click at [516, 219] on div "Sélectionner" at bounding box center [550, 218] width 68 height 58
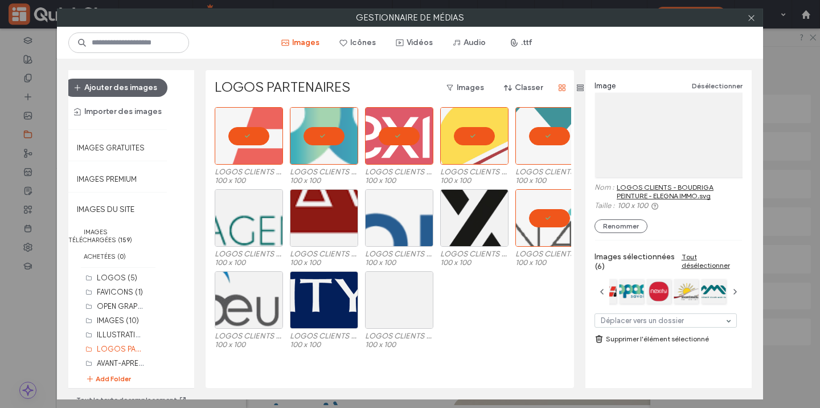
click at [428, 223] on div at bounding box center [399, 218] width 68 height 58
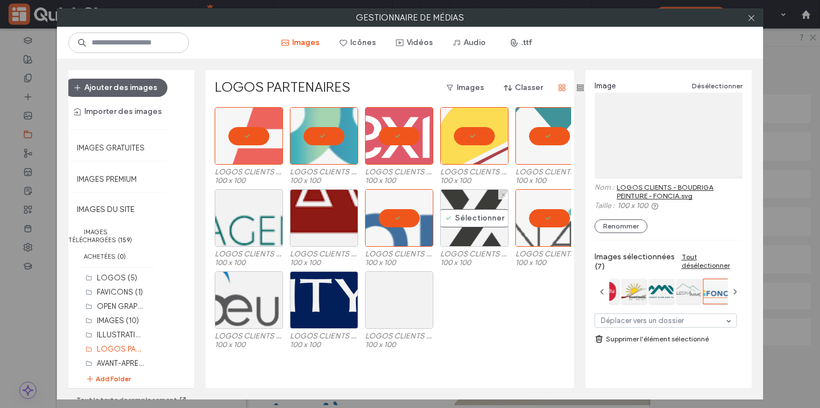
click at [459, 221] on div "Sélectionner" at bounding box center [474, 218] width 68 height 58
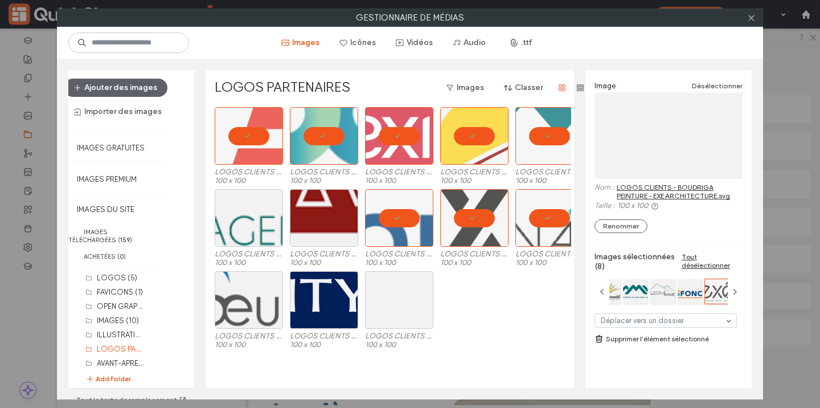
click at [283, 224] on div "LOGOS CLIENTS - BOUDRIGA PEINTURE - [PERSON_NAME].svg 100 x 100 LOGOS CLIENTS -…" at bounding box center [393, 230] width 357 height 82
click at [249, 228] on div "Sélectionner" at bounding box center [249, 218] width 68 height 58
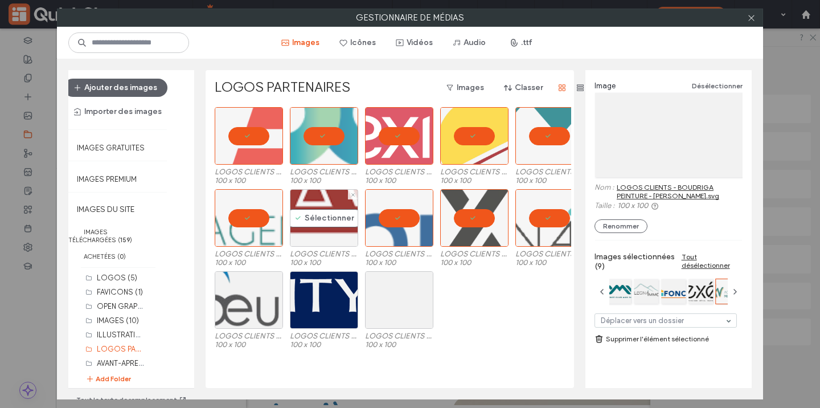
click at [317, 226] on div "Sélectionner" at bounding box center [324, 218] width 68 height 58
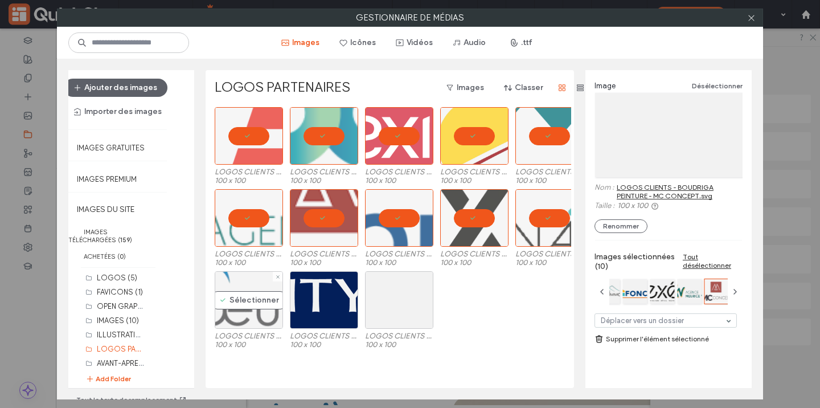
click at [253, 300] on div "Sélectionner" at bounding box center [249, 300] width 68 height 58
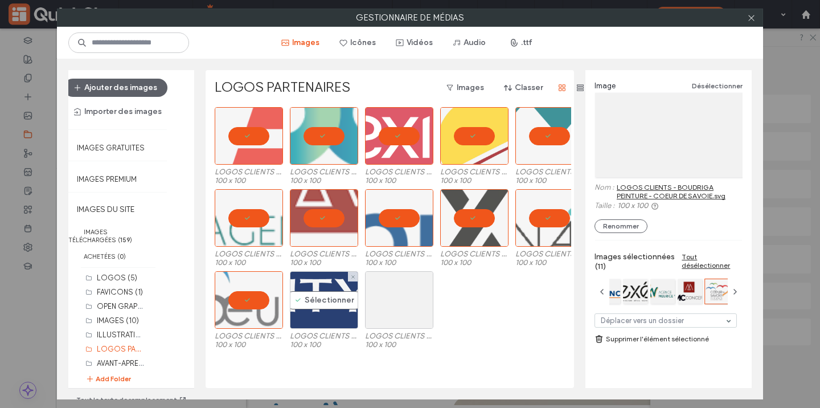
click at [313, 311] on div "Sélectionner" at bounding box center [324, 300] width 68 height 58
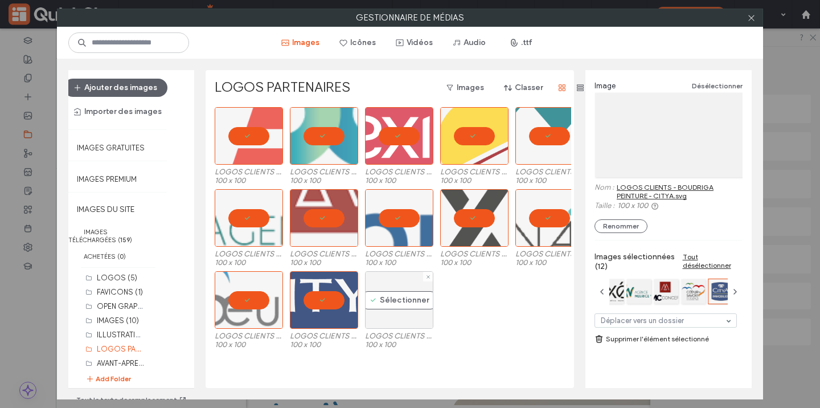
click at [401, 310] on div "Sélectionner" at bounding box center [399, 300] width 68 height 58
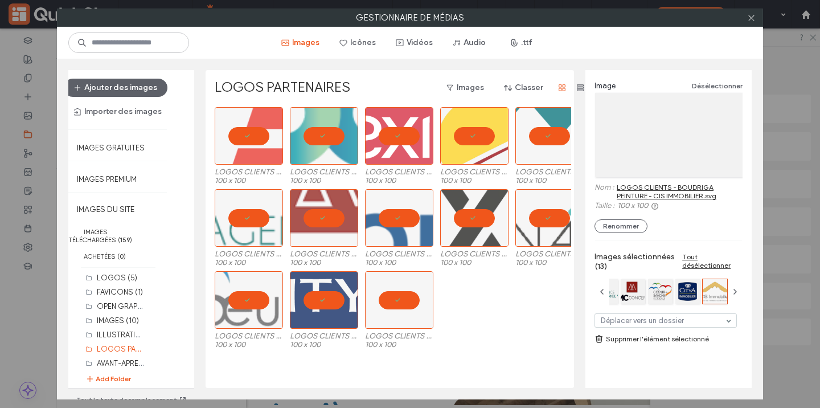
click at [675, 344] on link "Supprimer l'élément sélectionné" at bounding box center [669, 338] width 148 height 11
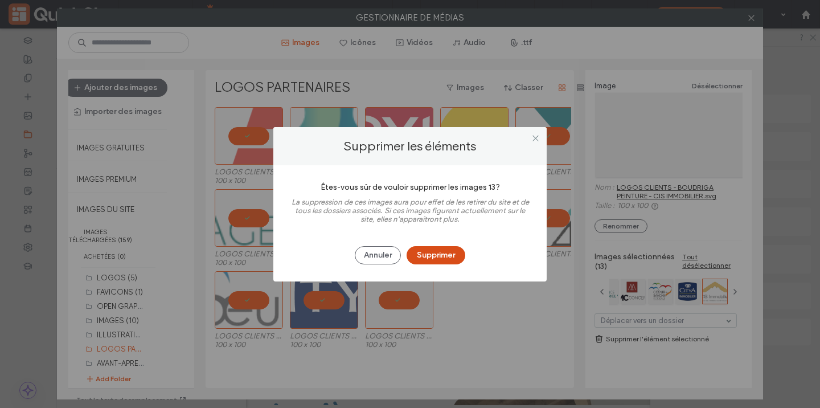
click at [440, 254] on button "Supprimer" at bounding box center [436, 255] width 59 height 18
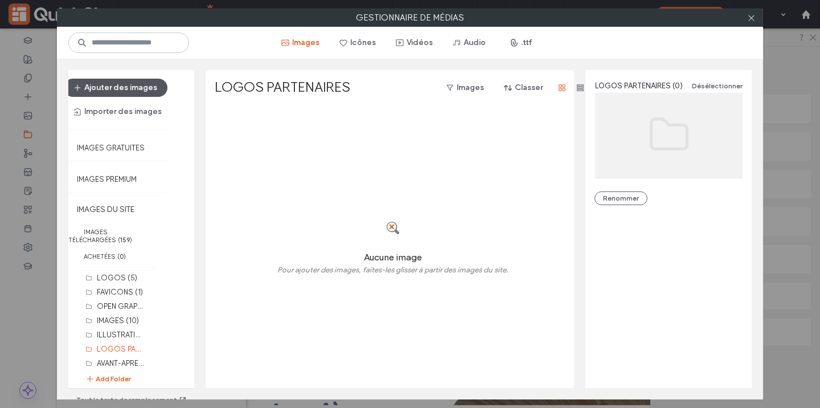
click at [108, 81] on button "Ajouter des images" at bounding box center [116, 88] width 104 height 18
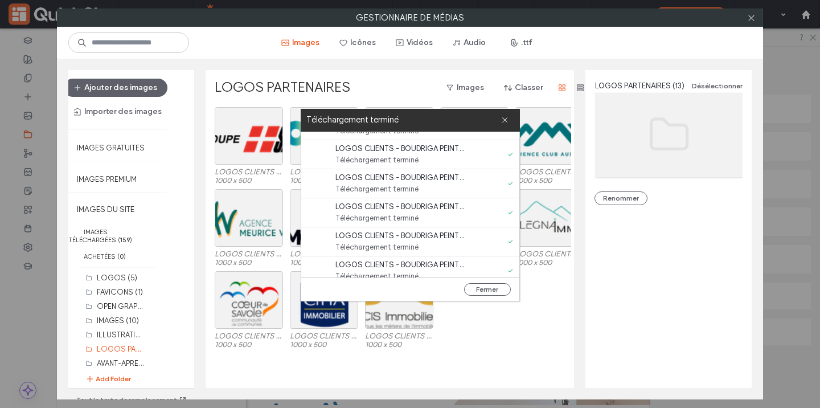
scroll to position [232, 0]
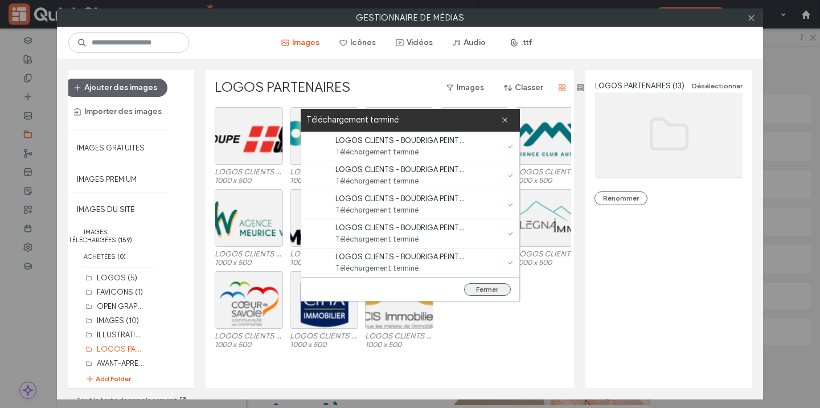
click at [483, 288] on button "Fermer" at bounding box center [487, 289] width 47 height 13
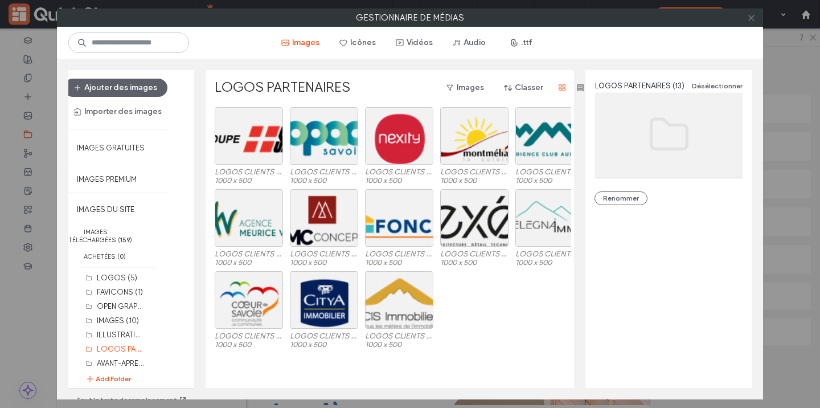
click at [752, 22] on span at bounding box center [752, 17] width 9 height 17
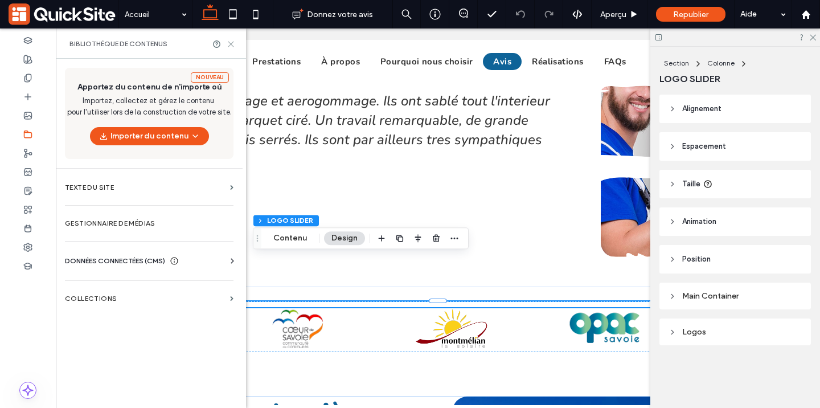
click at [232, 44] on use at bounding box center [230, 44] width 5 height 5
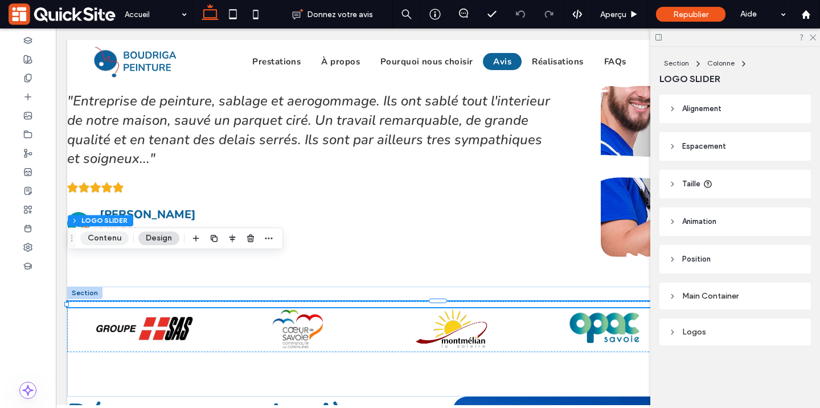
click at [112, 240] on button "Contenu" at bounding box center [104, 238] width 48 height 14
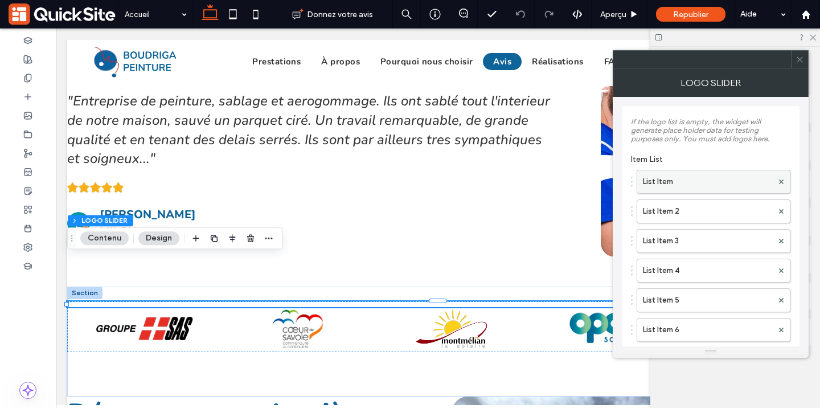
click at [720, 182] on label "List Item" at bounding box center [708, 181] width 130 height 23
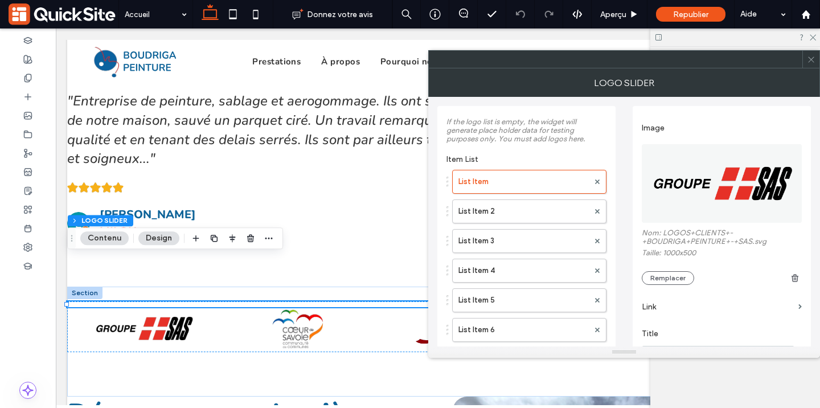
click at [724, 174] on img at bounding box center [722, 183] width 161 height 79
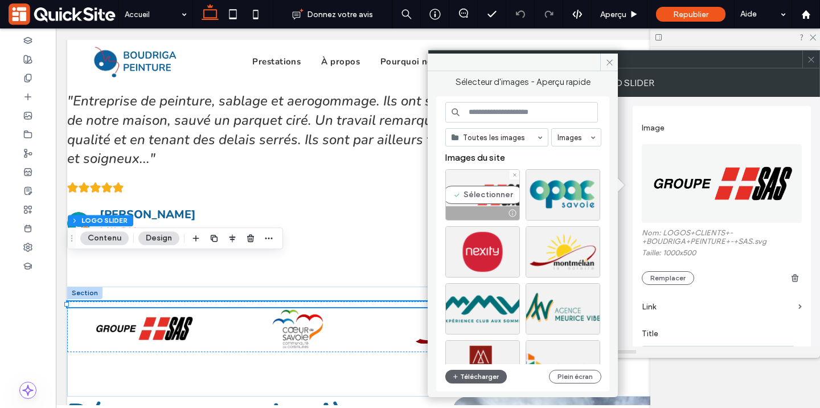
click at [491, 204] on div "Sélectionner" at bounding box center [483, 194] width 75 height 51
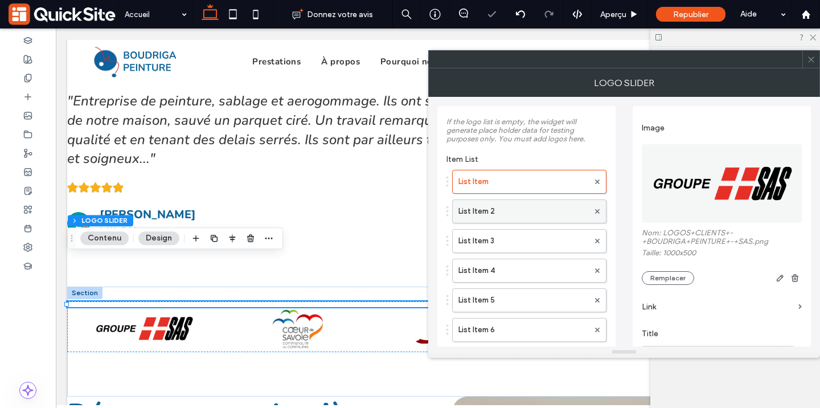
click at [521, 218] on label "List Item 2" at bounding box center [524, 211] width 130 height 23
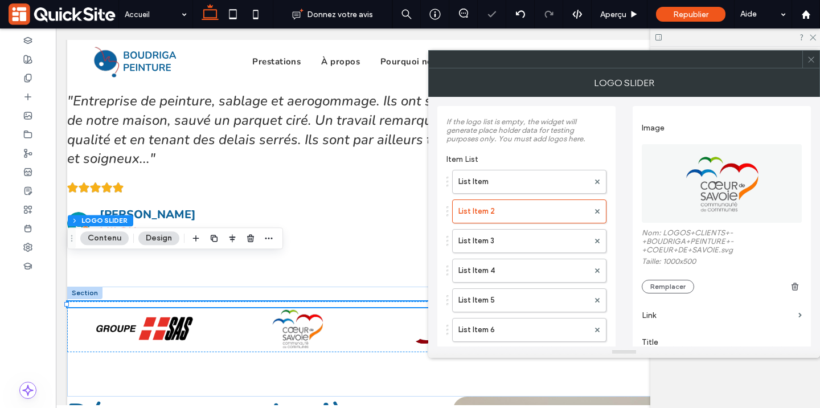
click at [710, 189] on img at bounding box center [722, 183] width 161 height 79
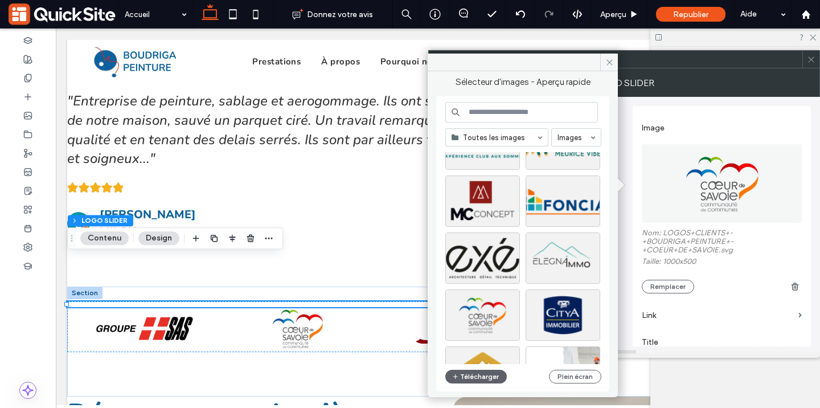
scroll to position [154, 0]
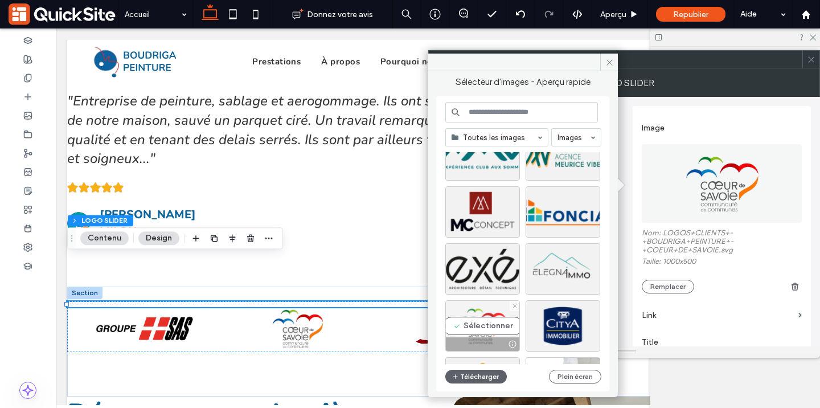
click at [478, 324] on div "Sélectionner" at bounding box center [483, 325] width 75 height 51
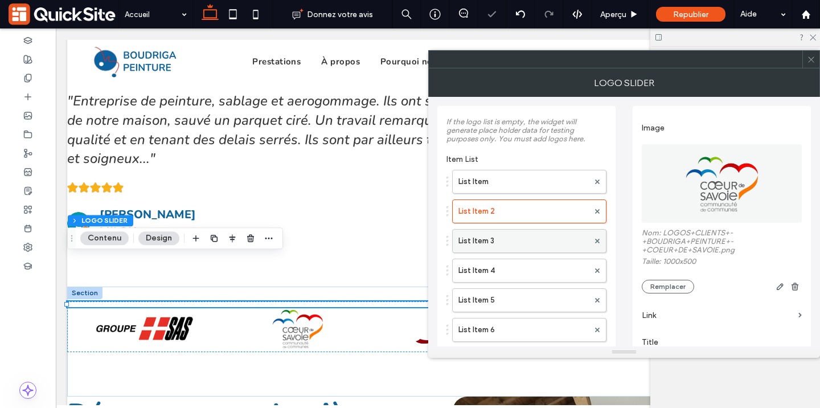
click at [512, 246] on label "List Item 3" at bounding box center [524, 241] width 130 height 23
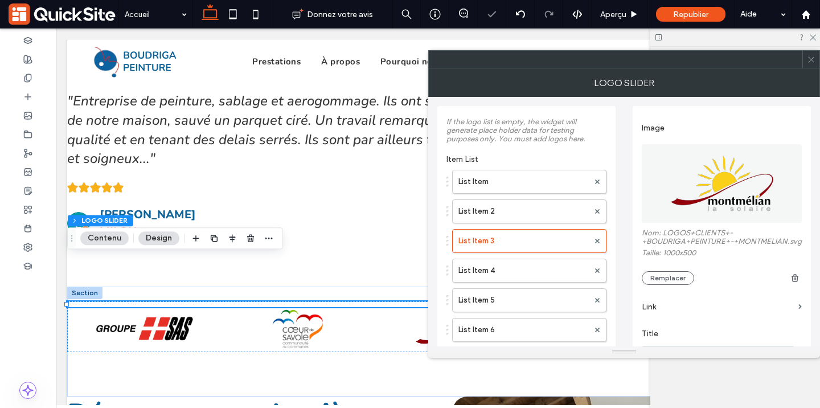
click at [699, 191] on img at bounding box center [722, 183] width 161 height 79
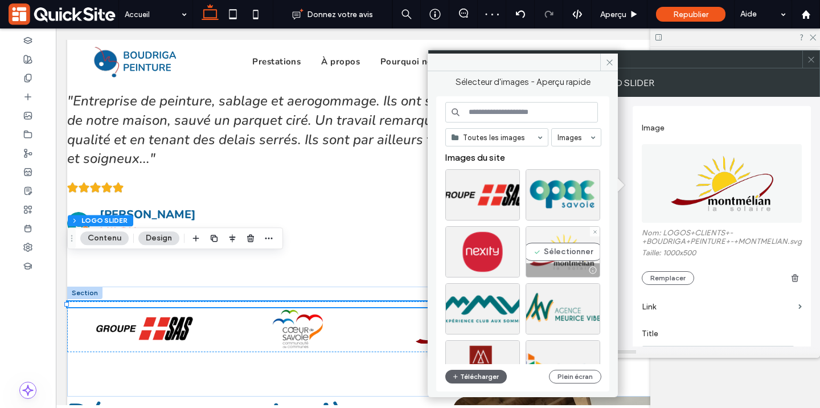
click at [556, 258] on div "Sélectionner" at bounding box center [563, 251] width 75 height 51
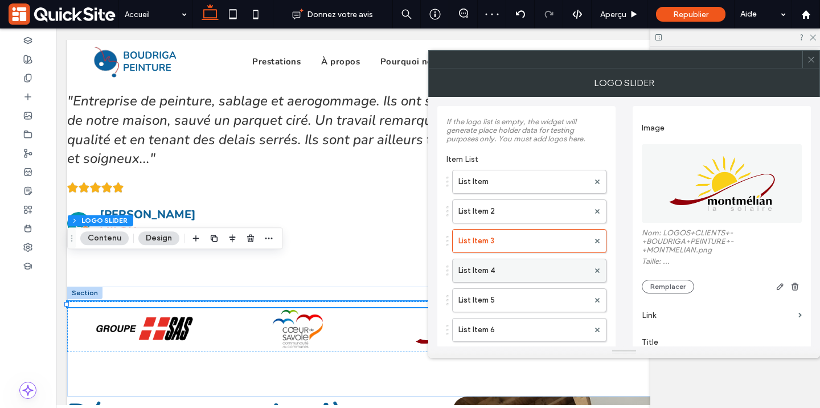
click at [521, 281] on label "List Item 4" at bounding box center [524, 270] width 130 height 23
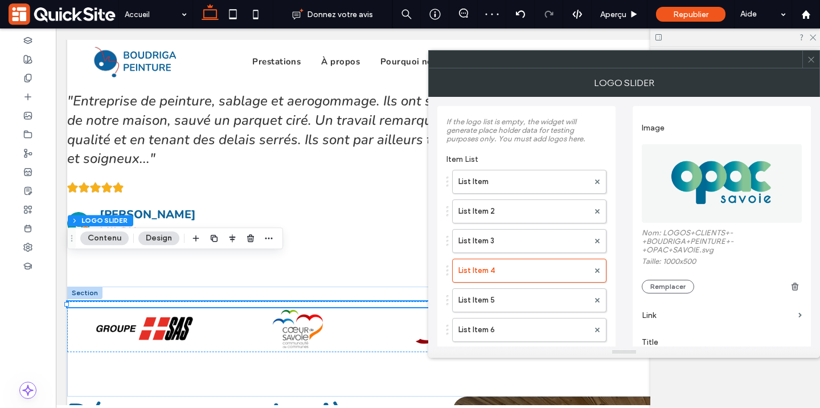
click at [728, 195] on img at bounding box center [722, 183] width 161 height 79
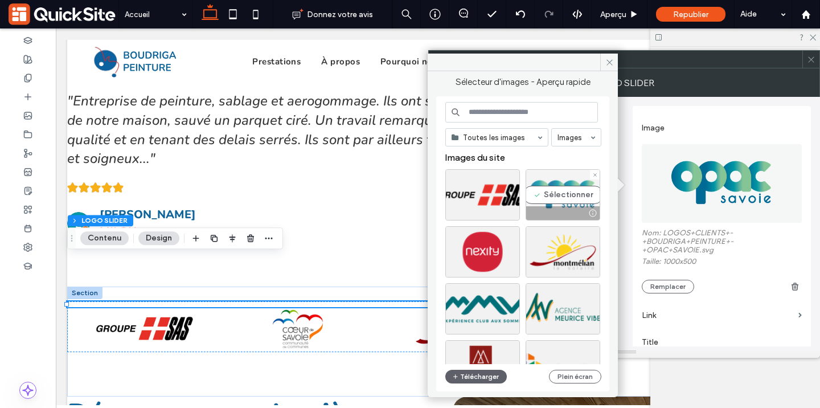
click at [562, 211] on div at bounding box center [562, 213] width 73 height 14
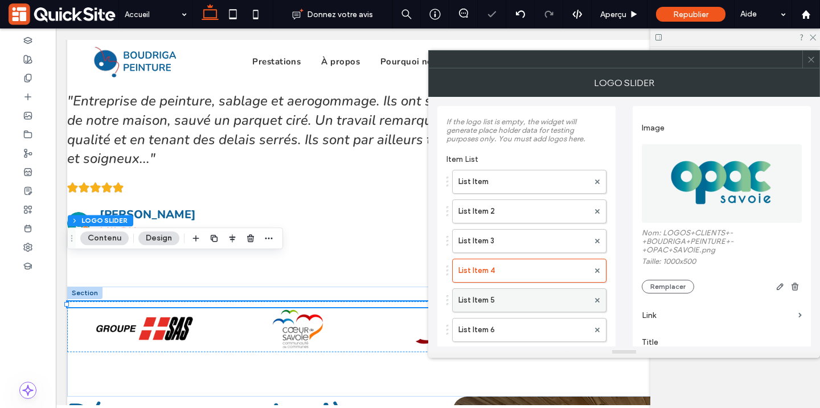
click at [520, 299] on label "List Item 5" at bounding box center [524, 300] width 130 height 23
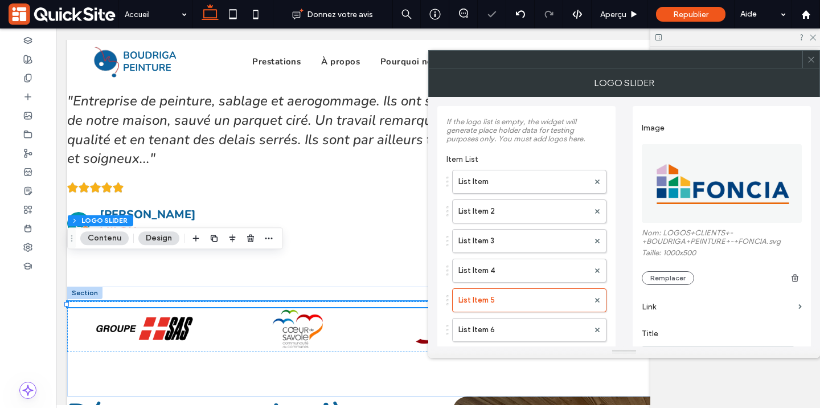
click at [690, 197] on img at bounding box center [722, 183] width 161 height 79
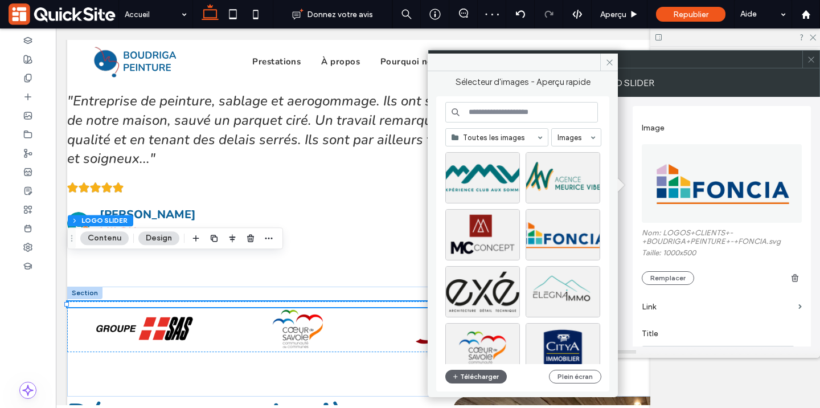
scroll to position [152, 0]
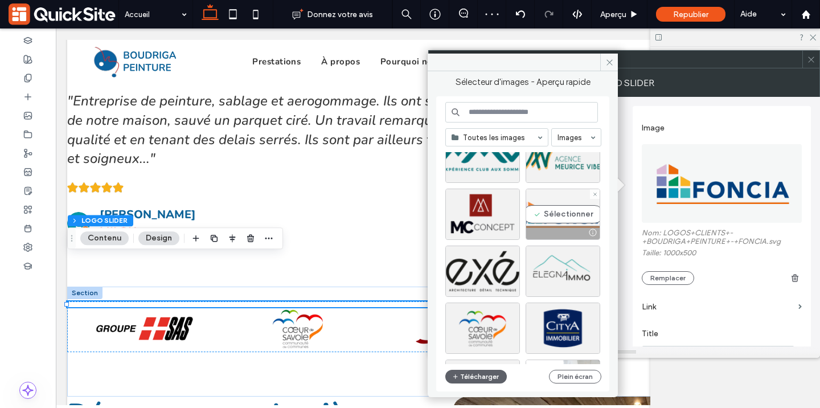
click at [560, 231] on div at bounding box center [562, 233] width 73 height 14
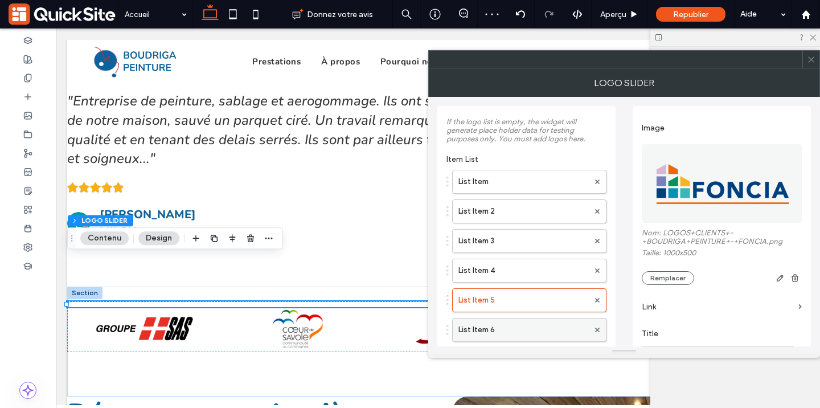
click at [520, 330] on label "List Item 6" at bounding box center [524, 329] width 130 height 23
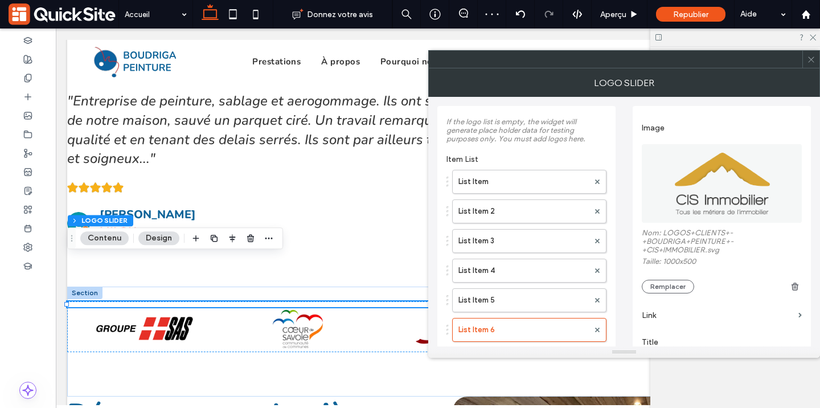
click at [693, 191] on img at bounding box center [722, 183] width 161 height 79
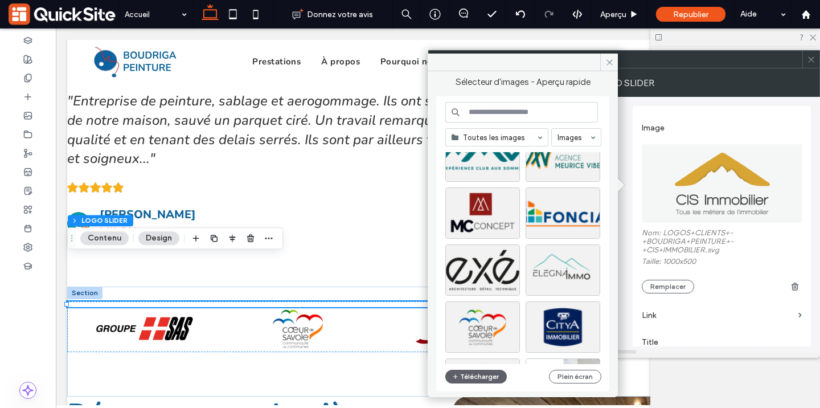
scroll to position [255, 0]
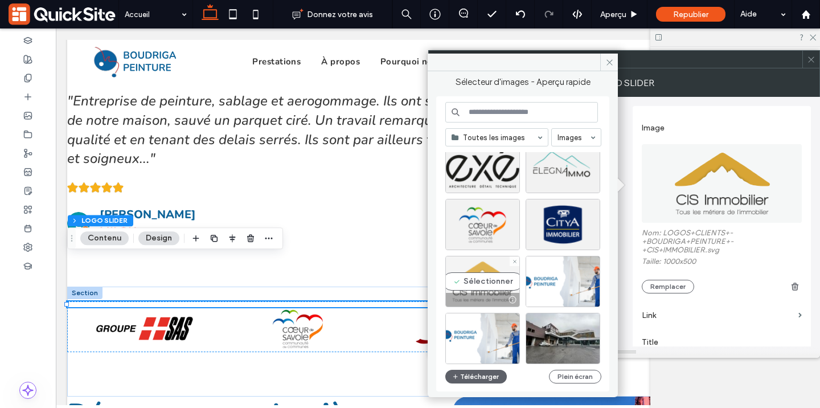
click at [481, 281] on div "Sélectionner" at bounding box center [483, 281] width 75 height 51
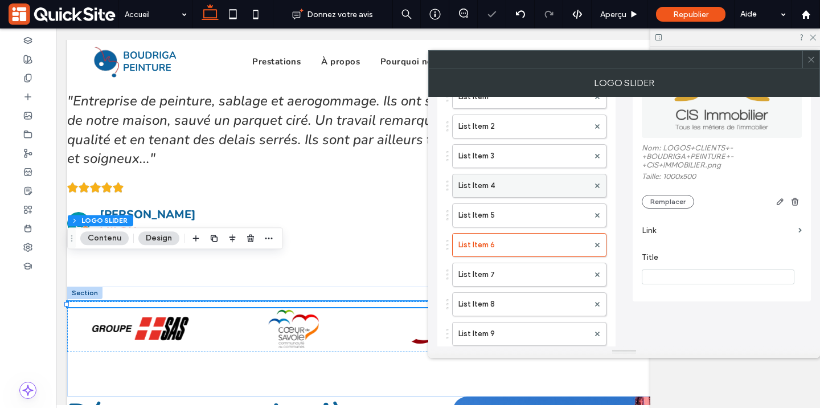
scroll to position [105, 0]
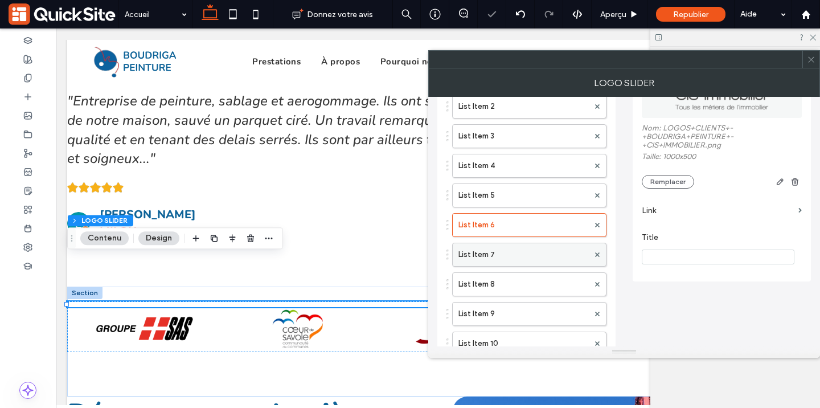
click at [514, 263] on label "List Item 7" at bounding box center [524, 254] width 130 height 23
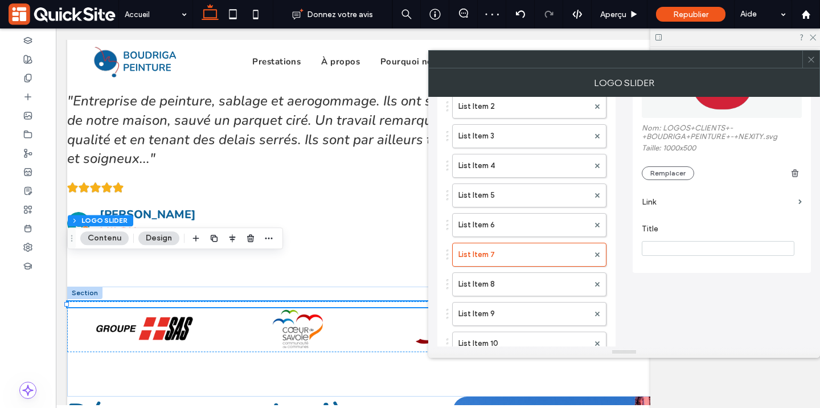
scroll to position [38, 0]
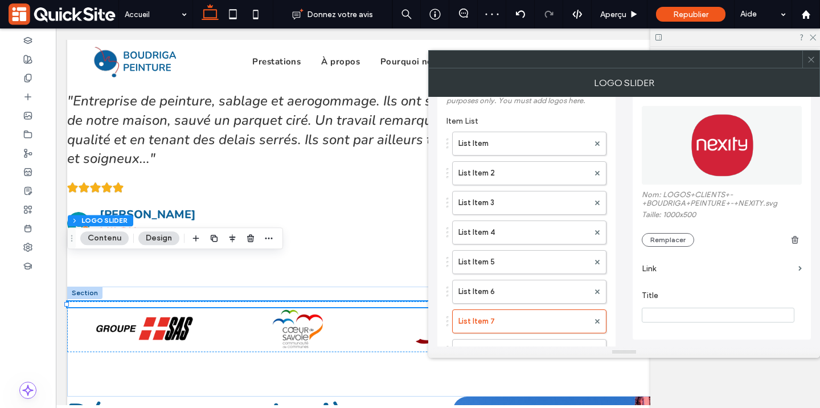
click at [721, 166] on img at bounding box center [722, 145] width 161 height 79
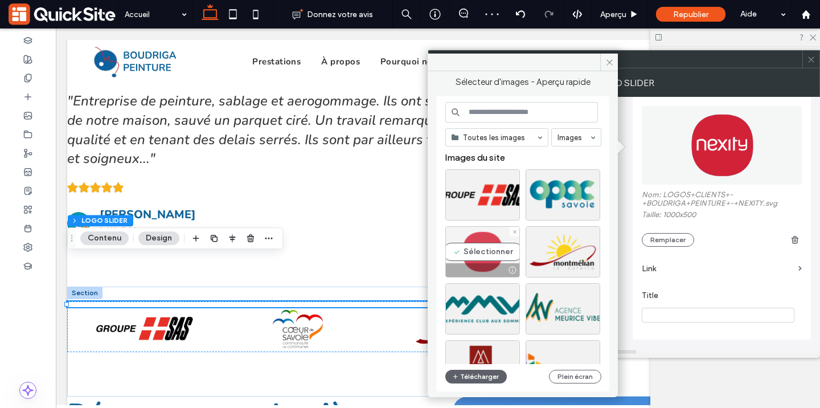
click at [485, 251] on div "Sélectionner" at bounding box center [483, 251] width 75 height 51
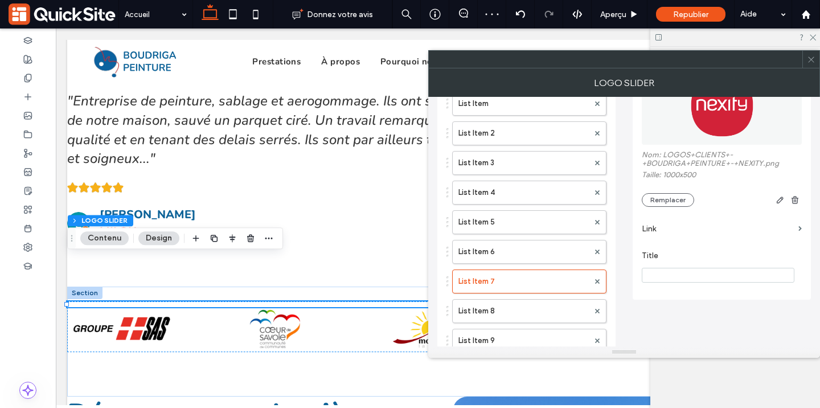
scroll to position [99, 0]
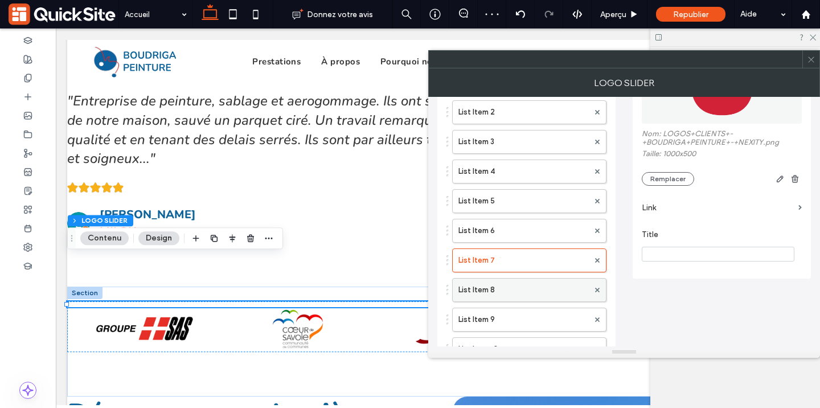
click at [496, 292] on label "List Item 8" at bounding box center [524, 290] width 130 height 23
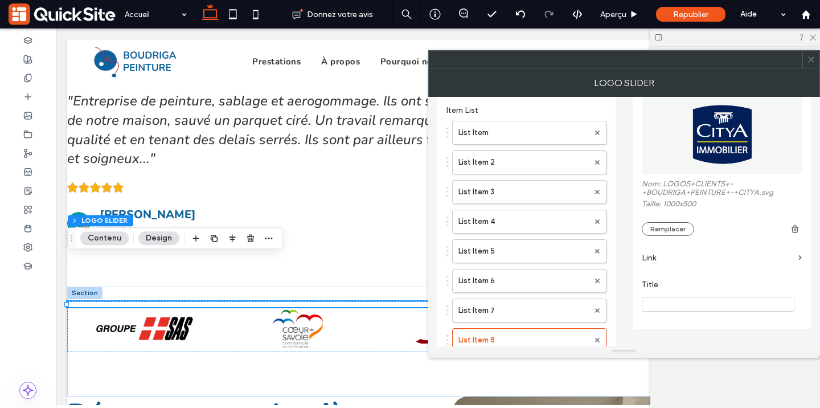
scroll to position [47, 0]
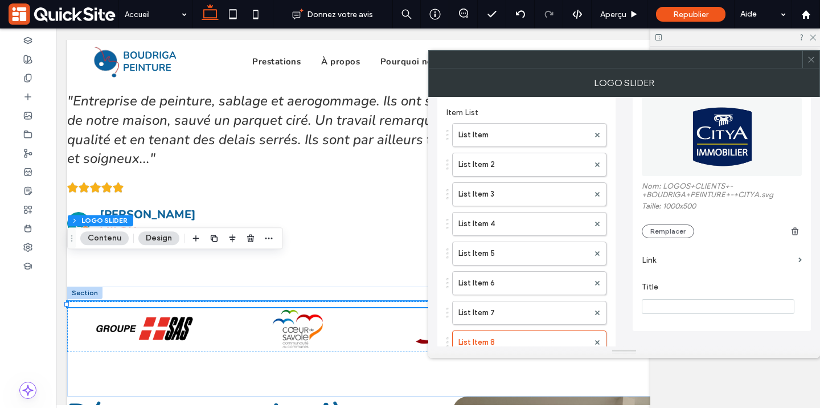
click at [708, 136] on img at bounding box center [722, 136] width 161 height 79
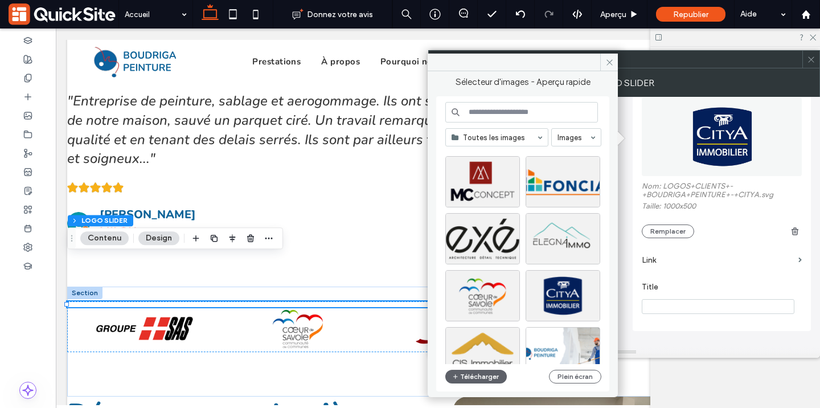
scroll to position [205, 0]
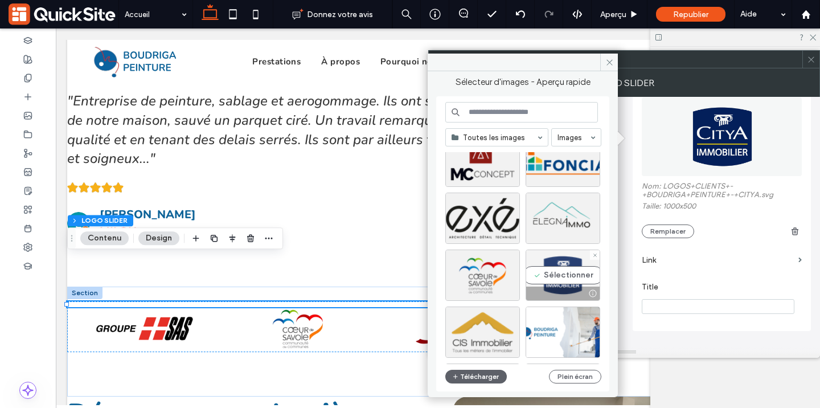
click at [570, 283] on div "Sélectionner" at bounding box center [563, 275] width 75 height 51
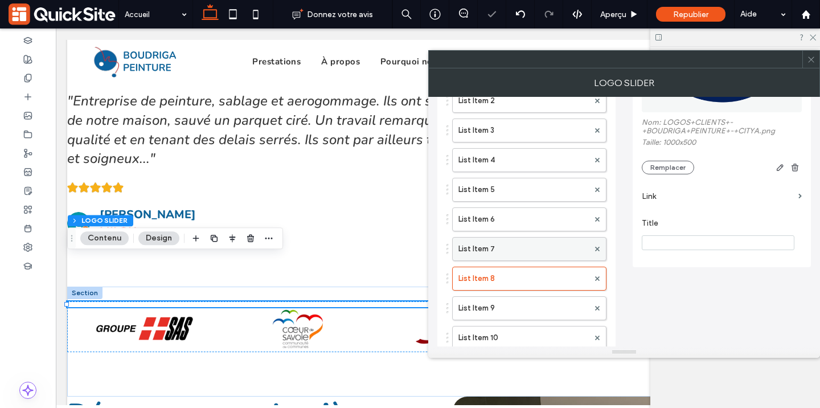
scroll to position [124, 0]
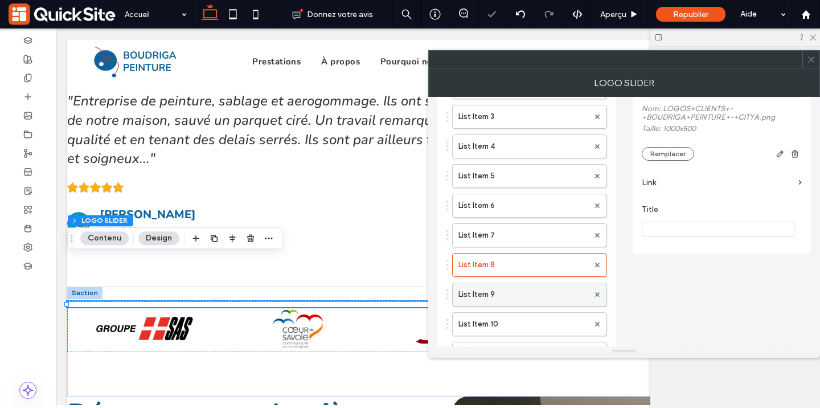
click at [537, 295] on label "List Item 9" at bounding box center [524, 294] width 130 height 23
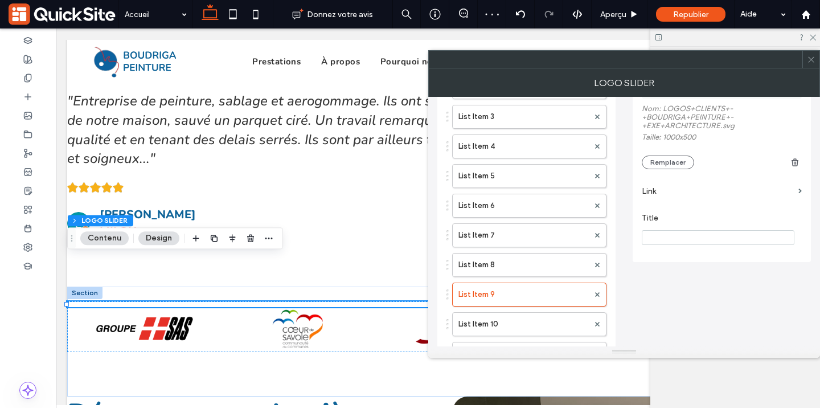
scroll to position [0, 0]
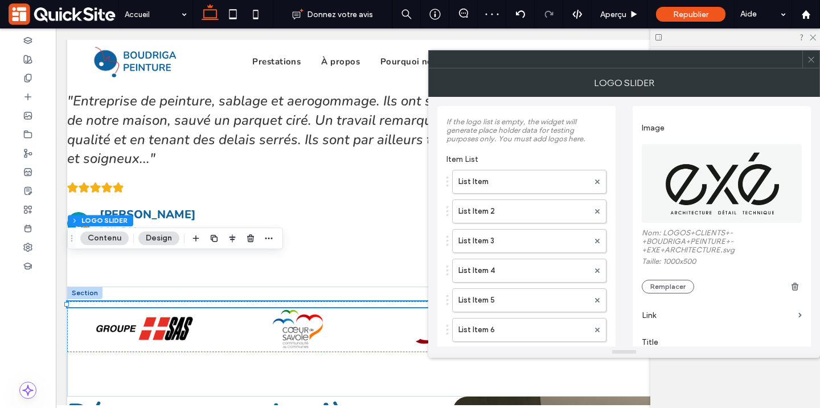
click at [731, 181] on img at bounding box center [722, 183] width 161 height 79
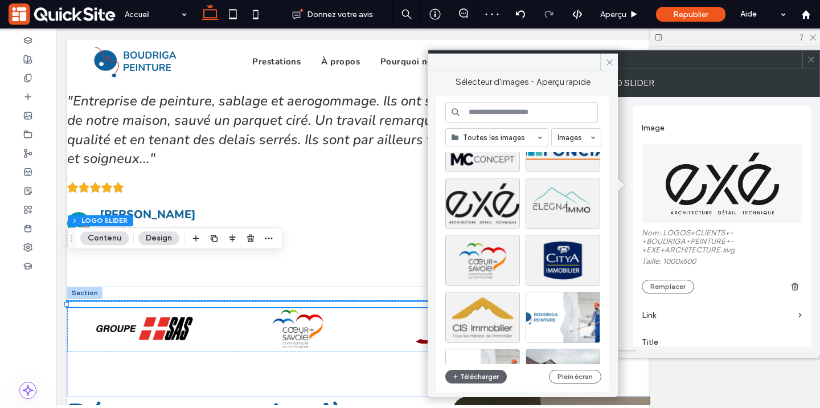
scroll to position [225, 0]
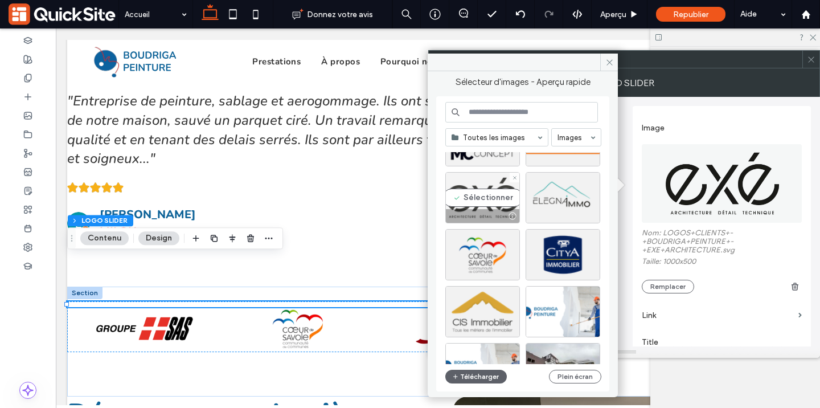
click at [477, 211] on div at bounding box center [482, 216] width 73 height 14
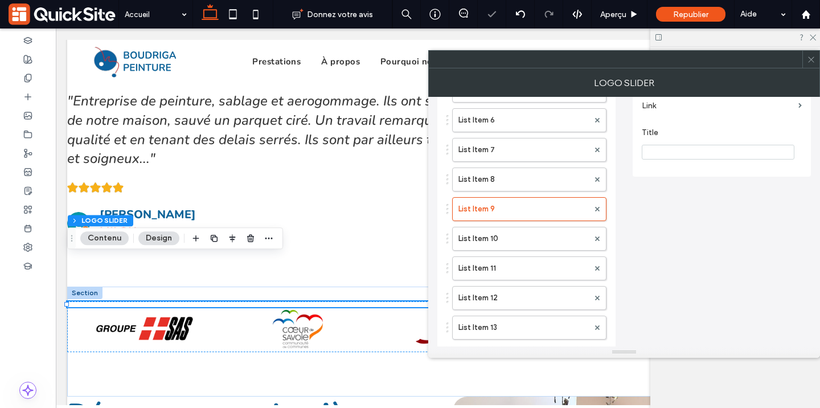
scroll to position [236, 0]
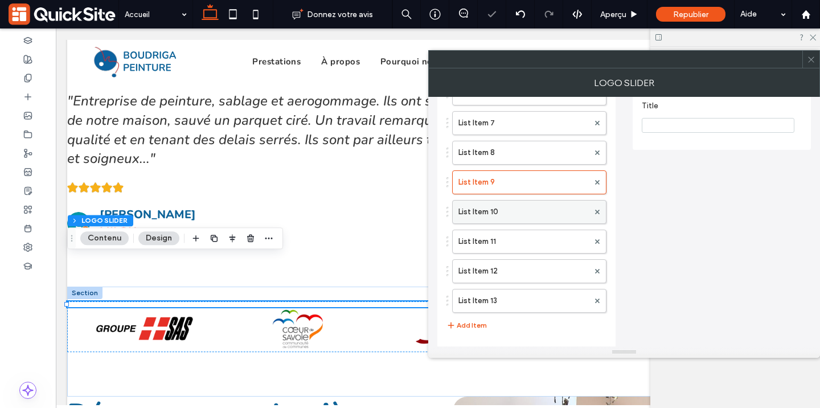
click at [504, 207] on label "List Item 10" at bounding box center [524, 212] width 130 height 23
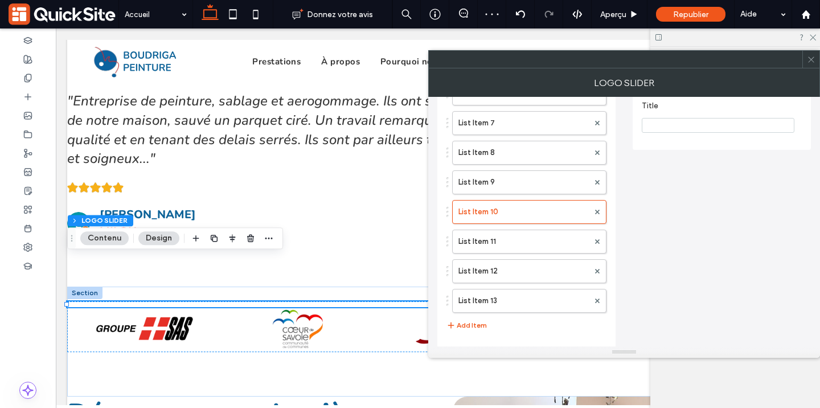
scroll to position [0, 0]
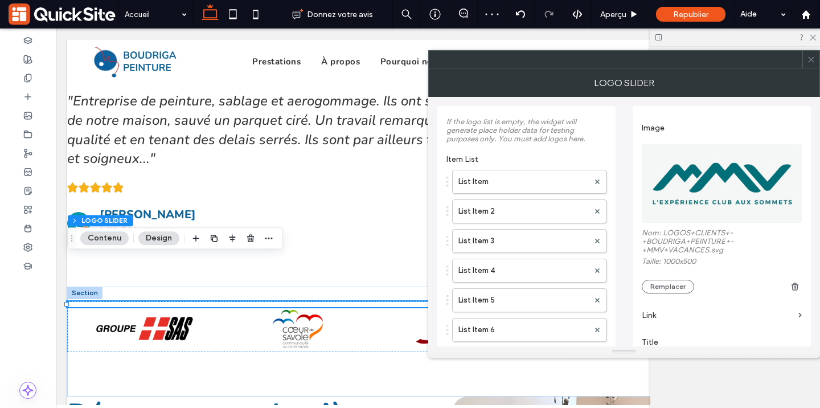
click at [705, 173] on img at bounding box center [722, 183] width 161 height 79
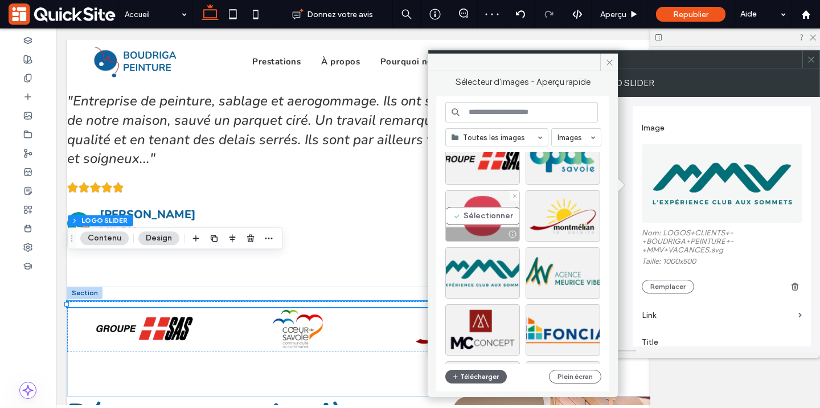
scroll to position [40, 0]
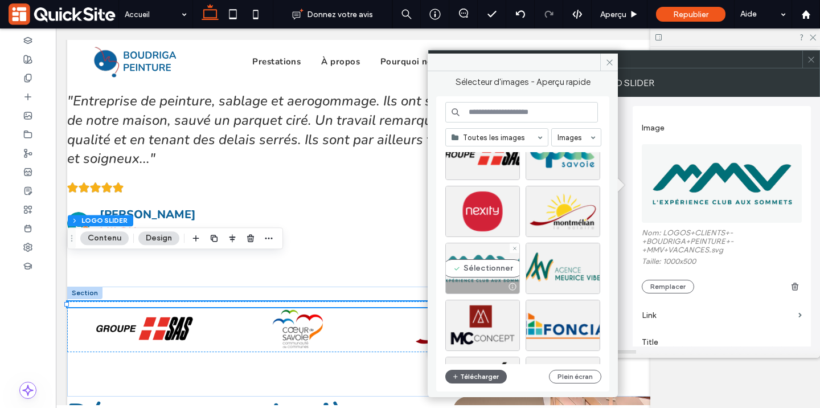
click at [482, 269] on div "Sélectionner" at bounding box center [483, 268] width 75 height 51
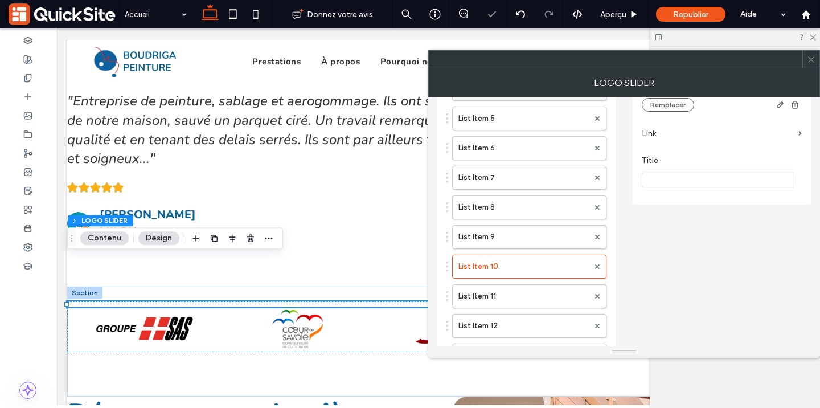
scroll to position [269, 0]
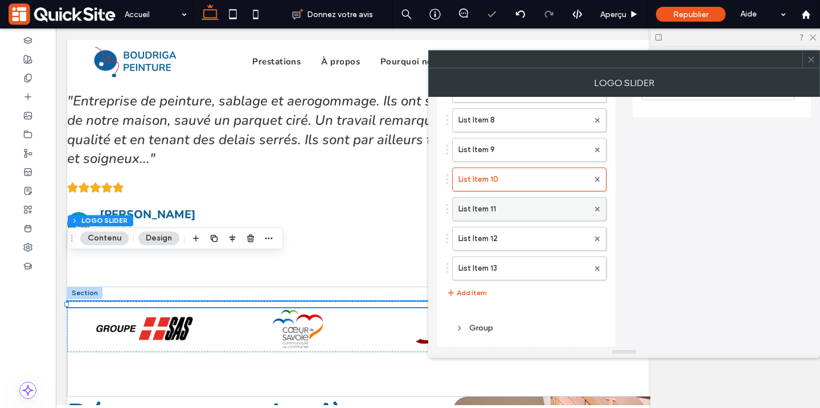
click at [510, 213] on label "List Item 11" at bounding box center [524, 209] width 130 height 23
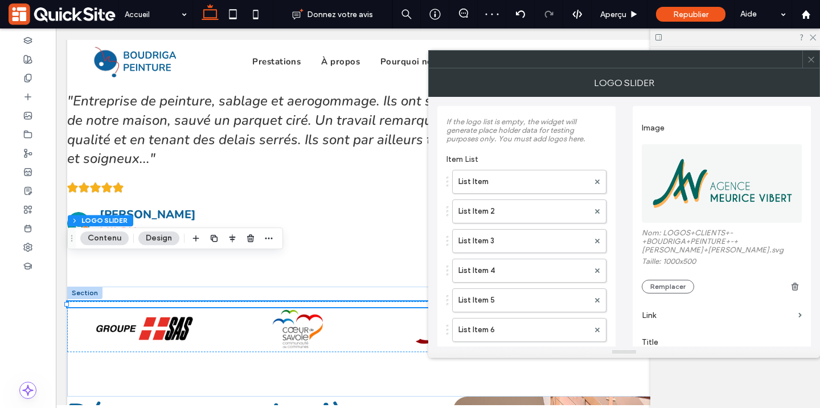
click at [689, 187] on img at bounding box center [722, 183] width 161 height 79
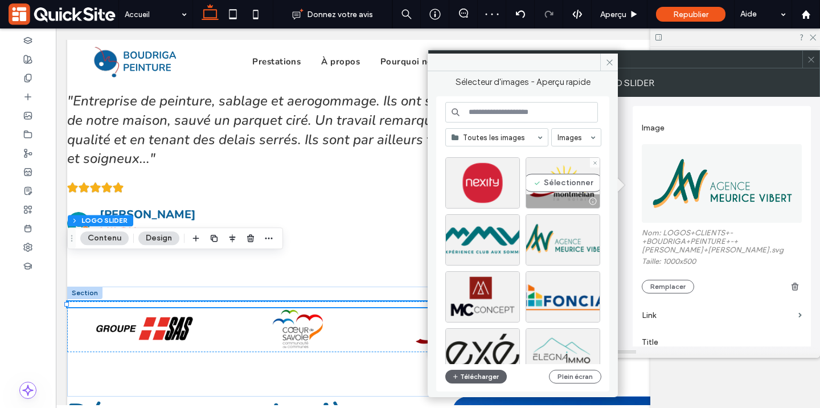
scroll to position [79, 0]
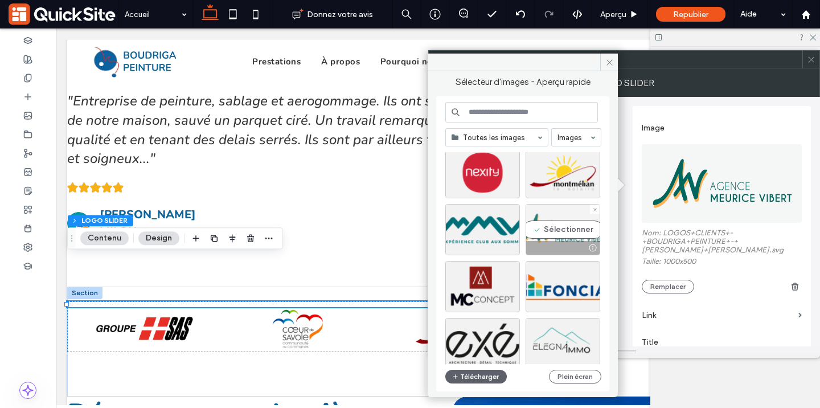
click at [559, 234] on div "Sélectionner" at bounding box center [563, 229] width 75 height 51
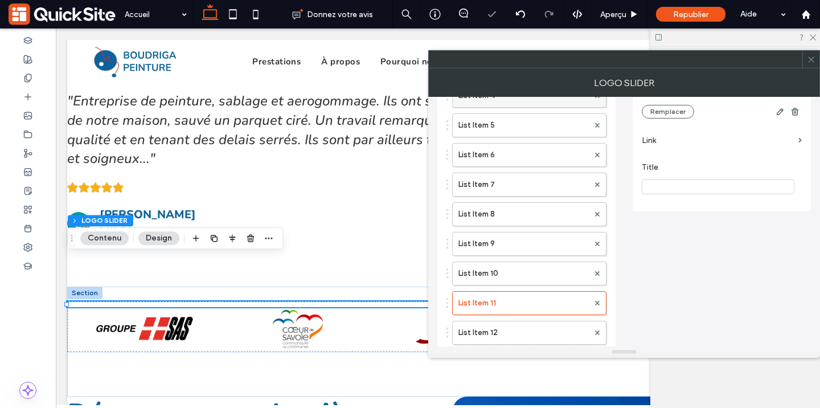
scroll to position [194, 0]
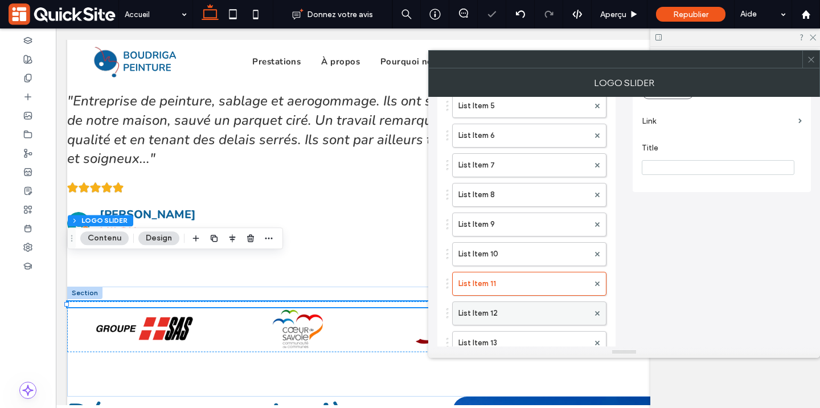
click at [499, 318] on label "List Item 12" at bounding box center [524, 313] width 130 height 23
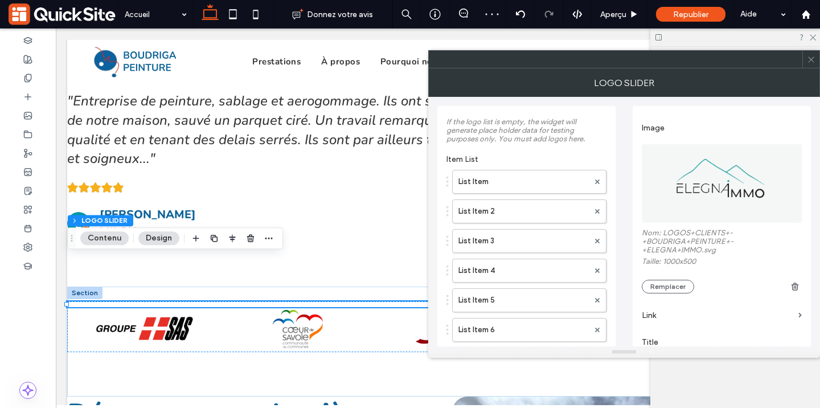
click at [702, 199] on img at bounding box center [722, 183] width 161 height 79
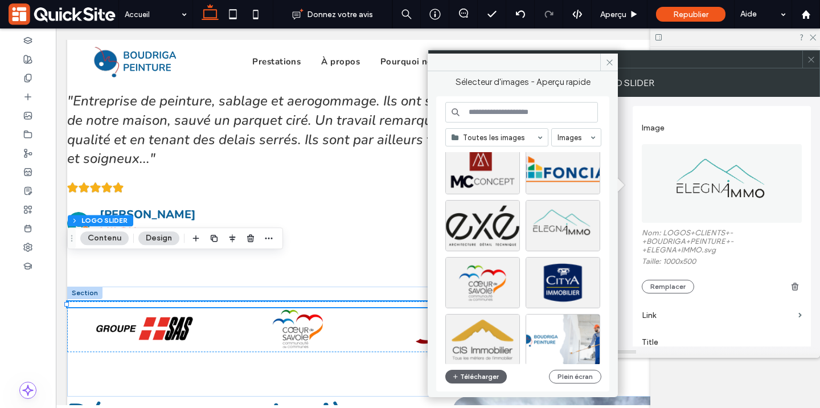
scroll to position [210, 0]
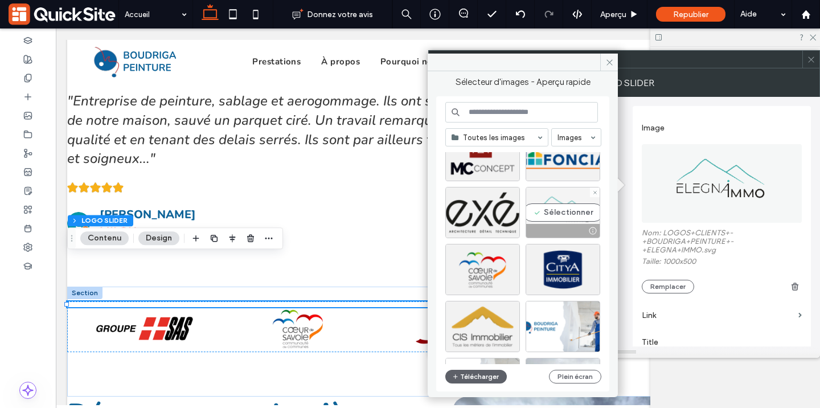
click at [565, 223] on div "Sélectionner" at bounding box center [563, 212] width 75 height 51
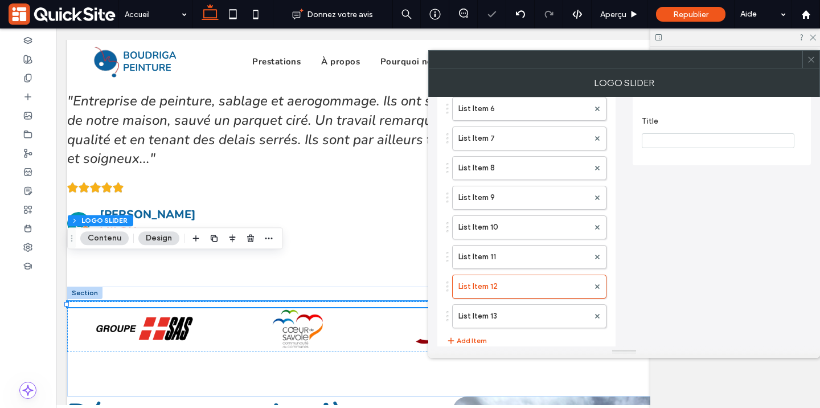
scroll to position [277, 0]
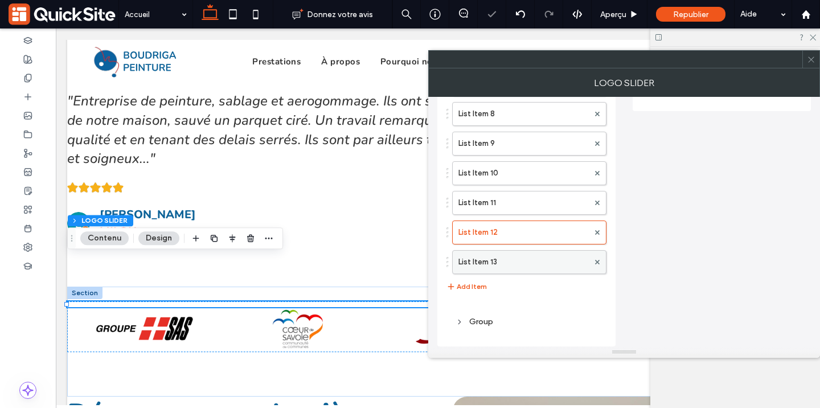
click at [508, 259] on label "List Item 13" at bounding box center [524, 262] width 130 height 23
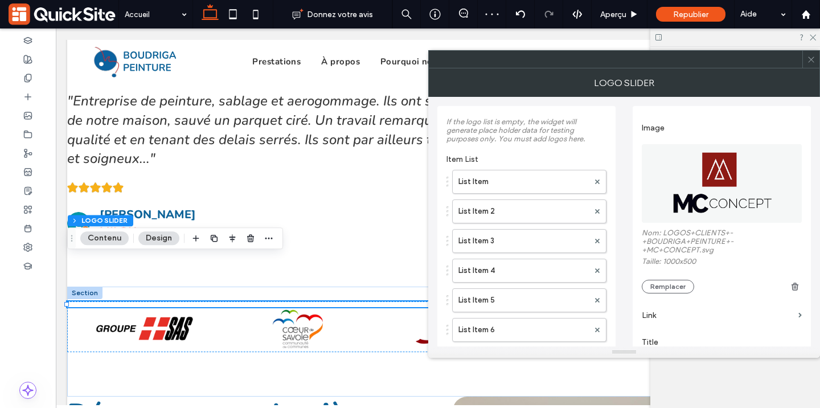
click at [719, 180] on img at bounding box center [722, 183] width 161 height 79
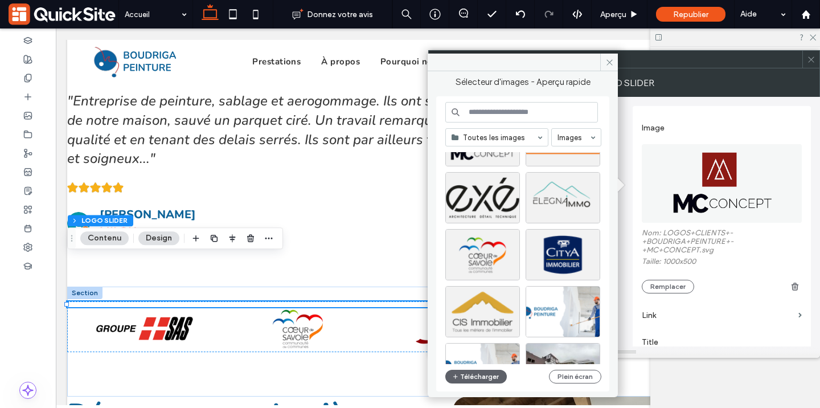
scroll to position [206, 0]
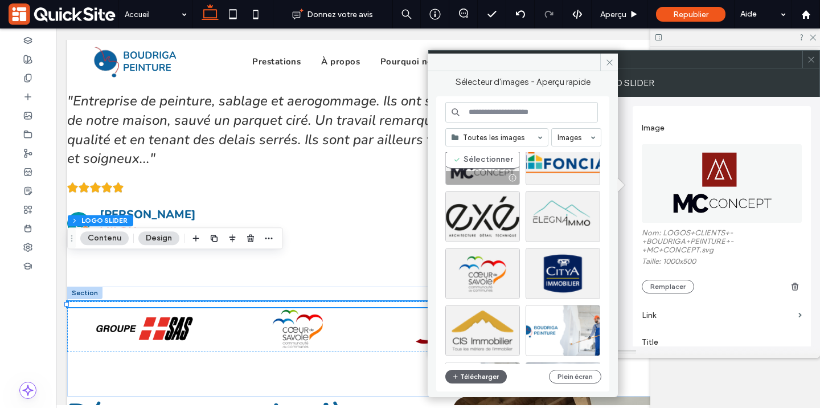
click at [481, 168] on div "Sélectionner" at bounding box center [483, 159] width 75 height 51
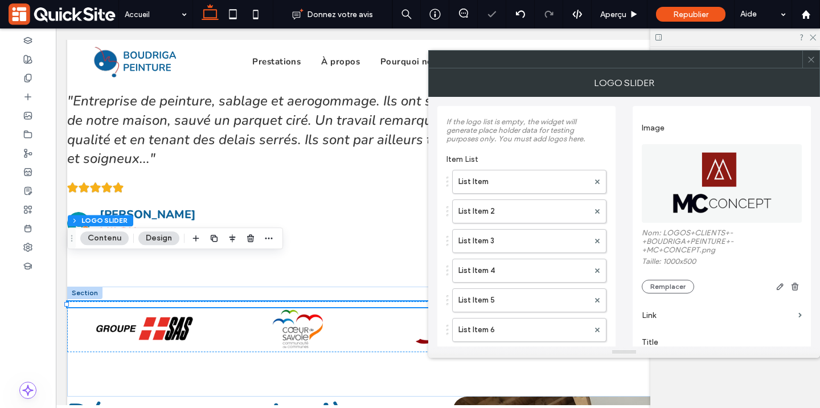
click at [804, 61] on div at bounding box center [811, 59] width 17 height 17
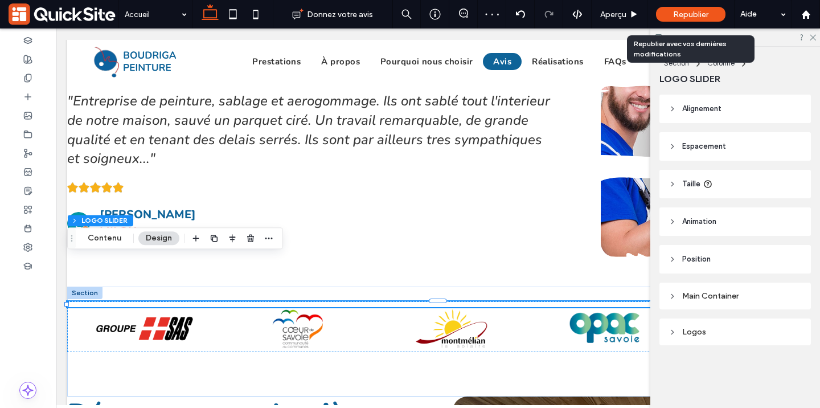
click at [701, 13] on span "Republier" at bounding box center [690, 15] width 35 height 10
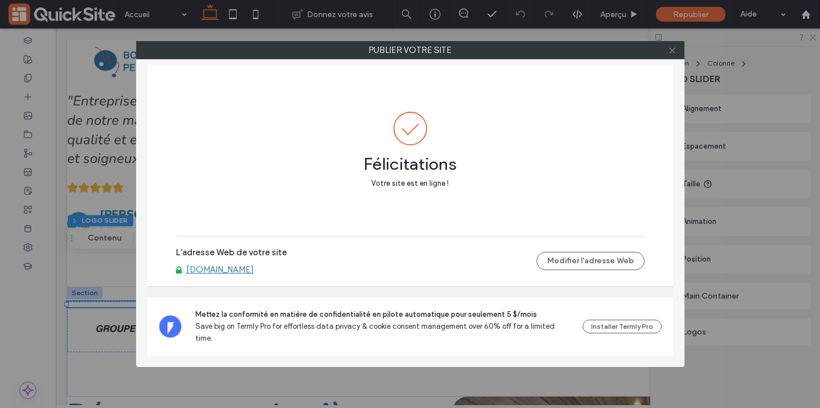
click at [672, 54] on span at bounding box center [672, 50] width 9 height 17
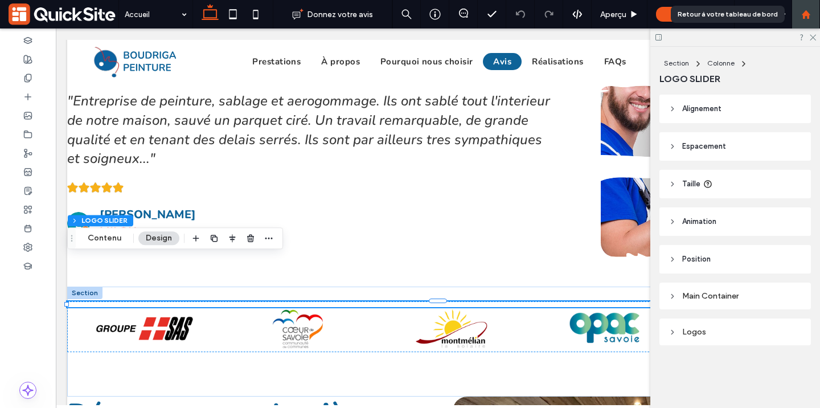
click at [807, 21] on div at bounding box center [806, 14] width 28 height 28
